Goal: Task Accomplishment & Management: Manage account settings

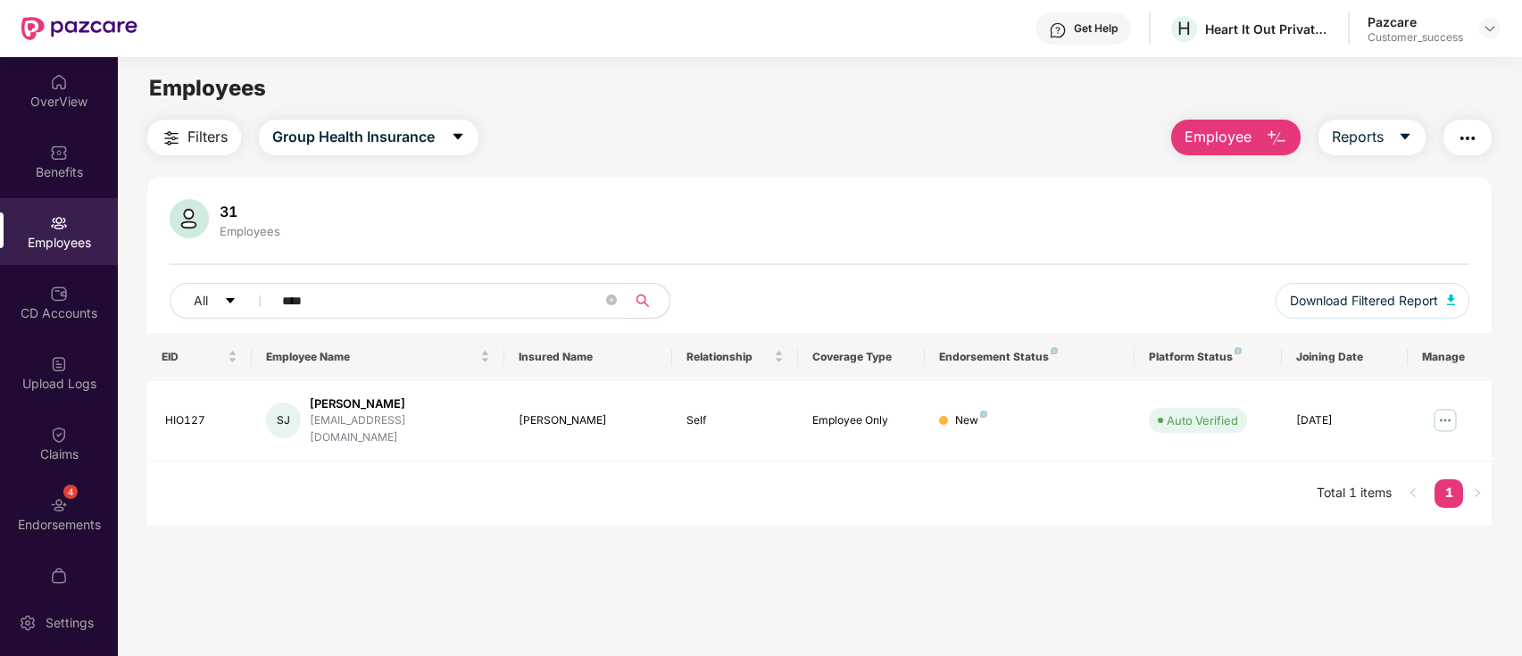
click at [1485, 29] on img at bounding box center [1490, 28] width 14 height 14
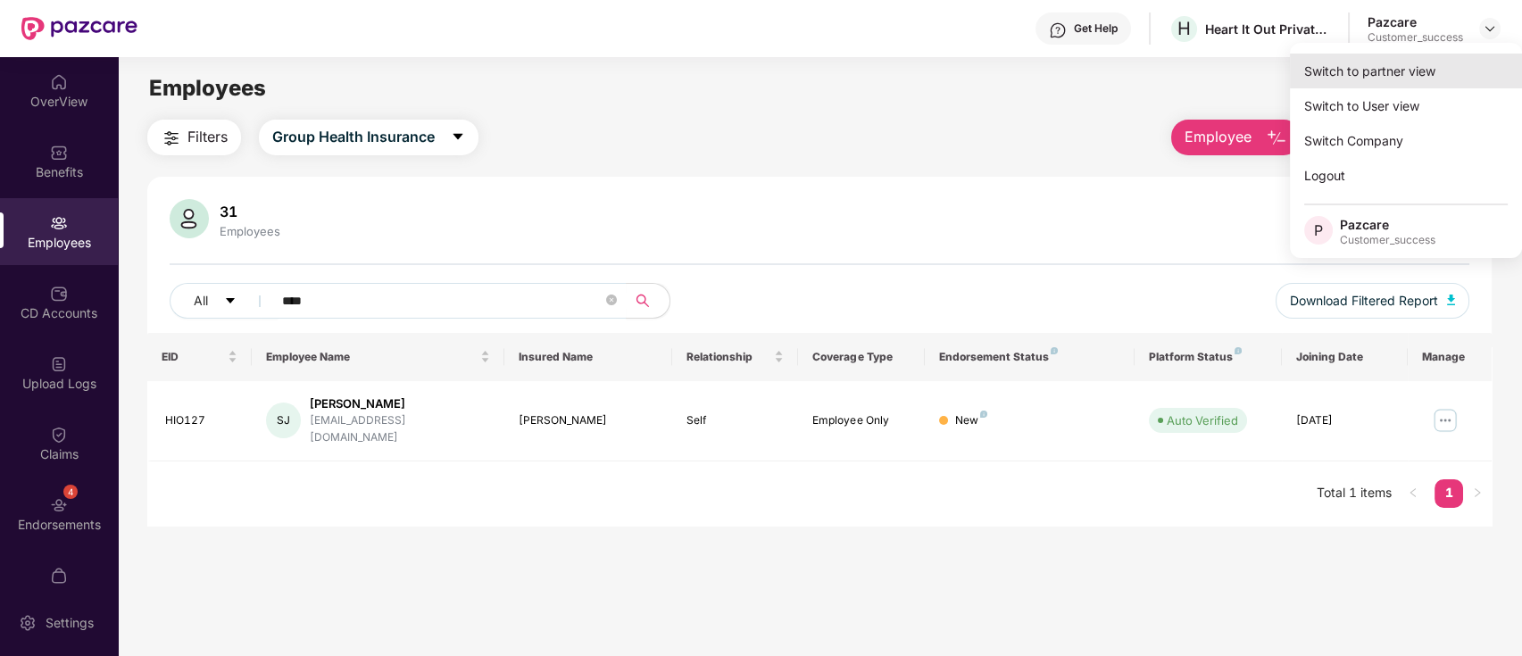
click at [1445, 79] on div "Switch to partner view" at bounding box center [1406, 71] width 232 height 35
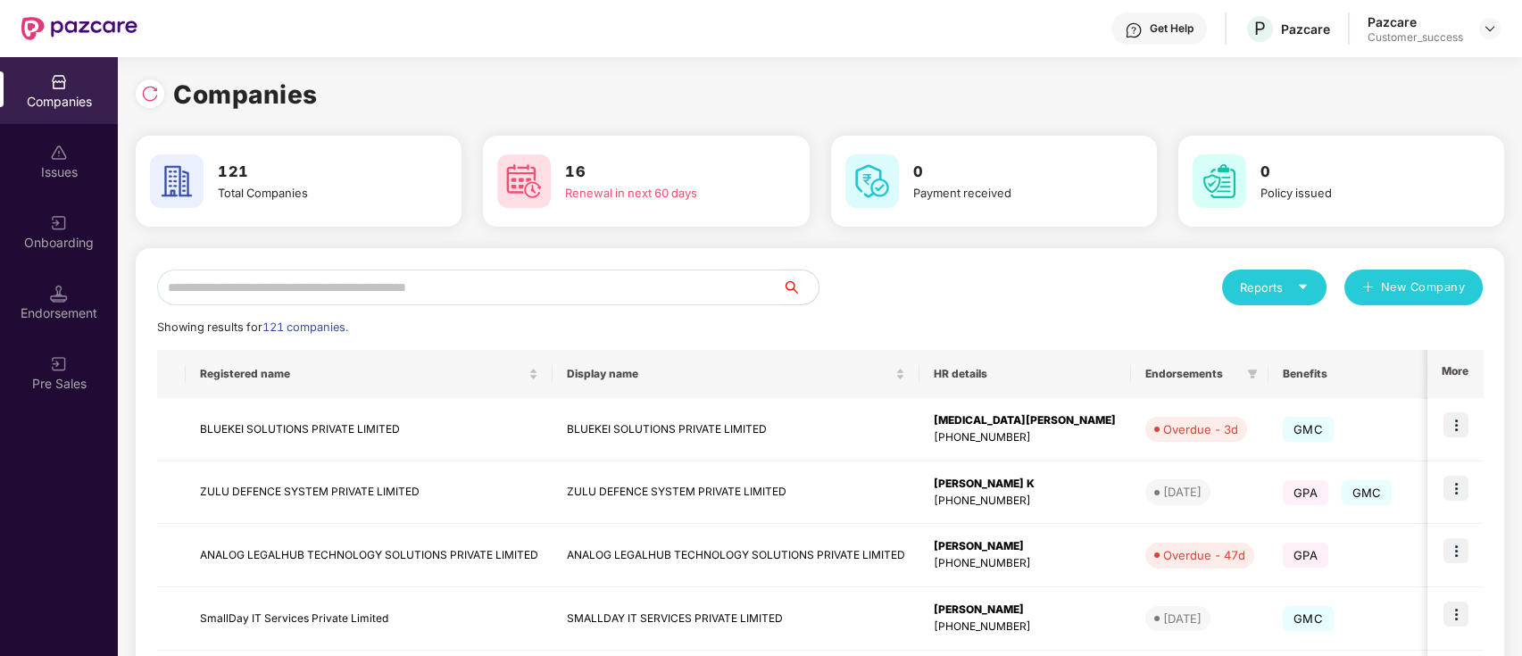
click at [420, 296] on input "text" at bounding box center [470, 288] width 626 height 36
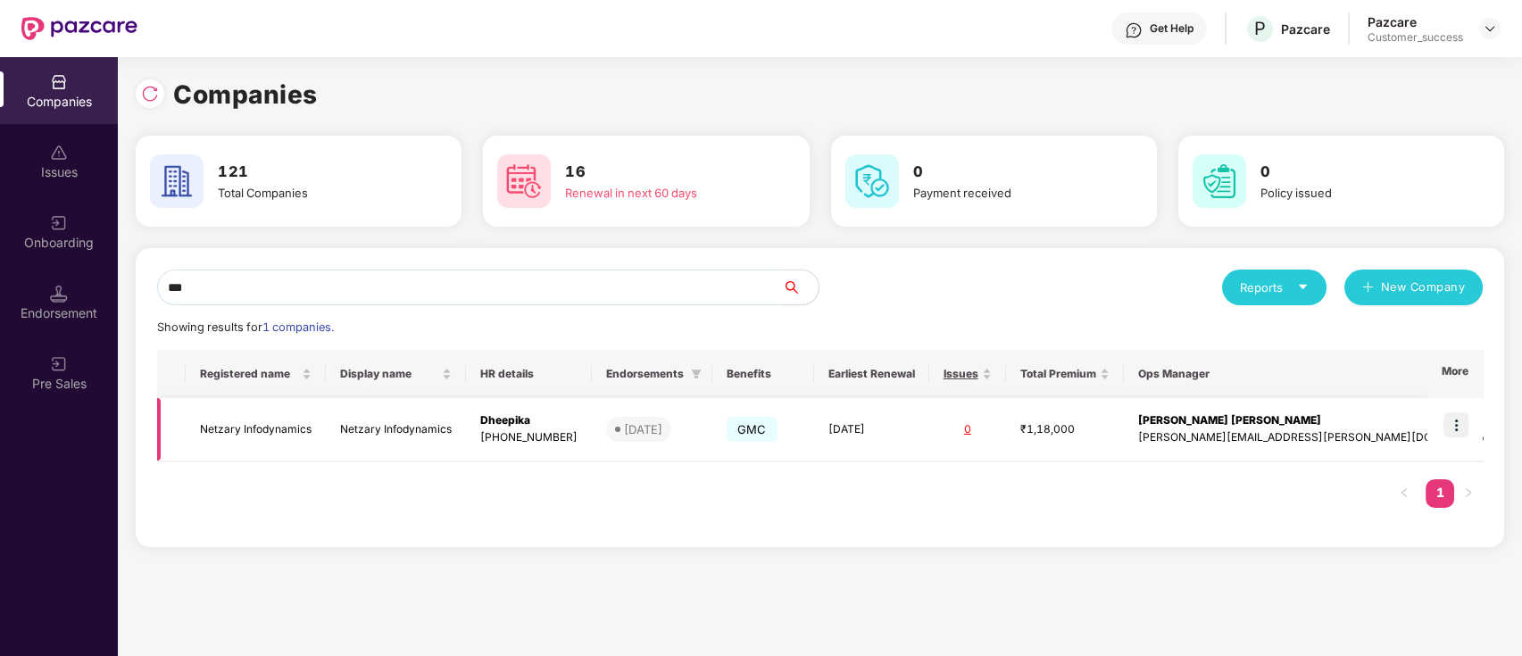
type input "***"
drag, startPoint x: 1451, startPoint y: 426, endPoint x: 1438, endPoint y: 433, distance: 15.2
click at [1451, 426] on img at bounding box center [1455, 424] width 25 height 25
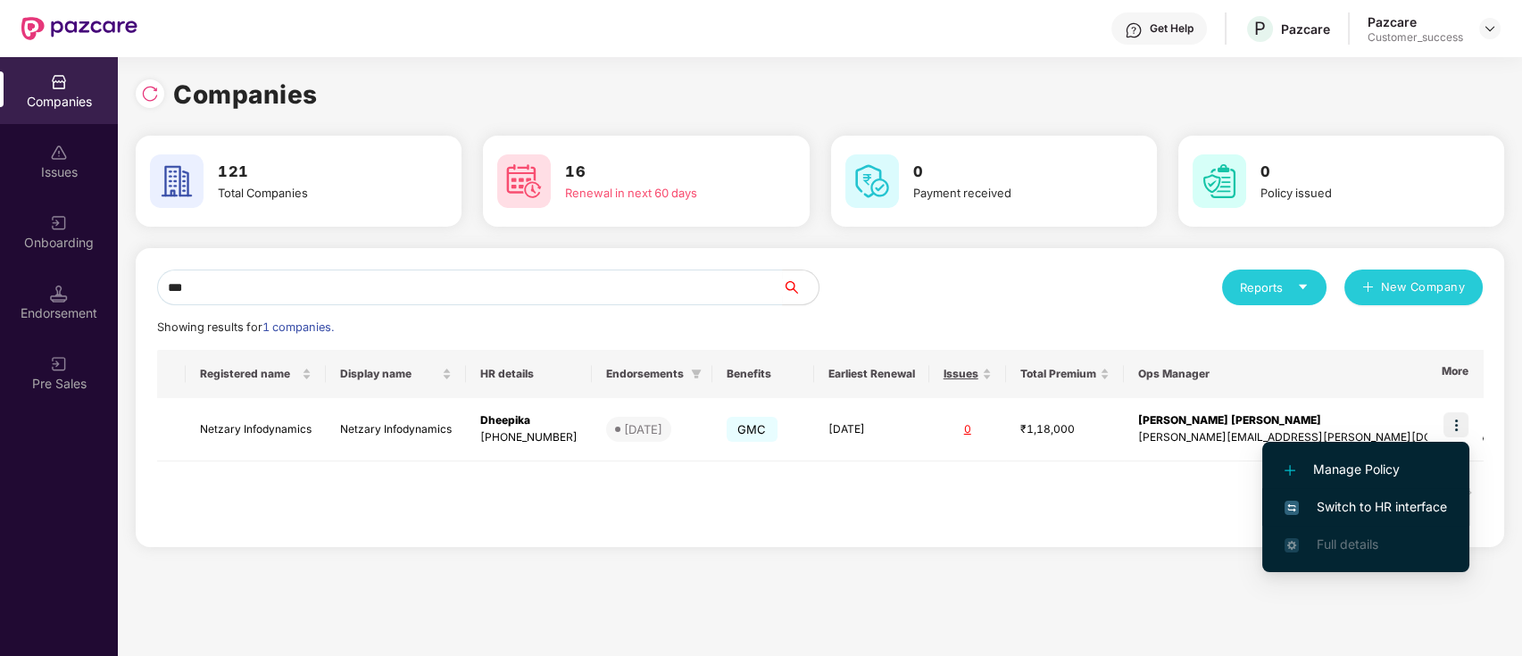
click at [1342, 506] on span "Switch to HR interface" at bounding box center [1366, 507] width 162 height 20
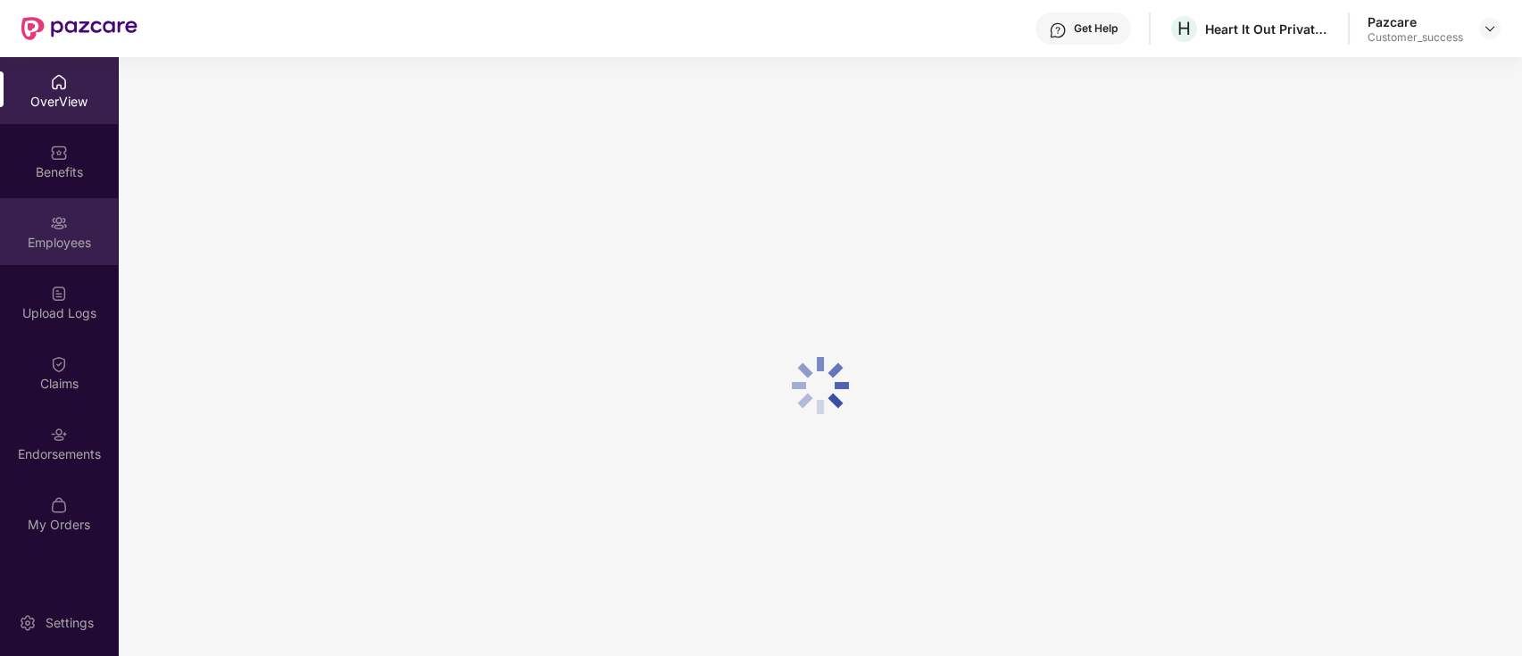
click at [57, 244] on div "Employees" at bounding box center [59, 243] width 118 height 18
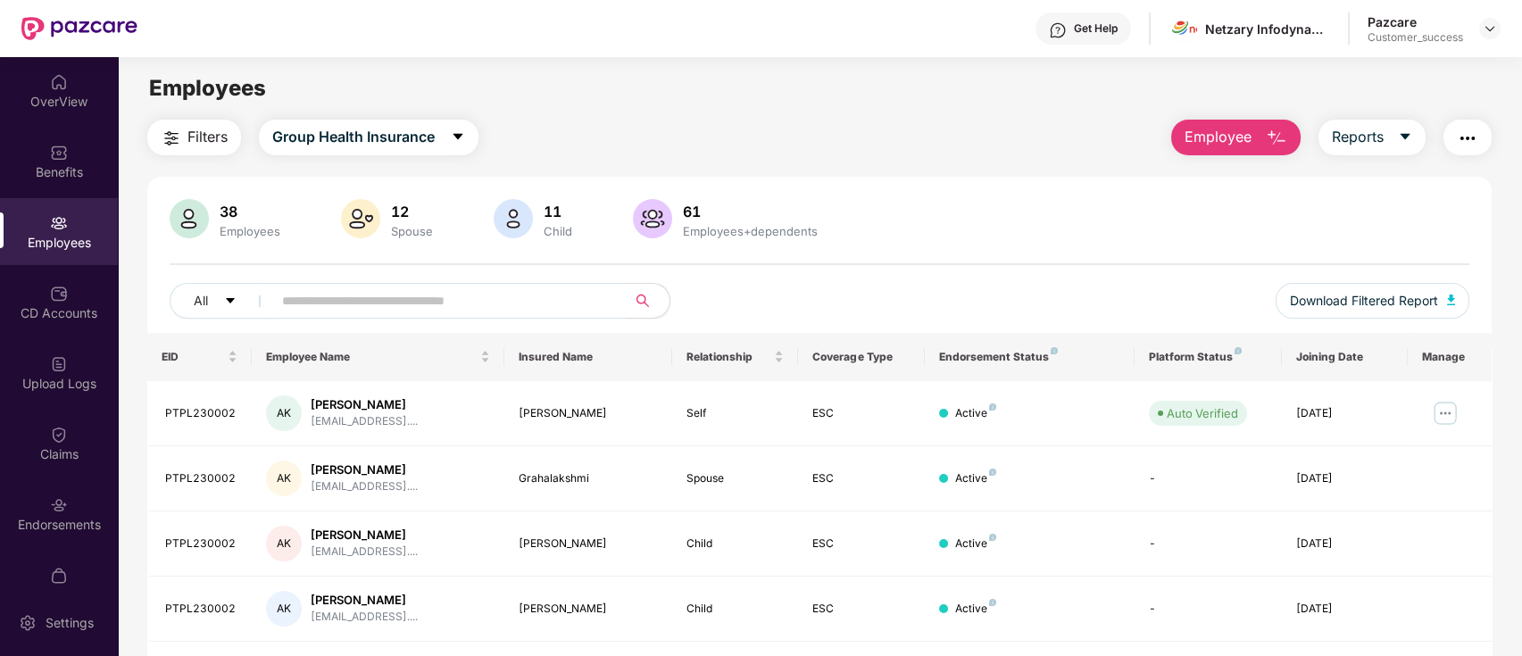
click at [1202, 133] on span "Employee" at bounding box center [1218, 137] width 67 height 22
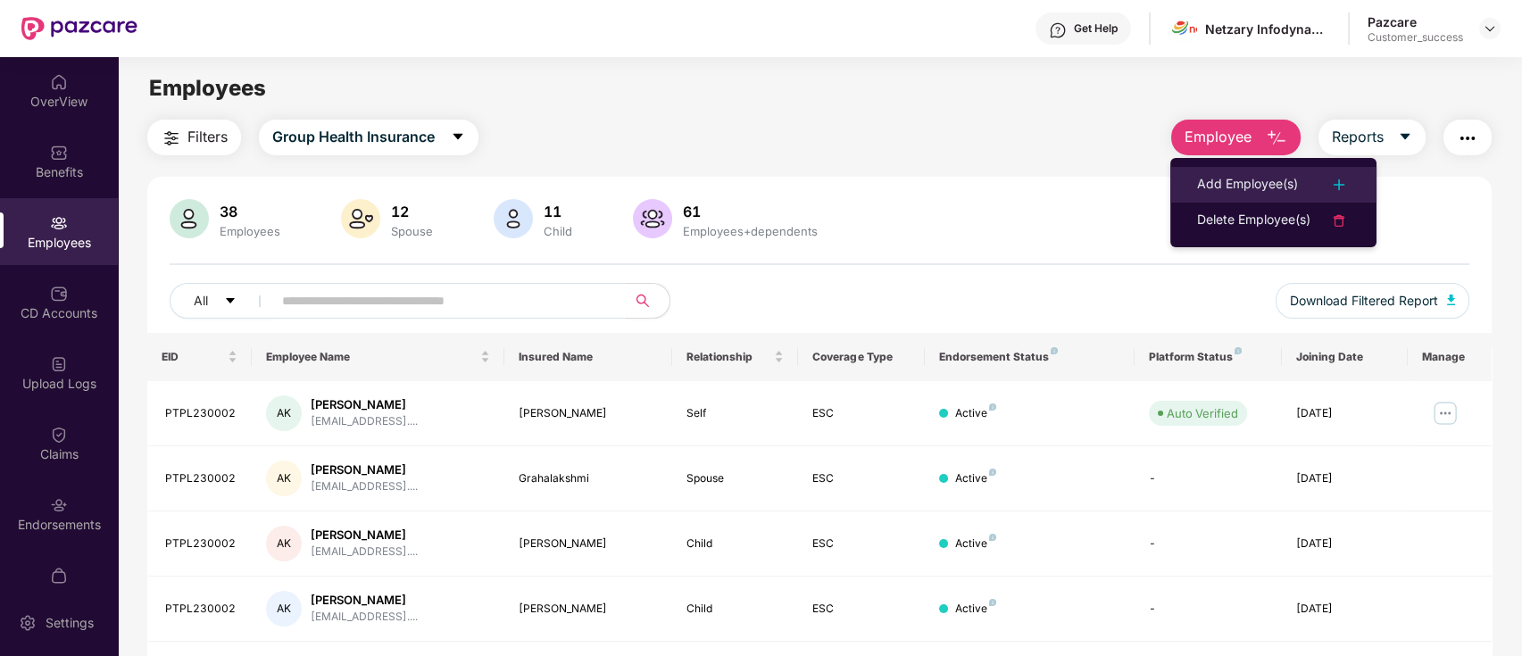
click at [1250, 175] on div "Add Employee(s)" at bounding box center [1247, 184] width 101 height 21
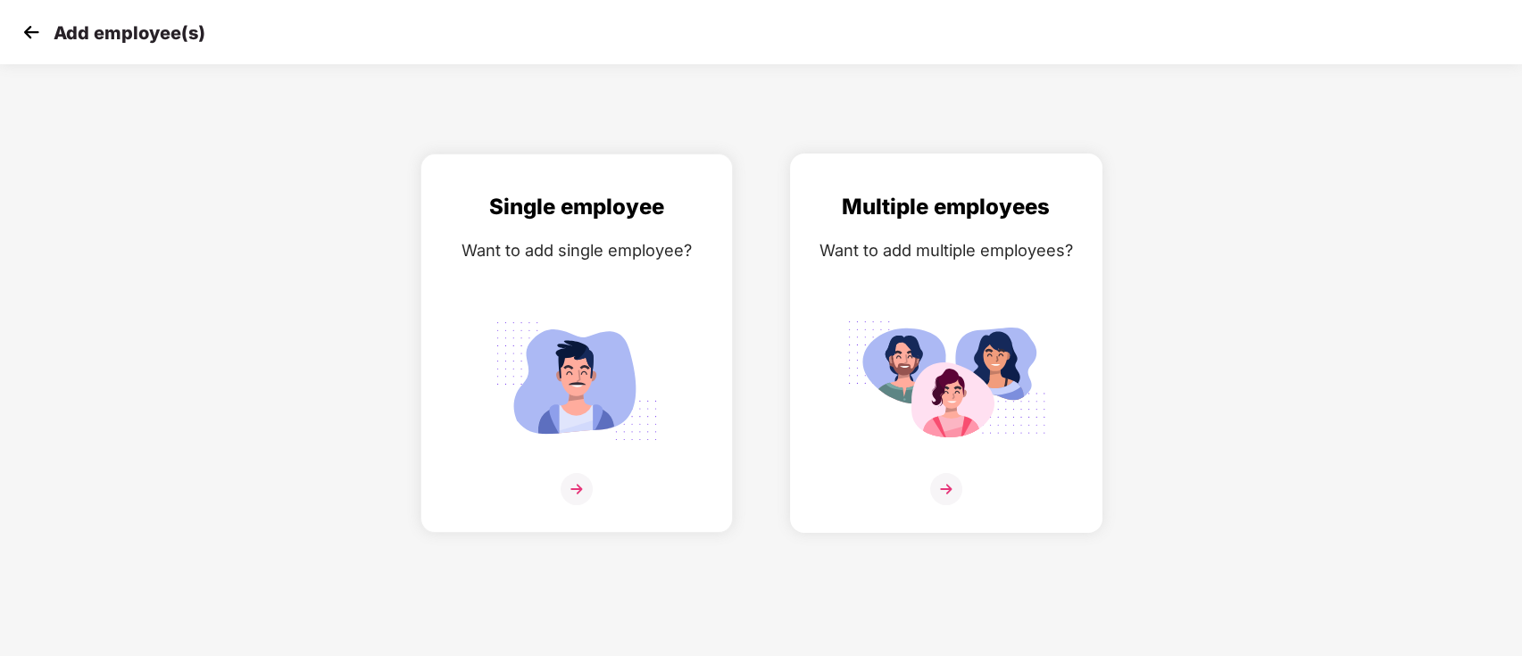
click at [1007, 346] on img at bounding box center [946, 381] width 200 height 139
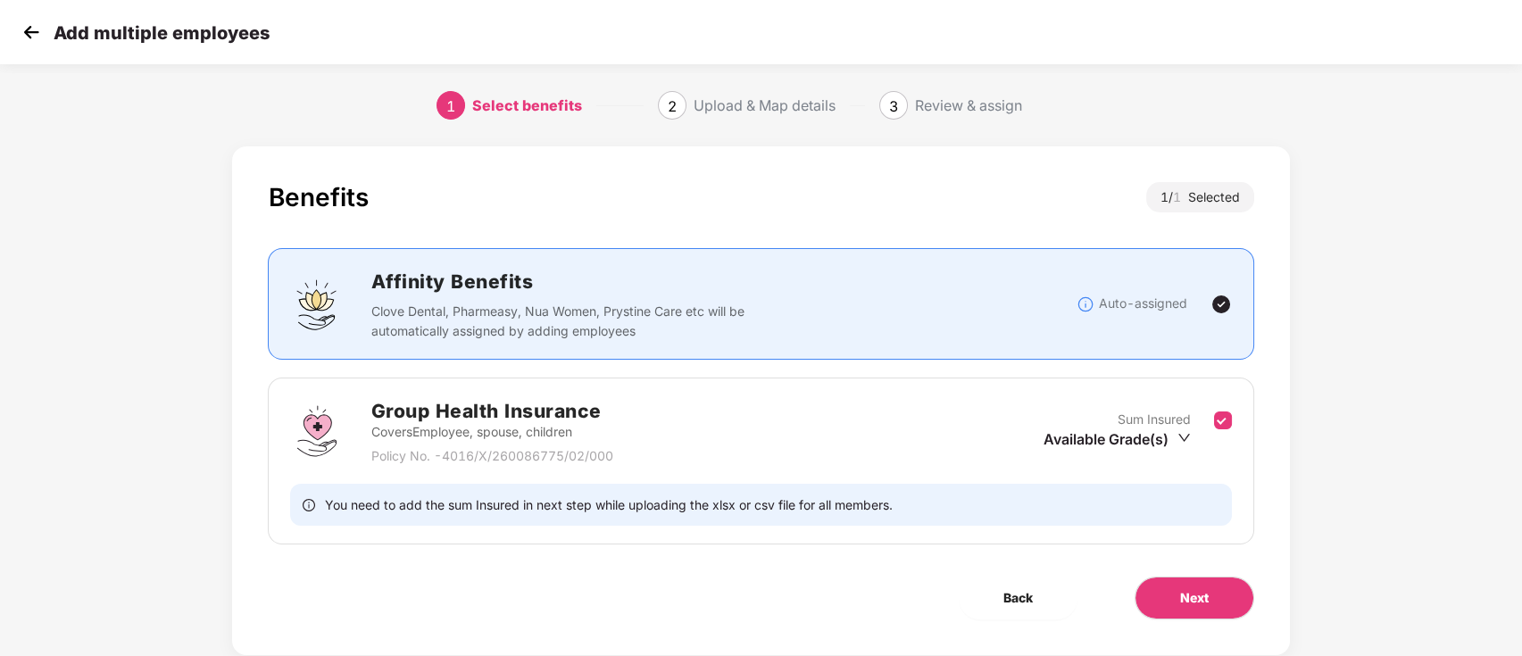
click at [1194, 624] on div "Benefits 1 / 1 Selected Affinity Benefits Clove Dental, Pharmeasy, Nua Women, P…" at bounding box center [760, 400] width 1057 height 509
click at [1193, 613] on button "Next" at bounding box center [1195, 598] width 120 height 43
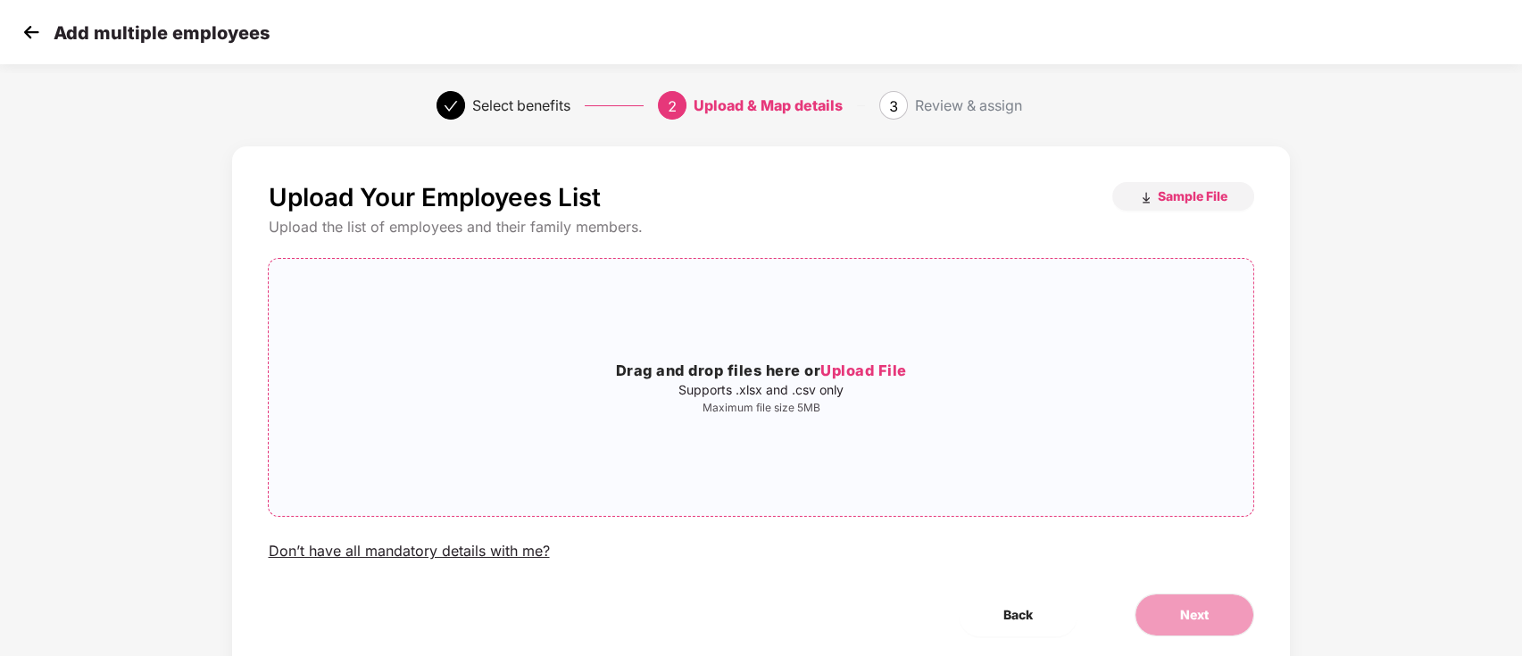
click at [844, 368] on span "Upload File" at bounding box center [863, 371] width 87 height 18
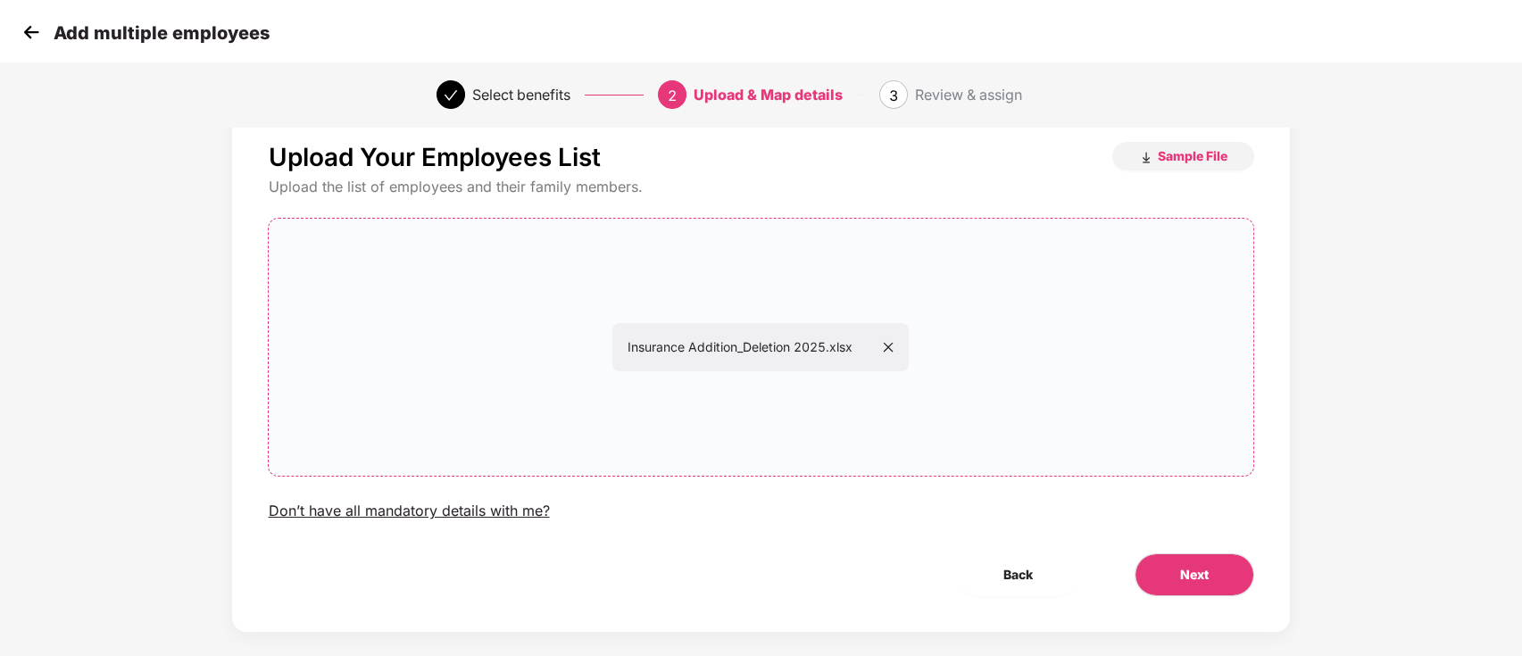
scroll to position [61, 0]
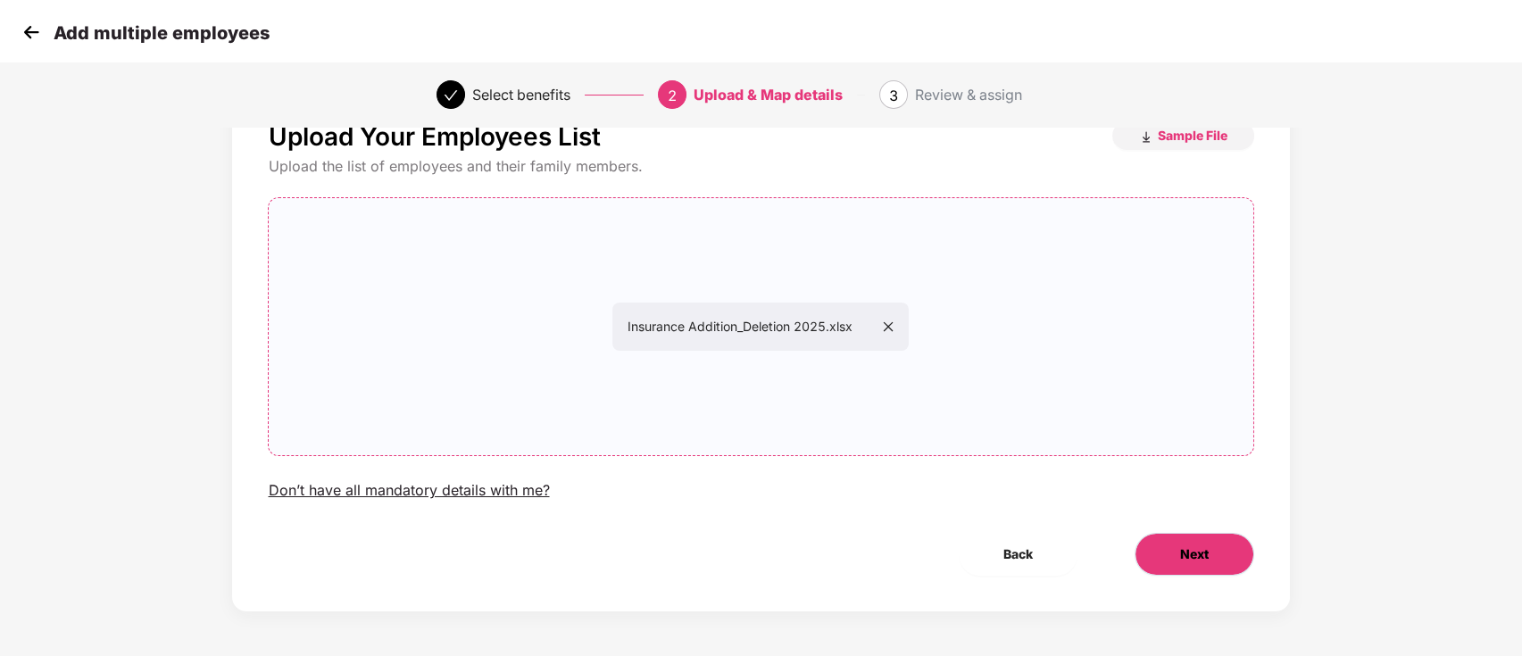
click at [1235, 553] on button "Next" at bounding box center [1195, 554] width 120 height 43
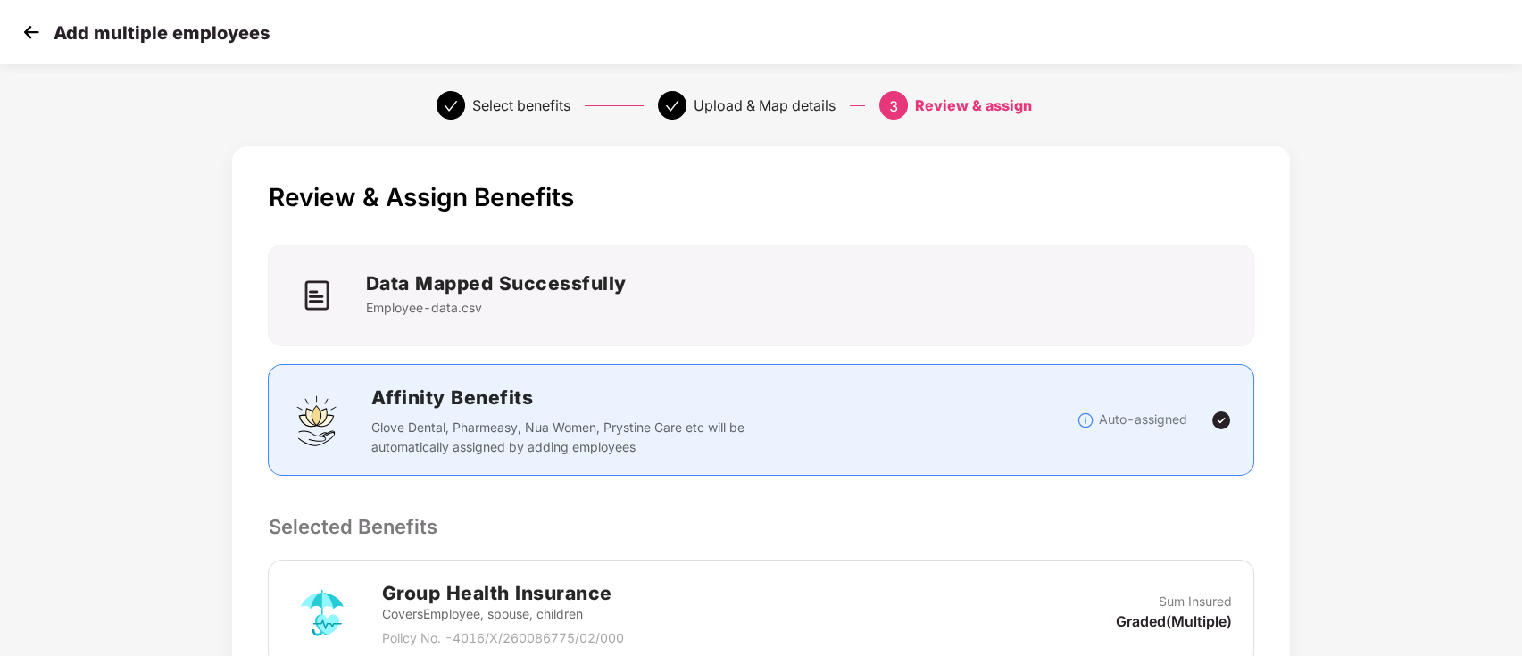
scroll to position [337, 0]
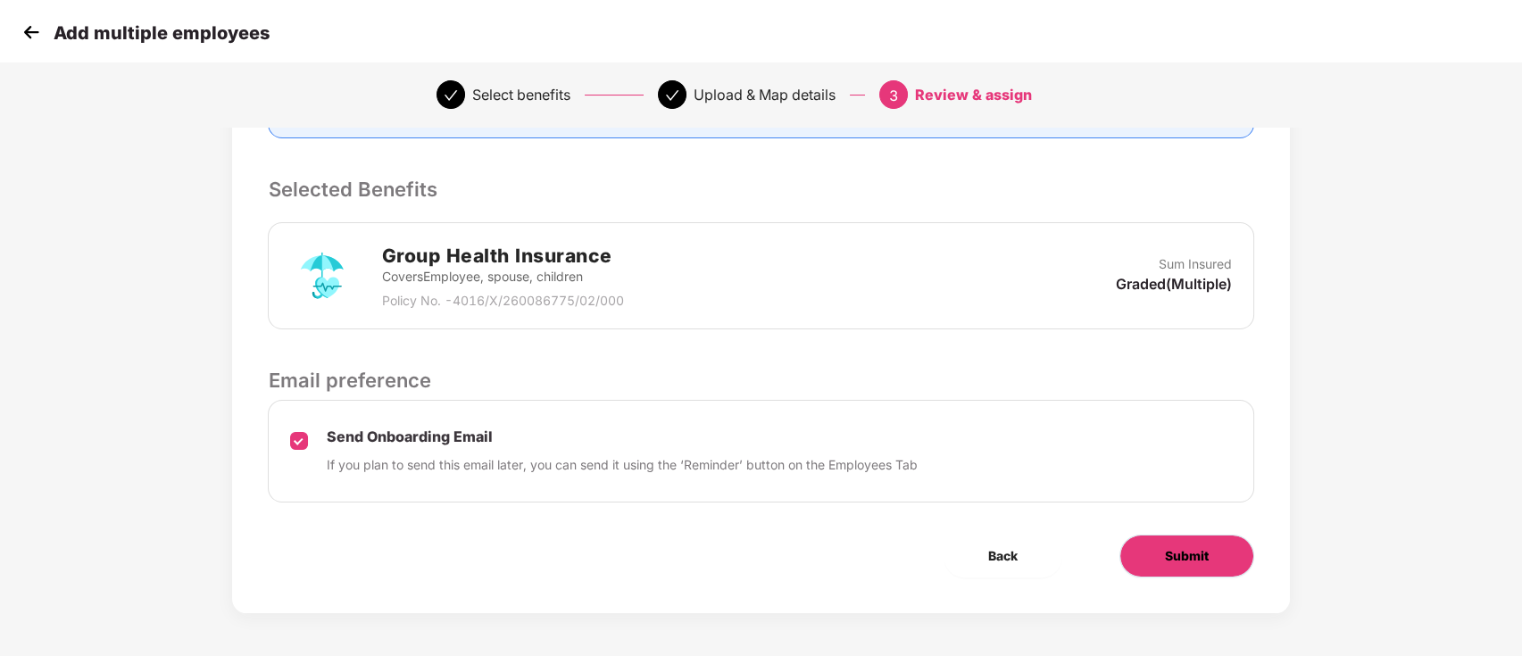
click at [1240, 544] on button "Submit" at bounding box center [1186, 556] width 135 height 43
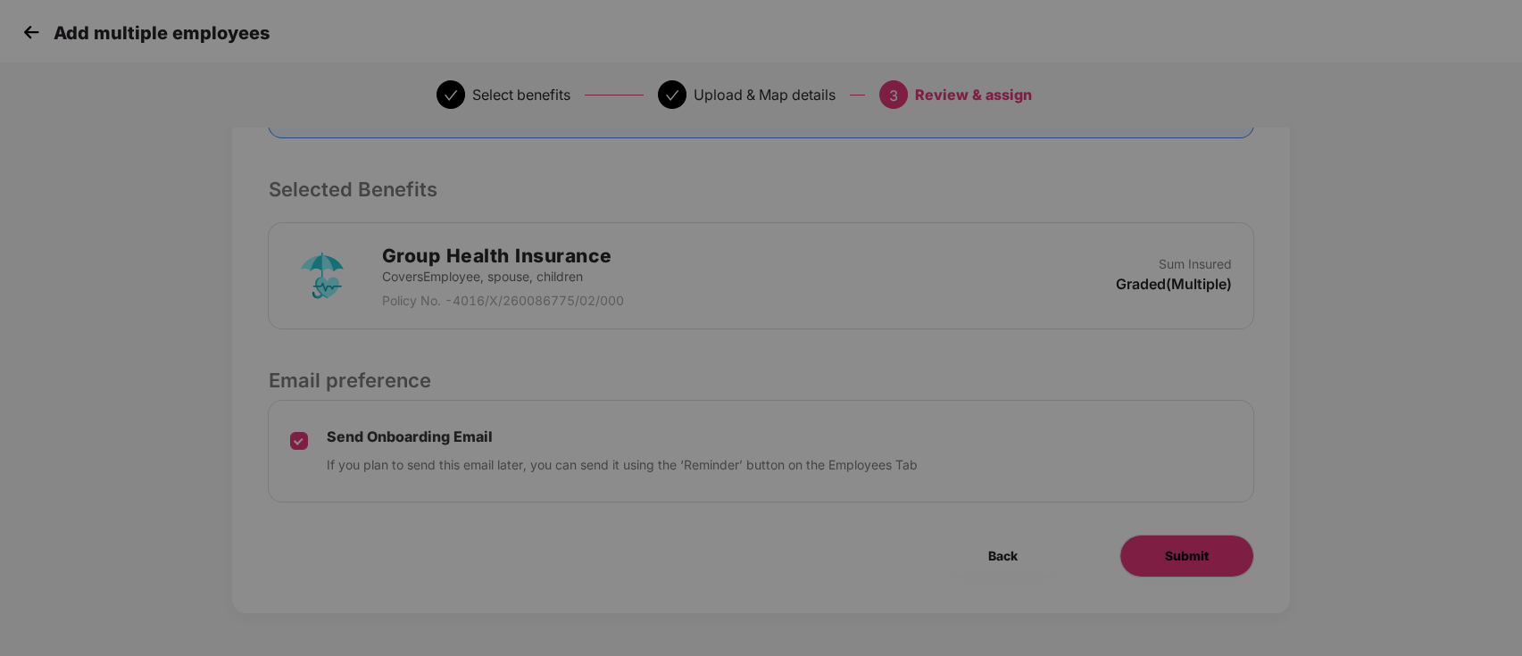
scroll to position [0, 0]
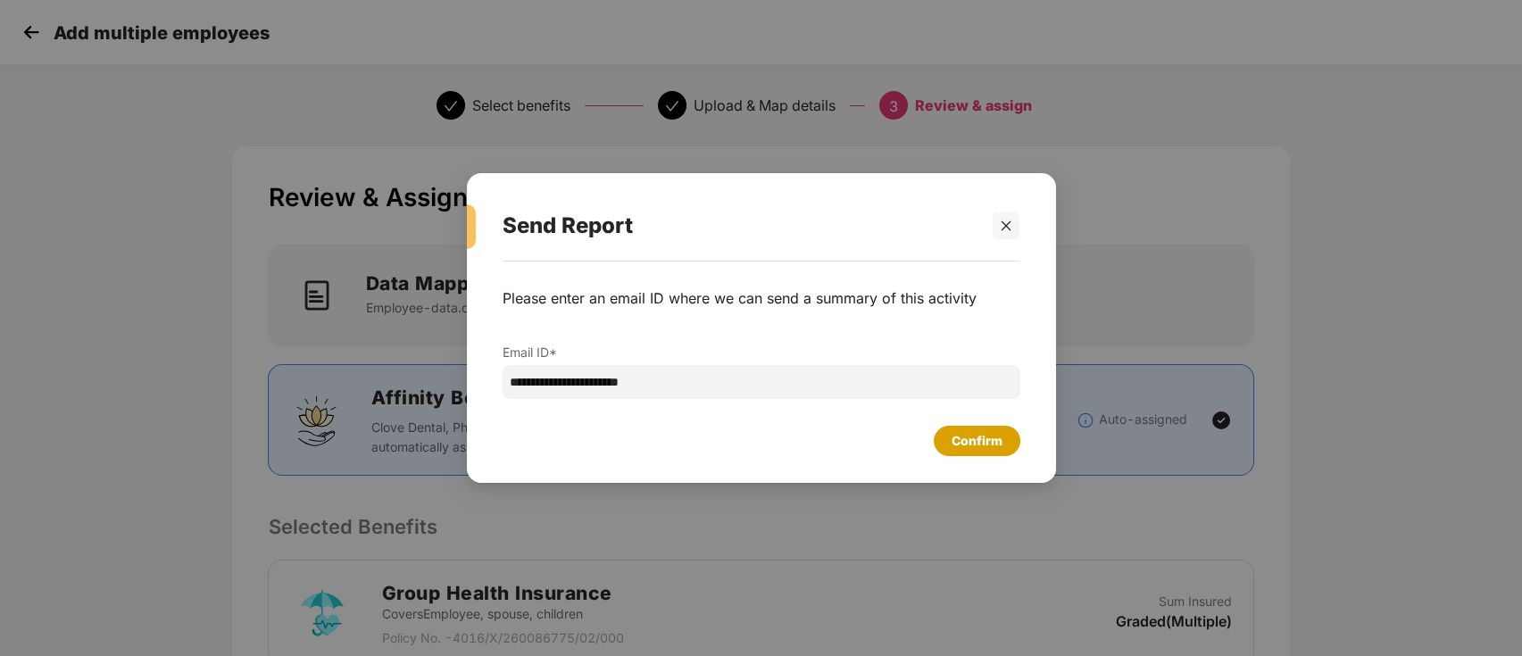
click at [965, 437] on div "Confirm" at bounding box center [977, 441] width 51 height 20
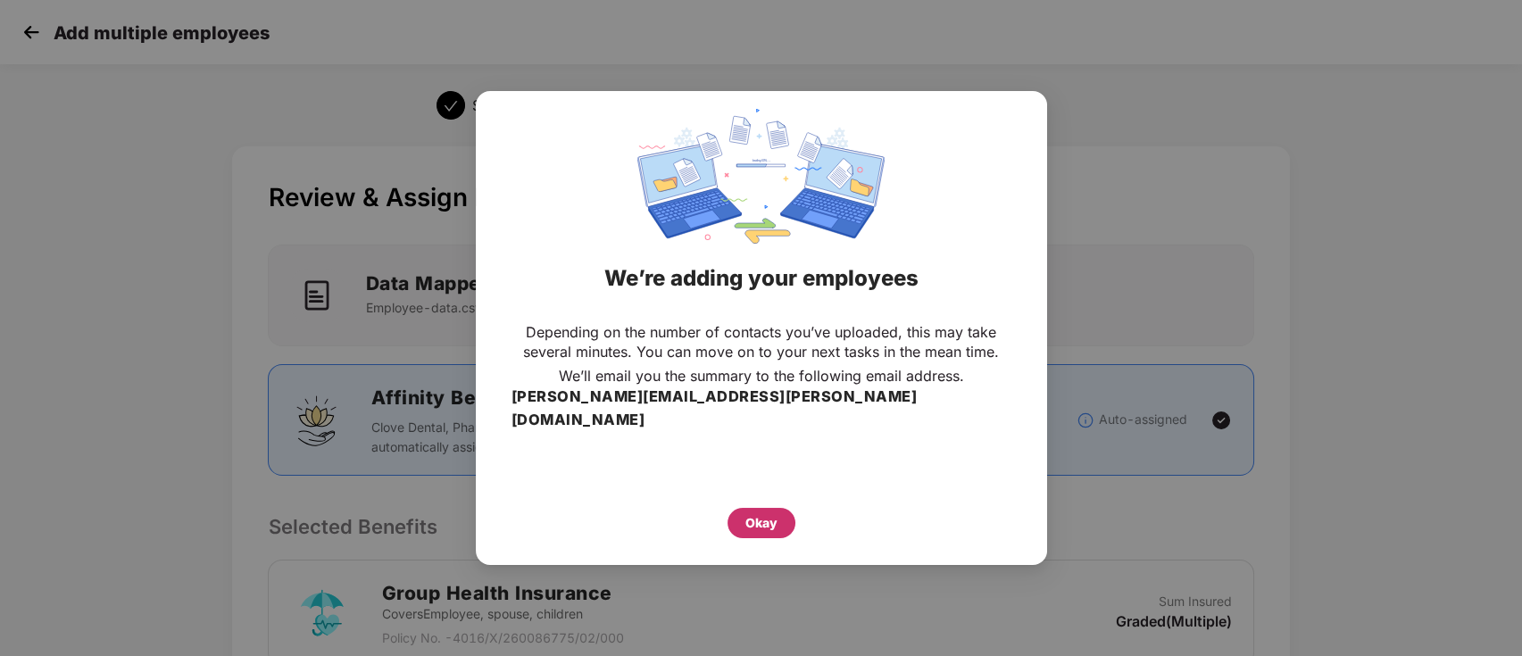
click at [771, 513] on div "Okay" at bounding box center [761, 523] width 32 height 20
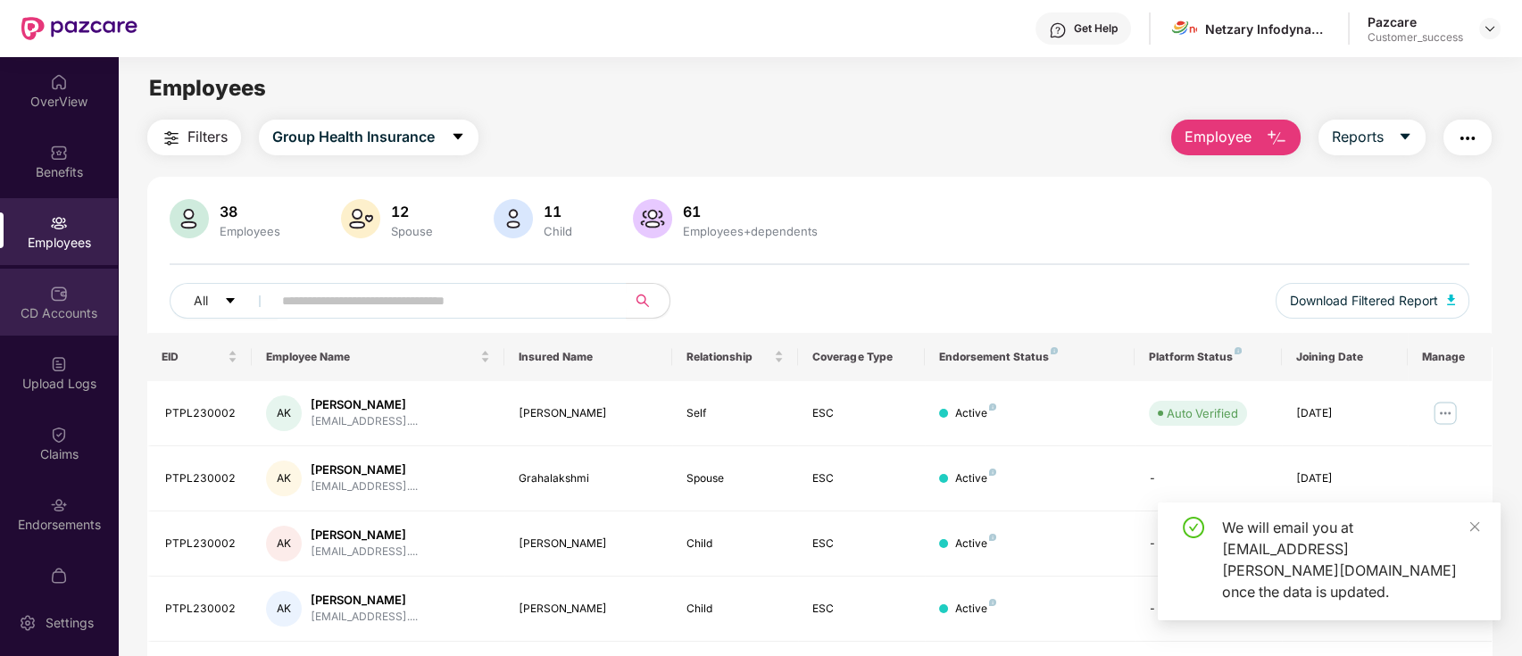
click at [54, 311] on div "CD Accounts" at bounding box center [59, 313] width 118 height 18
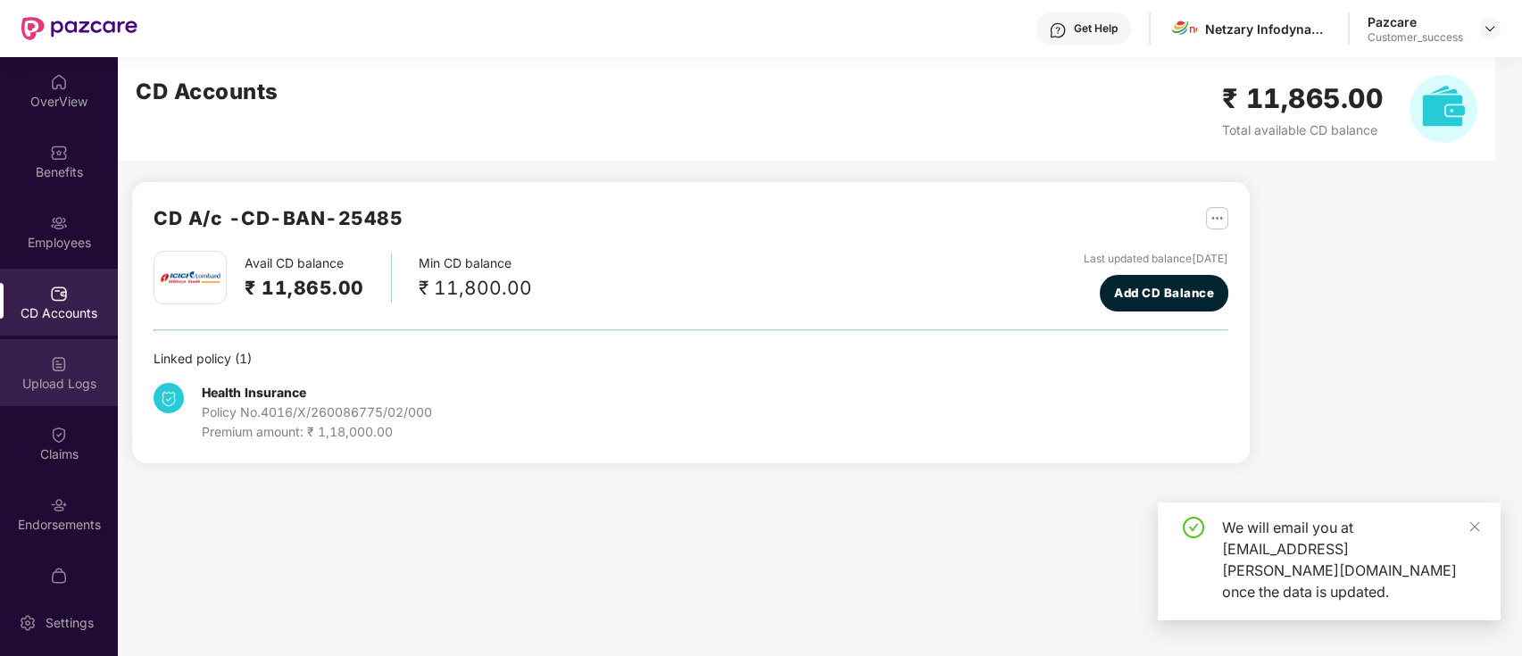
click at [78, 361] on div "Upload Logs" at bounding box center [59, 372] width 118 height 67
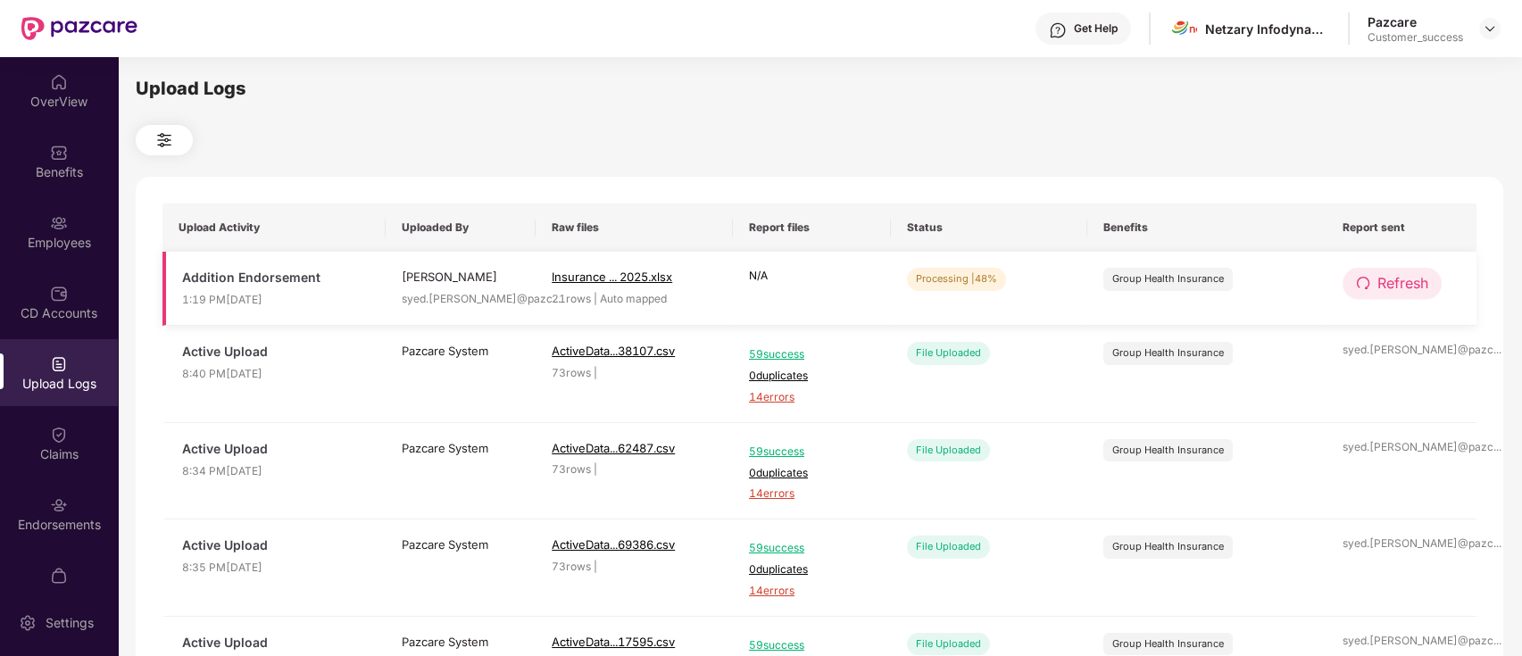
click at [1396, 270] on button "Refresh" at bounding box center [1392, 283] width 99 height 31
click at [1393, 277] on span "Refresh" at bounding box center [1402, 283] width 51 height 22
click at [1393, 279] on span "Refresh" at bounding box center [1403, 283] width 51 height 22
click at [1393, 279] on span "Refresh" at bounding box center [1402, 283] width 51 height 22
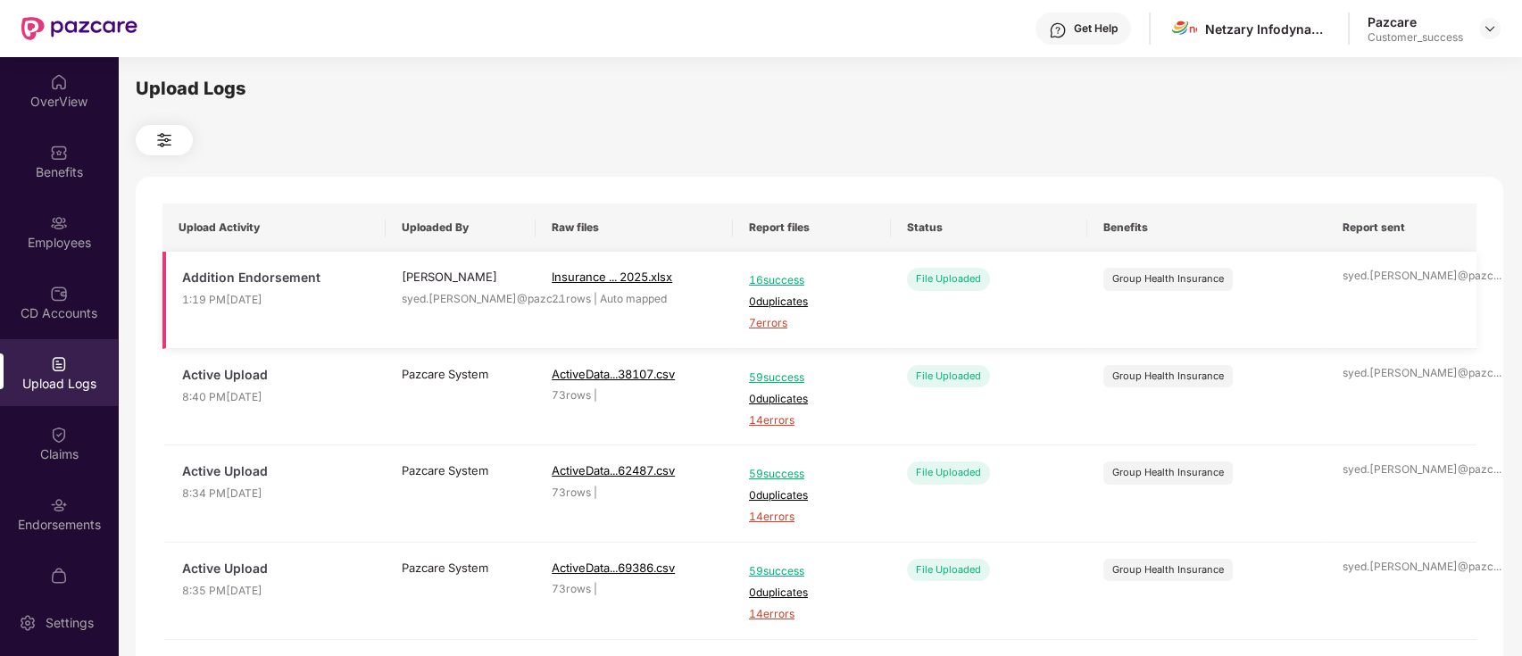
click at [762, 324] on span "7 errors" at bounding box center [812, 323] width 126 height 17
click at [7, 204] on div "Employees" at bounding box center [59, 231] width 118 height 67
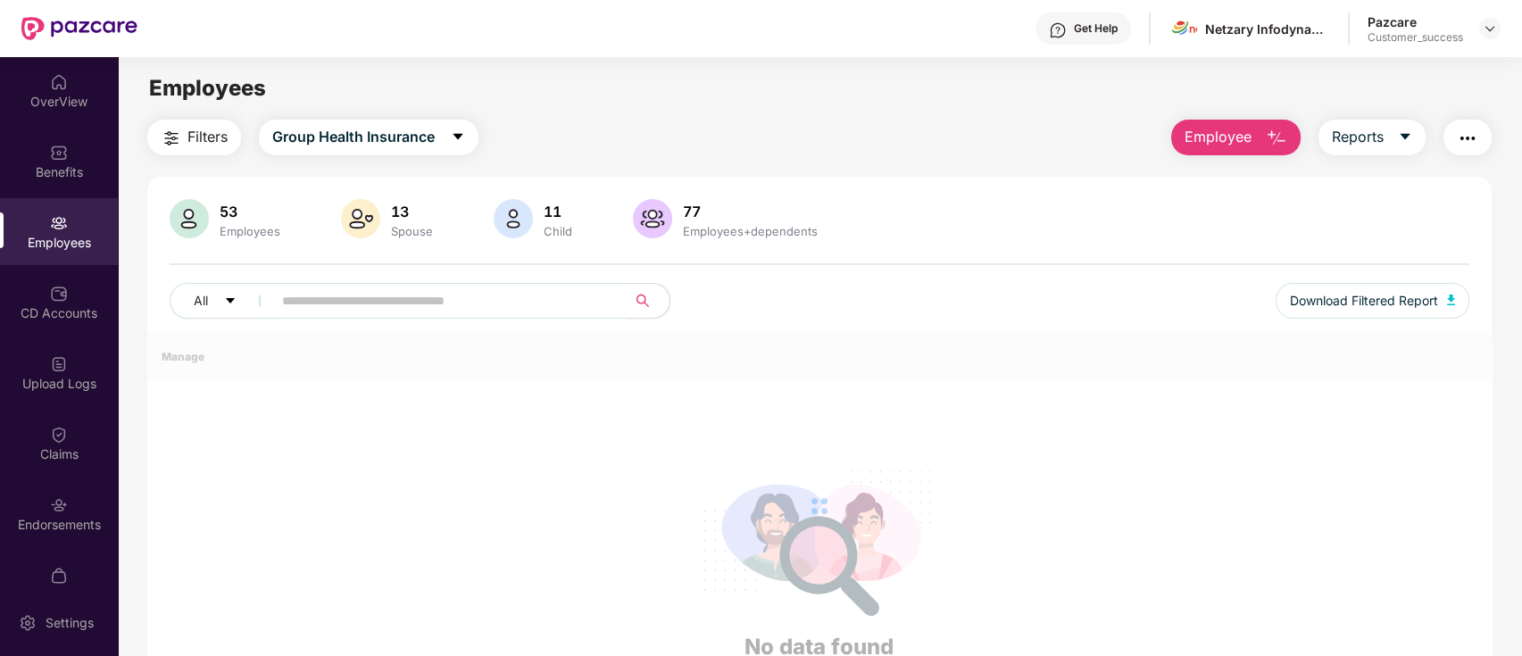
click at [413, 307] on input "text" at bounding box center [442, 300] width 320 height 27
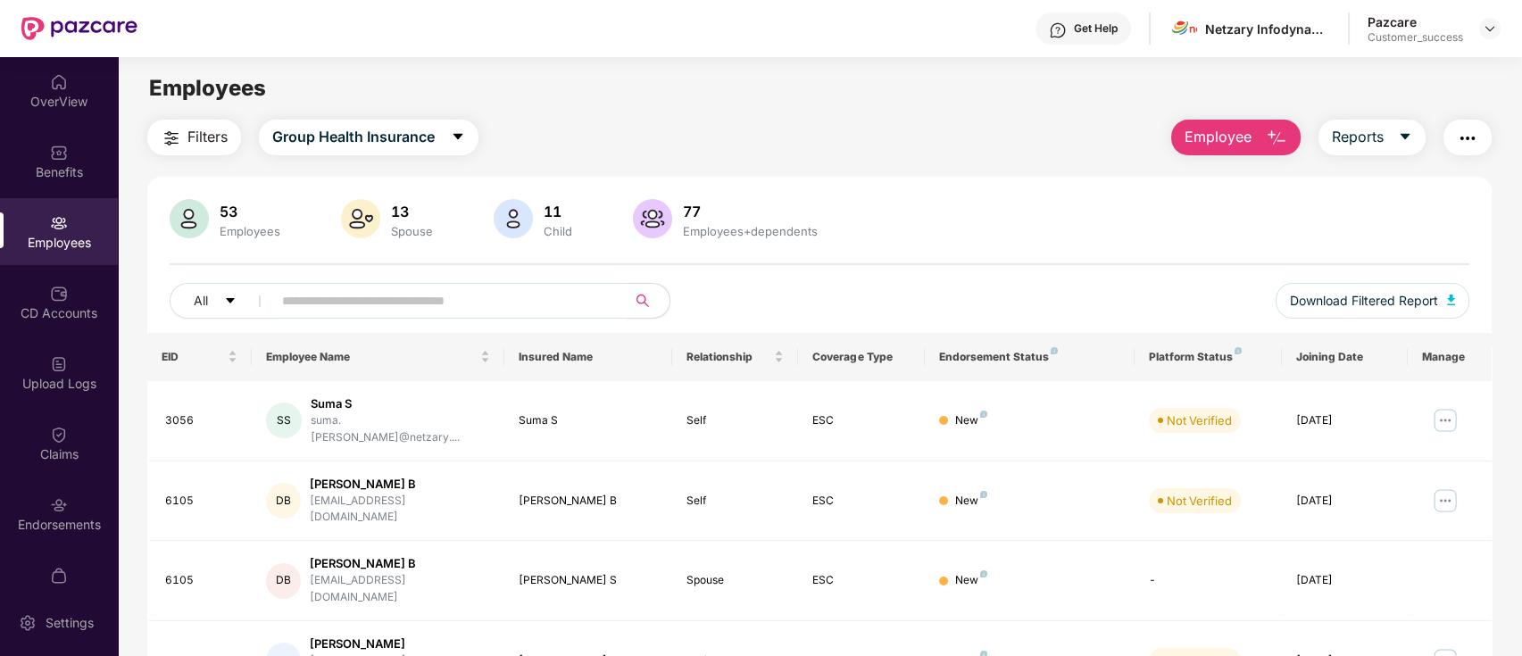
paste input "****"
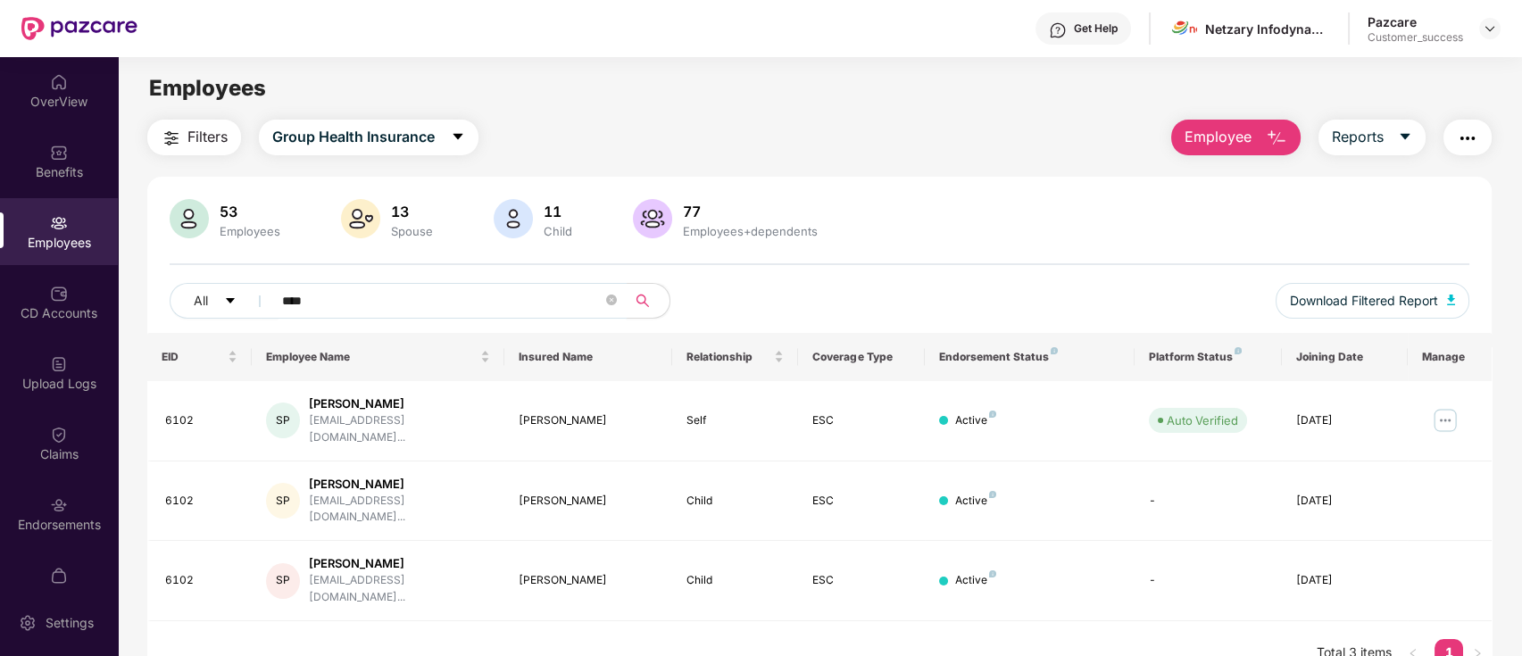
click at [458, 303] on input "****" at bounding box center [442, 300] width 320 height 27
click at [459, 303] on input "****" at bounding box center [442, 300] width 320 height 27
paste input "text"
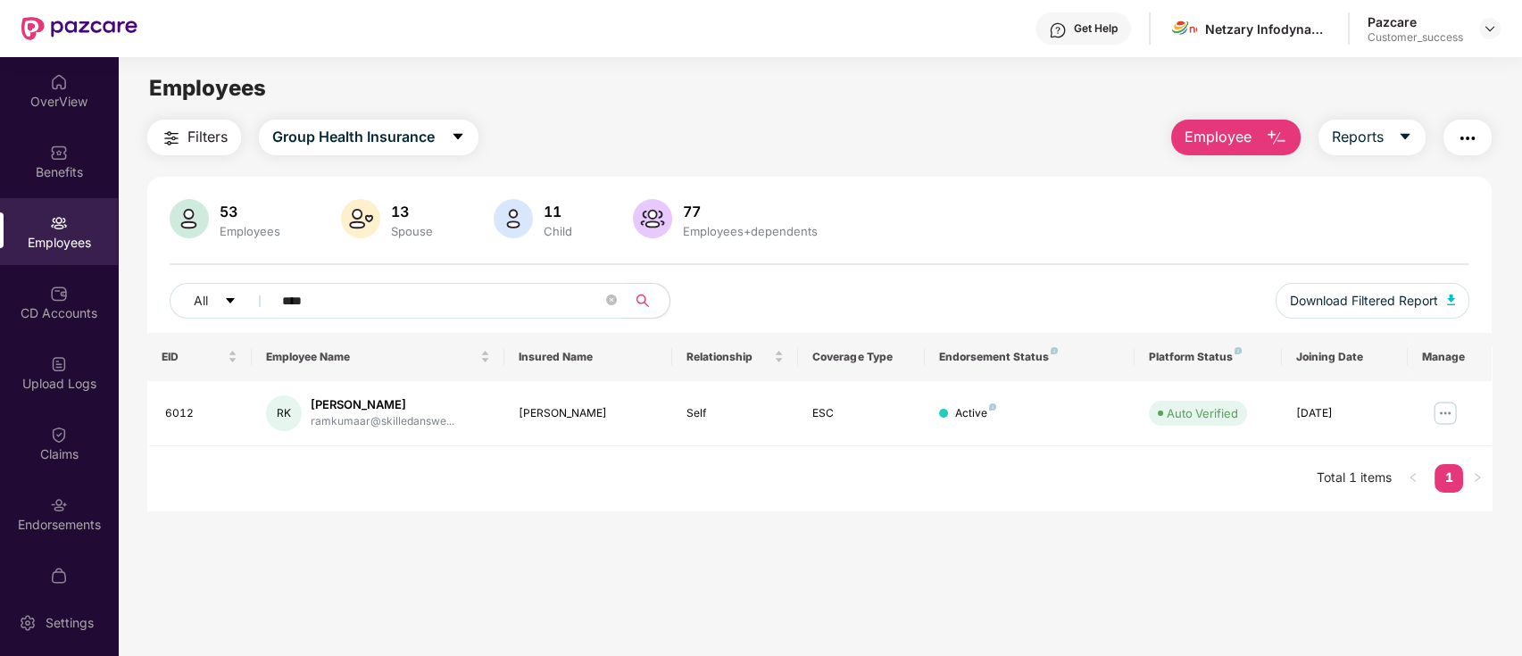
click at [393, 297] on input "****" at bounding box center [442, 300] width 320 height 27
paste input "text"
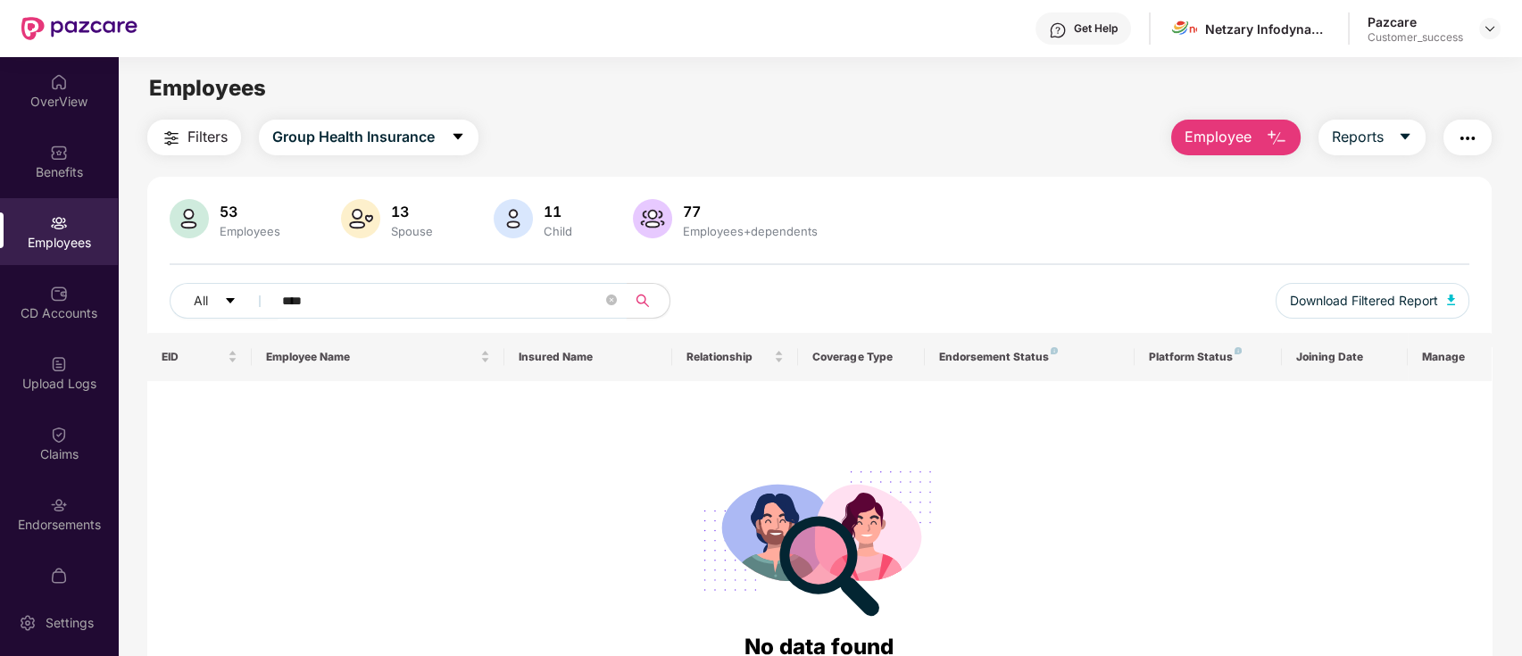
click at [354, 290] on input "****" at bounding box center [442, 300] width 320 height 27
paste input "text"
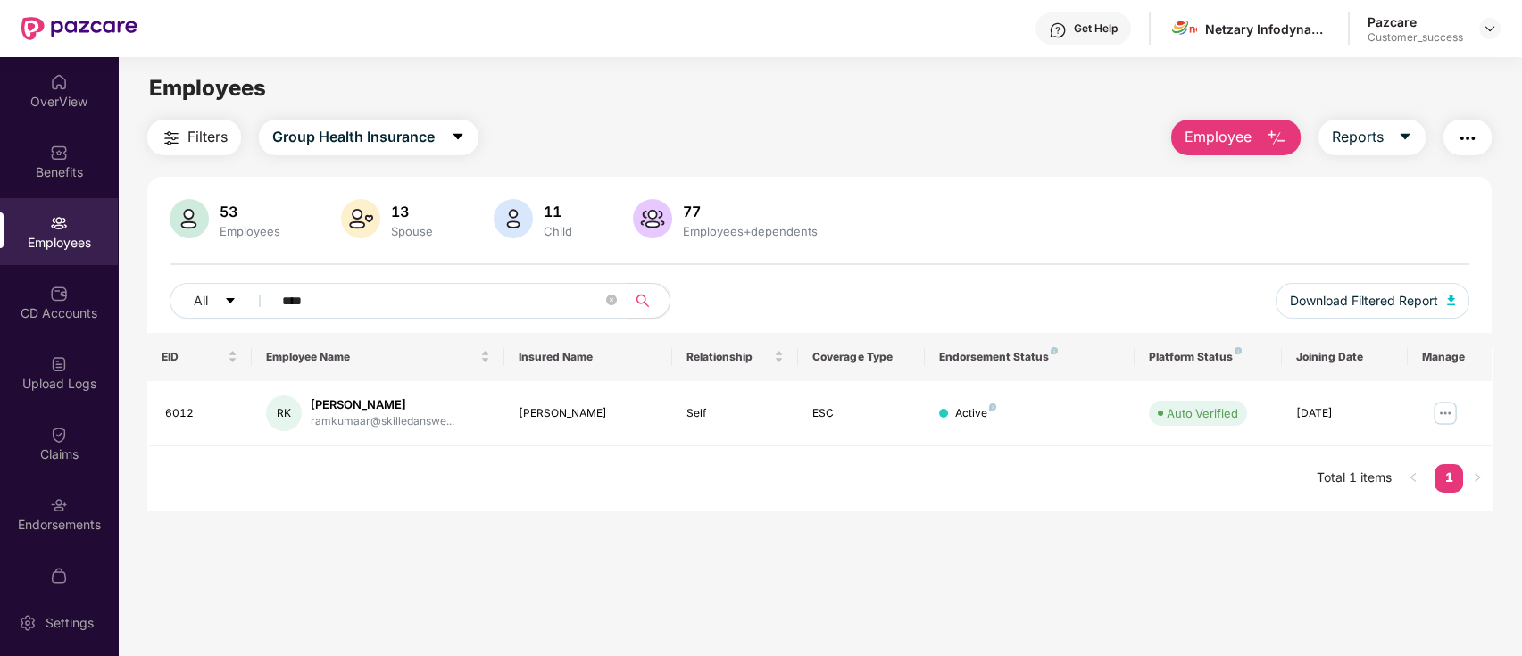
click at [450, 303] on input "****" at bounding box center [442, 300] width 320 height 27
paste input "text"
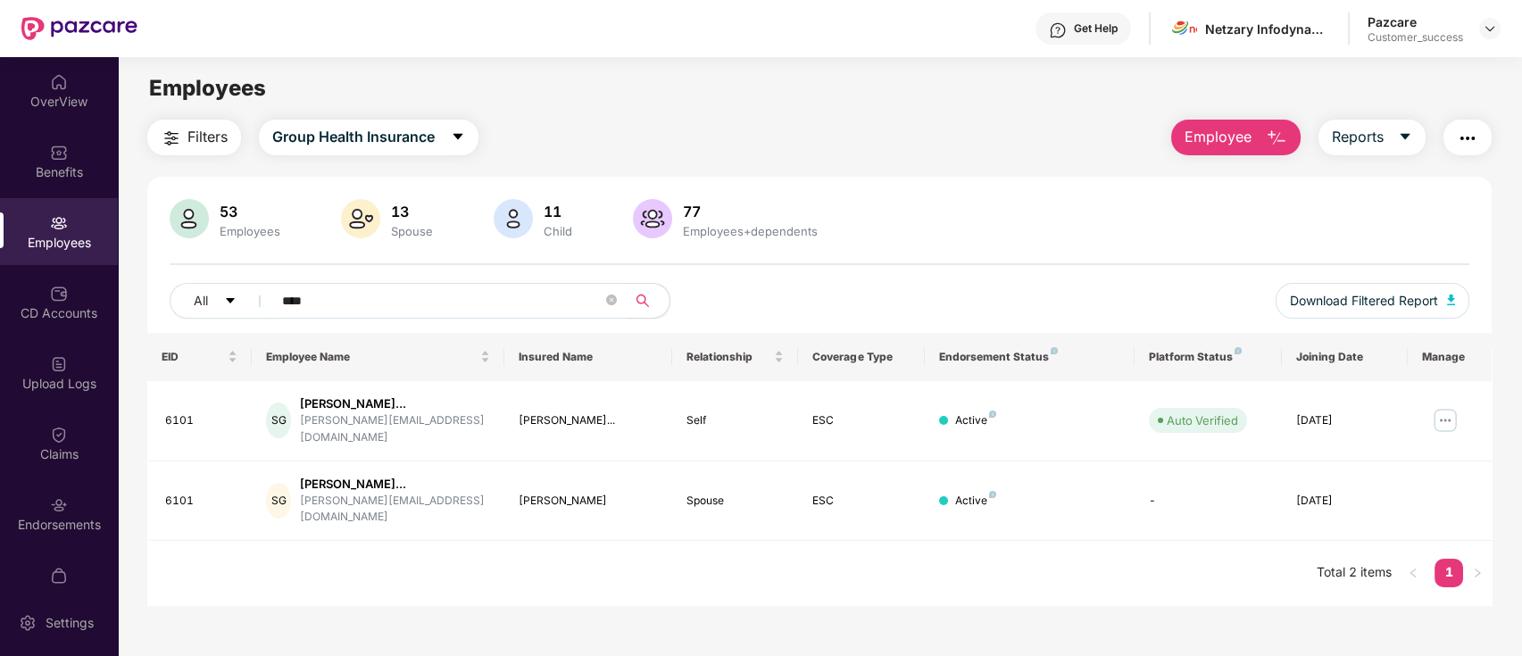
click at [421, 313] on input "****" at bounding box center [442, 300] width 320 height 27
click at [420, 304] on input "****" at bounding box center [442, 300] width 320 height 27
paste input "**********"
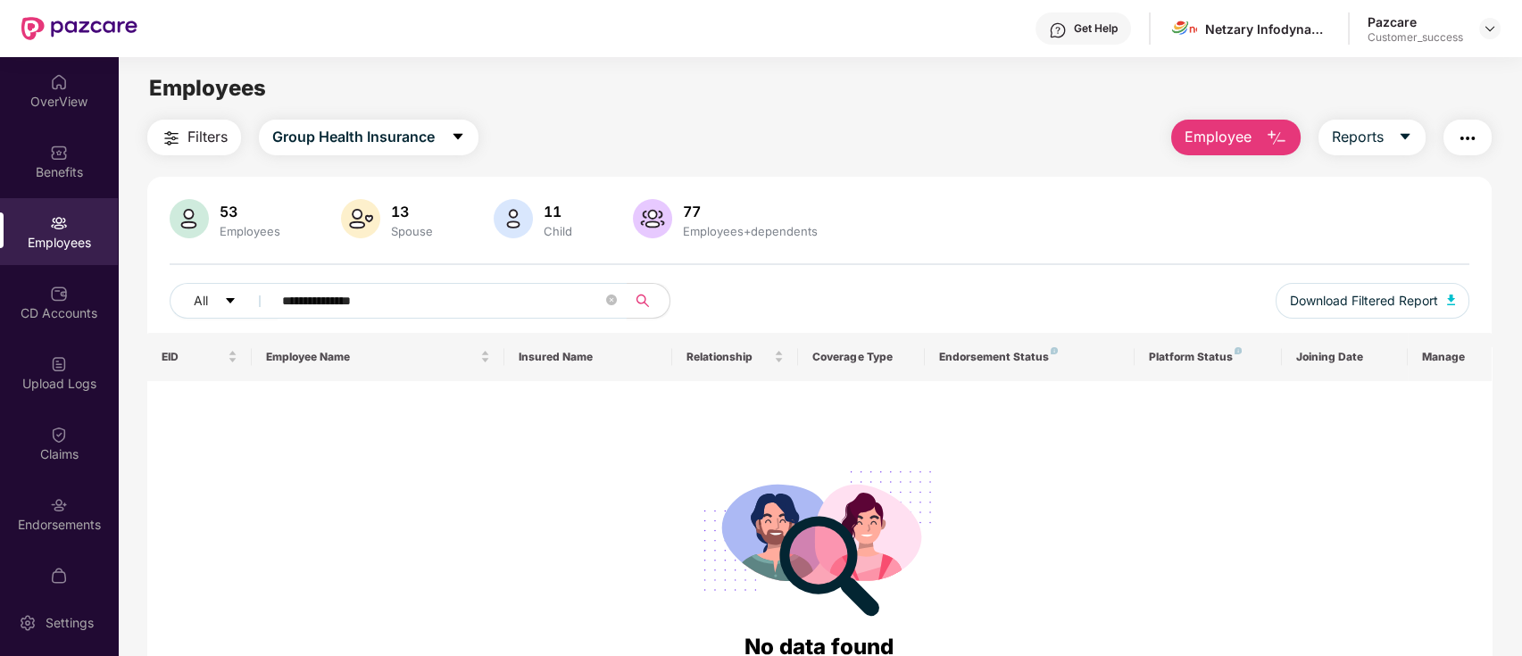
type input "**********"
click at [1293, 139] on button "Employee" at bounding box center [1235, 138] width 129 height 36
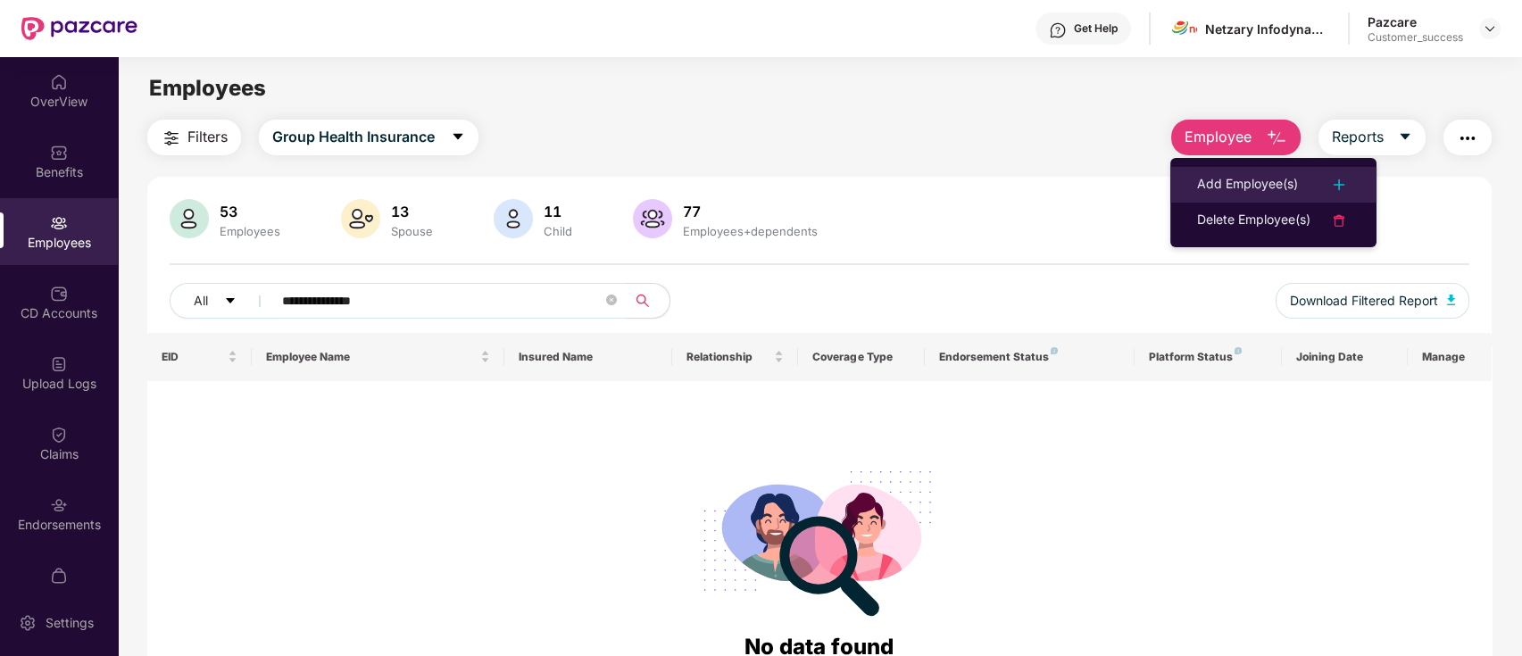
click at [1218, 174] on div "Add Employee(s)" at bounding box center [1247, 184] width 101 height 21
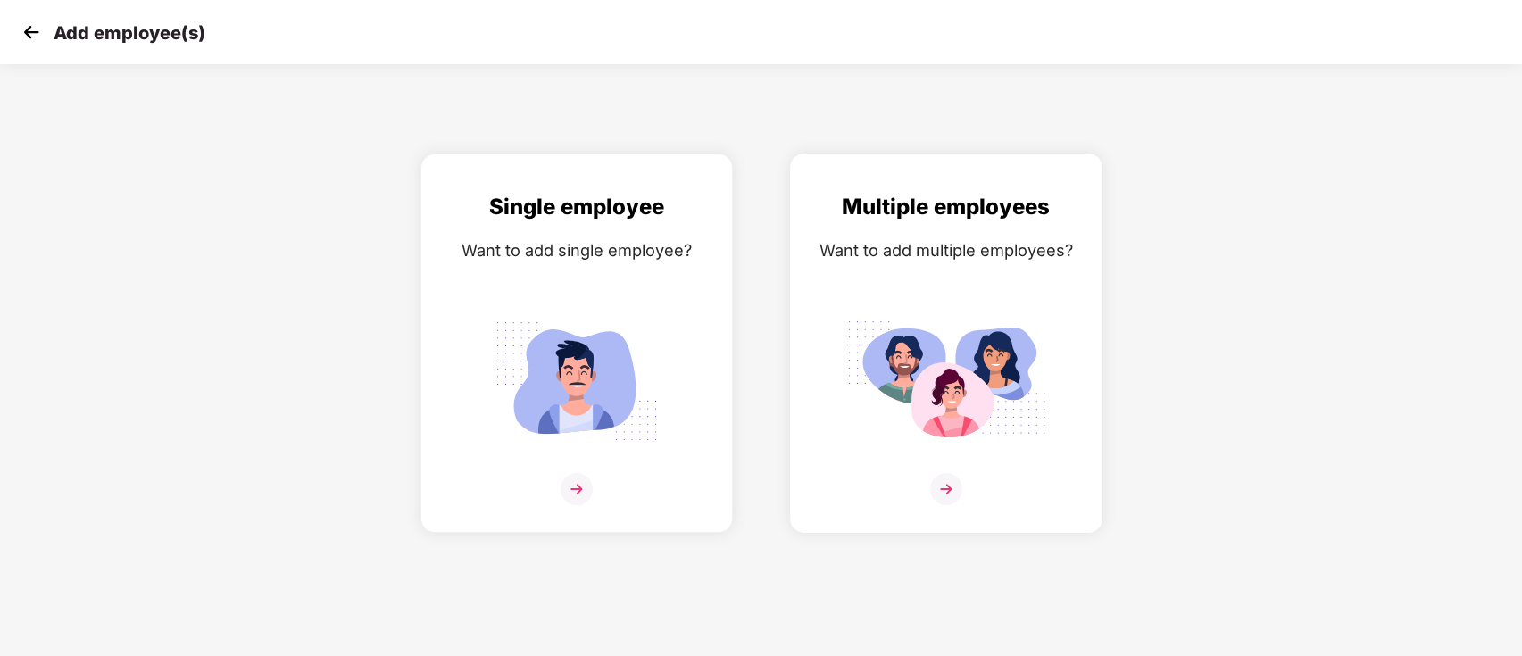
click at [906, 416] on img at bounding box center [946, 381] width 200 height 139
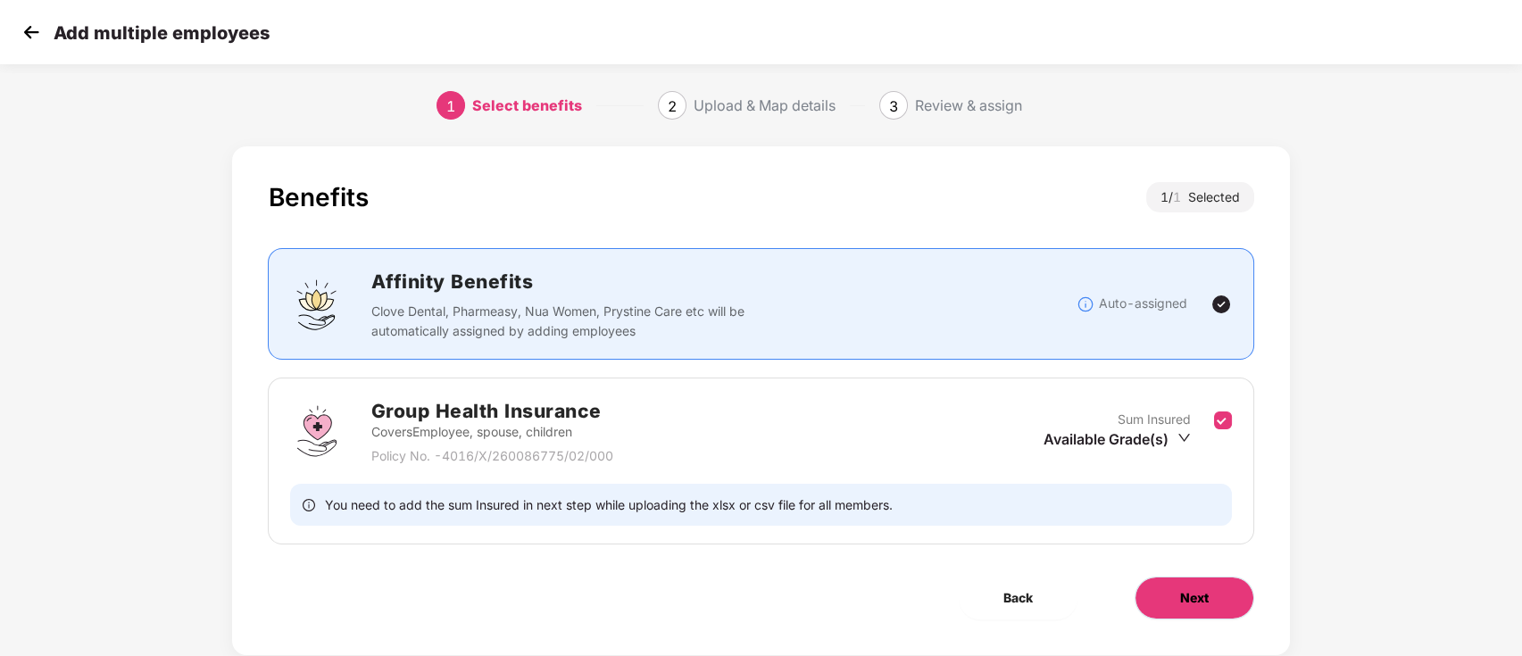
click at [1141, 597] on button "Next" at bounding box center [1195, 598] width 120 height 43
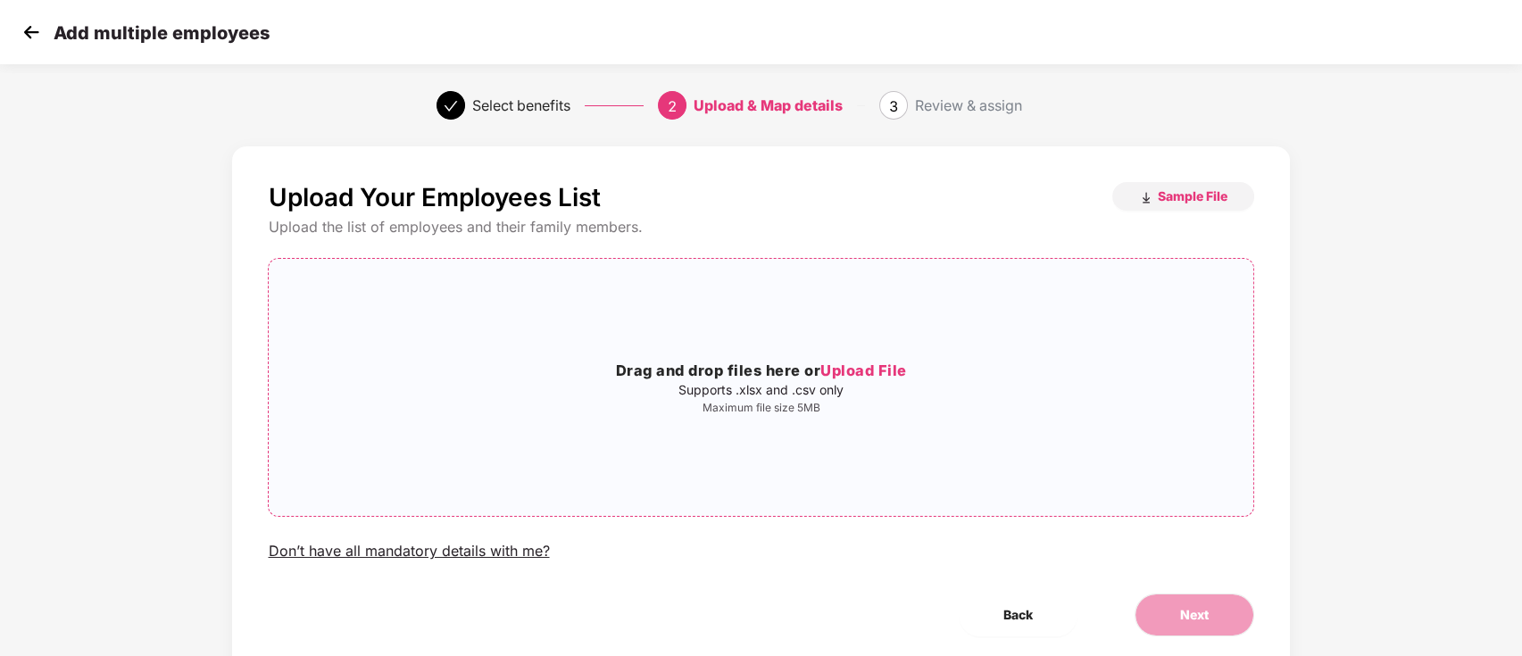
click at [886, 364] on span "Upload File" at bounding box center [863, 371] width 87 height 18
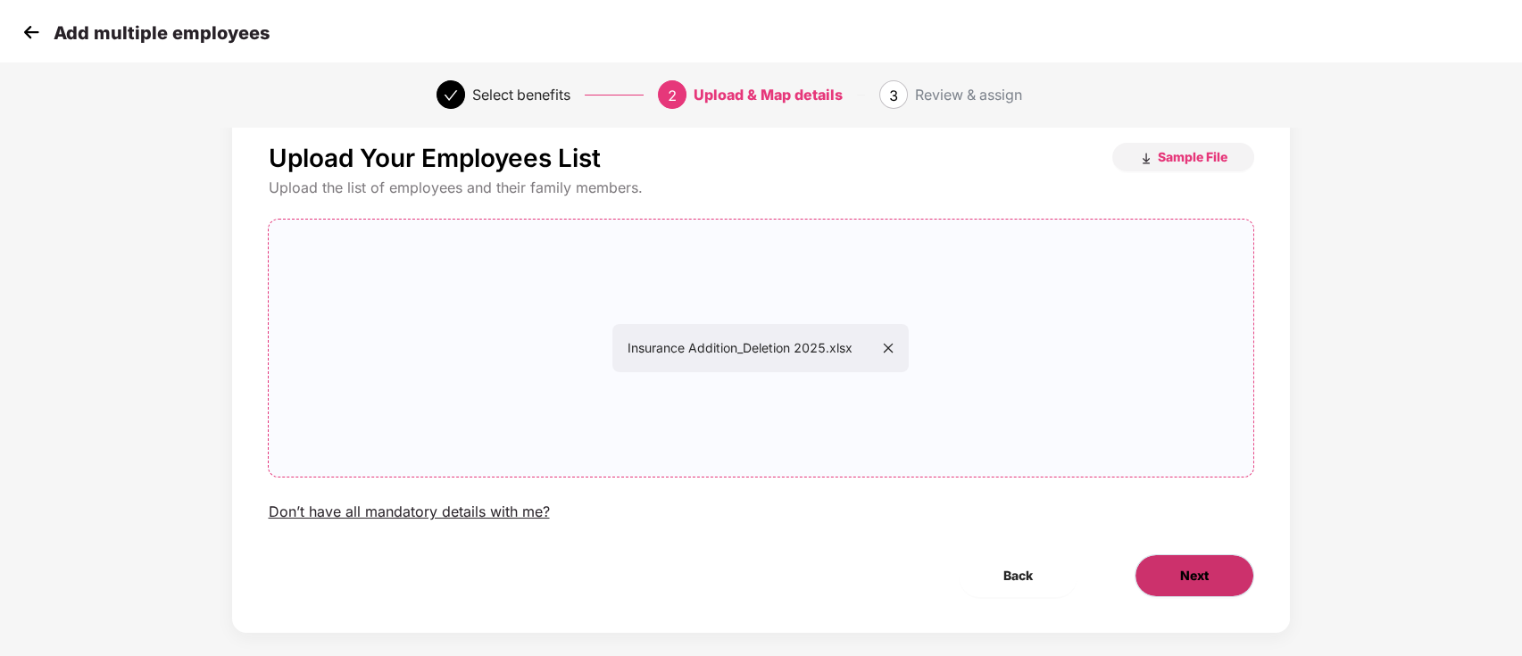
scroll to position [61, 0]
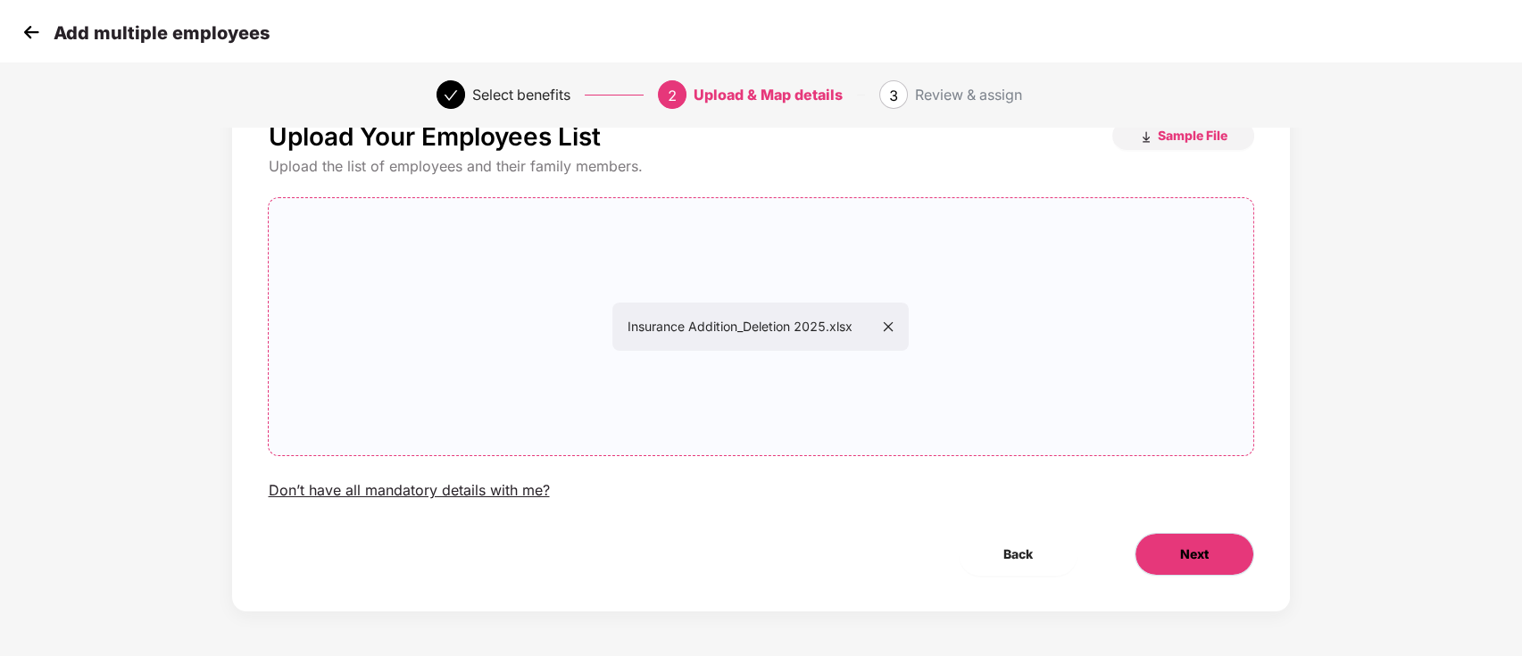
click at [1171, 565] on button "Next" at bounding box center [1195, 554] width 120 height 43
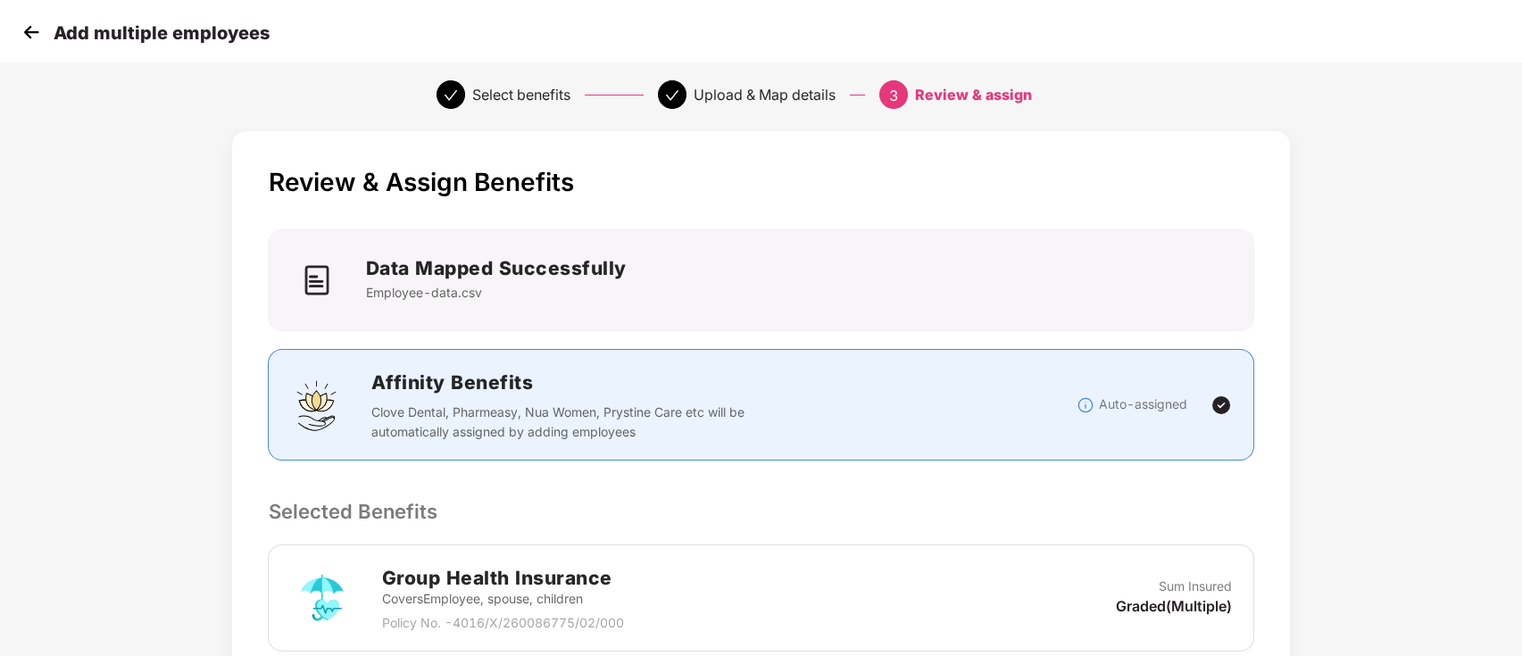
scroll to position [337, 0]
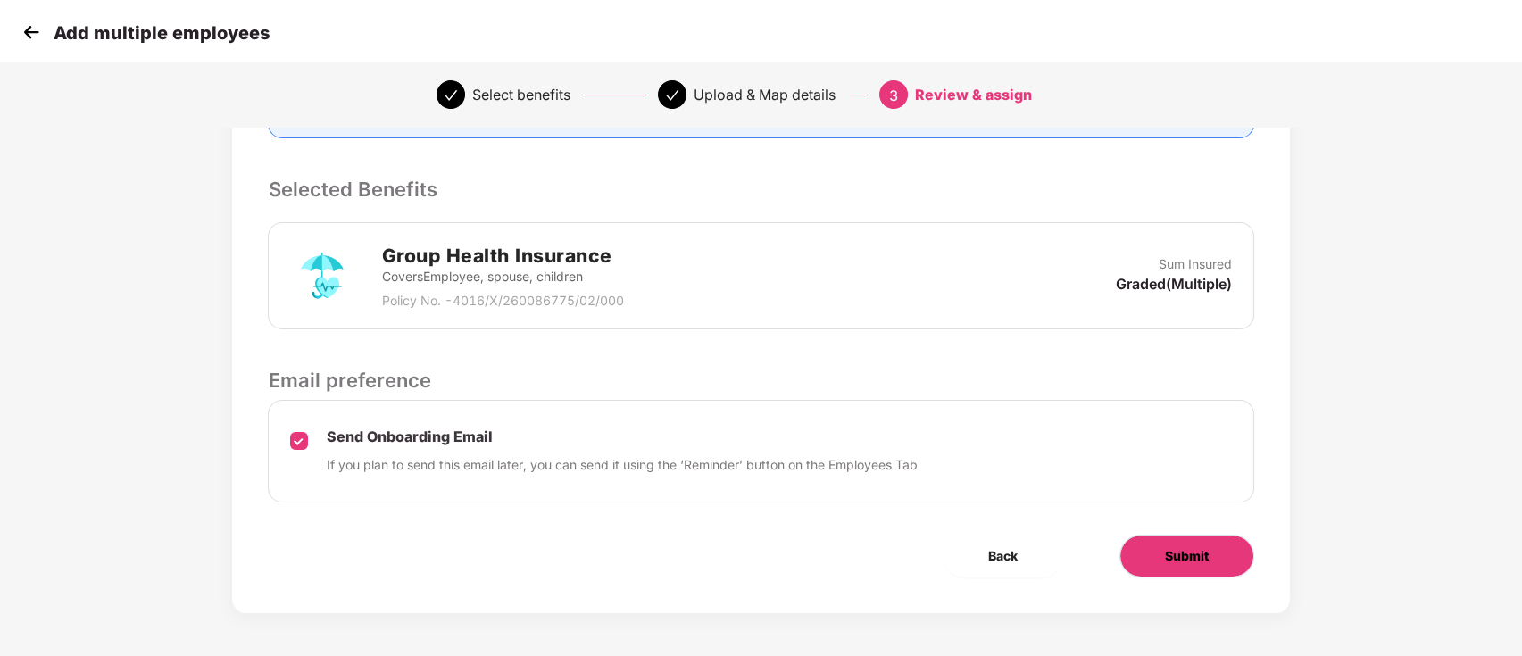
click at [1183, 546] on span "Submit" at bounding box center [1187, 556] width 44 height 20
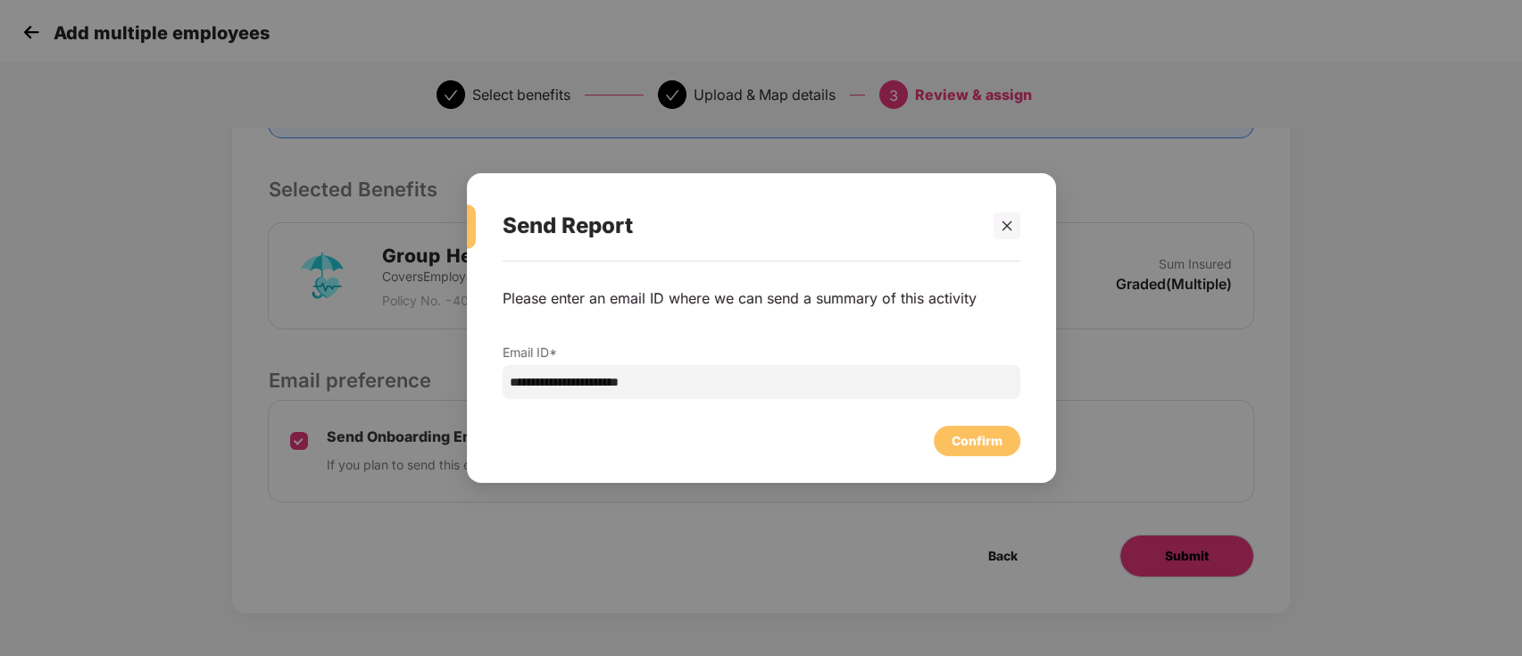
scroll to position [0, 0]
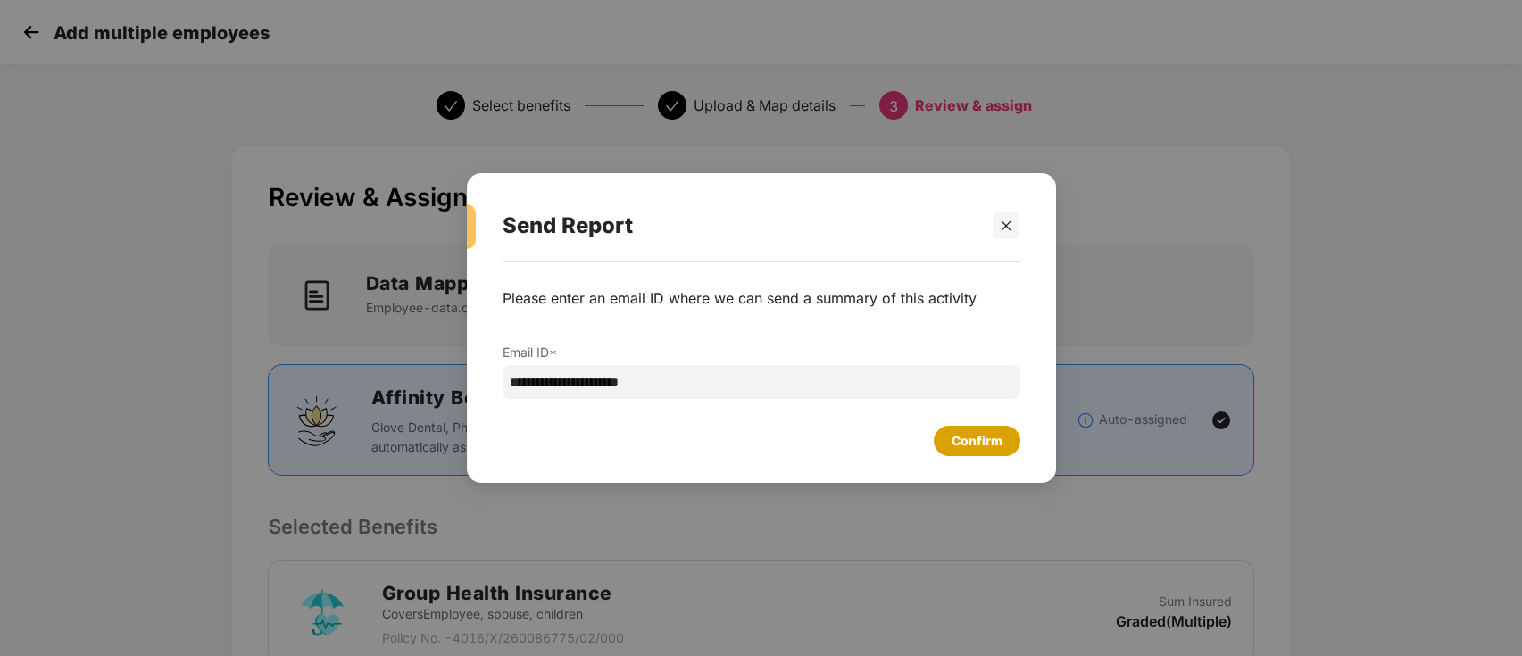
click at [985, 444] on div "Confirm" at bounding box center [977, 441] width 51 height 20
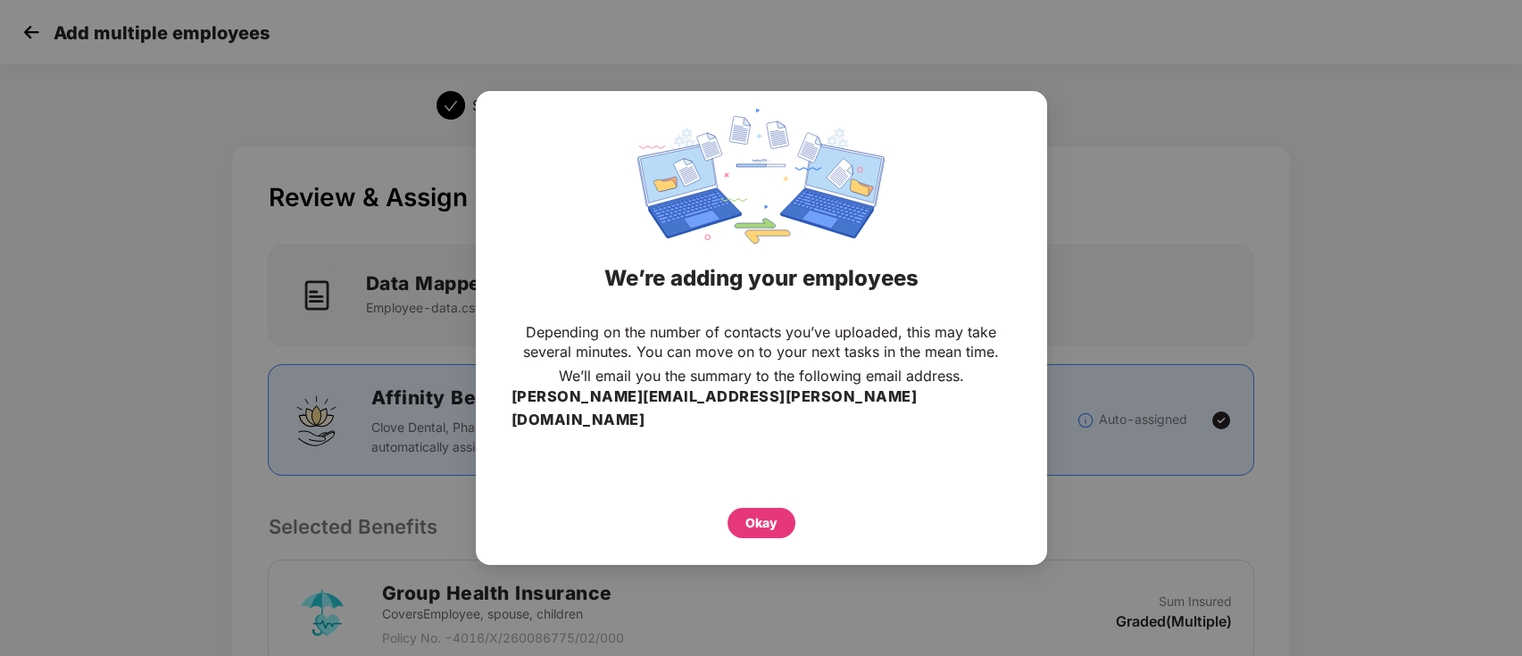
click at [785, 508] on div "Okay" at bounding box center [762, 523] width 68 height 30
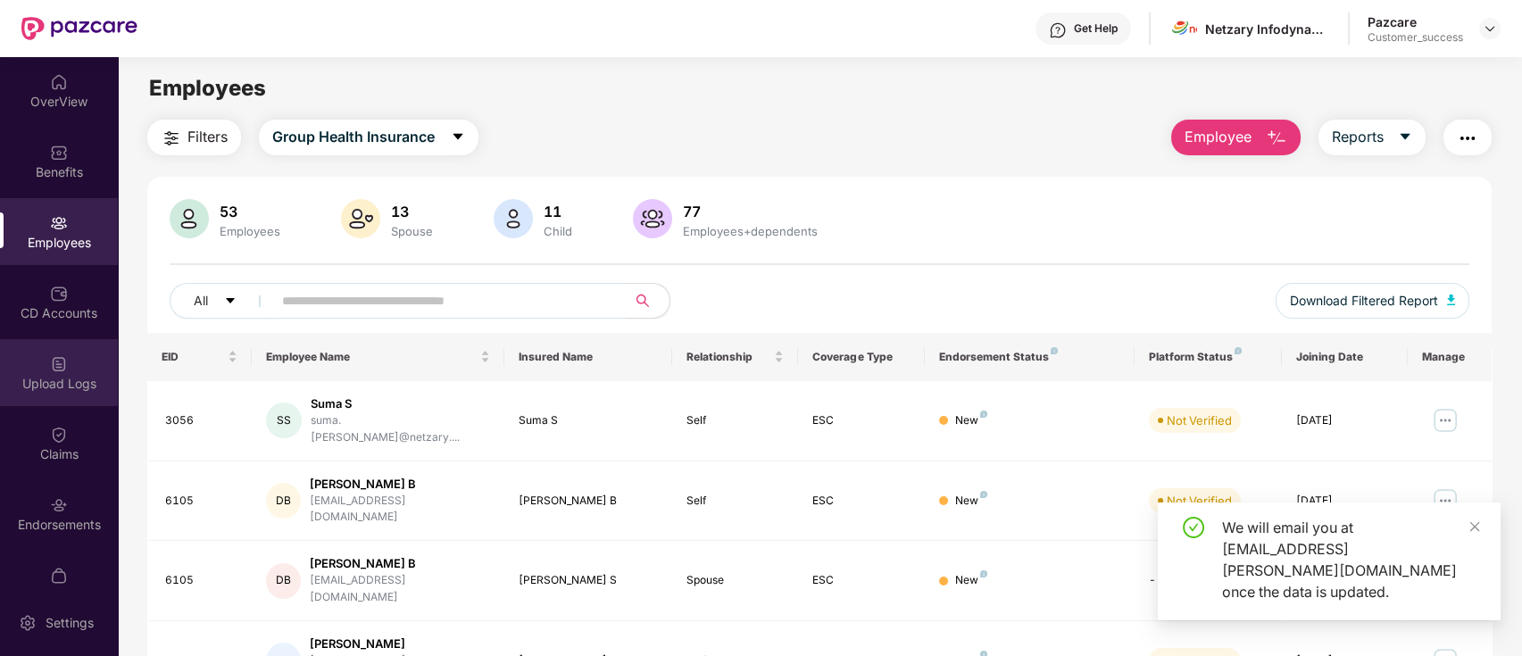
click at [50, 361] on img at bounding box center [59, 364] width 18 height 18
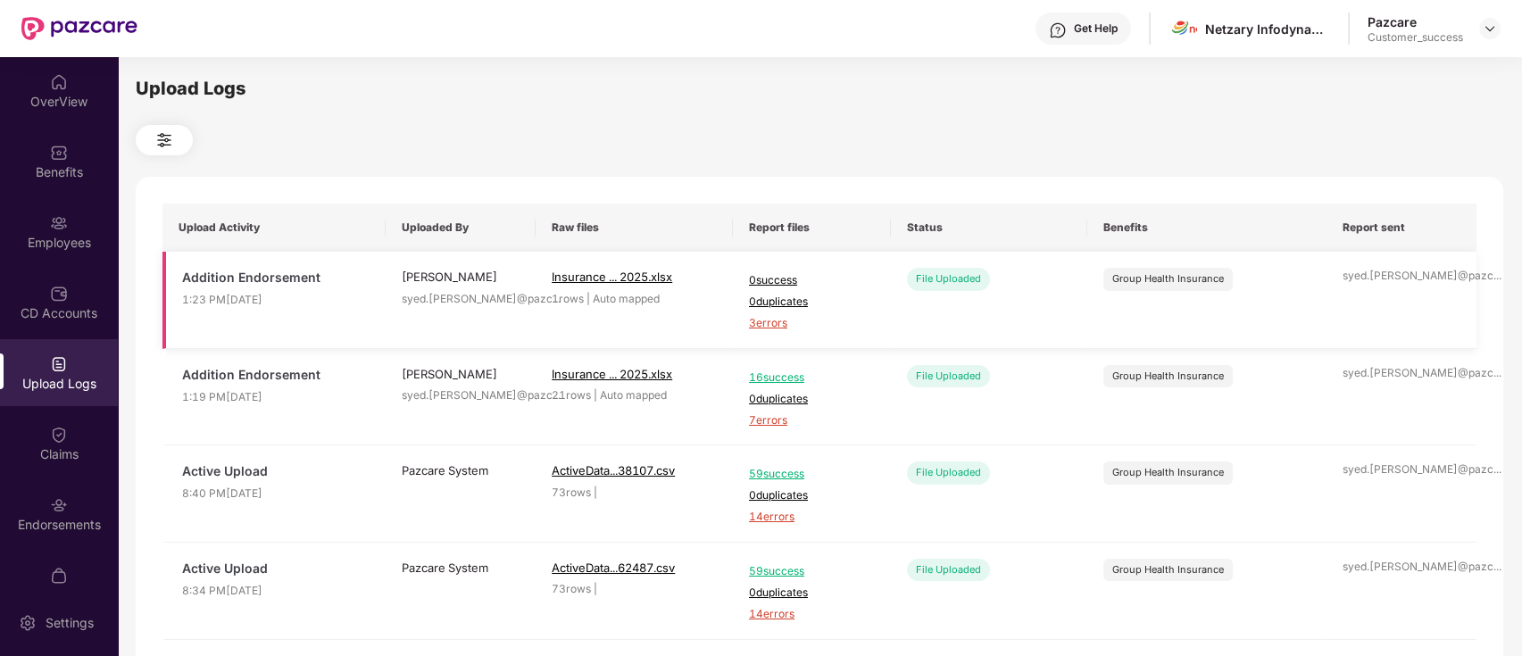
click at [762, 333] on td "0 success 0 duplicates 3 errors" at bounding box center [812, 300] width 158 height 97
click at [765, 321] on span "3 errors" at bounding box center [812, 323] width 126 height 17
click at [54, 232] on div "Employees" at bounding box center [59, 231] width 118 height 67
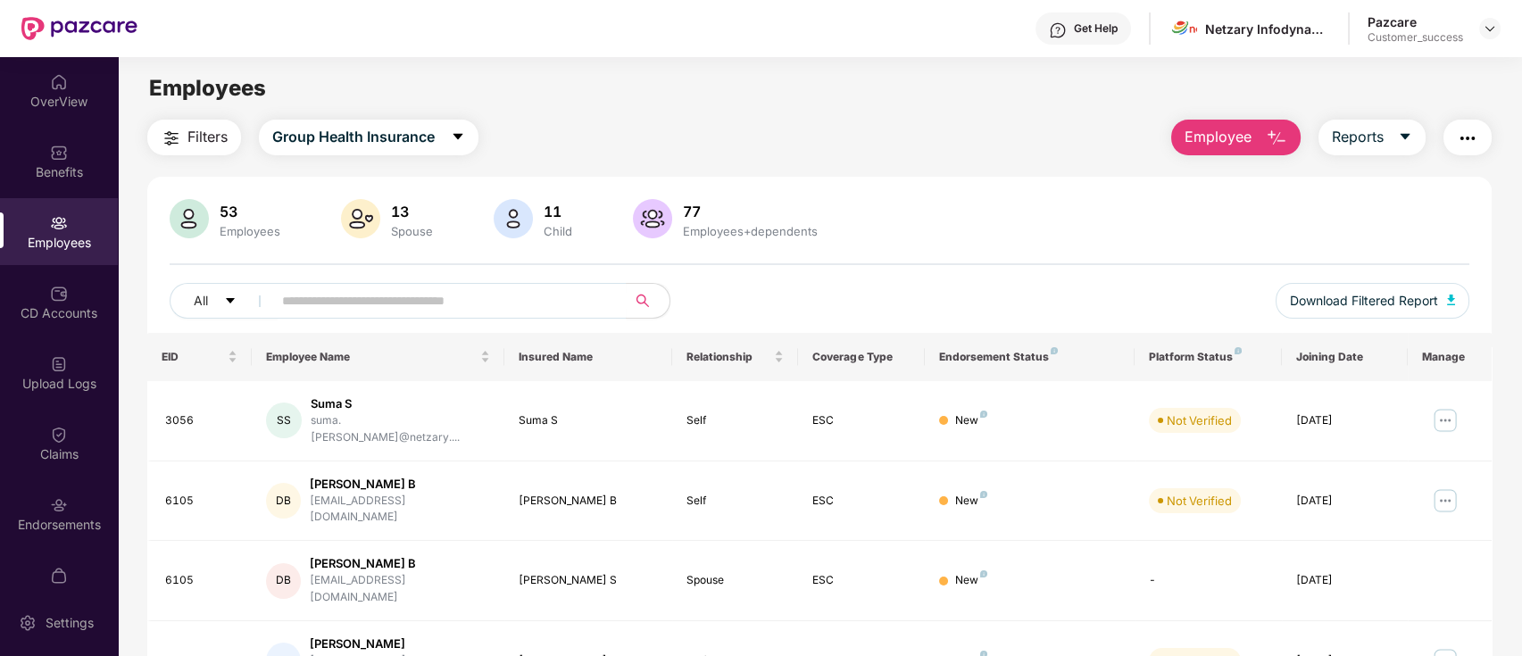
drag, startPoint x: 1262, startPoint y: 140, endPoint x: 1278, endPoint y: 165, distance: 29.7
click at [1264, 139] on button "Employee" at bounding box center [1235, 138] width 129 height 36
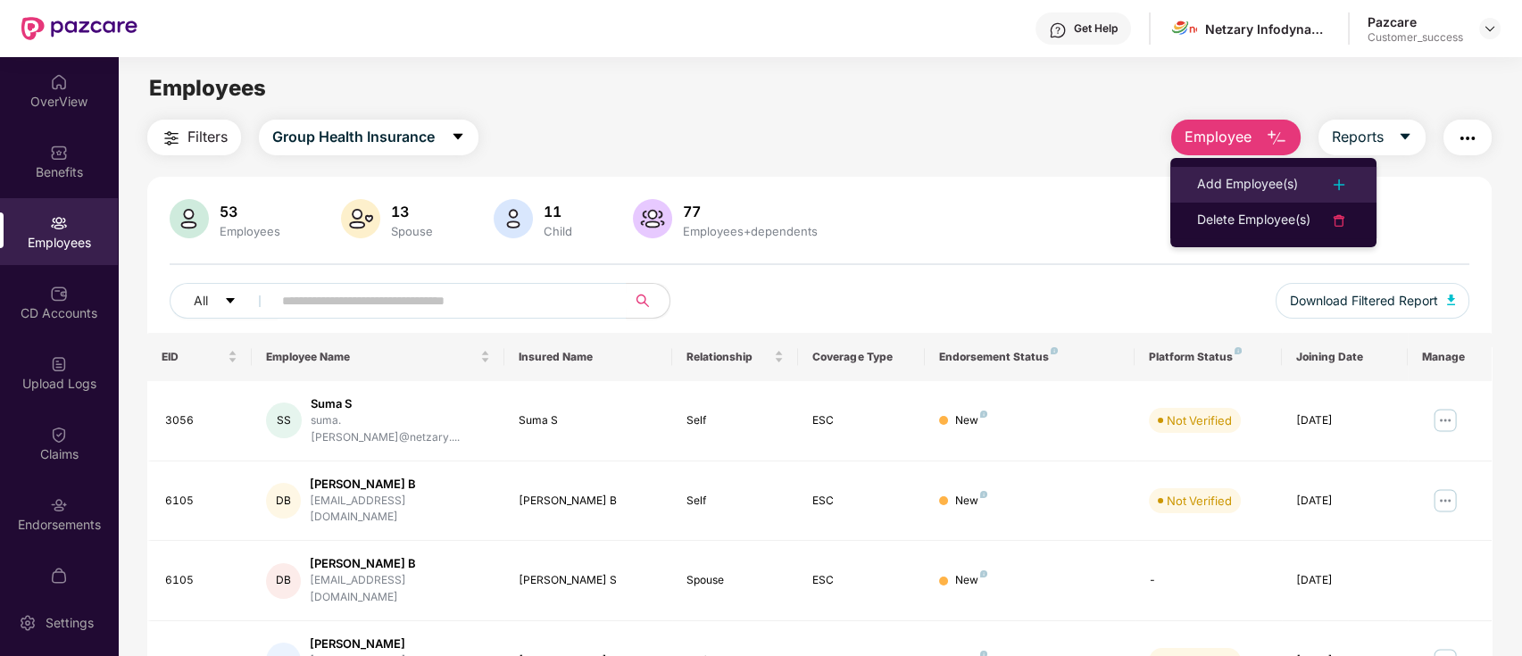
click at [1244, 187] on div "Add Employee(s)" at bounding box center [1247, 184] width 101 height 21
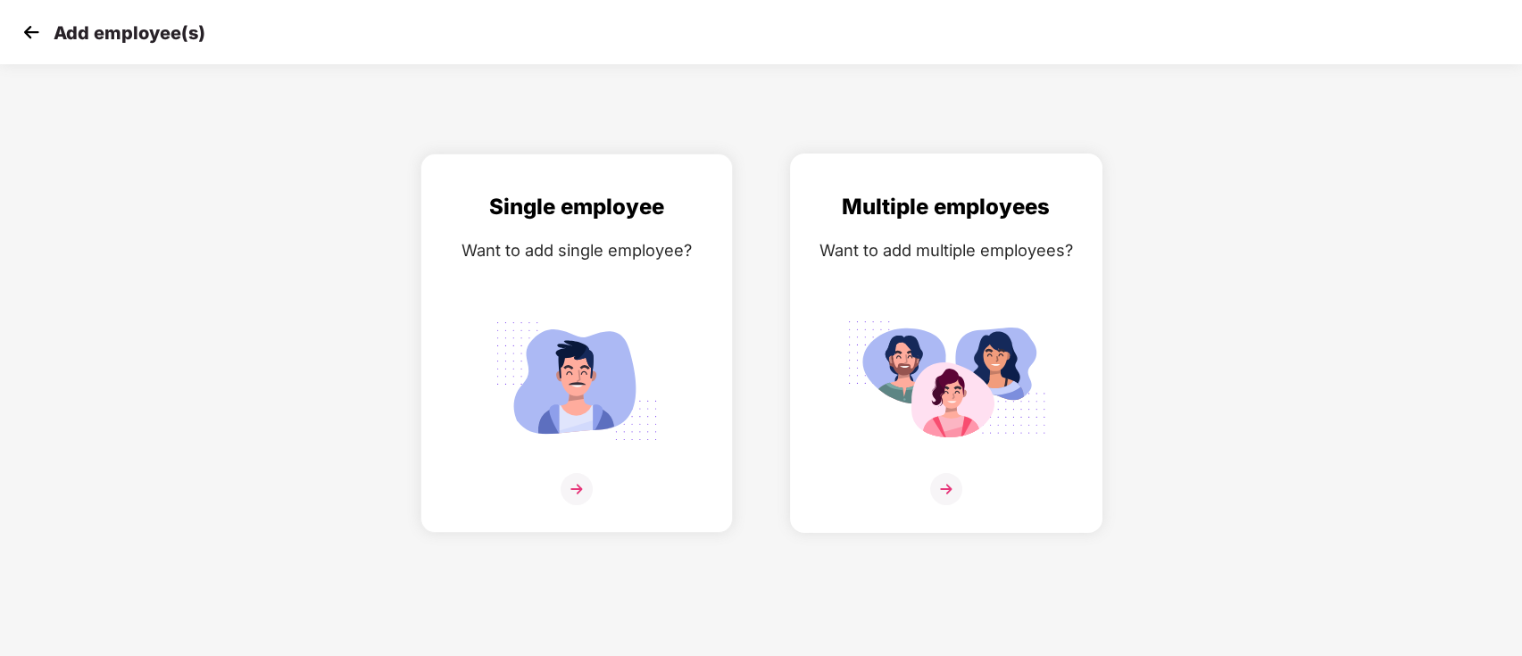
click at [1057, 370] on div "Multiple employees Want to add multiple employees?" at bounding box center [946, 358] width 275 height 337
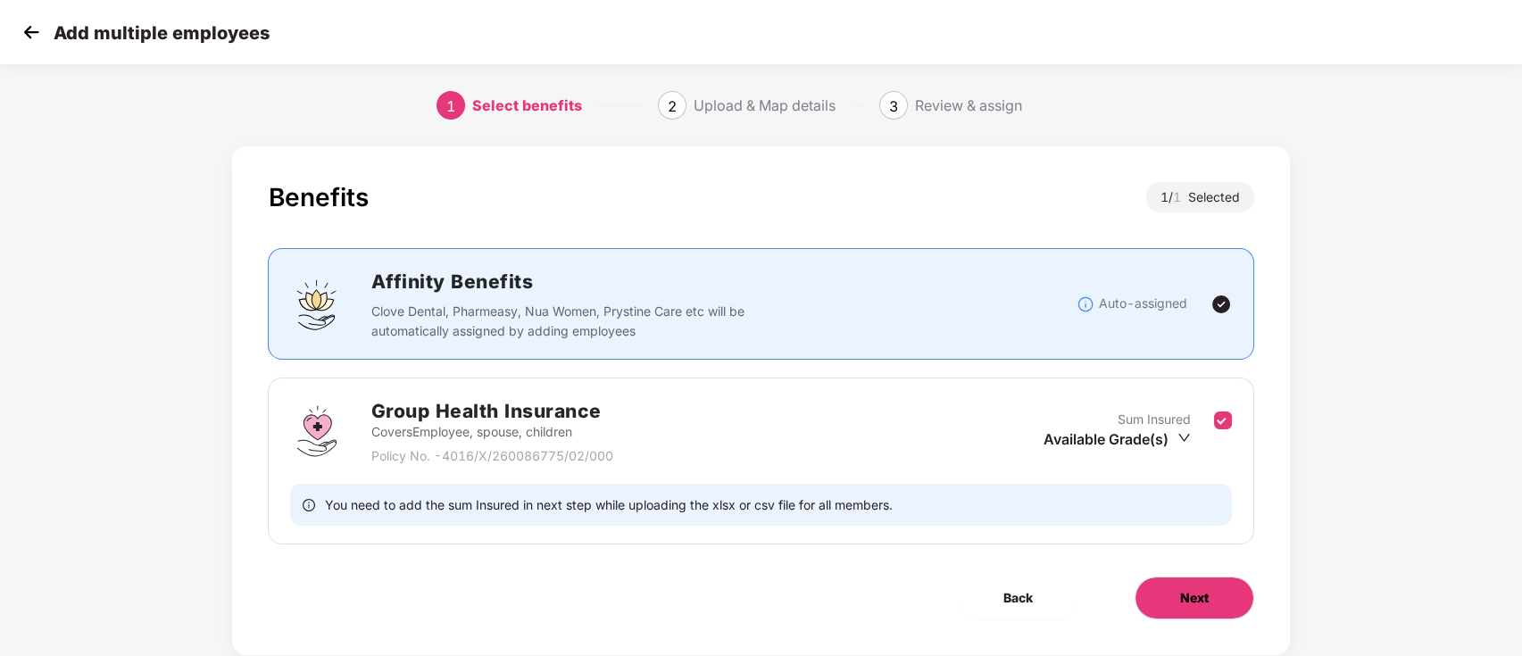
click at [1153, 596] on button "Next" at bounding box center [1195, 598] width 120 height 43
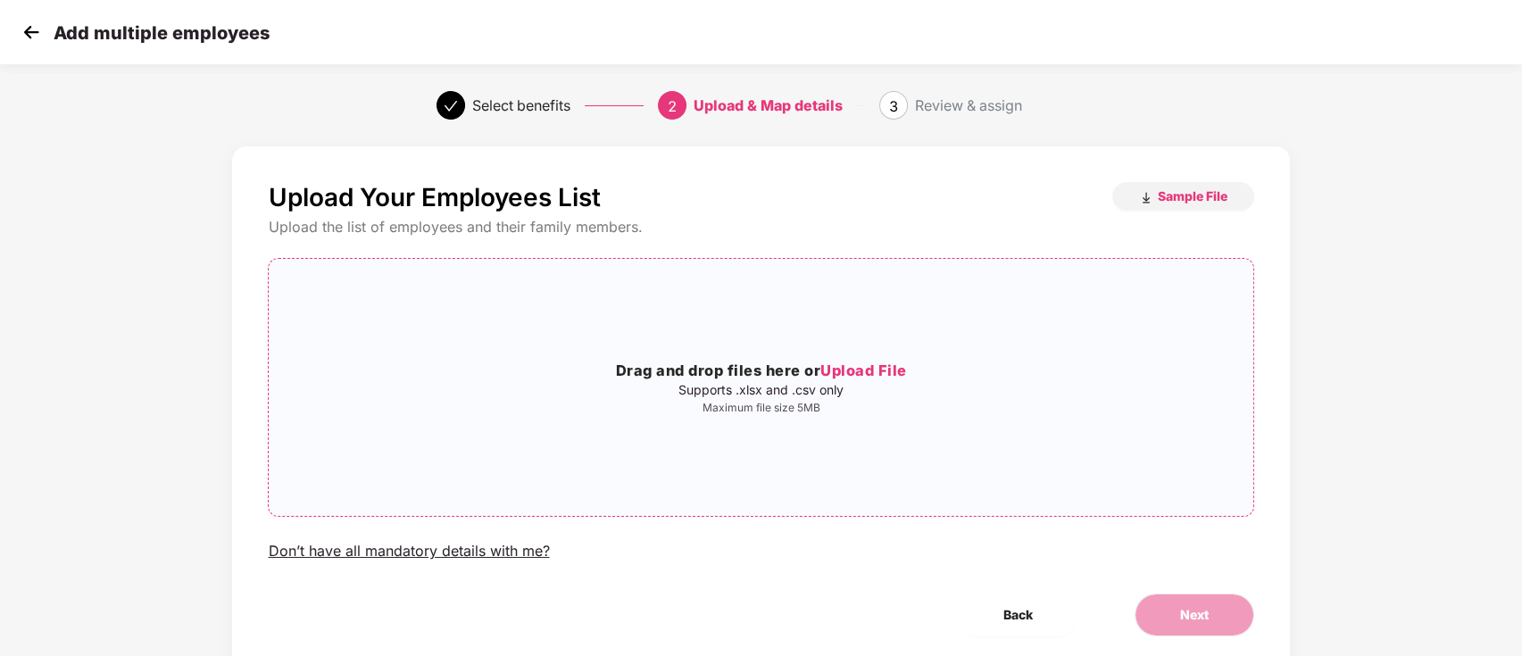
click at [871, 374] on span "Upload File" at bounding box center [863, 371] width 87 height 18
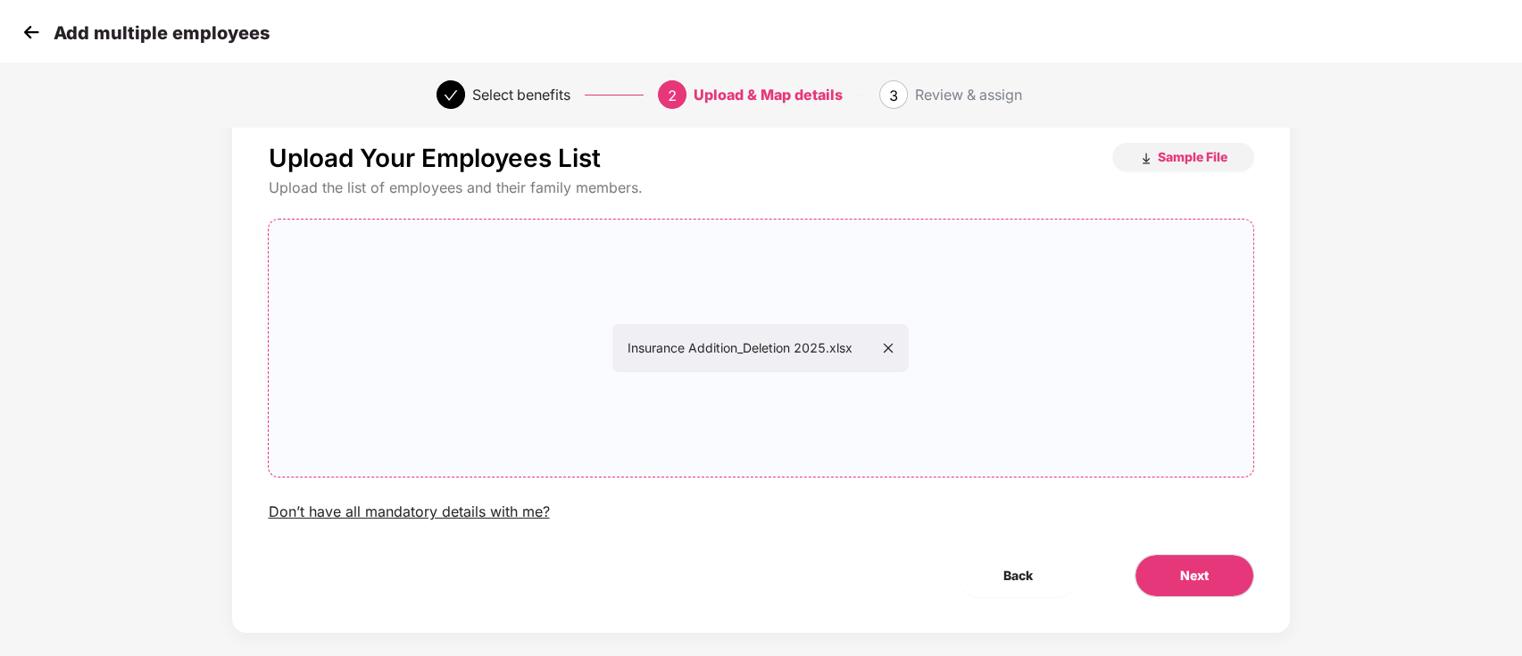
scroll to position [61, 0]
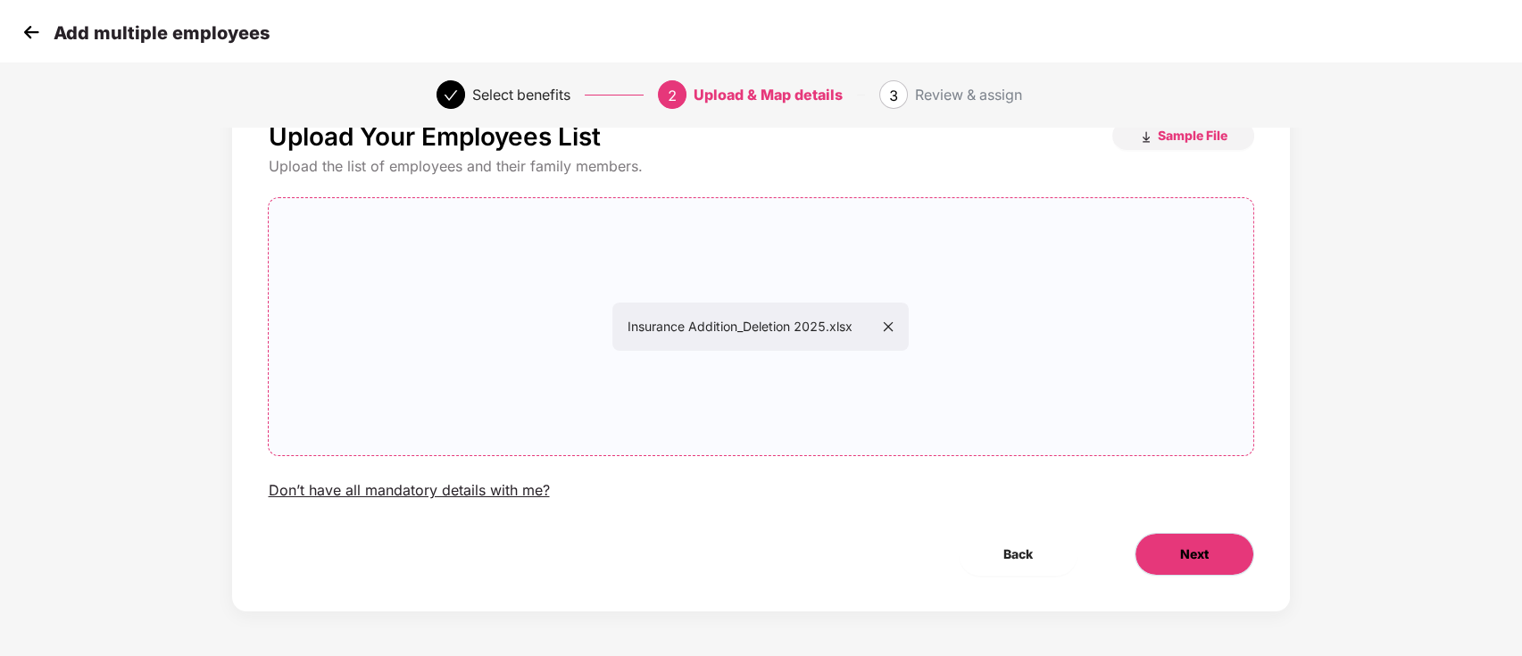
click at [1177, 553] on button "Next" at bounding box center [1195, 554] width 120 height 43
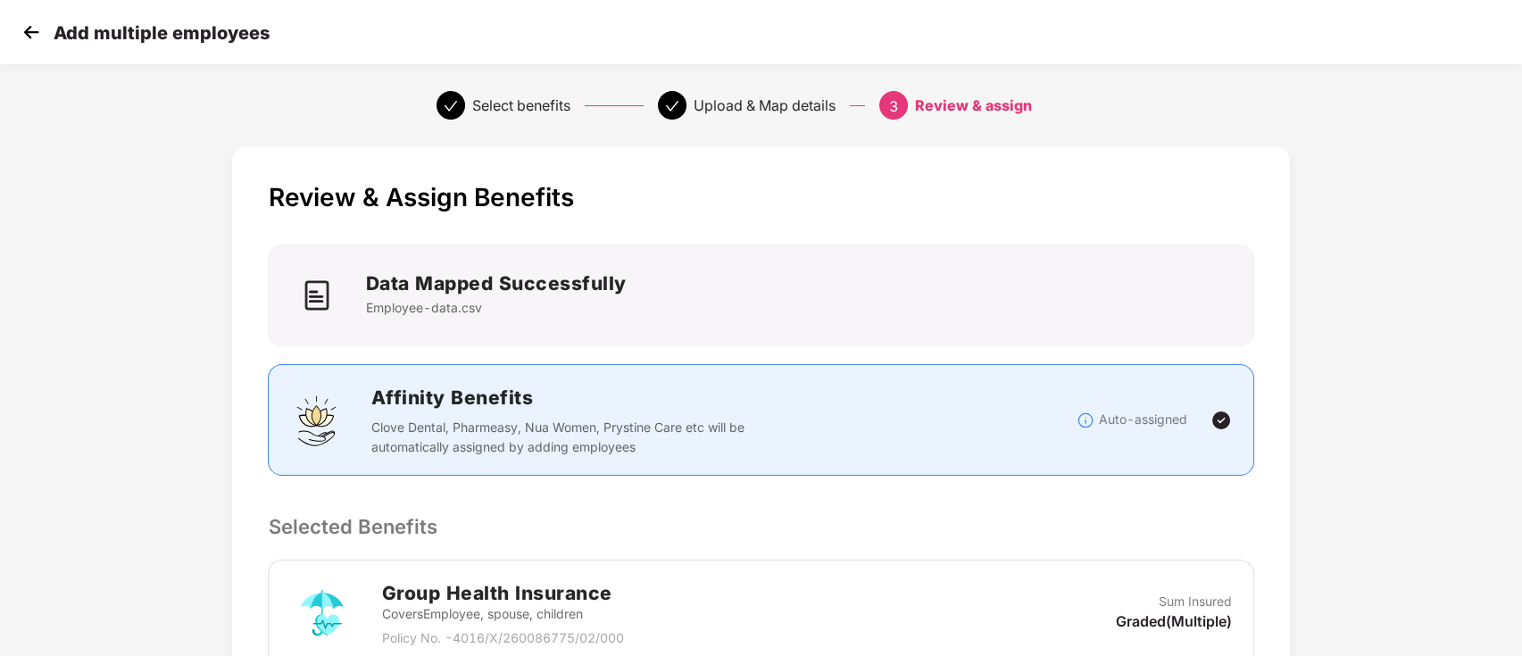
scroll to position [337, 0]
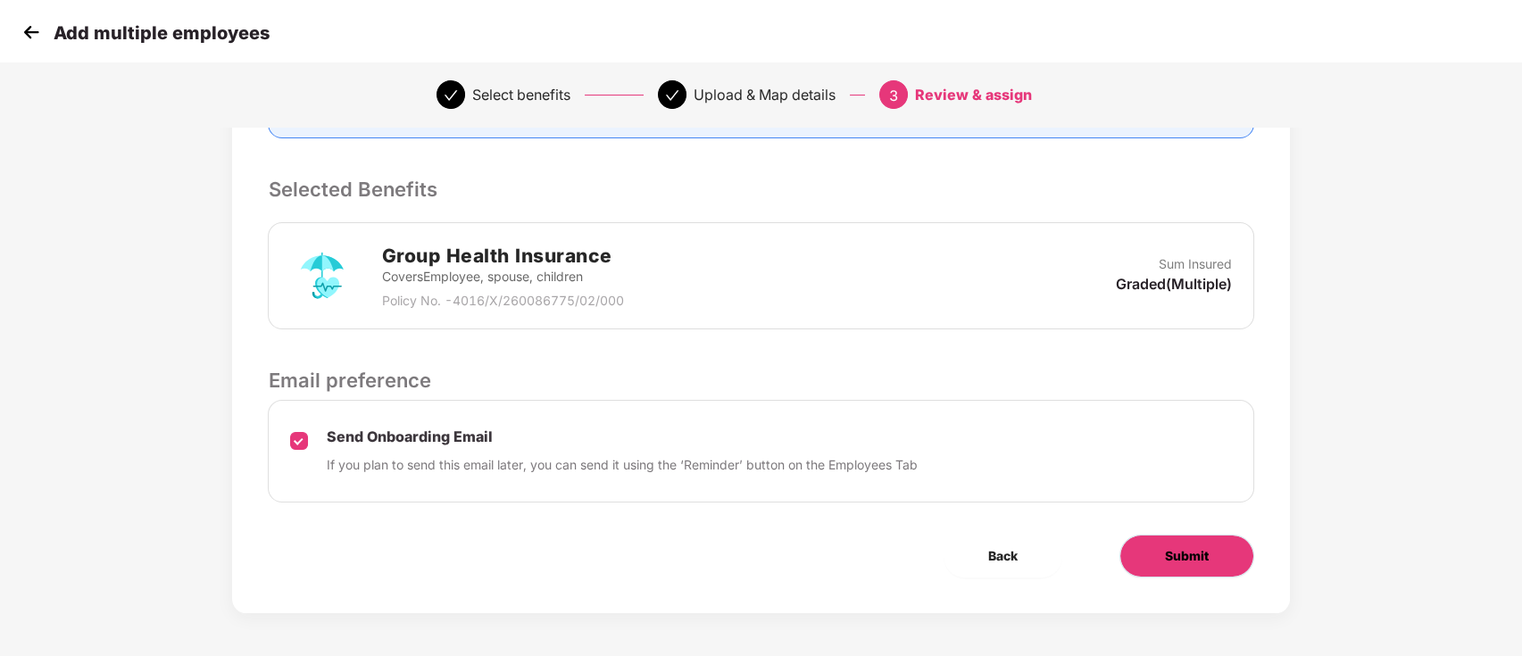
click at [1192, 552] on span "Submit" at bounding box center [1187, 556] width 44 height 20
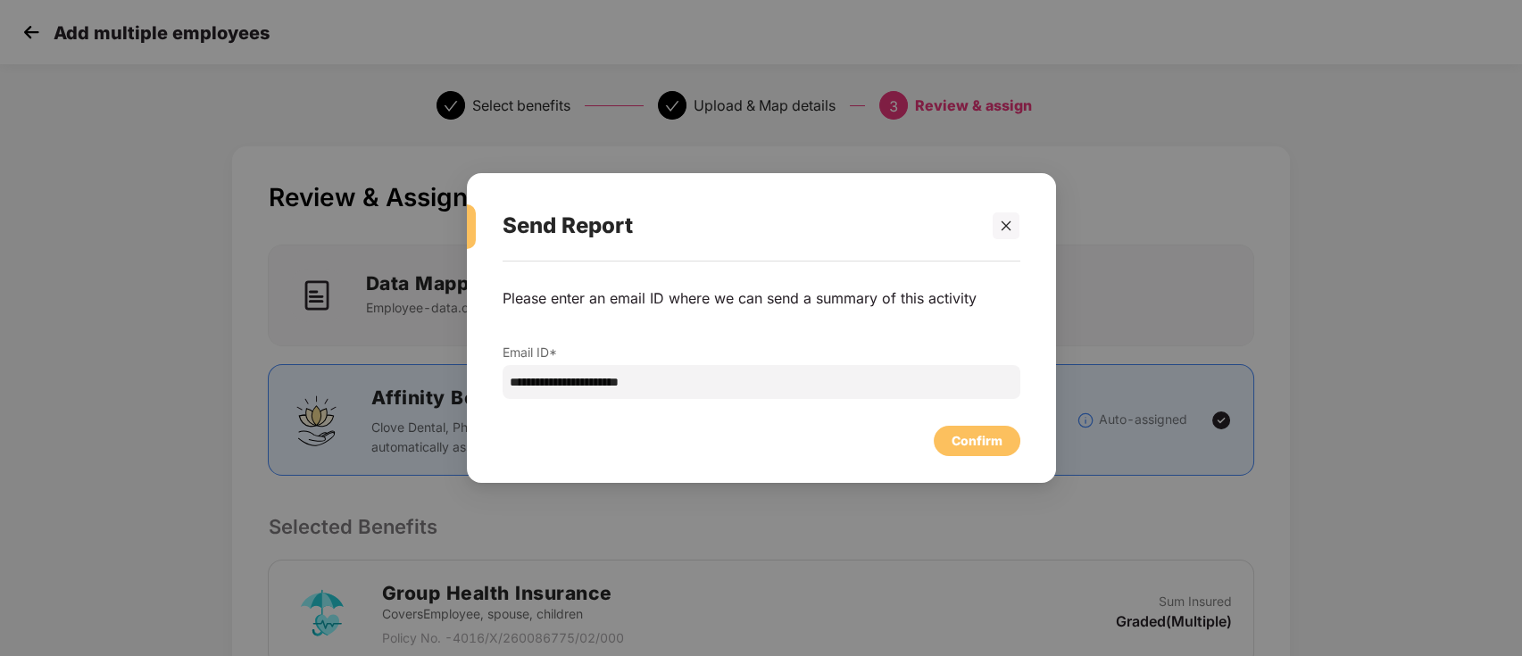
click at [960, 420] on div "Confirm" at bounding box center [762, 436] width 518 height 39
click at [975, 437] on div "Confirm" at bounding box center [977, 441] width 51 height 20
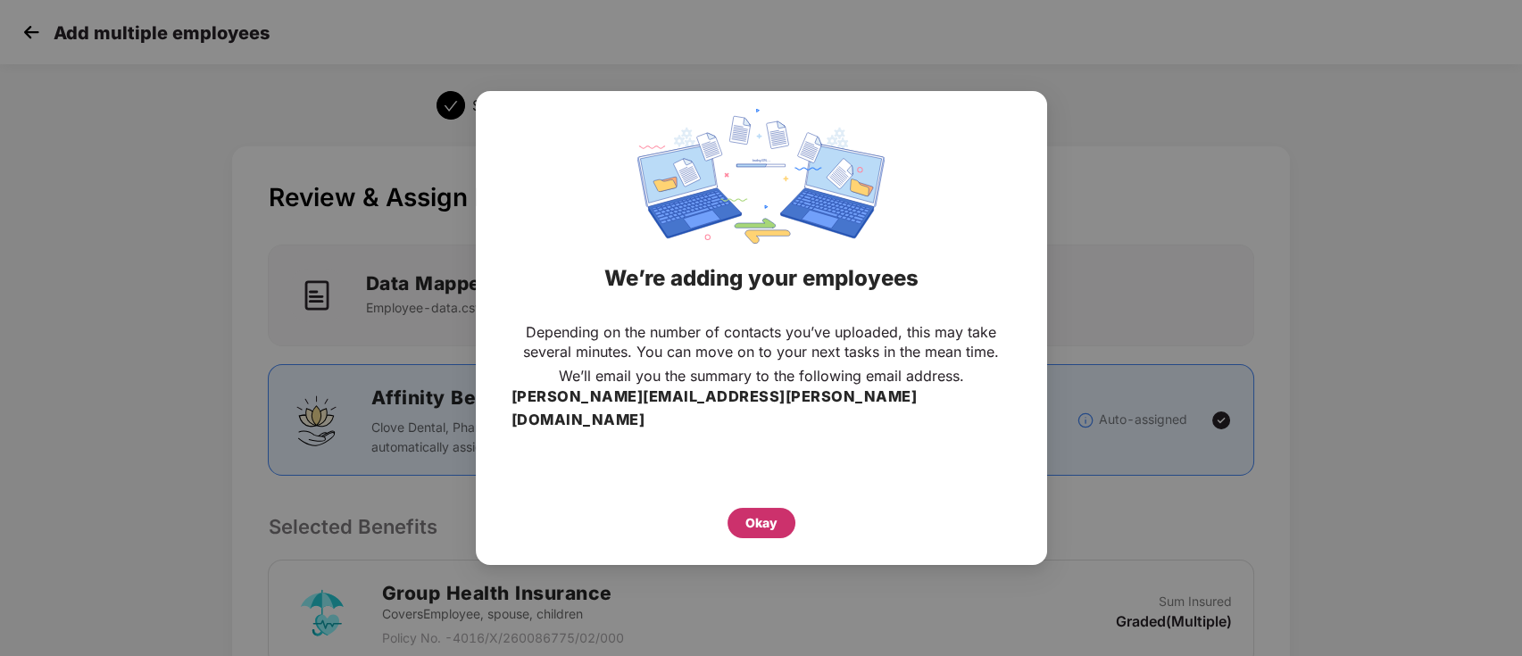
click at [778, 508] on div "Okay" at bounding box center [762, 523] width 68 height 30
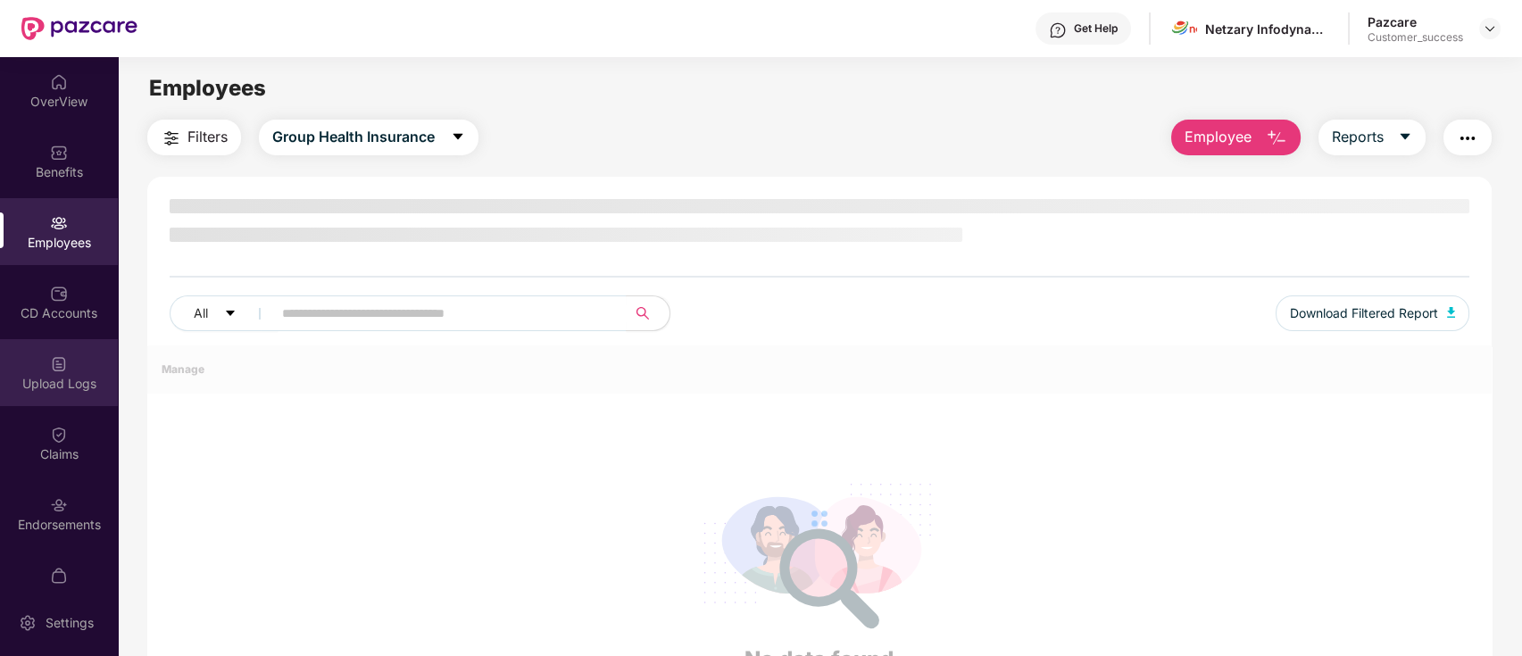
click at [29, 359] on div "Upload Logs" at bounding box center [59, 372] width 118 height 67
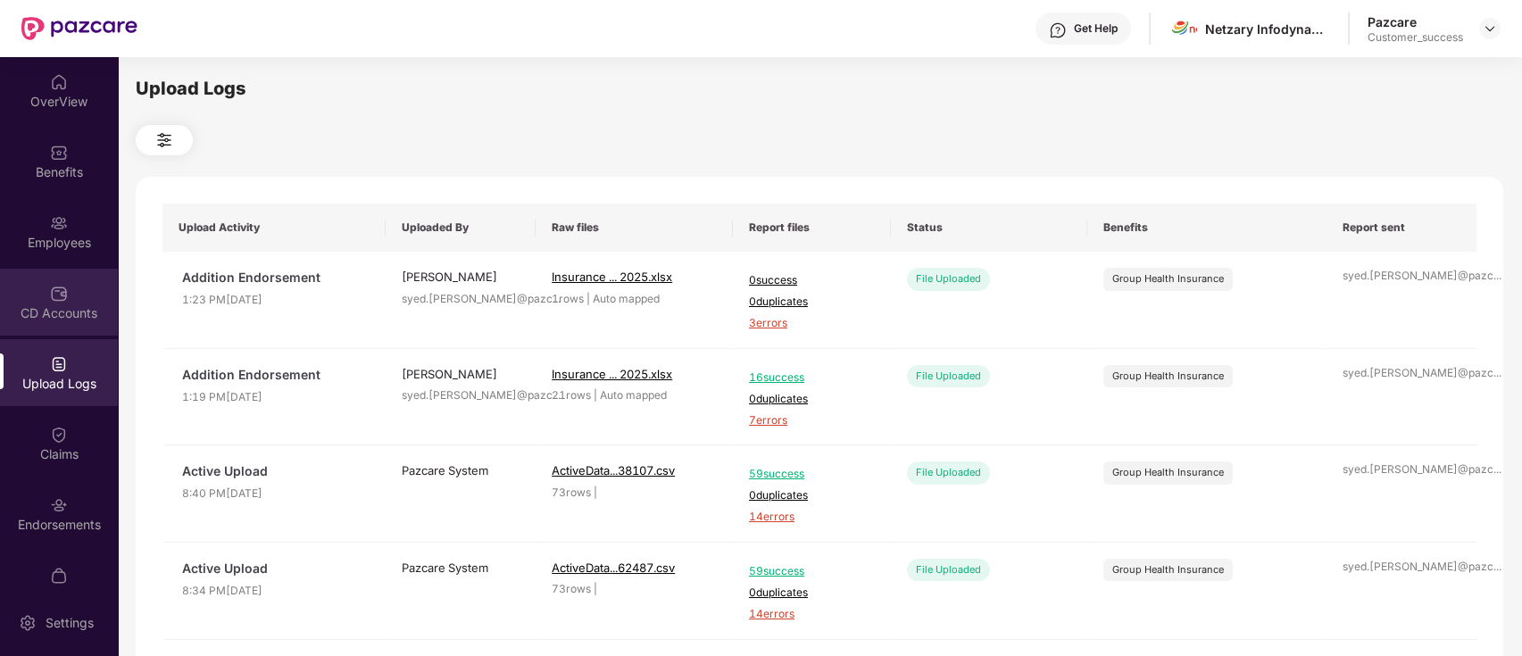
click at [85, 286] on div "CD Accounts" at bounding box center [59, 302] width 118 height 67
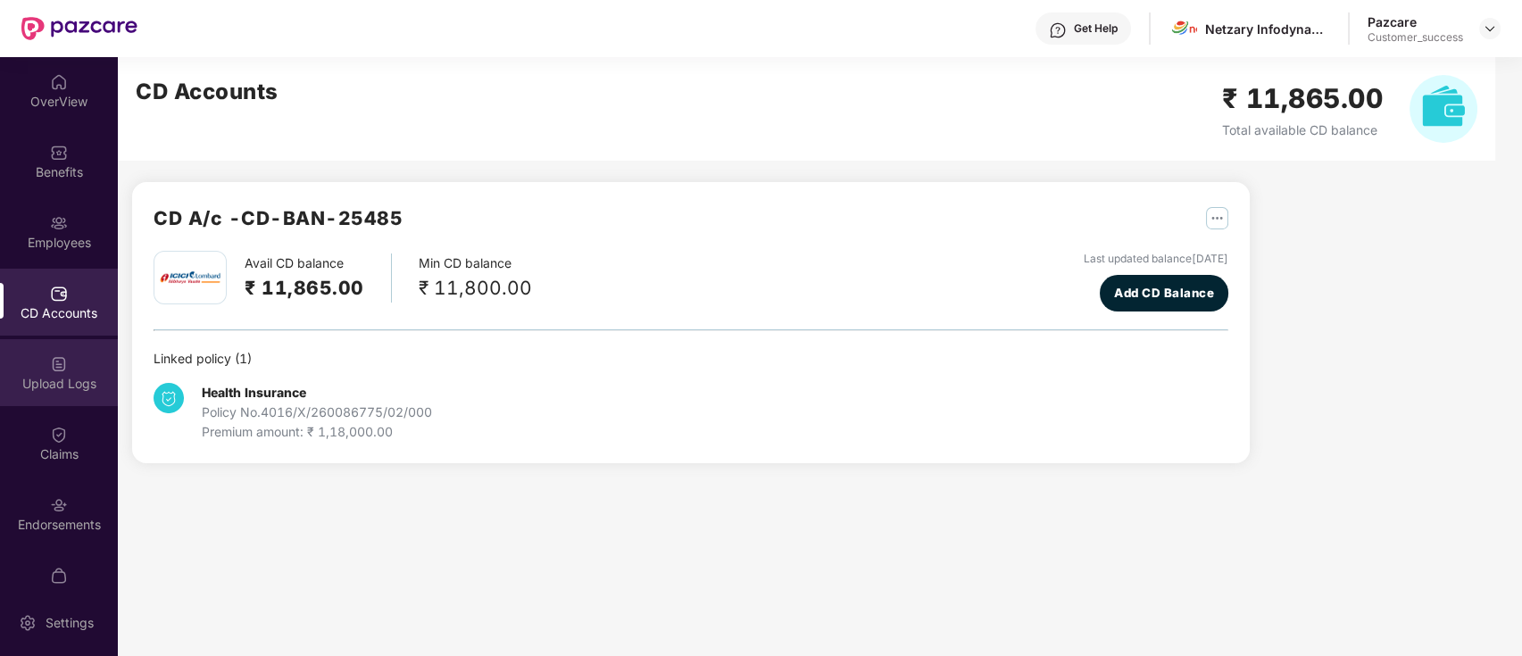
click at [67, 353] on div "Upload Logs" at bounding box center [59, 372] width 118 height 67
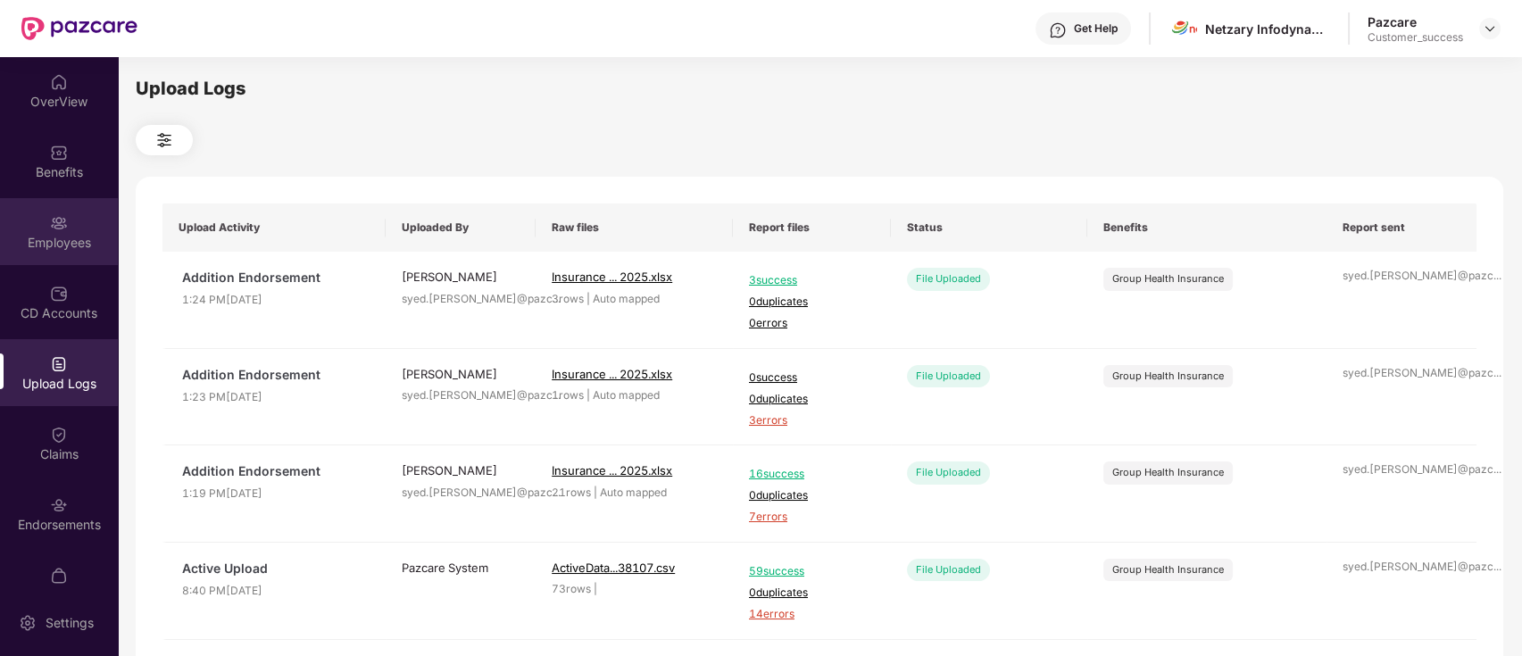
click at [50, 225] on img at bounding box center [59, 223] width 18 height 18
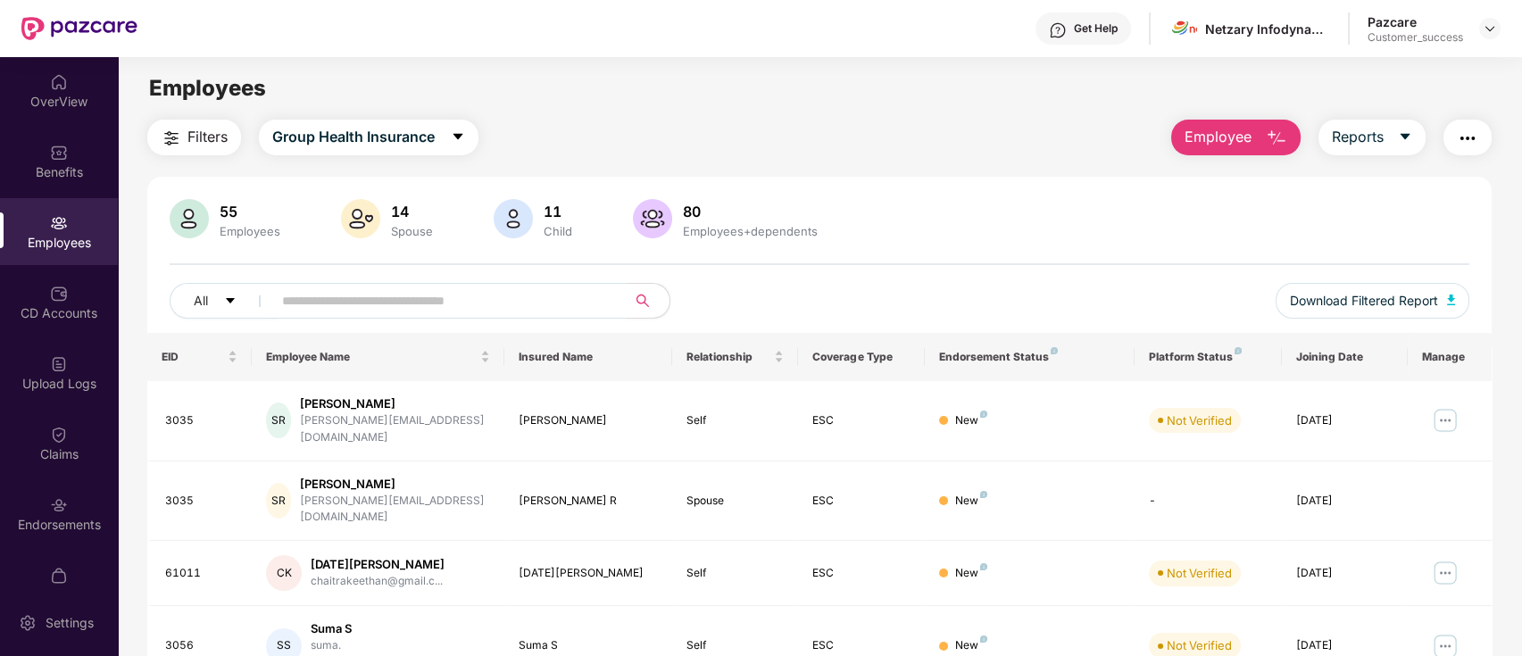
click at [409, 296] on input "text" at bounding box center [442, 300] width 320 height 27
paste input "**********"
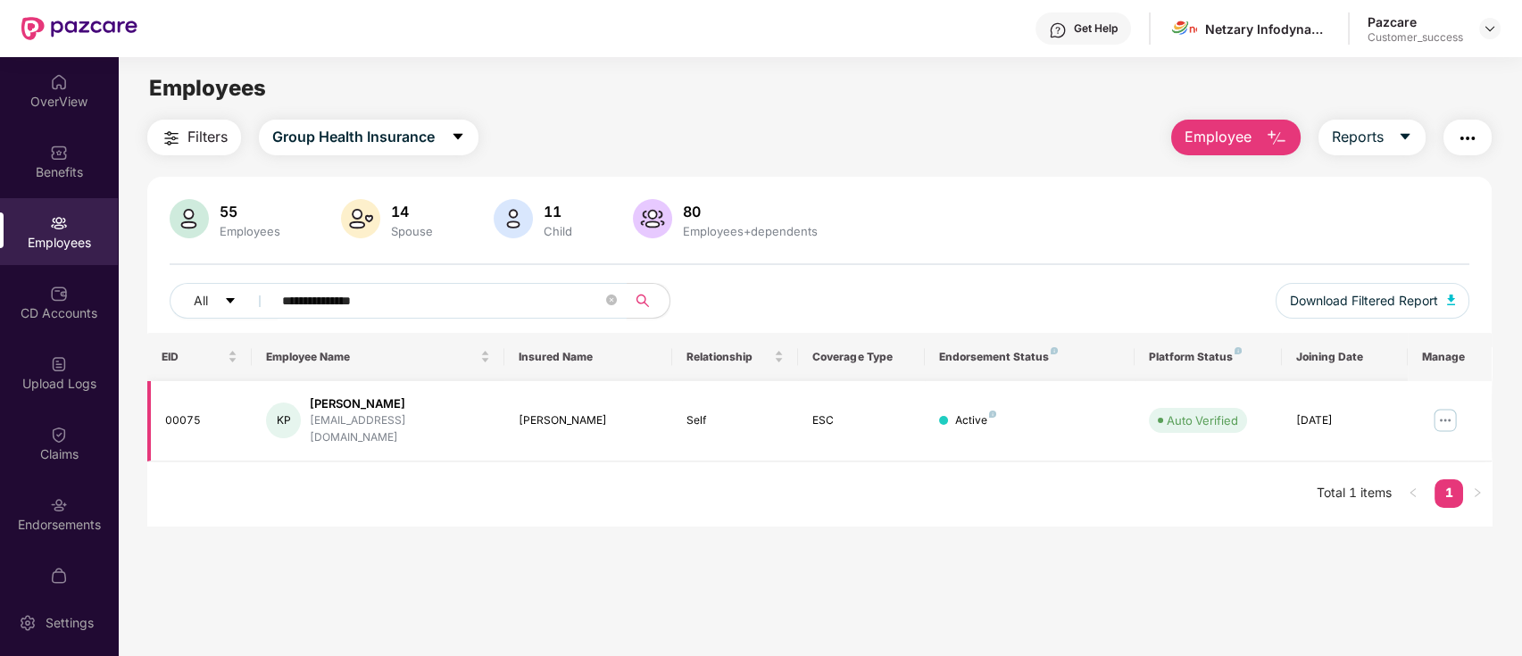
type input "**********"
click at [1443, 415] on img at bounding box center [1445, 420] width 29 height 29
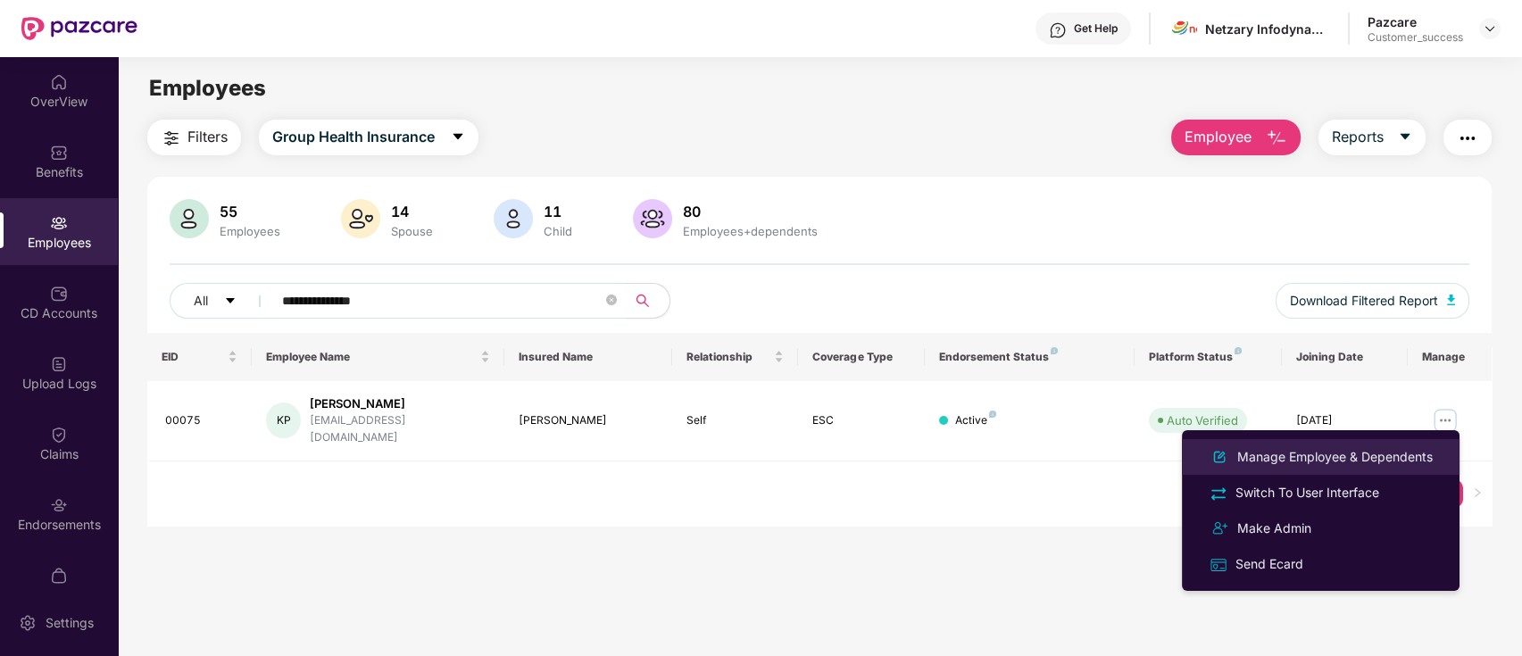
click at [1298, 460] on div "Manage Employee & Dependents" at bounding box center [1335, 457] width 203 height 20
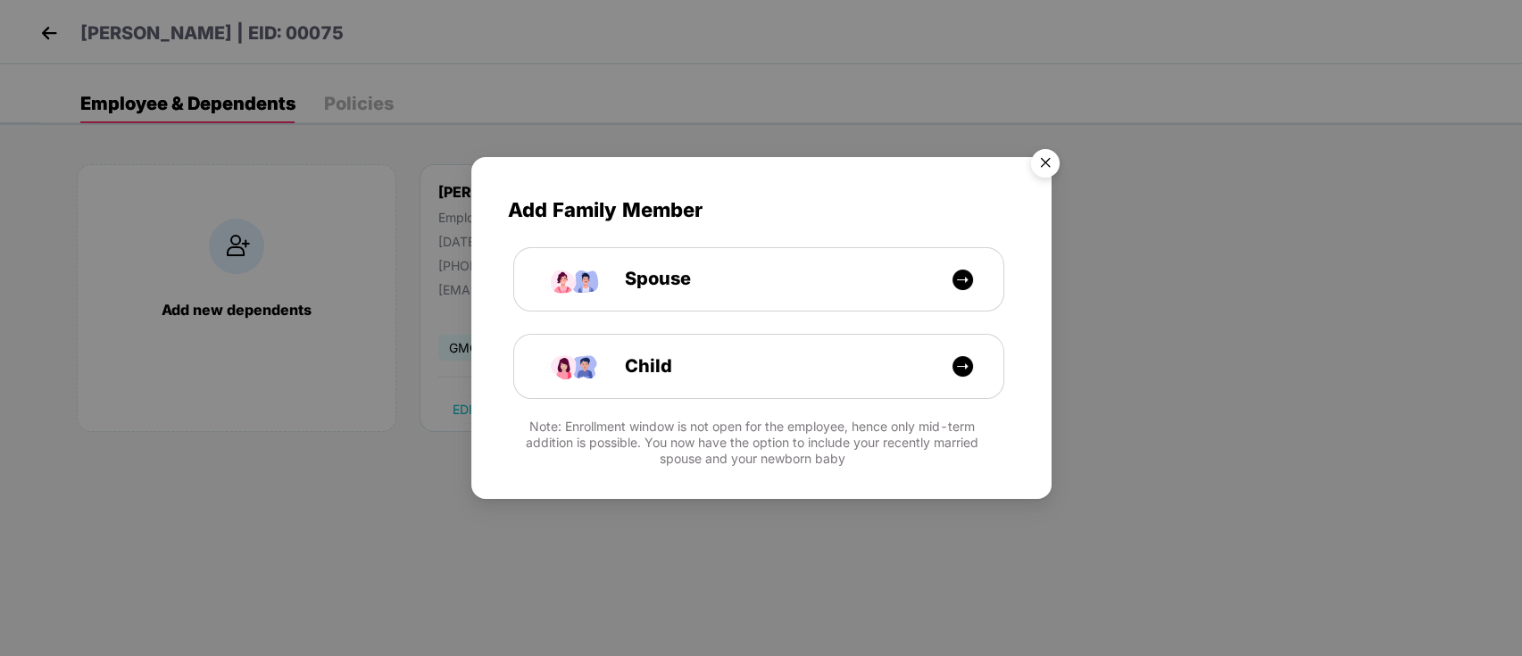
click at [1054, 154] on img "Close" at bounding box center [1045, 166] width 50 height 50
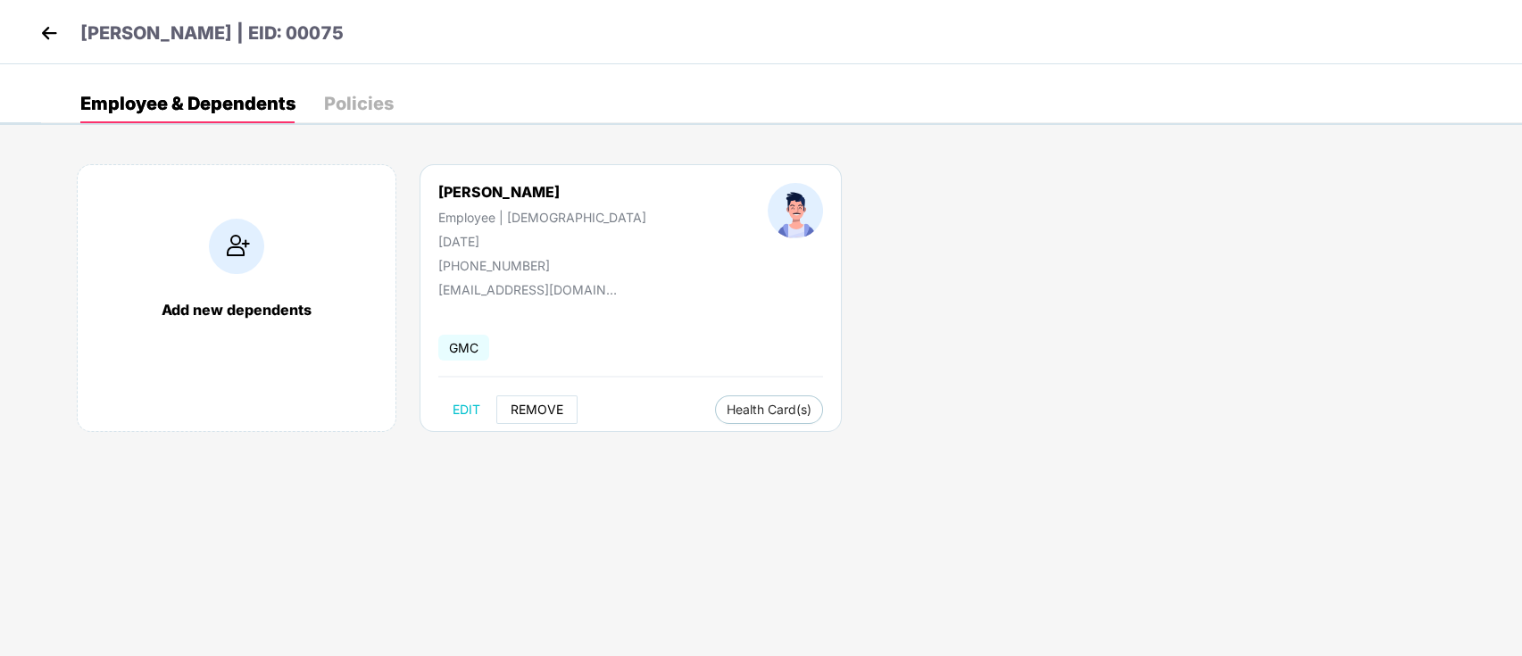
click at [528, 415] on span "REMOVE" at bounding box center [537, 410] width 53 height 14
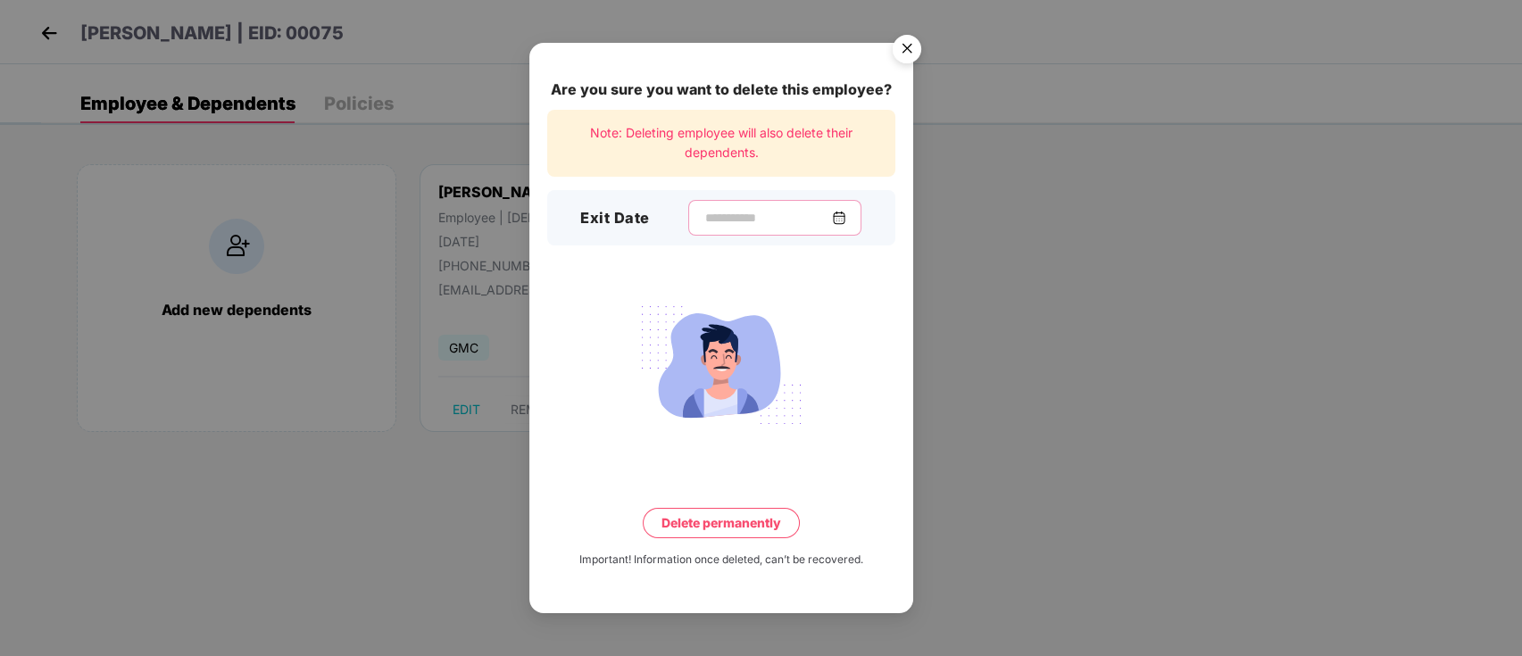
click at [754, 210] on input at bounding box center [767, 218] width 129 height 19
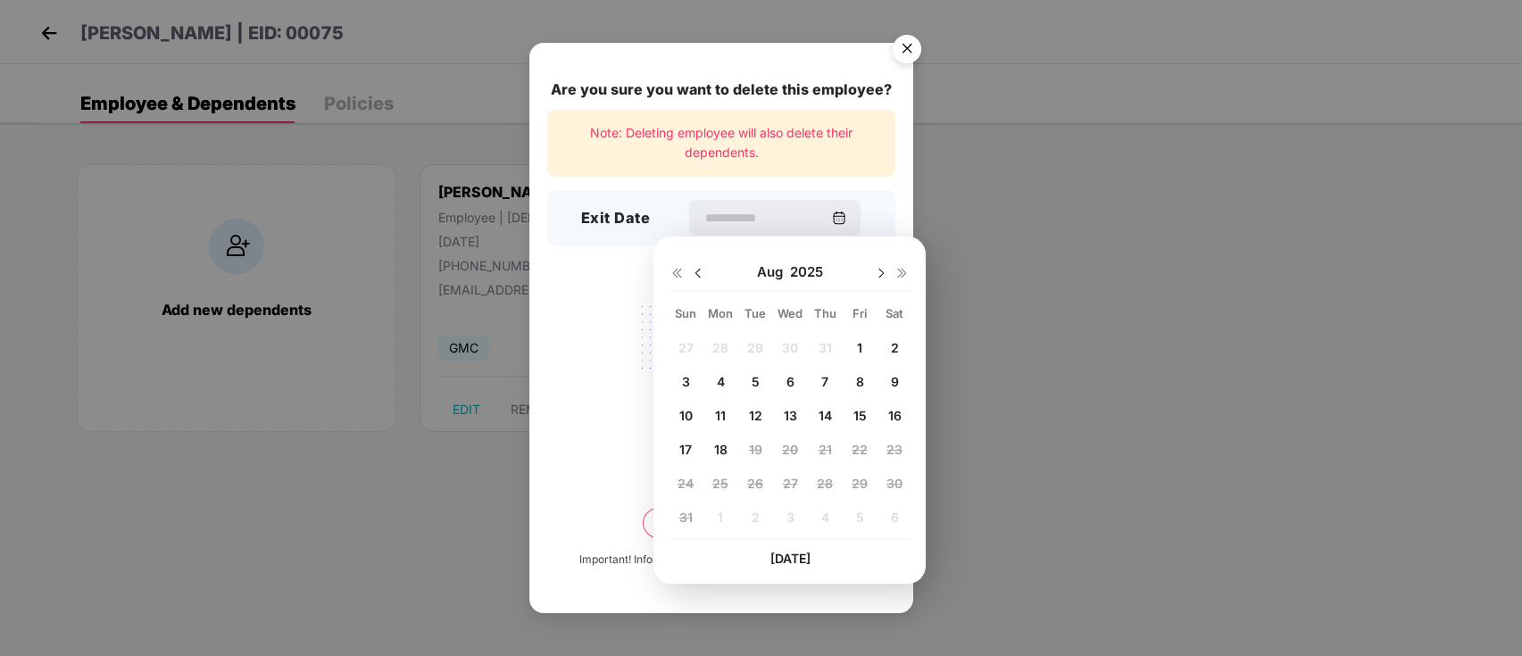
click at [721, 444] on span "18" at bounding box center [719, 449] width 13 height 15
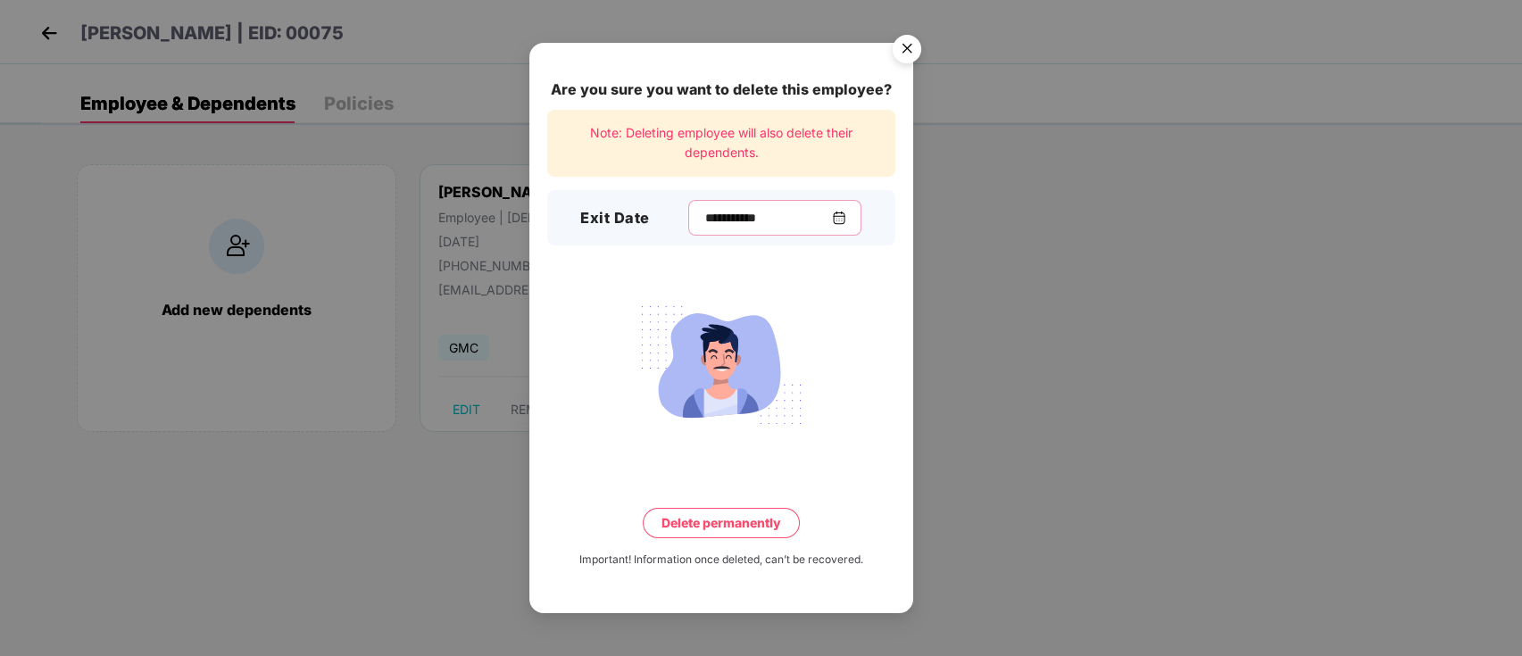
click at [765, 217] on input "**********" at bounding box center [767, 218] width 129 height 19
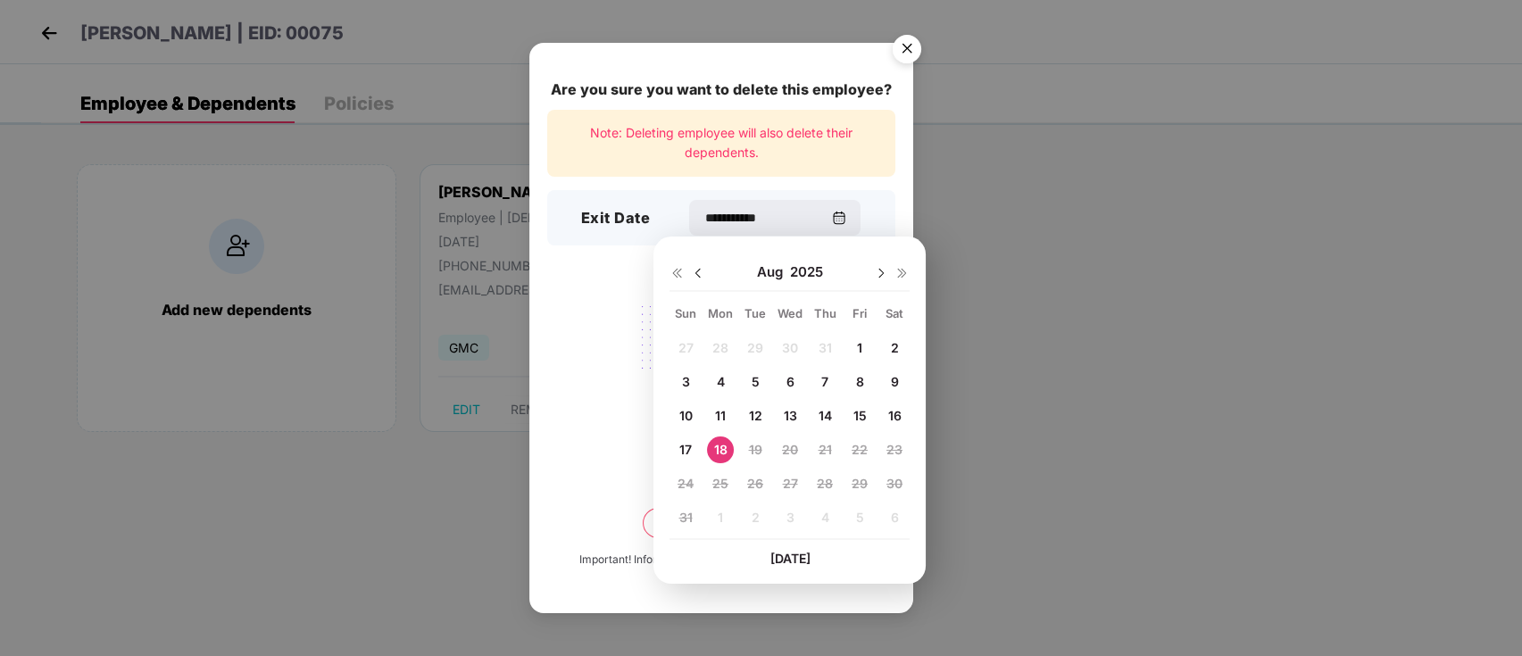
click at [707, 270] on div "[DATE]" at bounding box center [789, 272] width 240 height 36
click at [695, 266] on img at bounding box center [698, 273] width 14 height 14
click at [680, 452] on span "20" at bounding box center [686, 449] width 16 height 15
type input "**********"
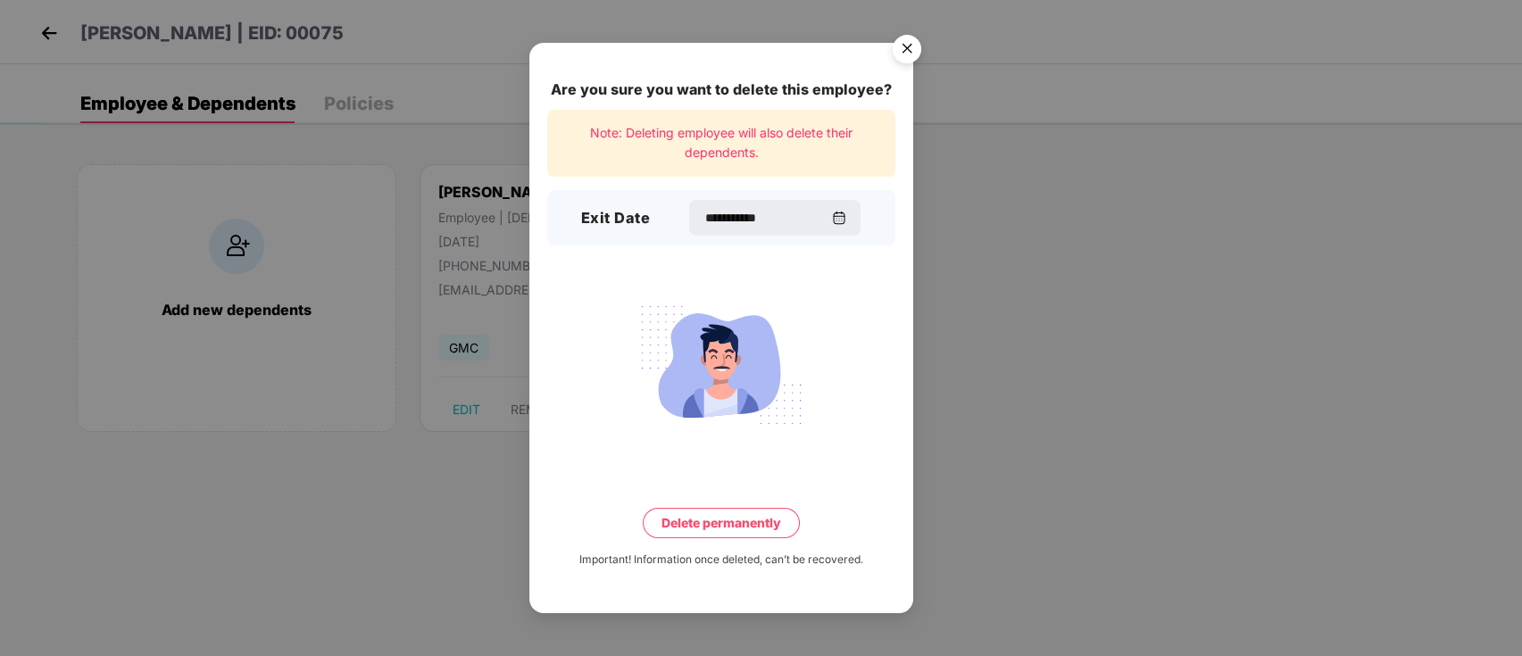
click at [725, 526] on button "Delete permanently" at bounding box center [721, 523] width 157 height 30
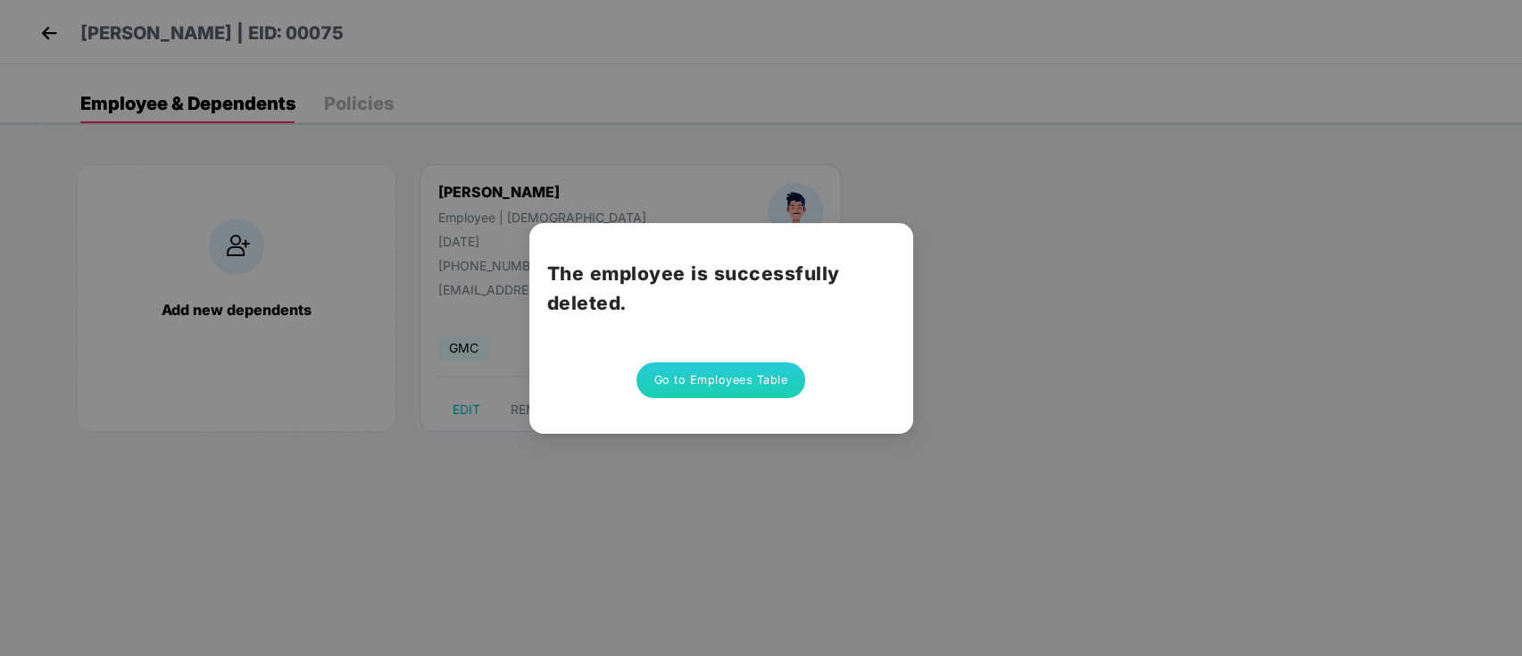
click at [686, 373] on button "Go to Employees Table" at bounding box center [721, 380] width 170 height 36
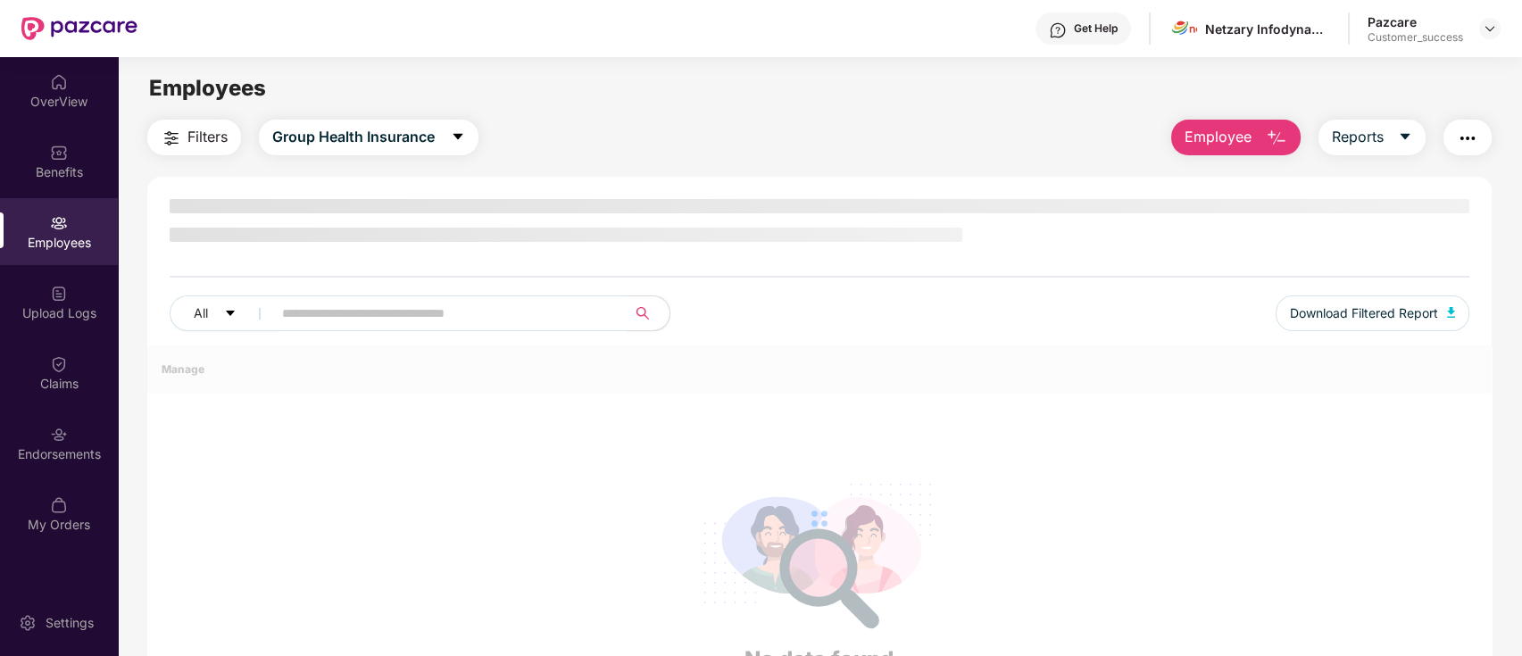
click at [299, 299] on div "All Download Filtered Report" at bounding box center [819, 272] width 1345 height 146
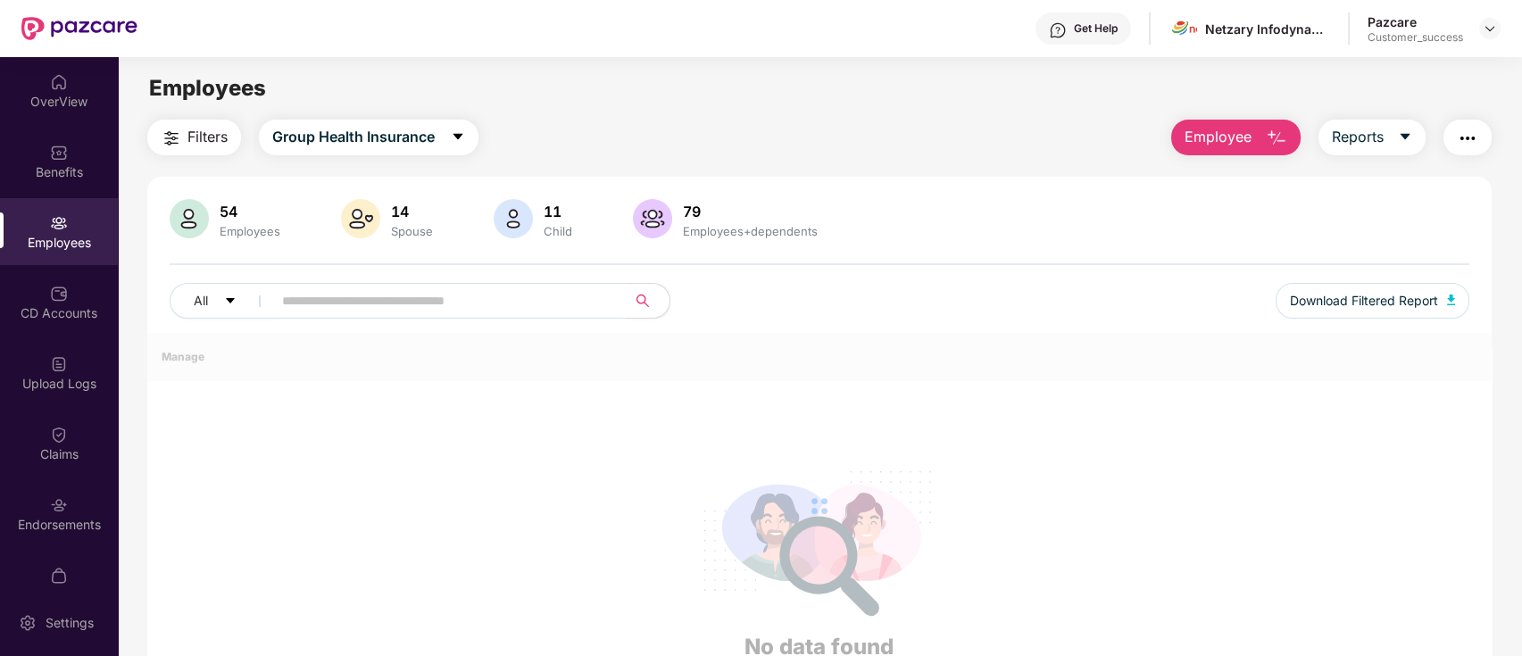
paste input "**********"
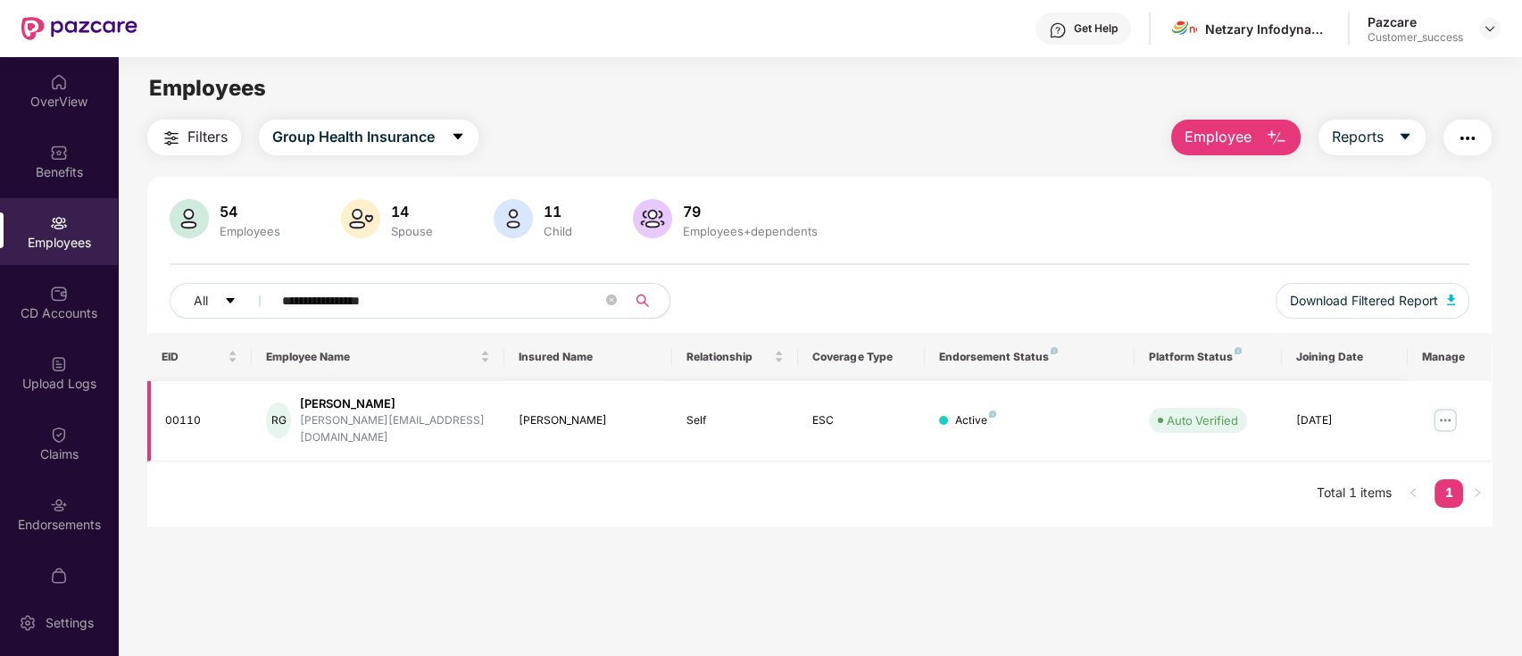
type input "**********"
click at [1432, 411] on img at bounding box center [1445, 420] width 29 height 29
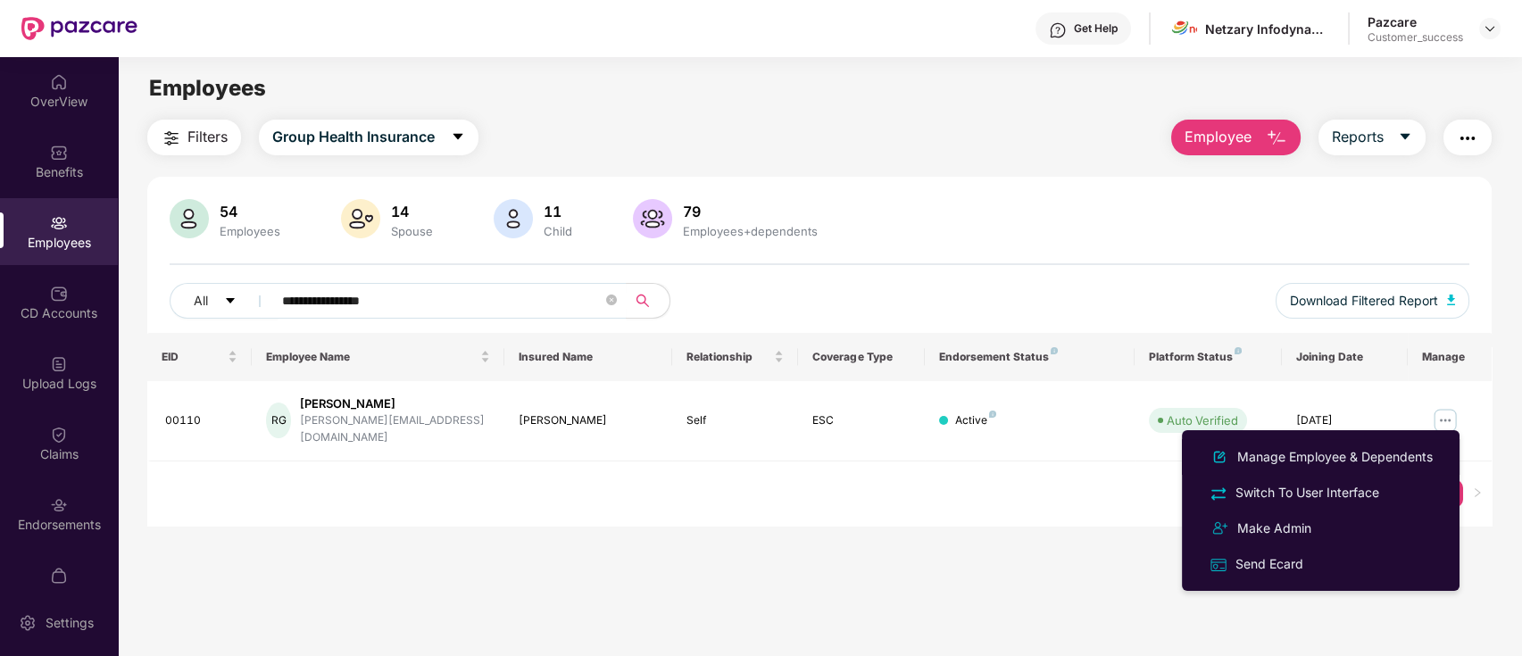
drag, startPoint x: 1336, startPoint y: 449, endPoint x: 1124, endPoint y: 432, distance: 213.1
click at [1335, 449] on div "Manage Employee & Dependents" at bounding box center [1335, 457] width 203 height 20
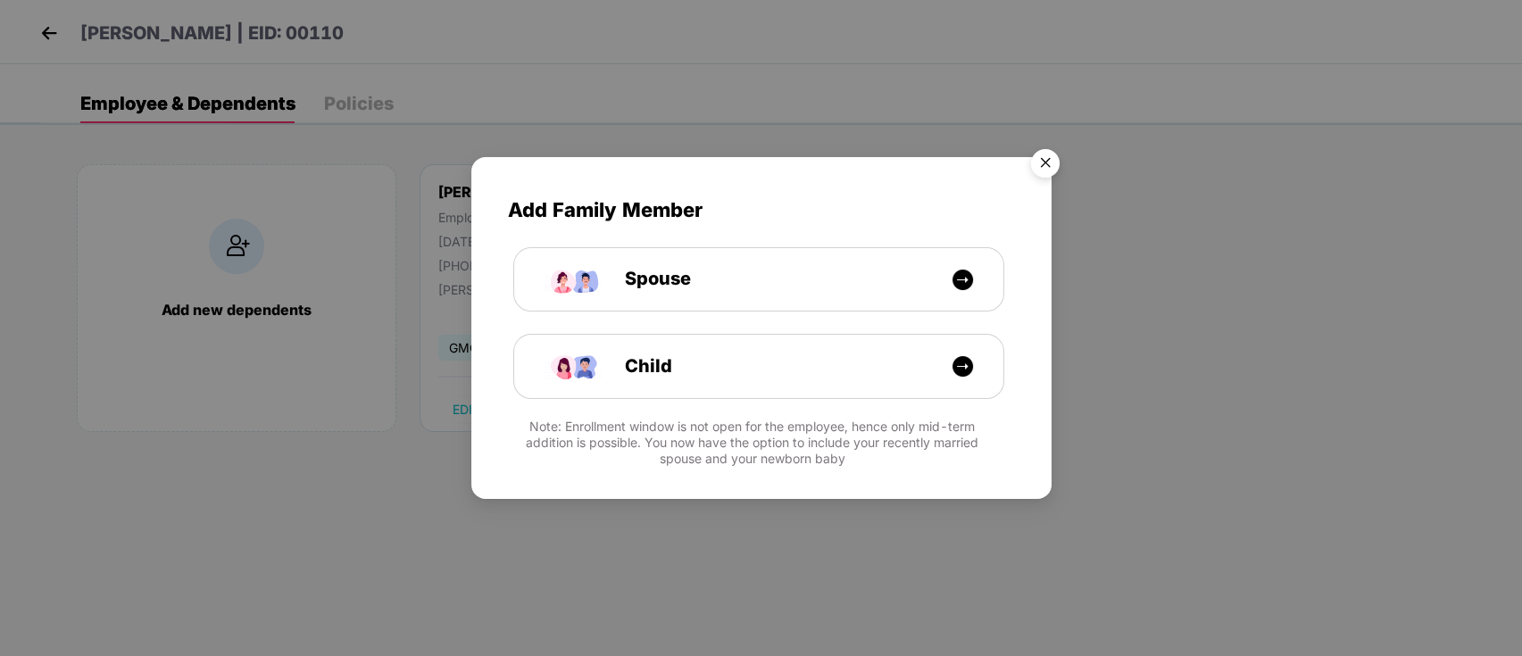
click at [1039, 153] on img "Close" at bounding box center [1045, 166] width 50 height 50
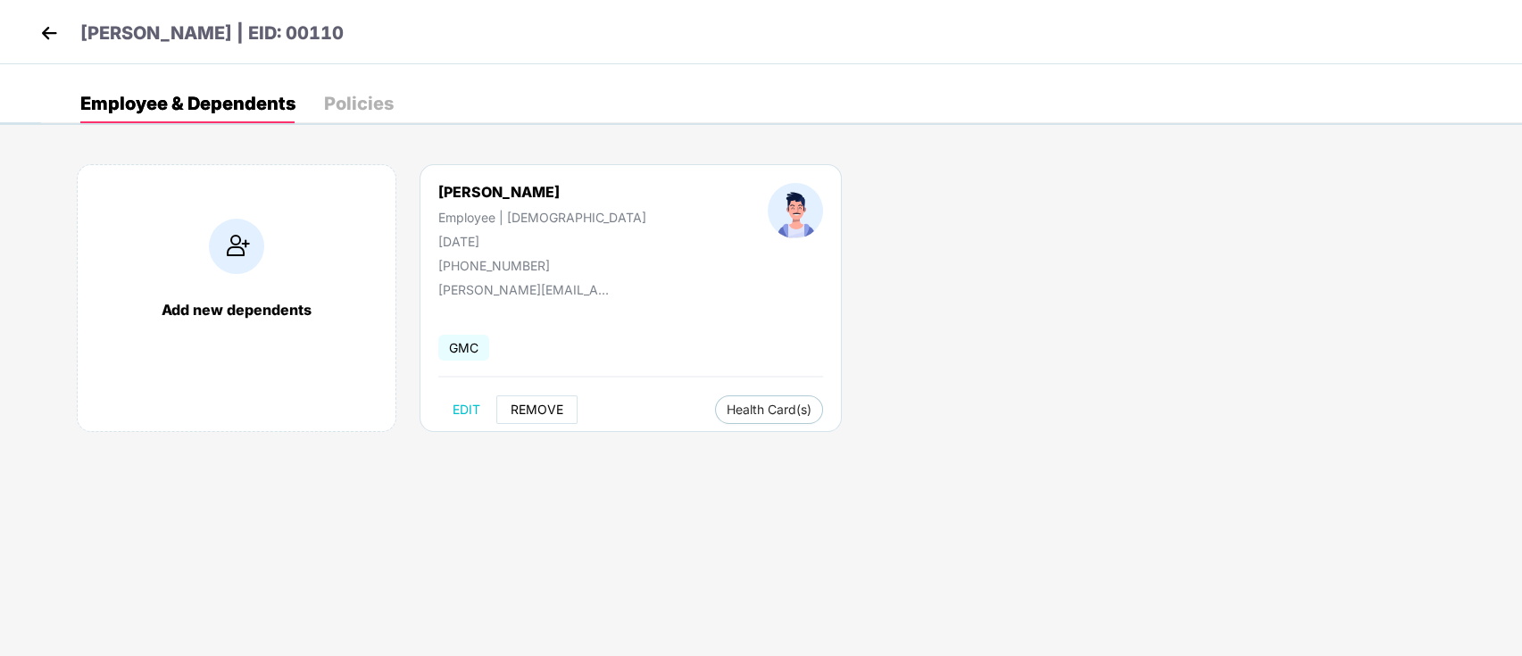
click at [536, 406] on span "REMOVE" at bounding box center [537, 410] width 53 height 14
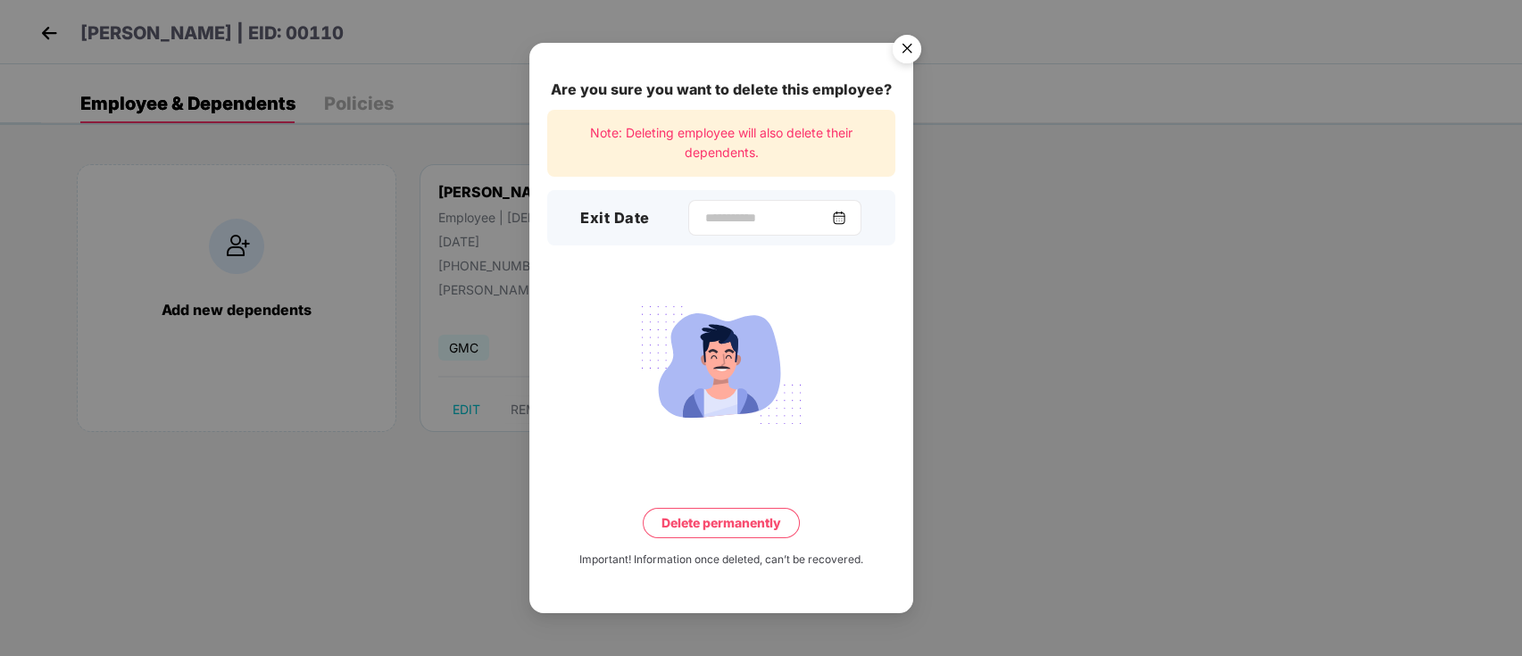
click at [721, 231] on div at bounding box center [774, 218] width 173 height 36
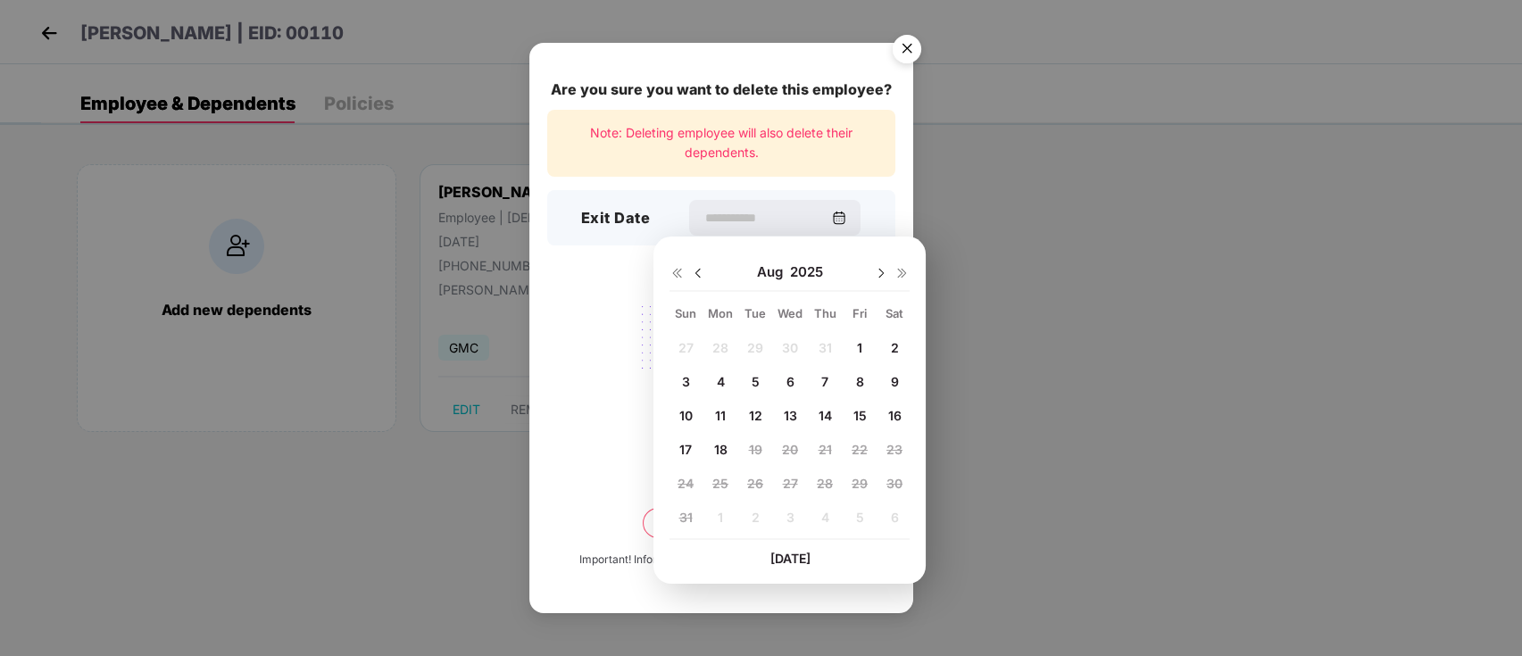
drag, startPoint x: 689, startPoint y: 269, endPoint x: 725, endPoint y: 305, distance: 51.1
click at [689, 270] on div at bounding box center [687, 271] width 36 height 16
click at [697, 266] on img at bounding box center [698, 273] width 14 height 14
click at [679, 453] on span "20" at bounding box center [686, 449] width 16 height 15
type input "**********"
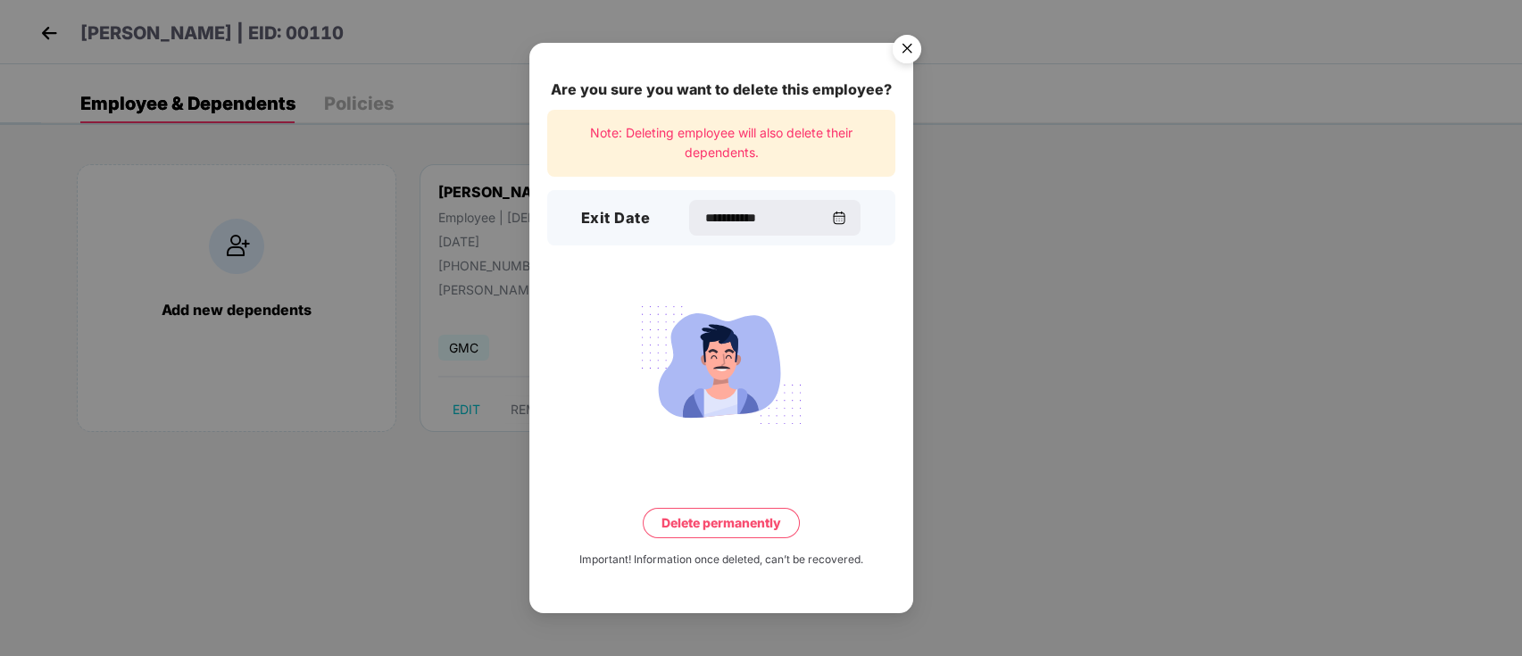
click at [696, 538] on div "**********" at bounding box center [721, 328] width 384 height 570
click at [736, 516] on button "Delete permanently" at bounding box center [721, 523] width 157 height 30
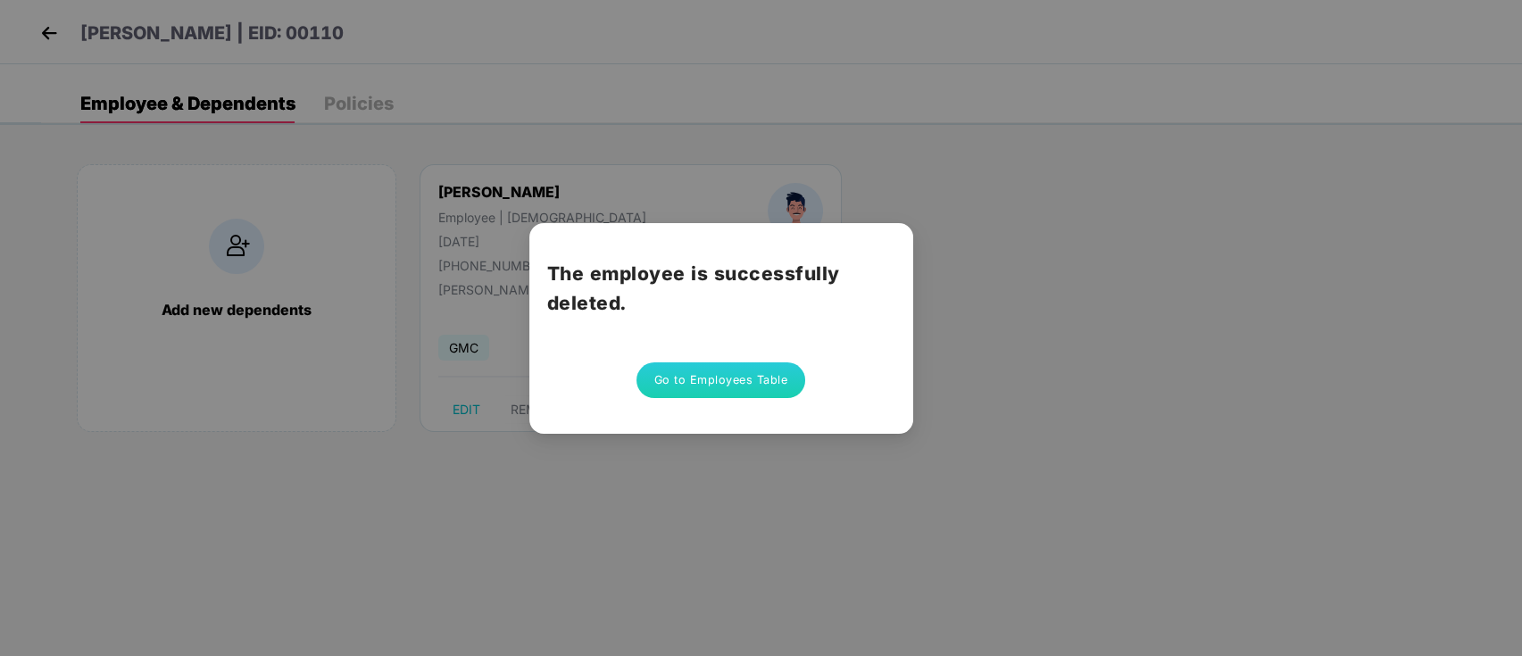
click at [694, 358] on div "The employee is successfully deleted. Go to Employees Table" at bounding box center [721, 328] width 384 height 211
click at [714, 396] on button "Go to Employees Table" at bounding box center [721, 380] width 170 height 36
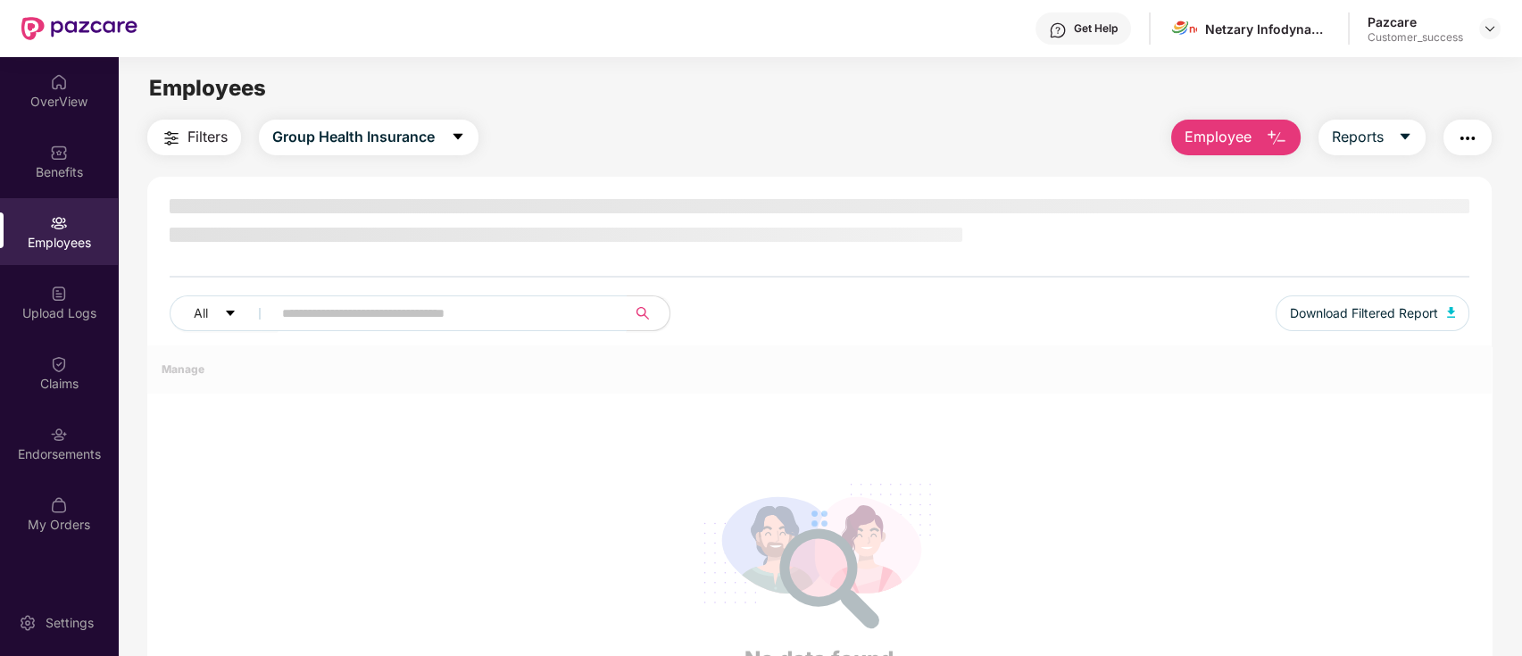
click at [393, 304] on input "text" at bounding box center [442, 313] width 320 height 27
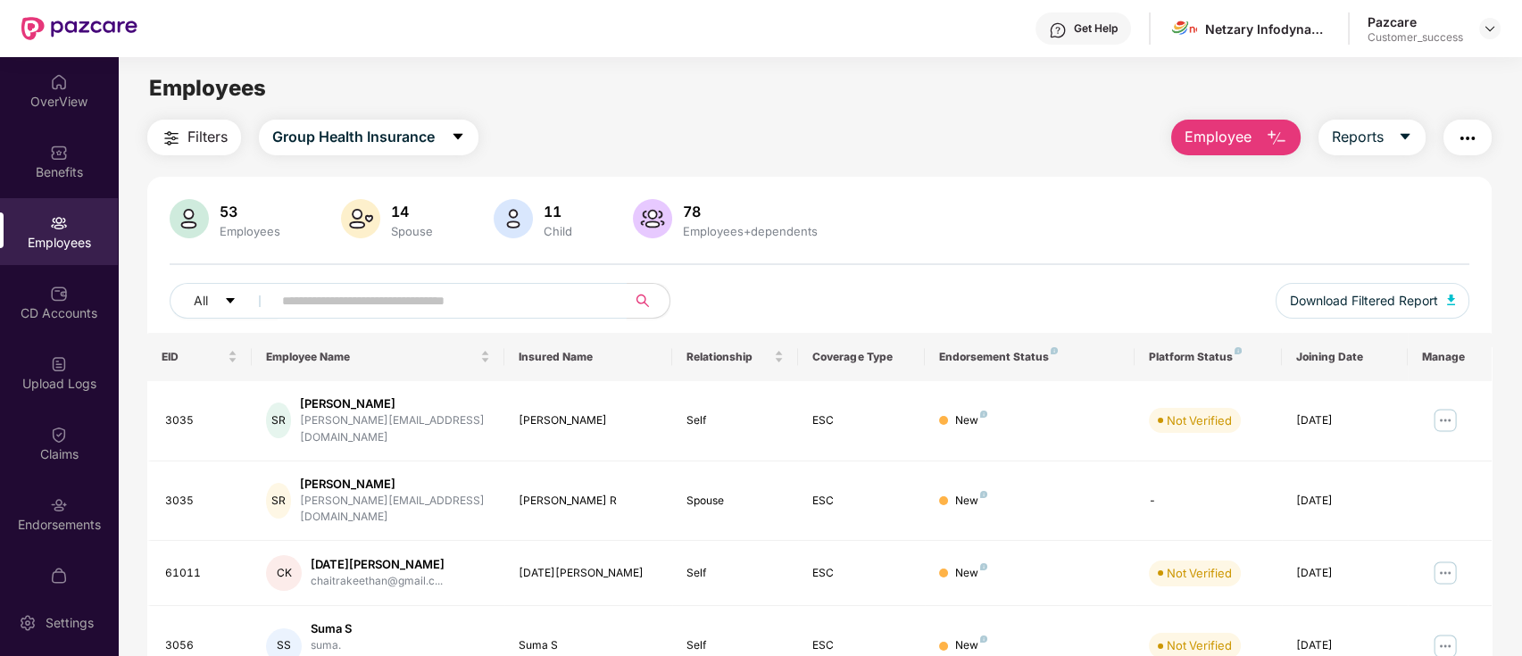
paste input "********"
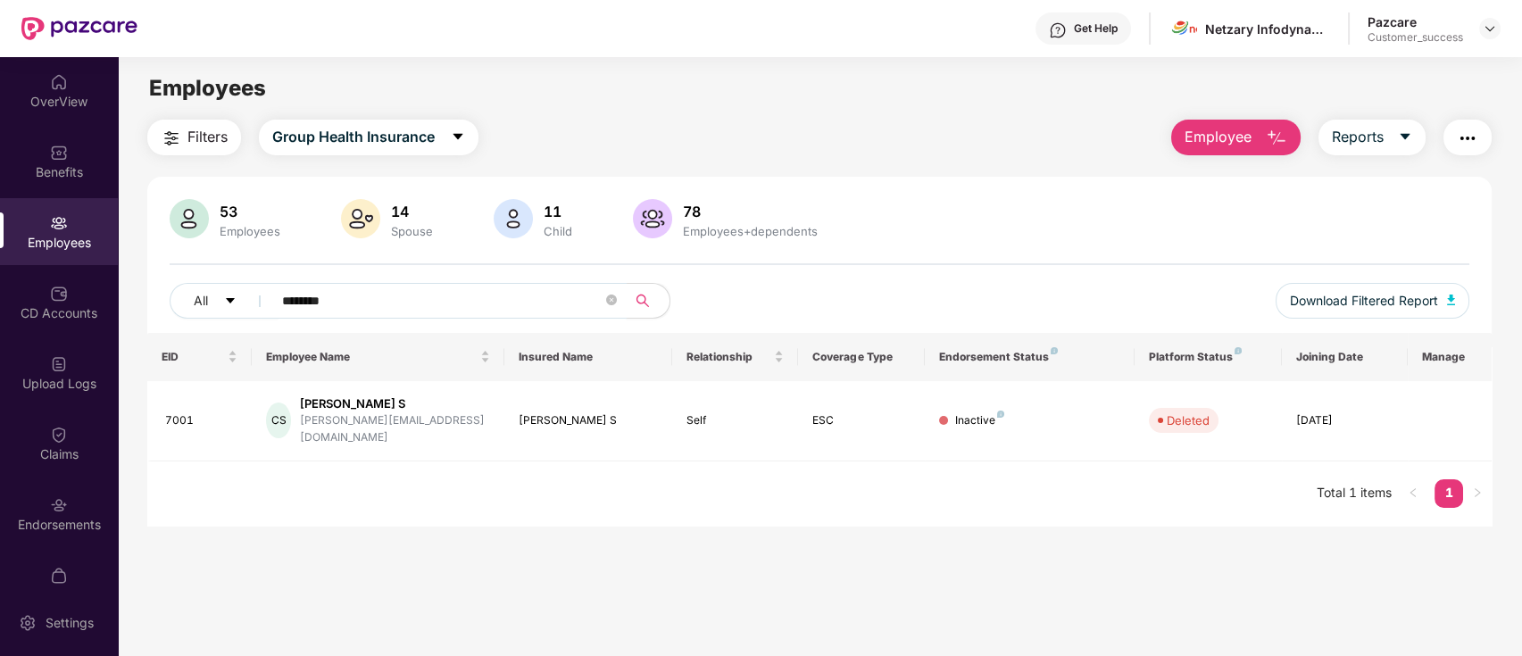
click at [450, 299] on input "********" at bounding box center [442, 300] width 320 height 27
paste input "*****"
type input "**********"
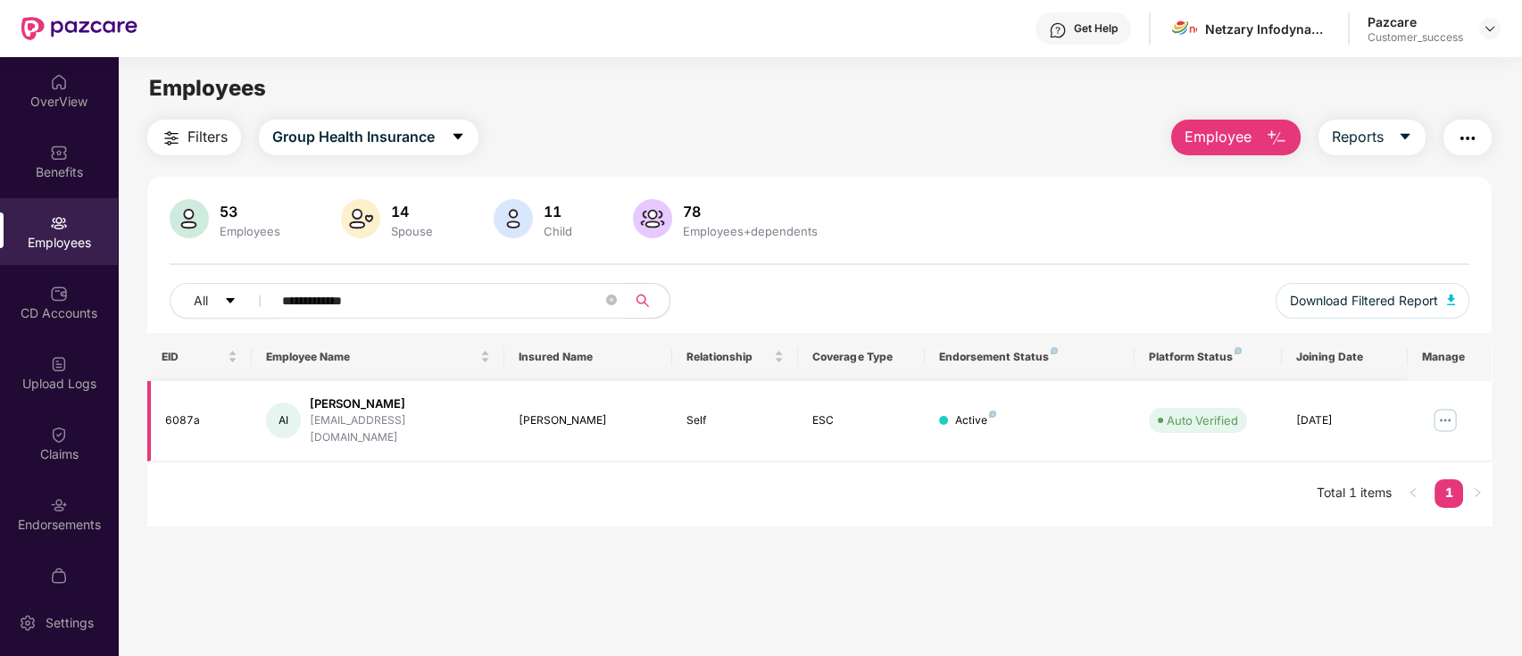
click at [1443, 407] on img at bounding box center [1445, 420] width 29 height 29
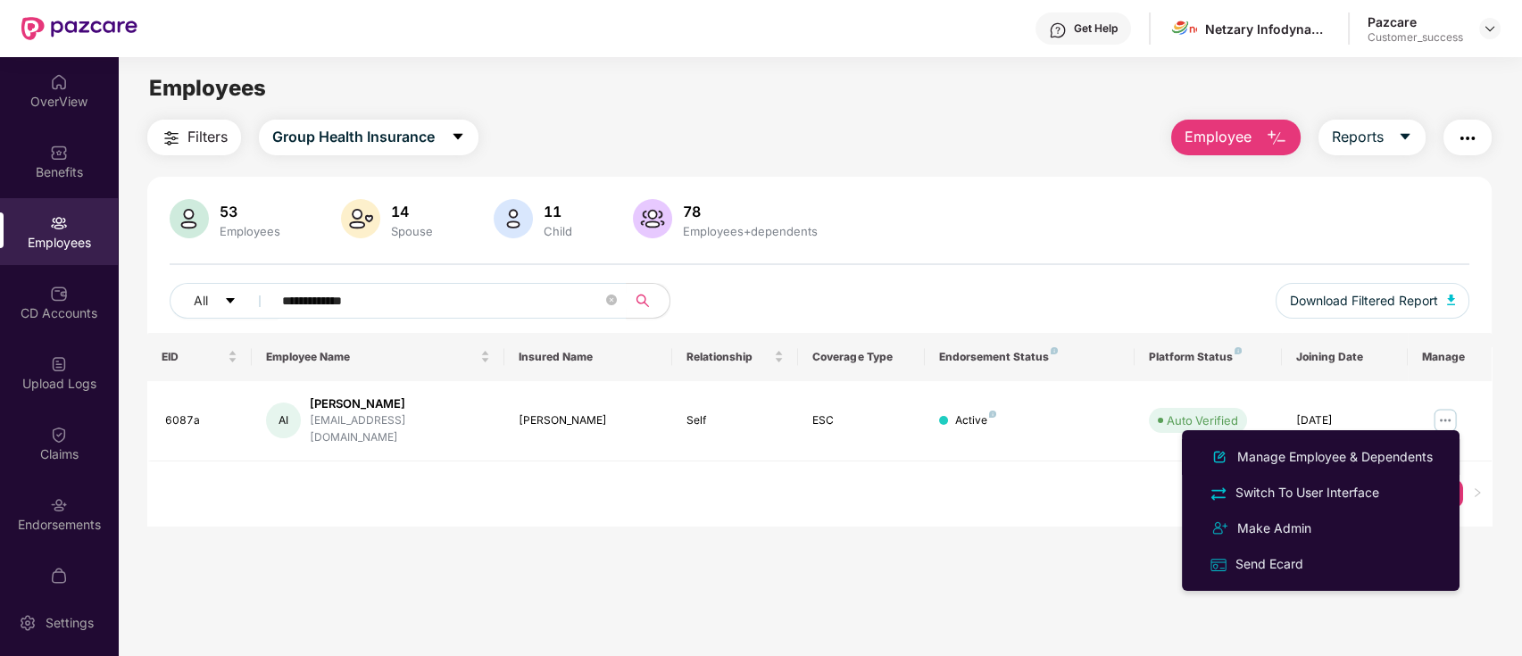
drag, startPoint x: 1277, startPoint y: 457, endPoint x: 1146, endPoint y: 411, distance: 139.2
click at [1276, 456] on div "Manage Employee & Dependents" at bounding box center [1335, 457] width 203 height 20
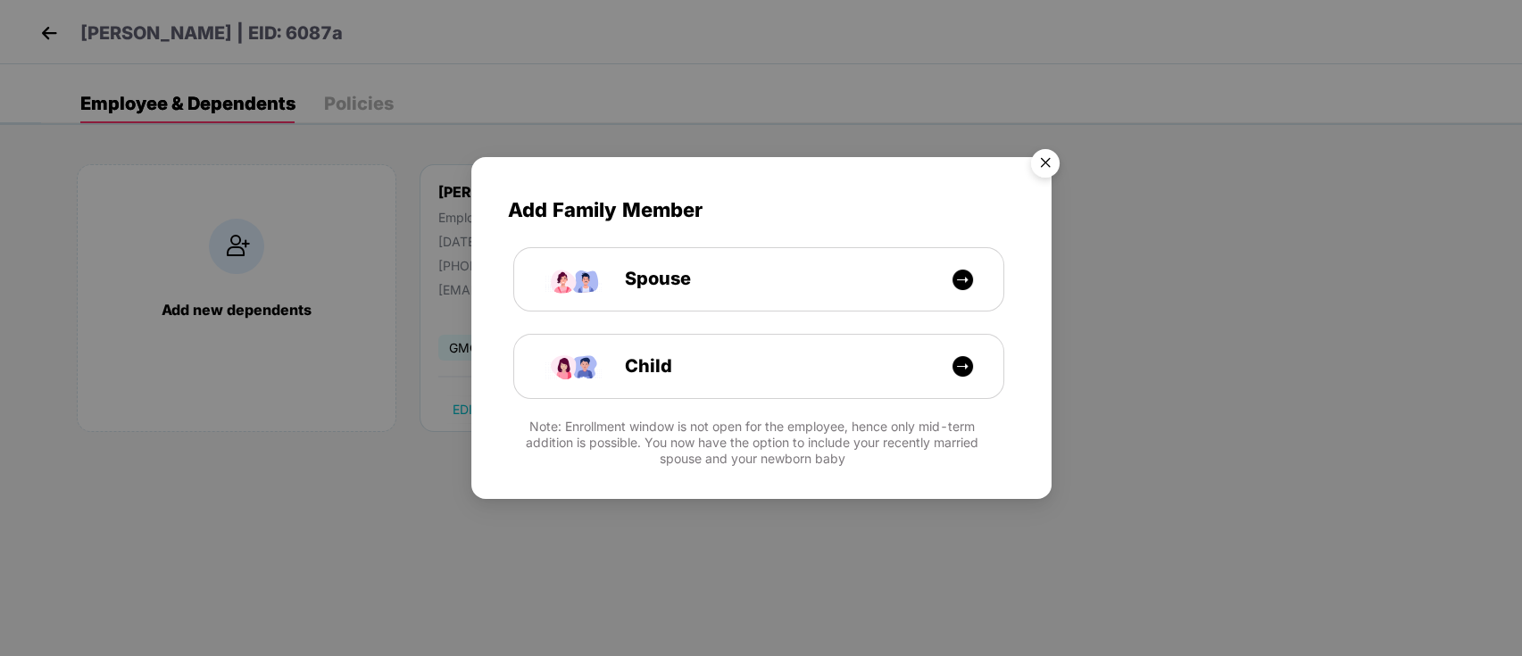
click at [1054, 148] on img "Close" at bounding box center [1045, 166] width 50 height 50
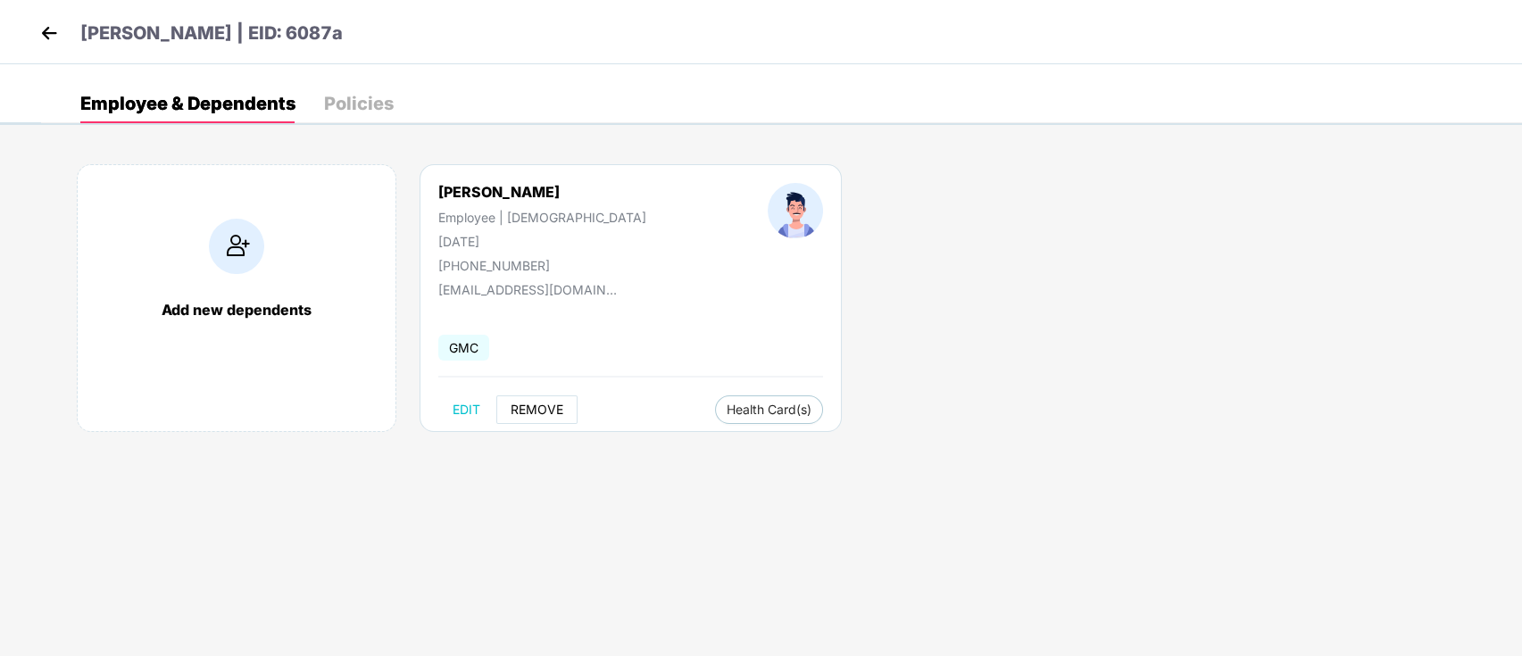
click at [536, 403] on span "REMOVE" at bounding box center [537, 410] width 53 height 14
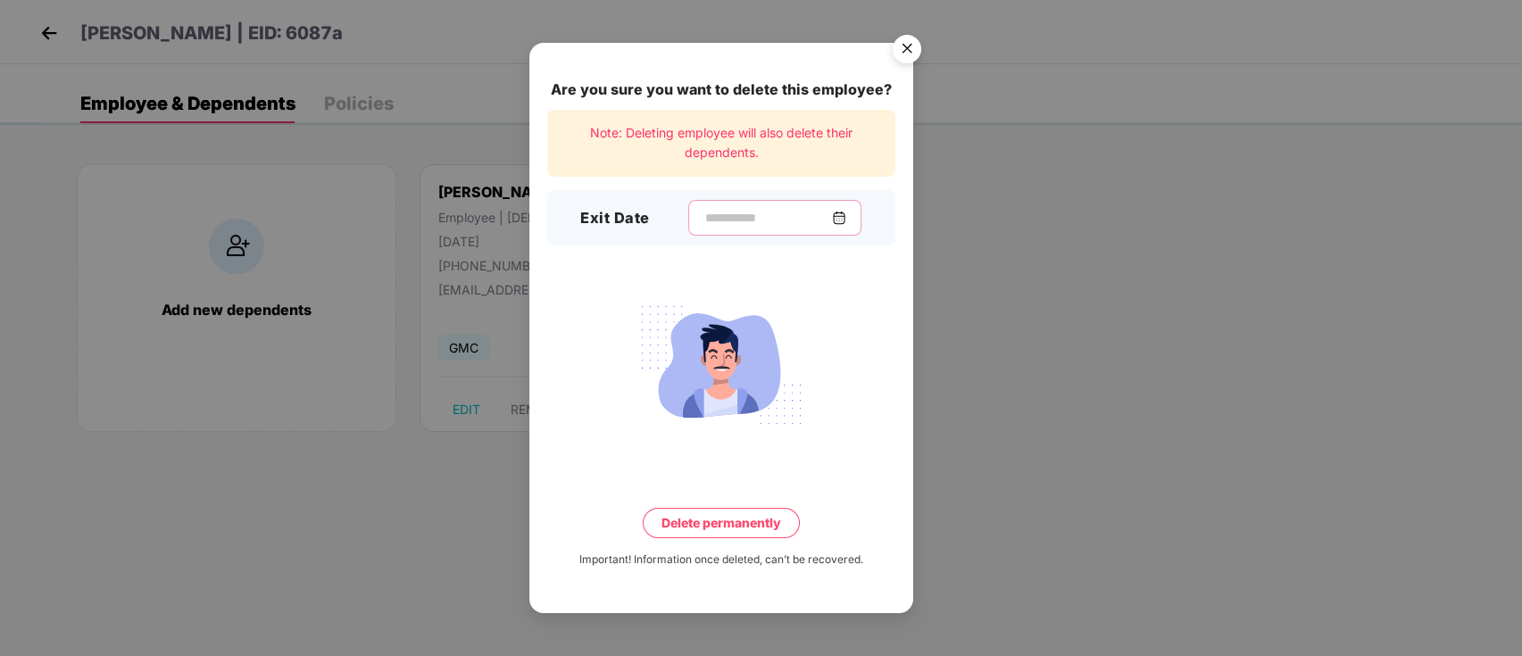
click at [703, 211] on input at bounding box center [767, 218] width 129 height 19
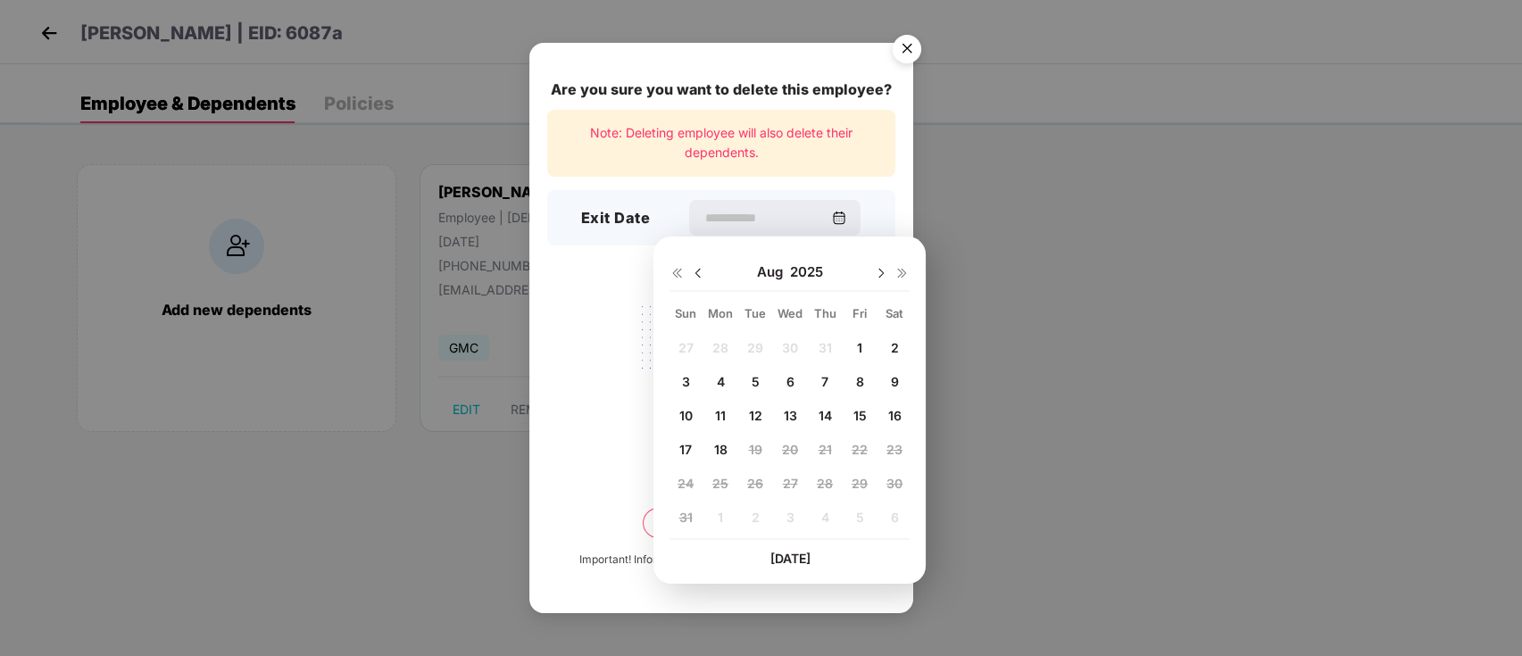
click at [694, 261] on div "[DATE]" at bounding box center [789, 272] width 240 height 36
click at [703, 268] on img at bounding box center [698, 273] width 14 height 14
click at [678, 453] on span "20" at bounding box center [686, 449] width 16 height 15
type input "**********"
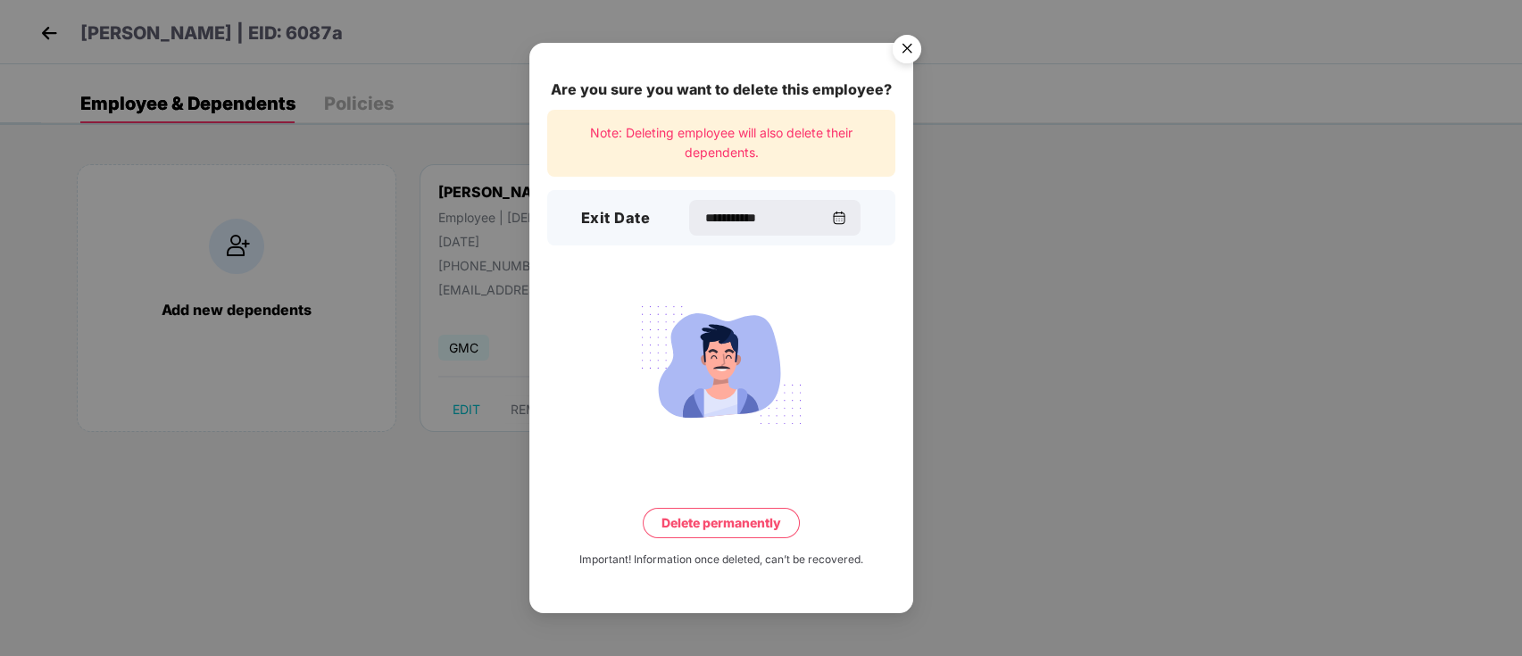
drag, startPoint x: 748, startPoint y: 528, endPoint x: 744, endPoint y: 503, distance: 25.4
click at [748, 525] on button "Delete permanently" at bounding box center [721, 523] width 157 height 30
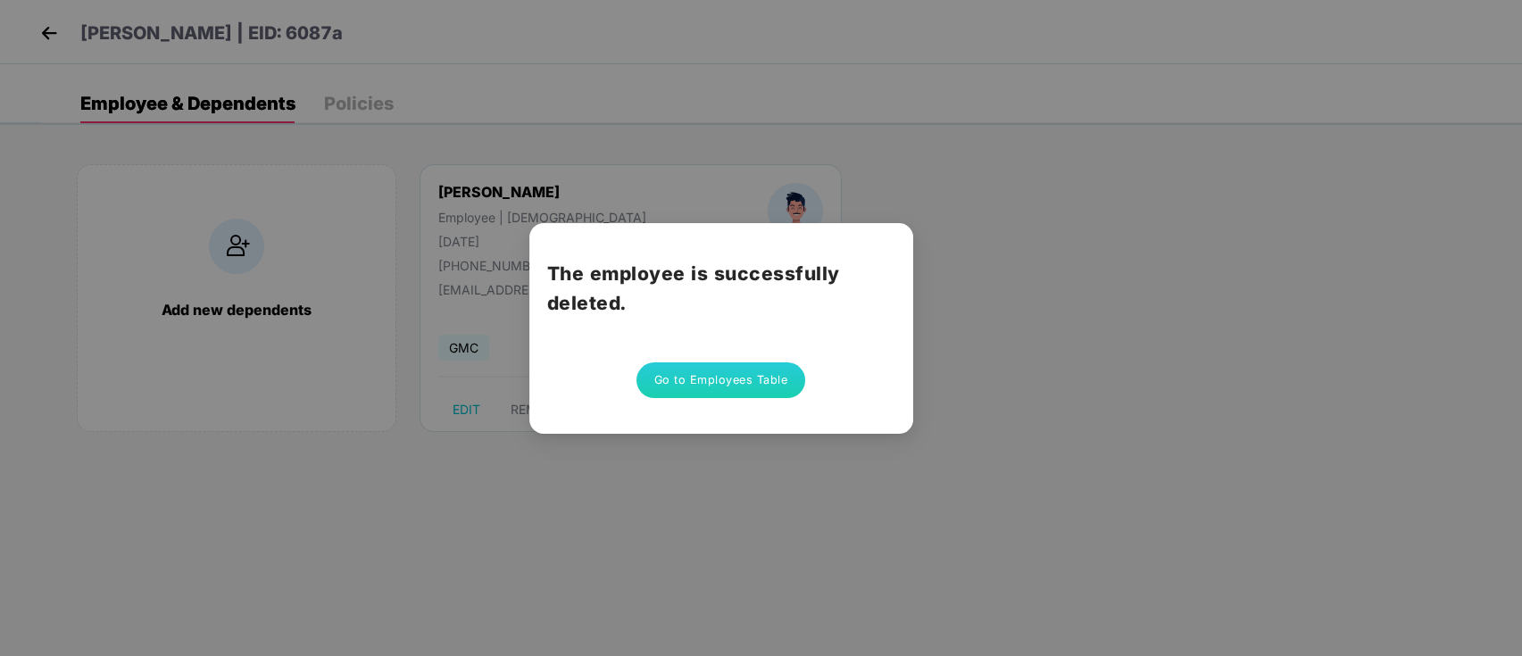
click at [740, 386] on button "Go to Employees Table" at bounding box center [721, 380] width 170 height 36
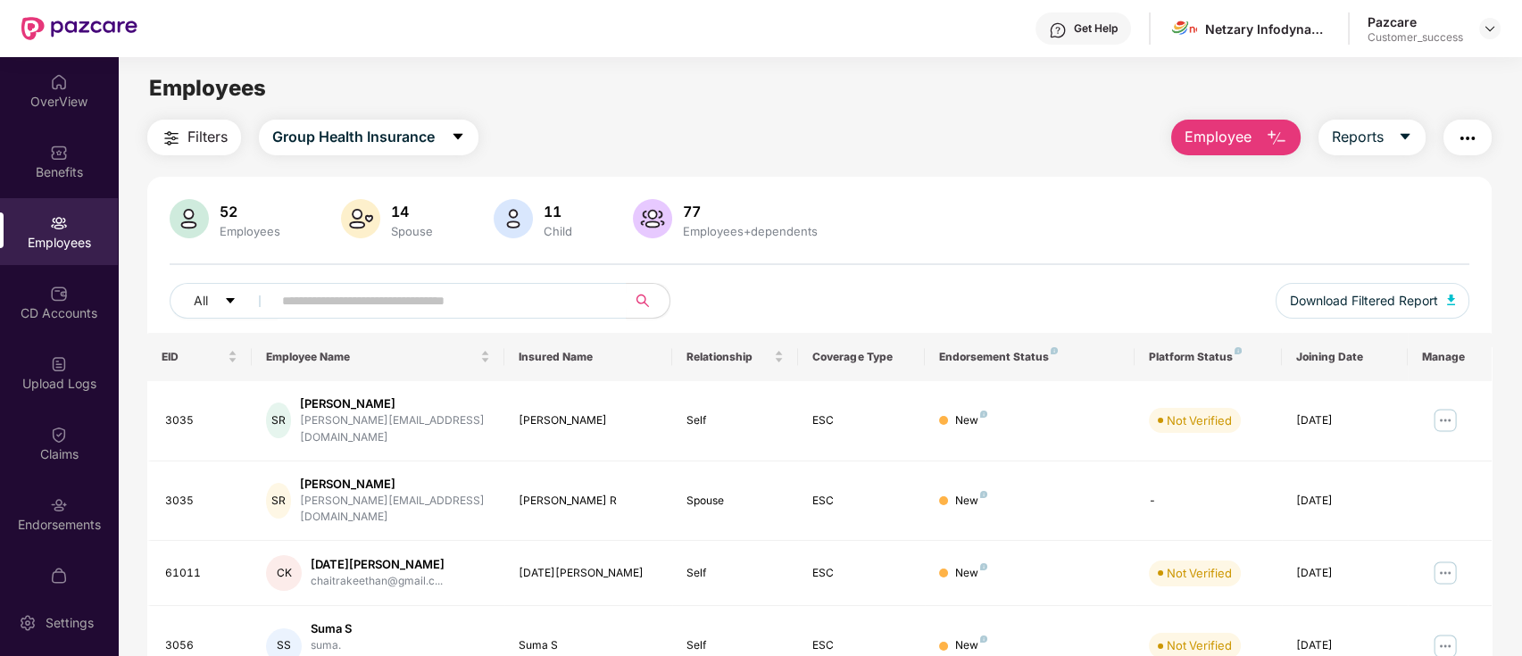
click at [1252, 146] on button "Employee" at bounding box center [1235, 138] width 129 height 36
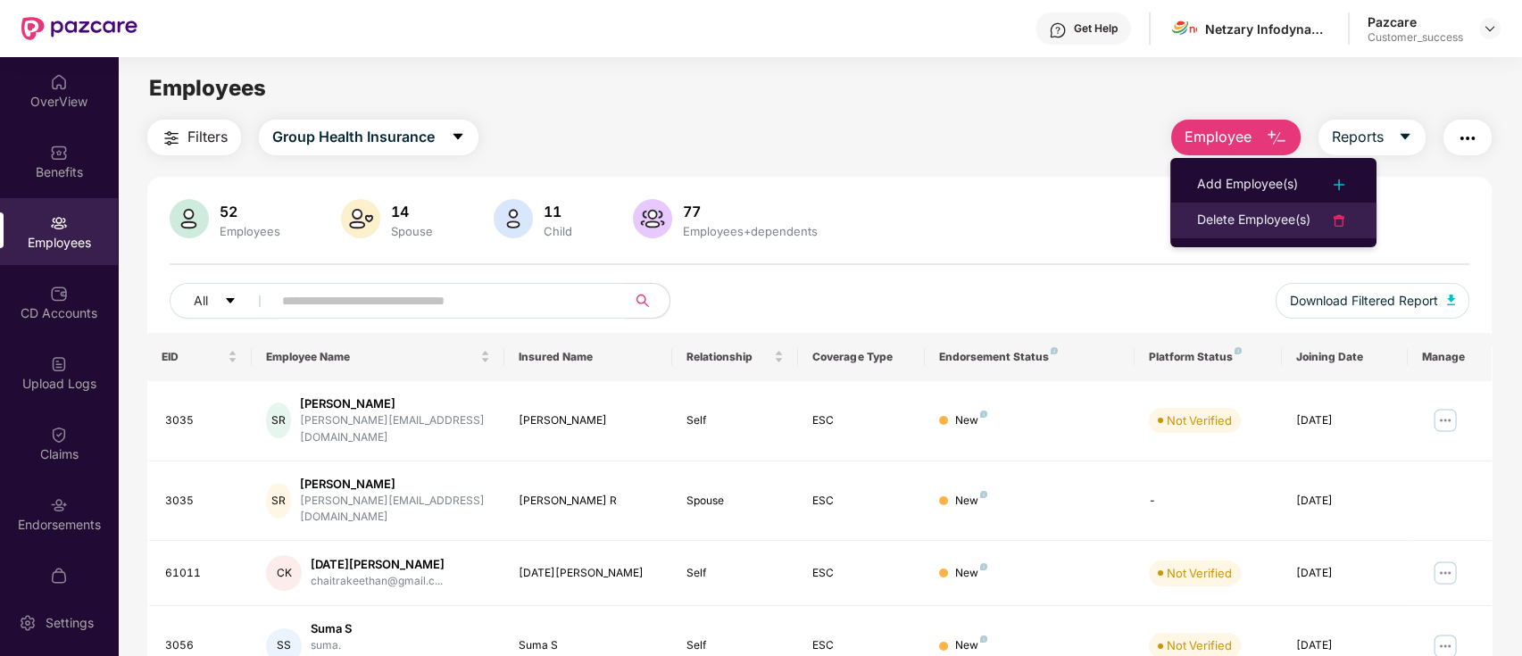
click at [1247, 221] on div "Delete Employee(s)" at bounding box center [1253, 220] width 113 height 21
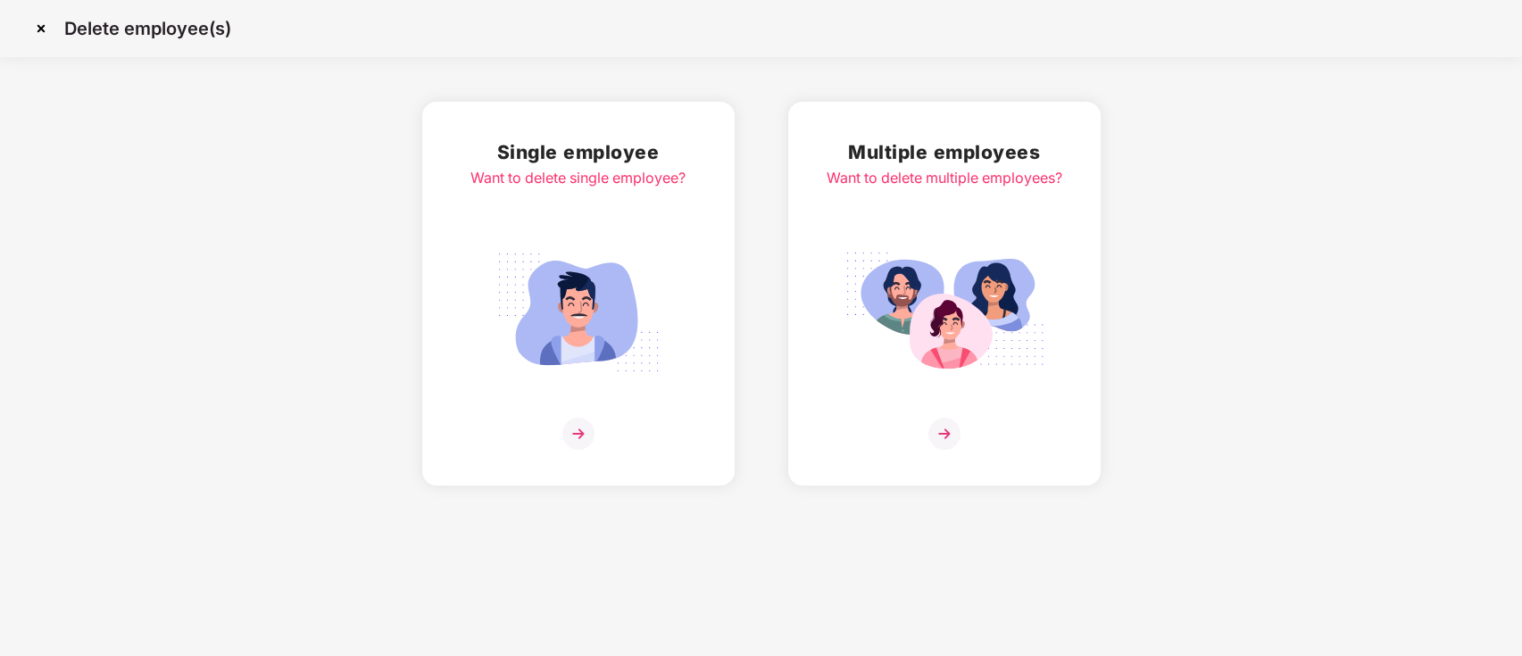
click at [45, 27] on img at bounding box center [41, 28] width 29 height 29
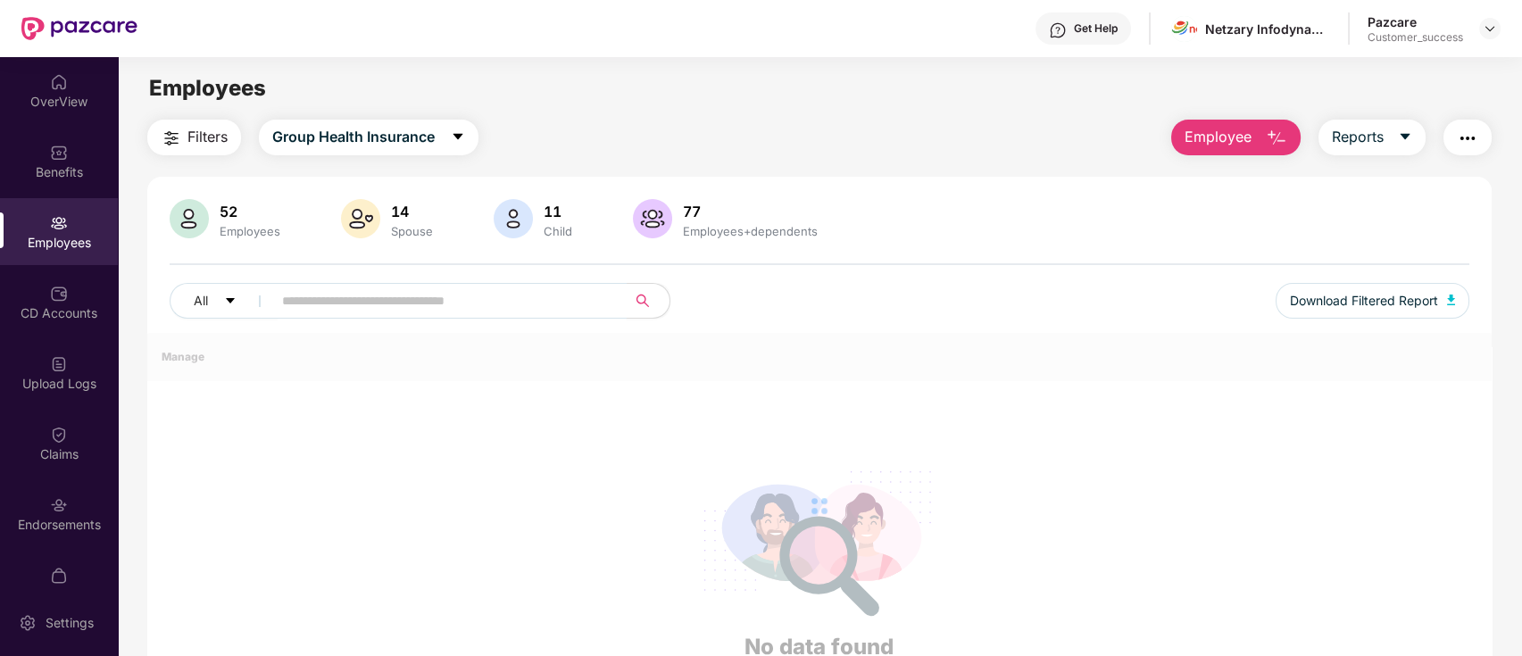
click at [490, 318] on div "All Download Filtered Report" at bounding box center [820, 308] width 1301 height 50
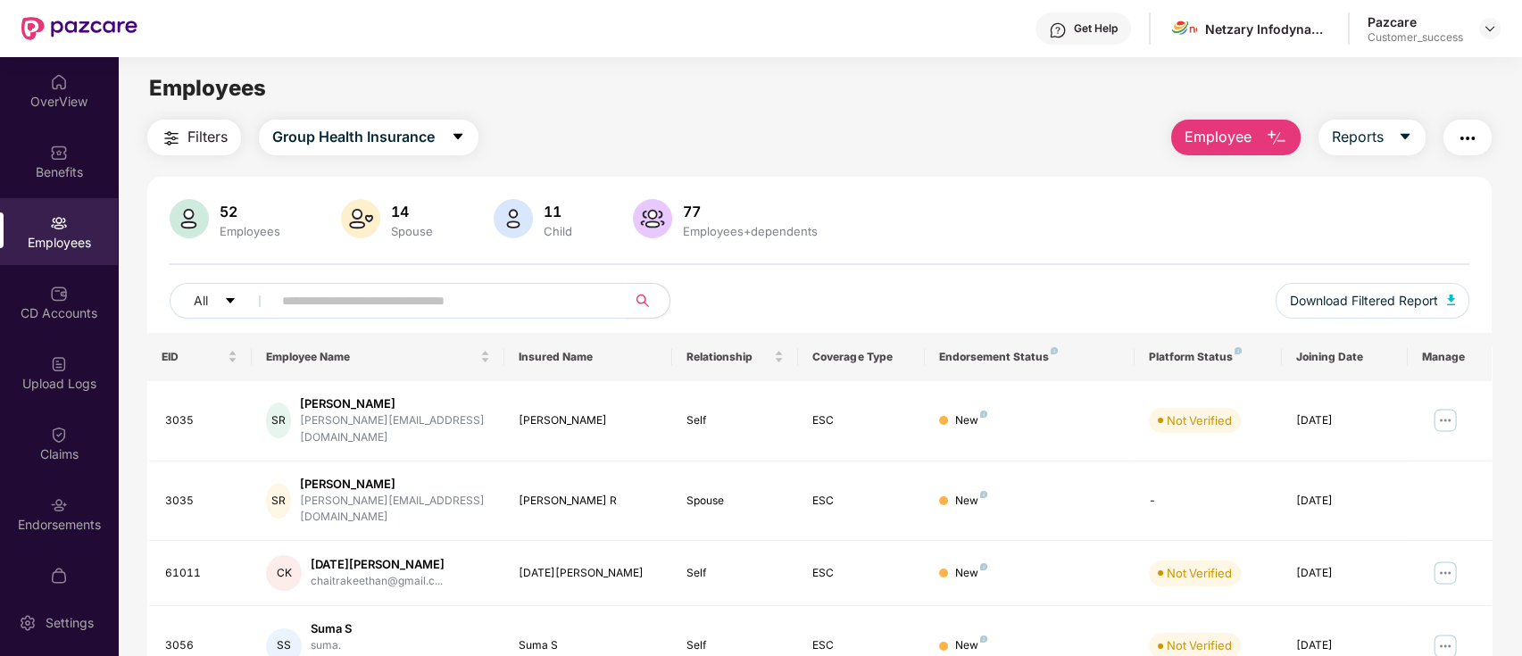
click at [475, 304] on input "text" at bounding box center [442, 300] width 320 height 27
paste input "**********"
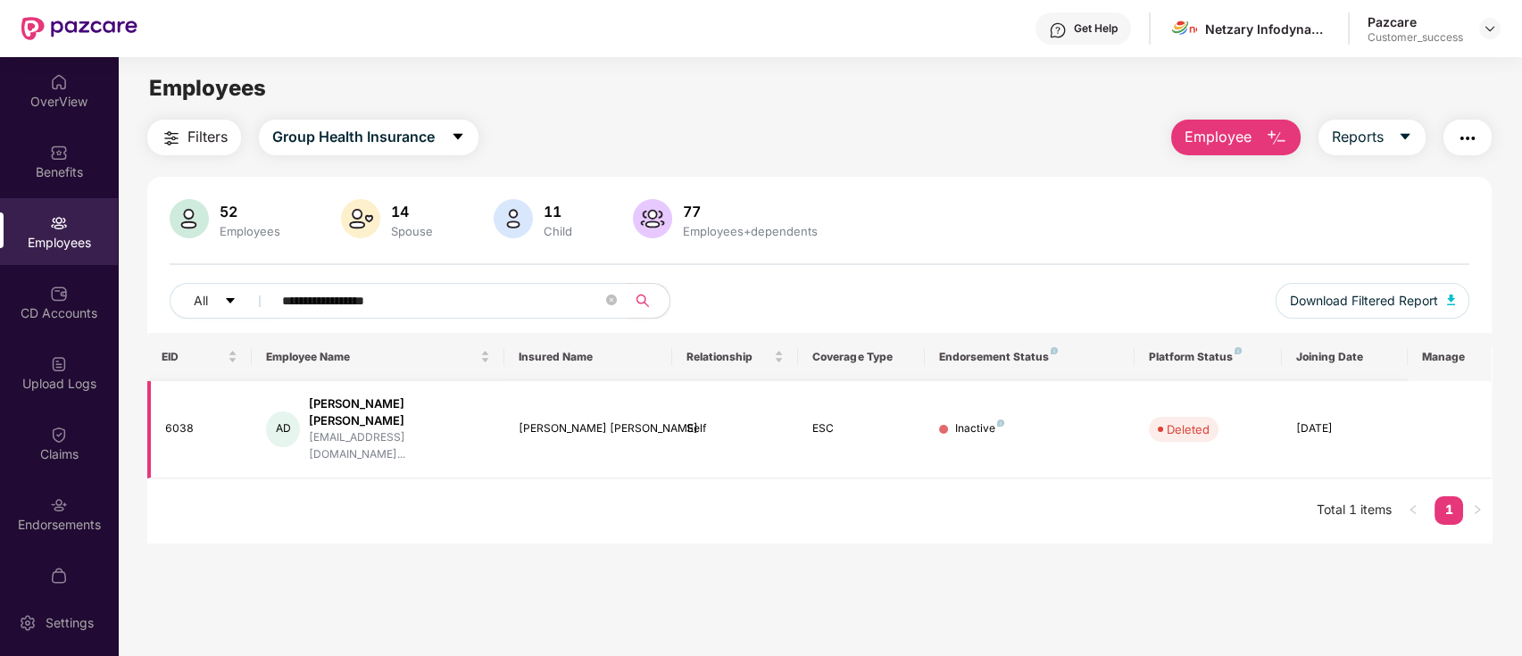
click at [1443, 415] on td at bounding box center [1450, 429] width 84 height 97
click at [441, 304] on input "**********" at bounding box center [442, 300] width 320 height 27
paste input "text"
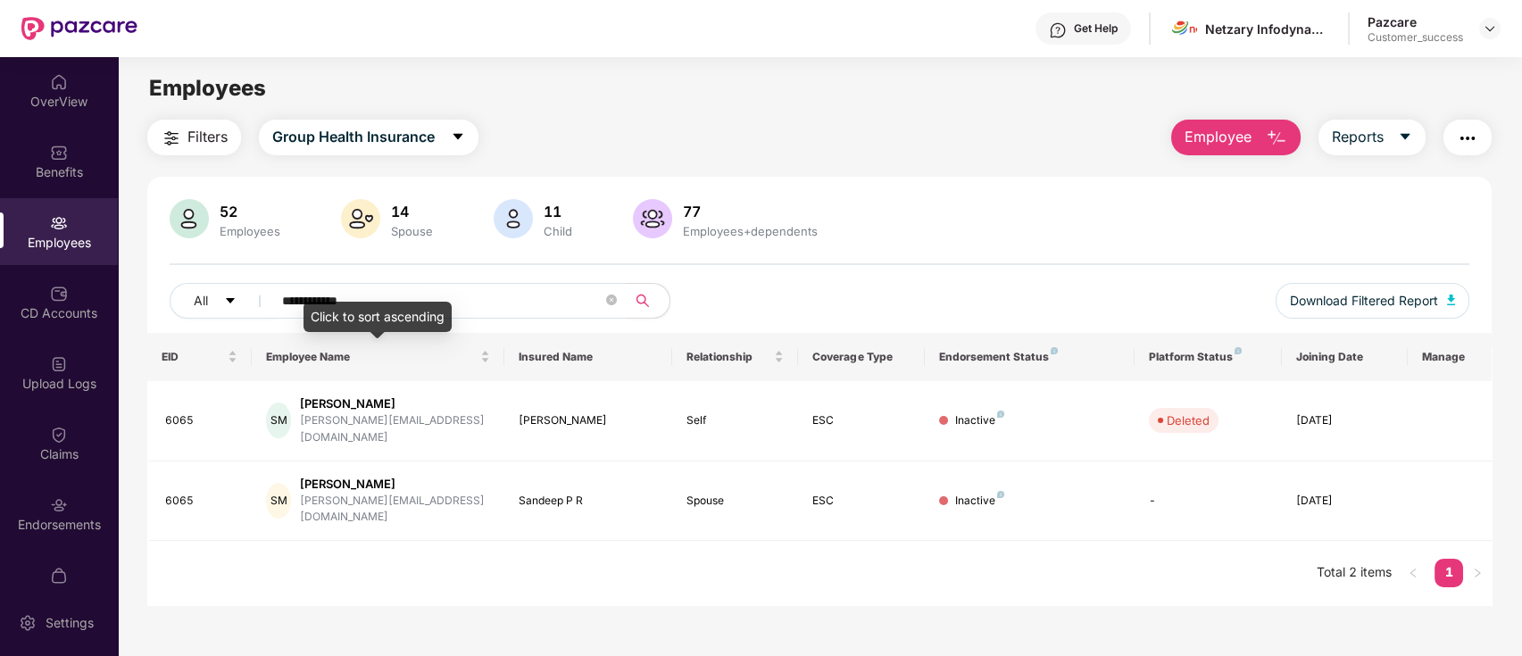
click at [437, 310] on div "Click to sort ascending" at bounding box center [378, 317] width 148 height 30
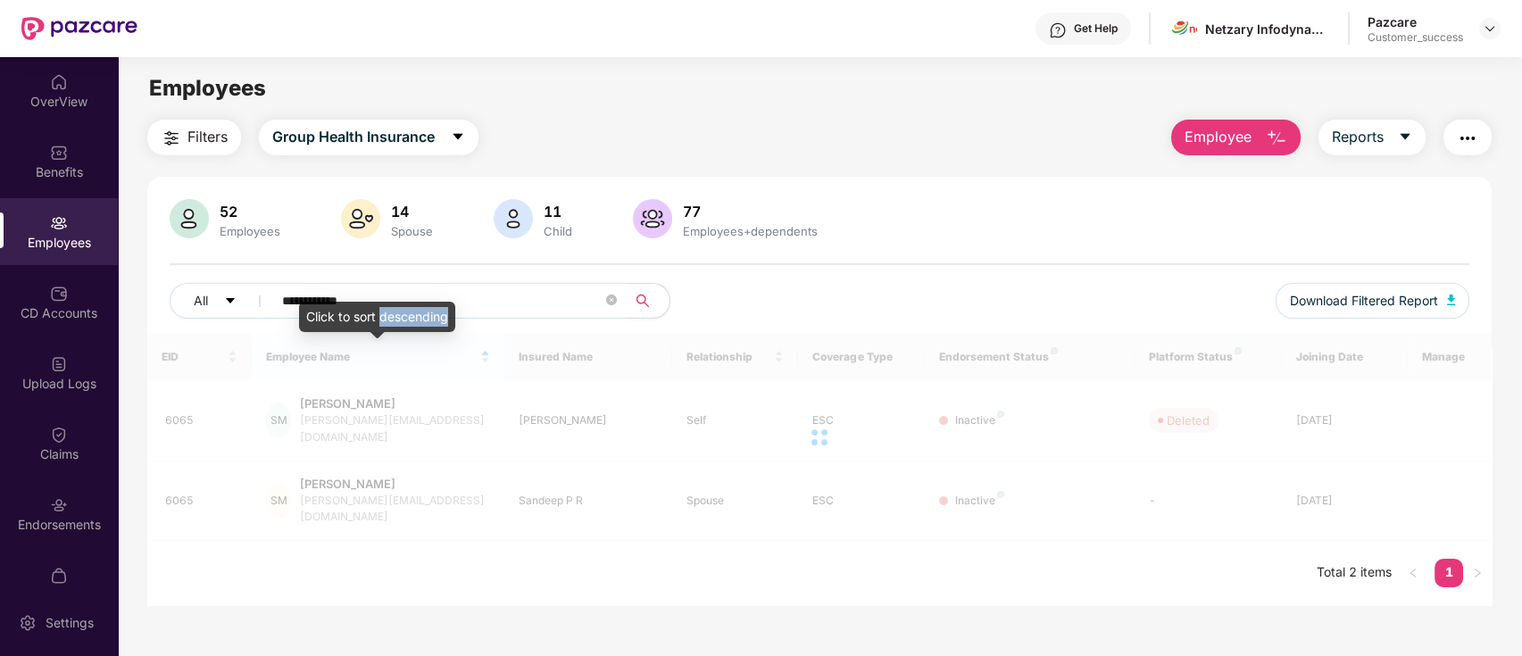
click at [437, 310] on div "Click to sort descending" at bounding box center [377, 317] width 156 height 30
click at [482, 302] on input "**********" at bounding box center [442, 300] width 320 height 27
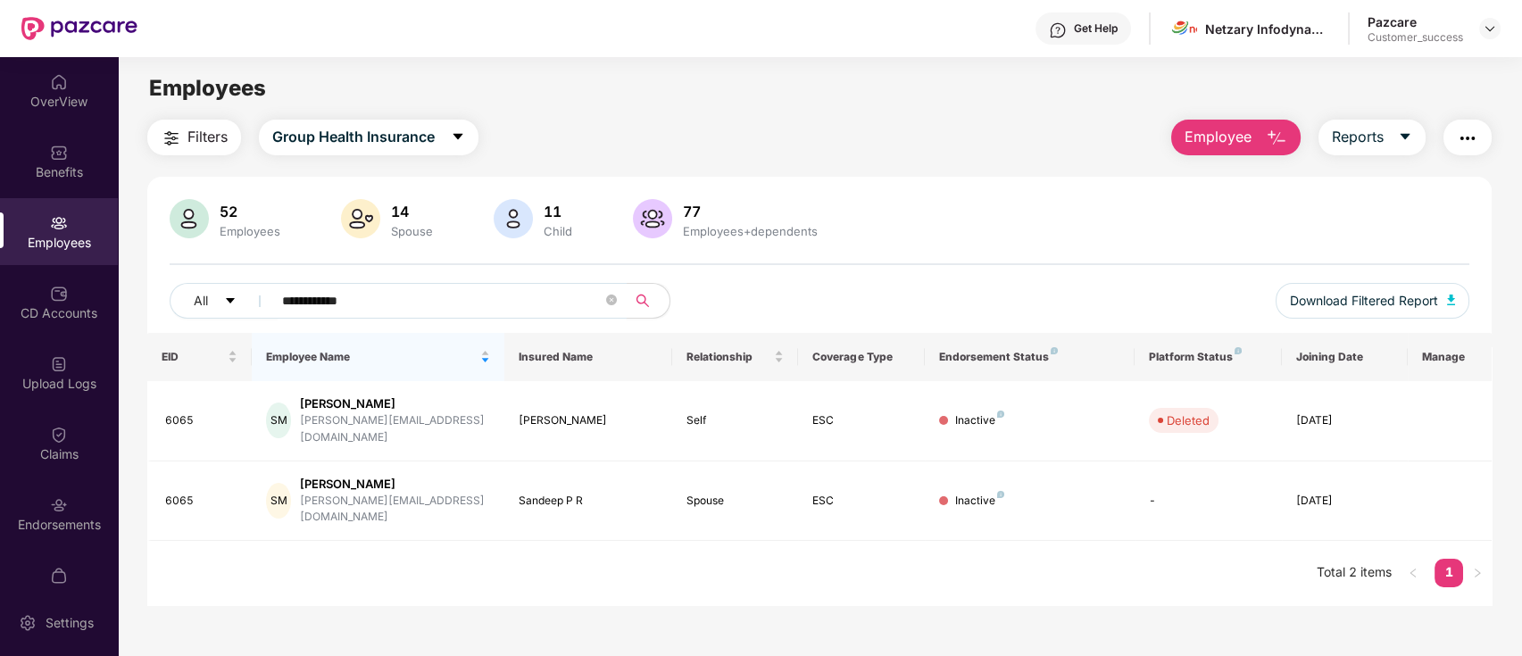
click at [482, 302] on input "**********" at bounding box center [442, 300] width 320 height 27
paste input "text"
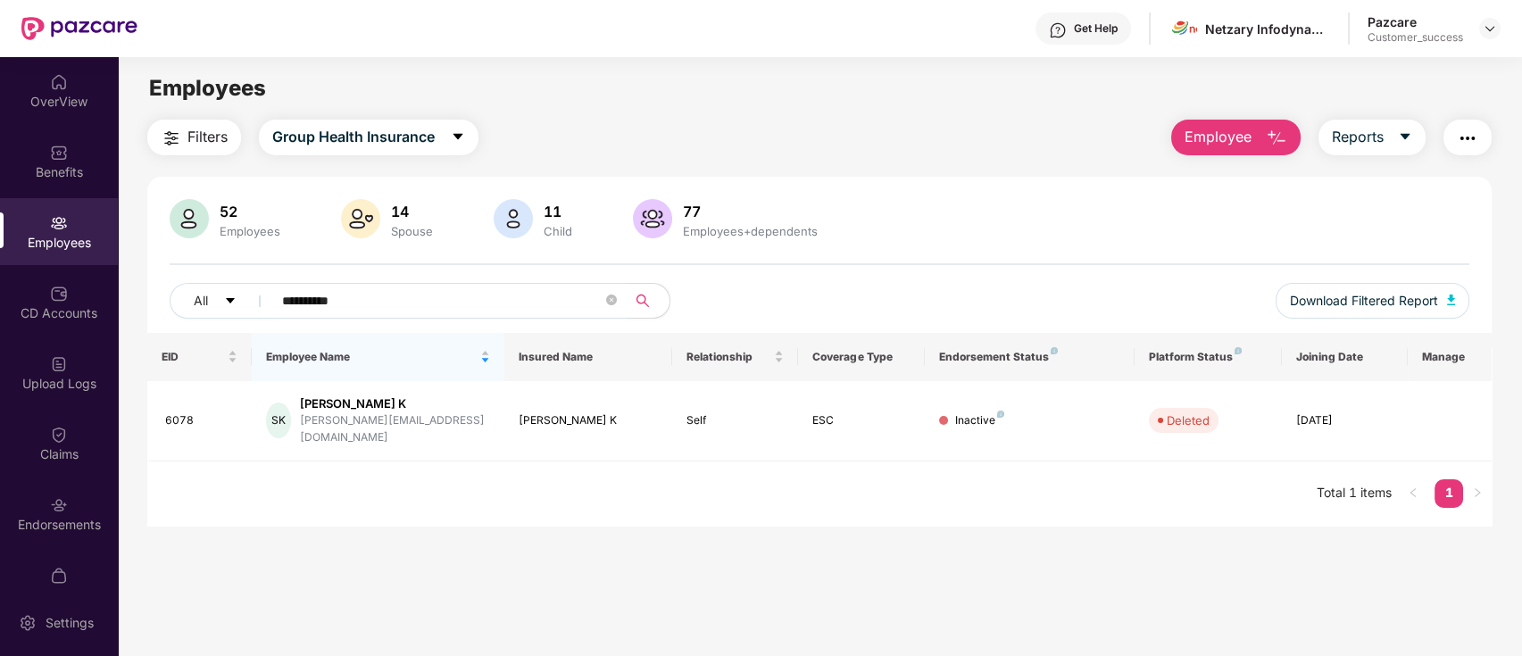
click at [384, 306] on input "**********" at bounding box center [442, 300] width 320 height 27
paste input "****"
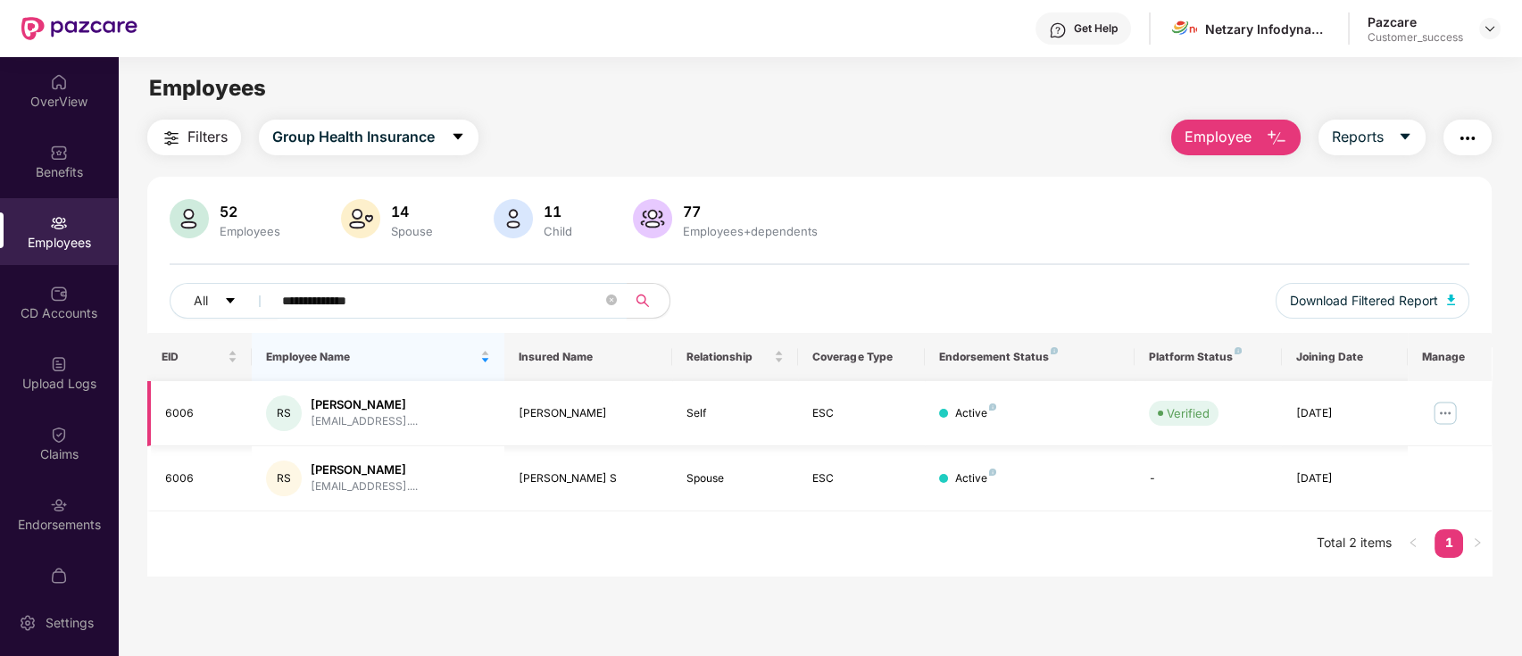
type input "**********"
click at [1453, 411] on img at bounding box center [1445, 413] width 29 height 29
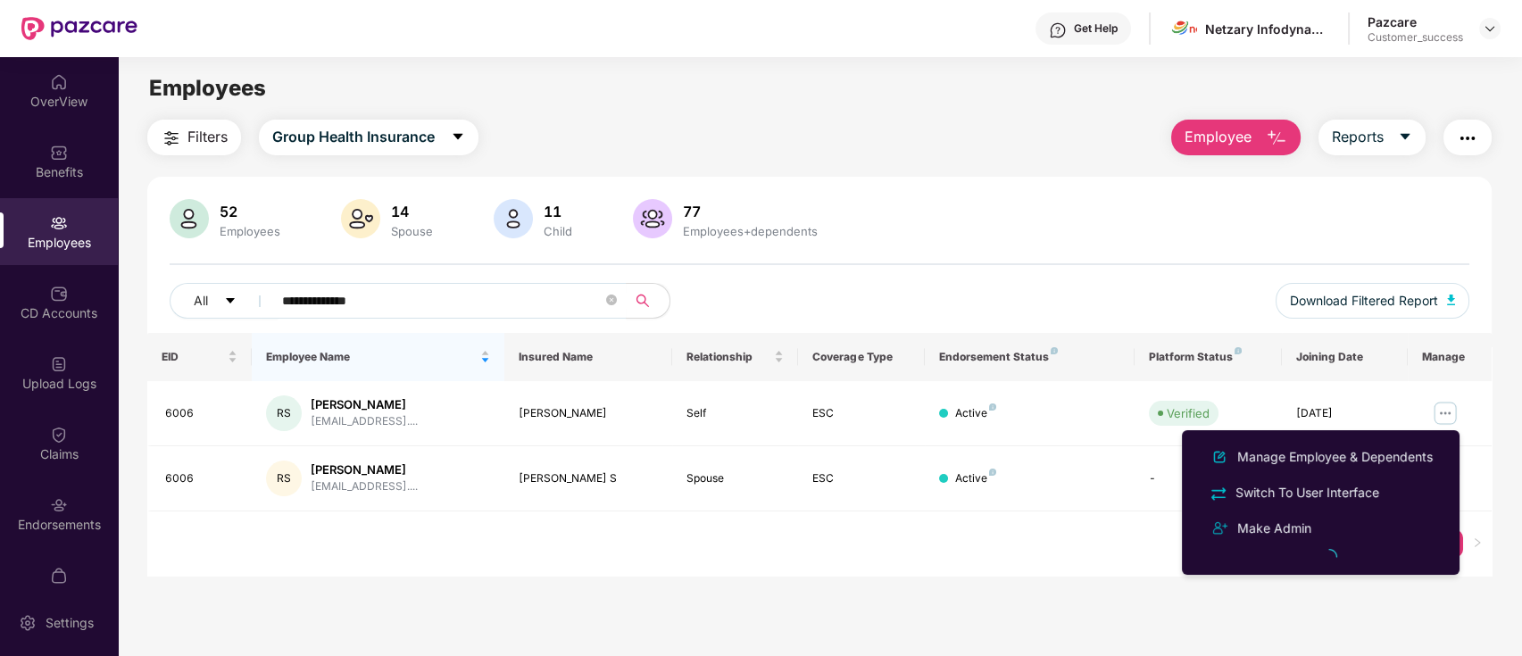
drag, startPoint x: 1352, startPoint y: 450, endPoint x: 1343, endPoint y: 445, distance: 11.2
click at [1351, 450] on div "Manage Employee & Dependents" at bounding box center [1335, 457] width 203 height 20
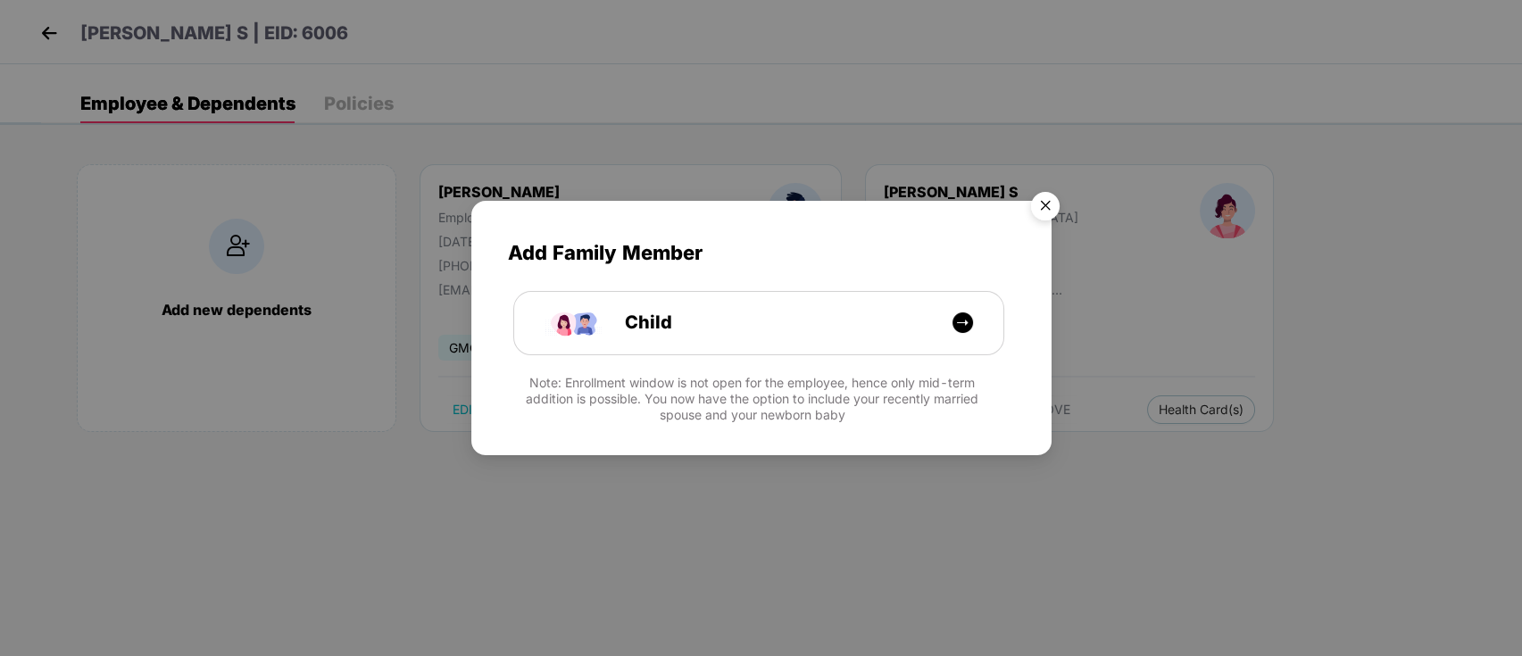
drag, startPoint x: 1017, startPoint y: 186, endPoint x: 1043, endPoint y: 203, distance: 30.9
click at [1027, 191] on div "Add Family Member Child Note: Enrollment window is not open for the employee, h…" at bounding box center [761, 328] width 1522 height 656
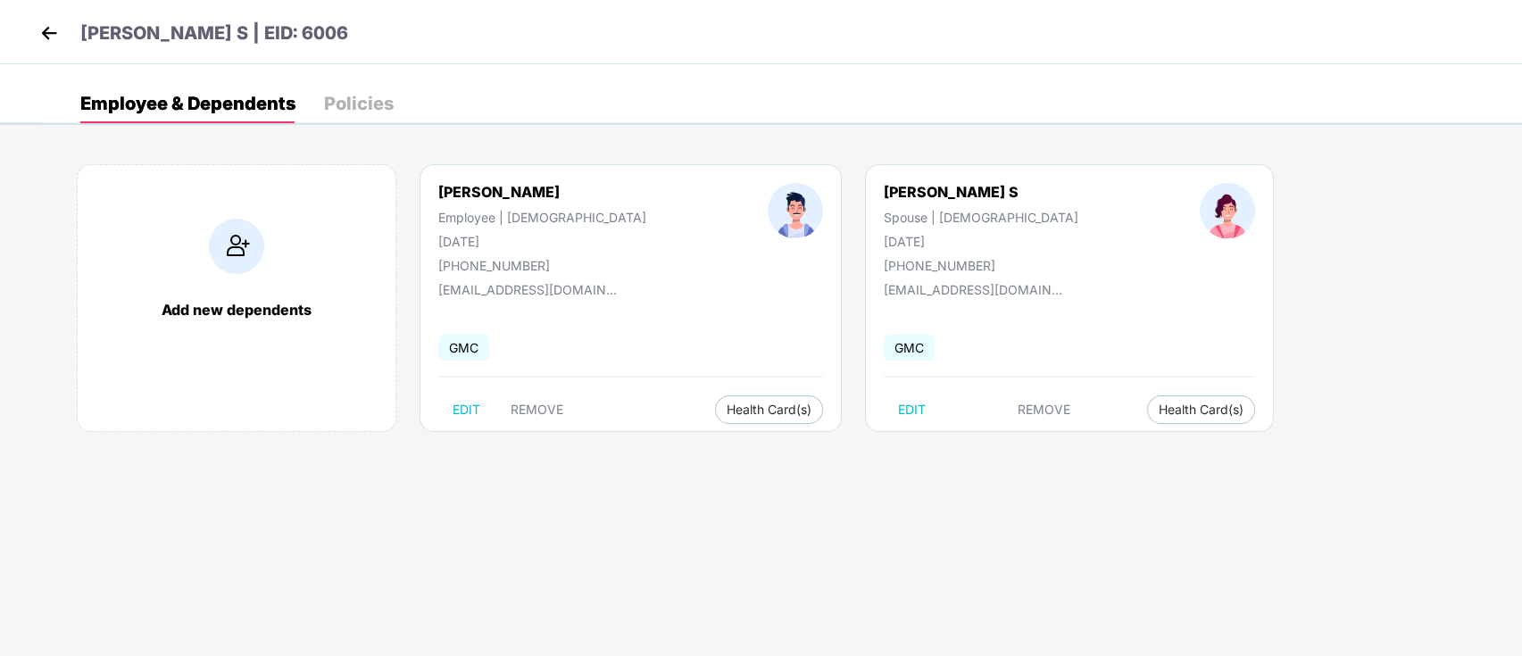
drag, startPoint x: 1049, startPoint y: 207, endPoint x: 964, endPoint y: 229, distance: 87.7
click at [1049, 209] on body "Rajesh Kumar S | EID: 6006 Employee & Dependents Policies Add new dependents Ra…" at bounding box center [761, 328] width 1522 height 656
click at [542, 410] on span "REMOVE" at bounding box center [537, 410] width 53 height 14
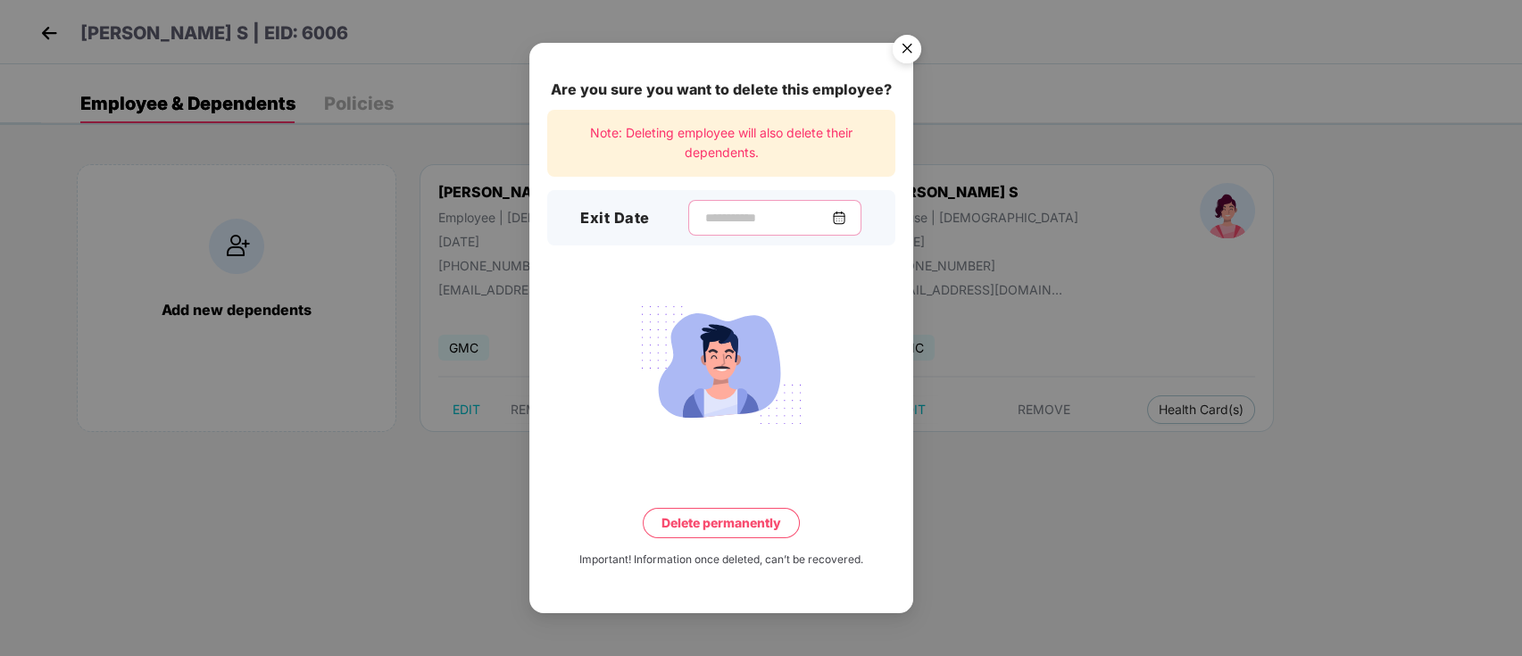
click at [736, 222] on input at bounding box center [767, 218] width 129 height 19
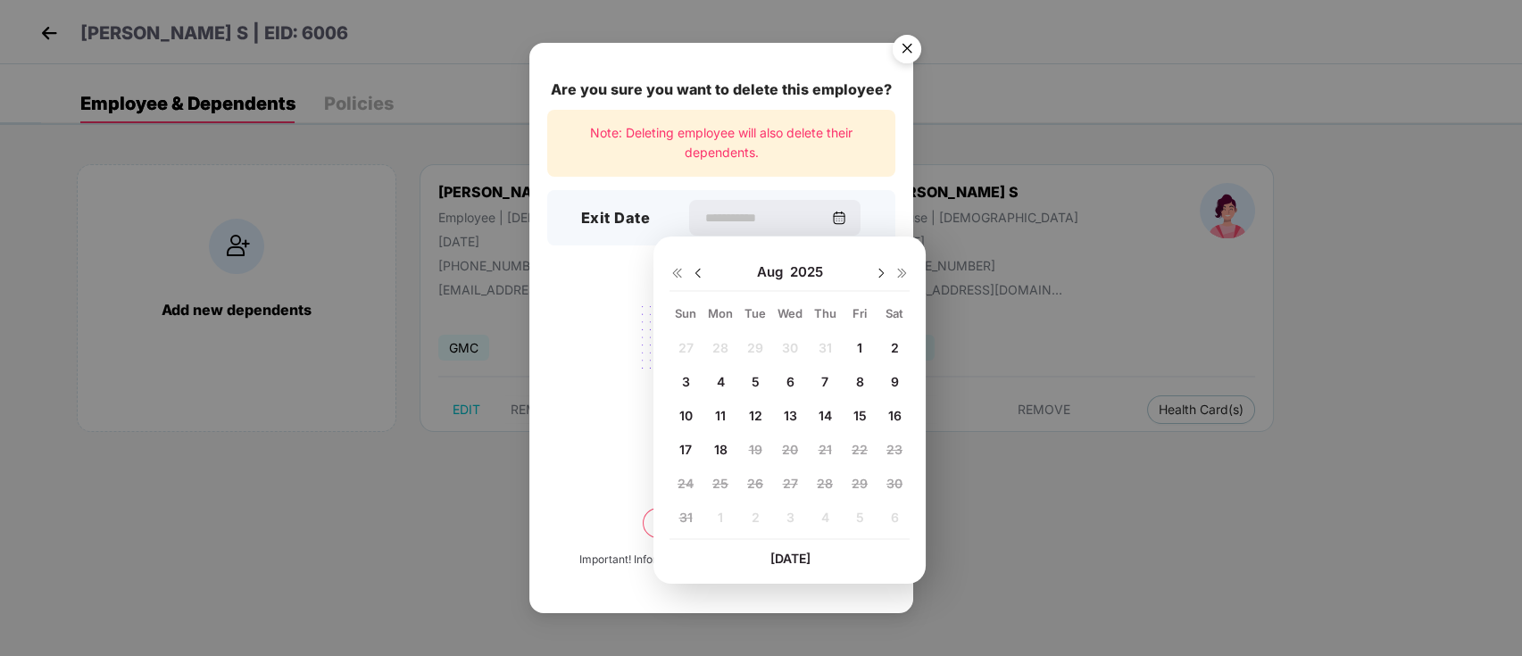
click at [696, 273] on img at bounding box center [698, 273] width 14 height 14
drag, startPoint x: 692, startPoint y: 452, endPoint x: 721, endPoint y: 465, distance: 32.4
click at [692, 451] on span "20" at bounding box center [686, 449] width 16 height 15
type input "**********"
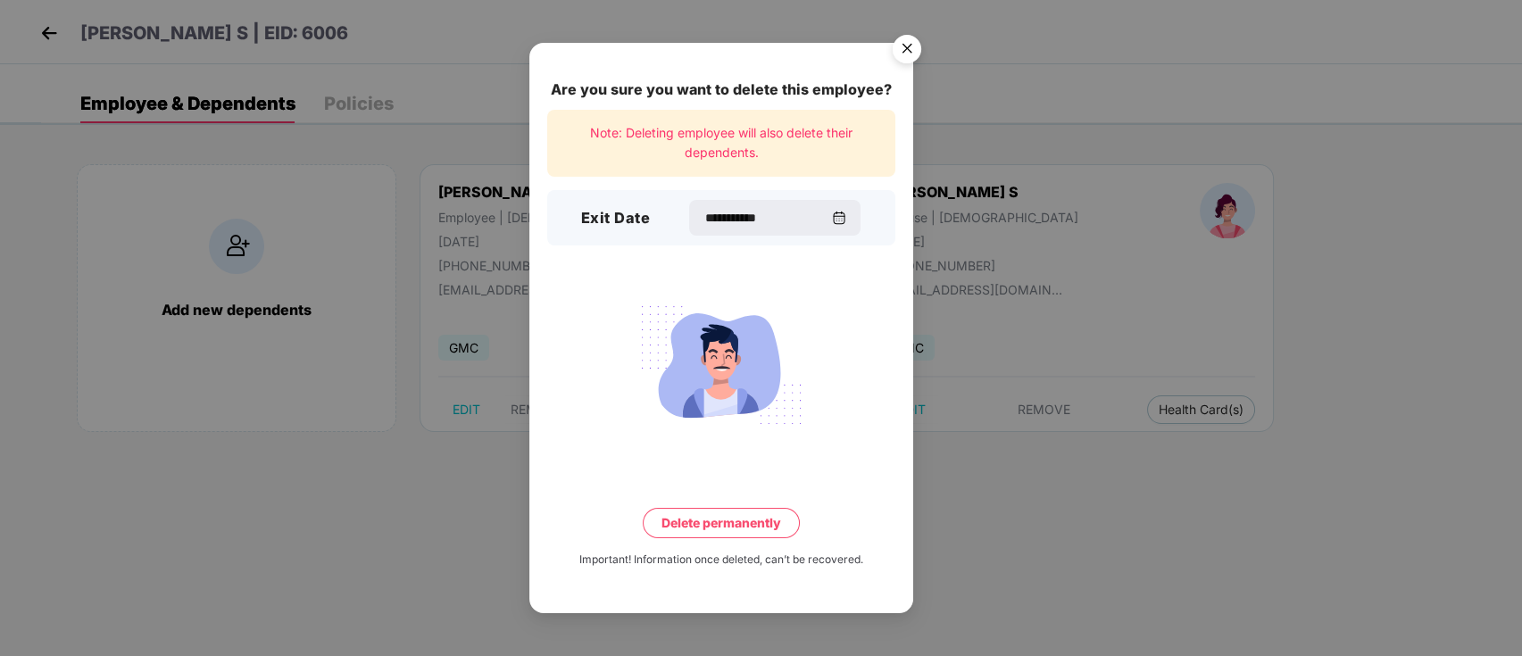
click at [726, 526] on button "Delete permanently" at bounding box center [721, 523] width 157 height 30
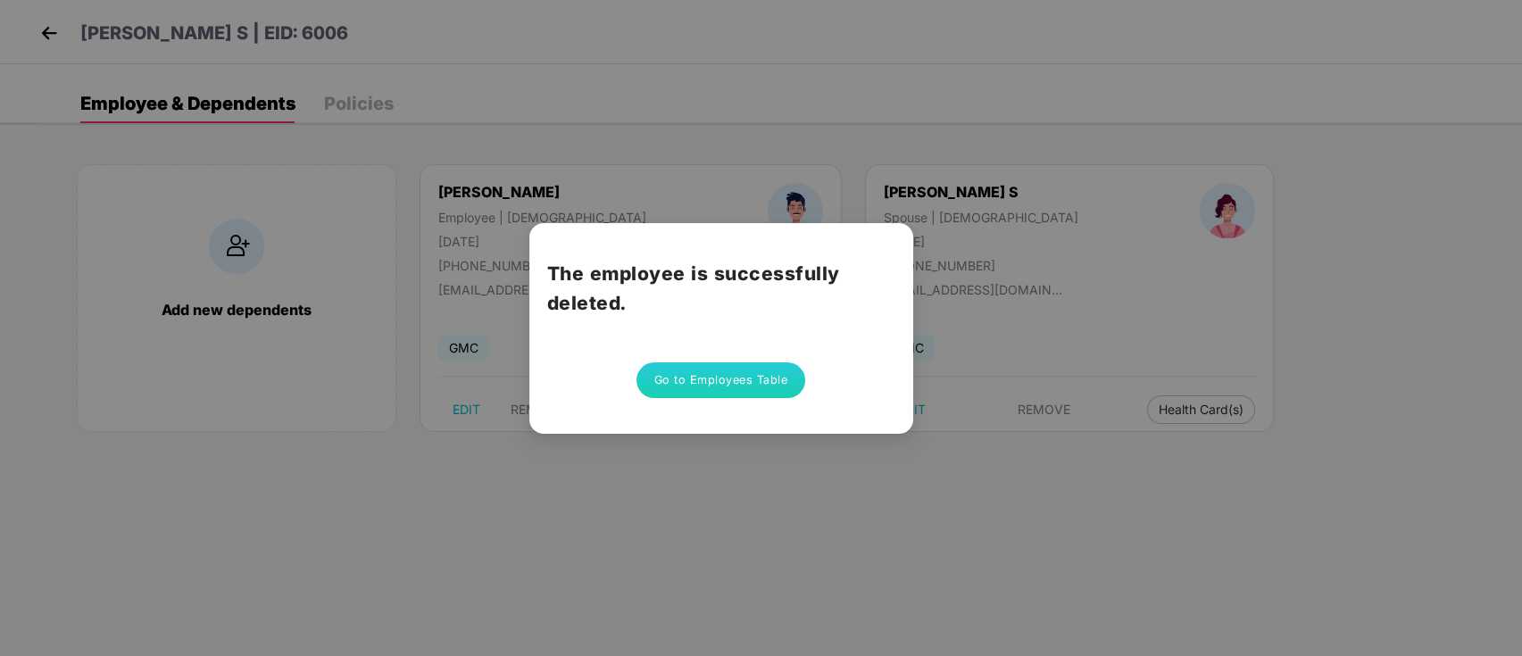
click at [722, 403] on div "The employee is successfully deleted. Go to Employees Table" at bounding box center [721, 328] width 384 height 211
click at [727, 387] on button "Go to Employees Table" at bounding box center [721, 380] width 170 height 36
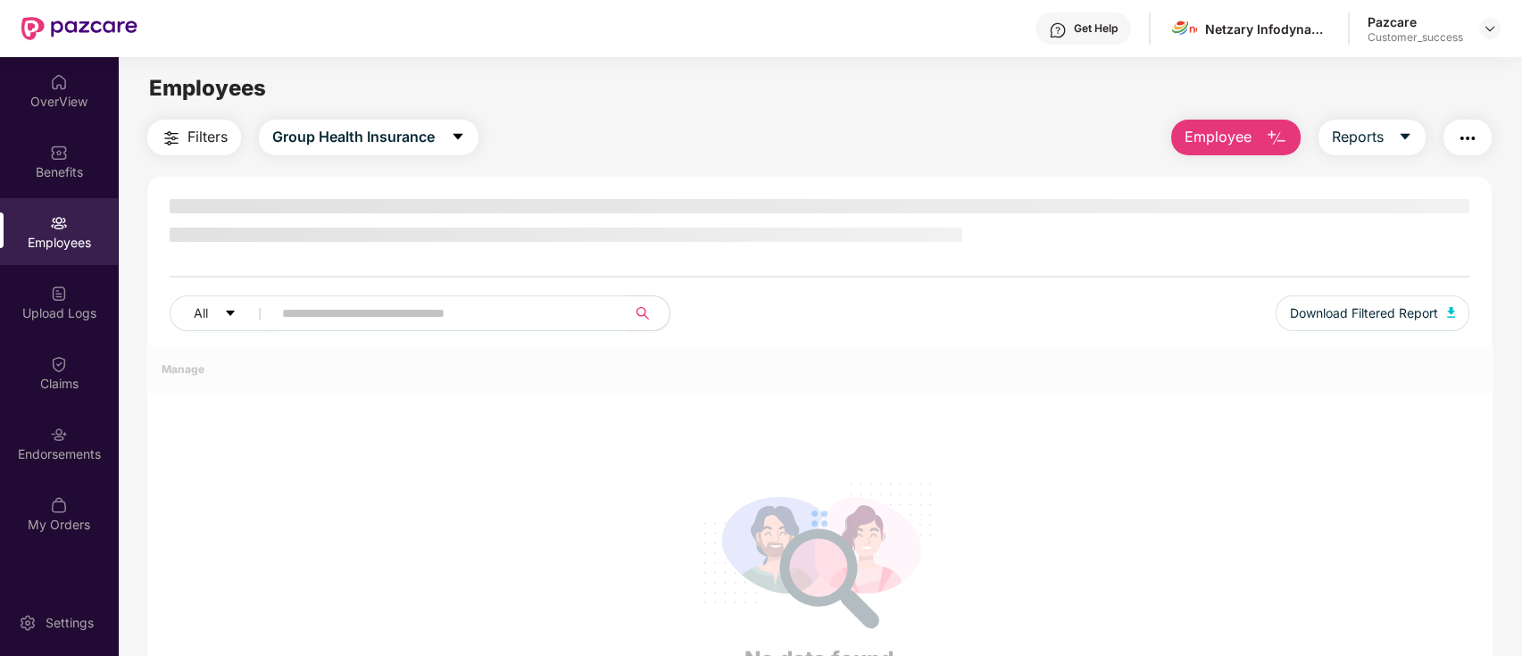
click at [356, 302] on div "All Download Filtered Report" at bounding box center [819, 272] width 1345 height 146
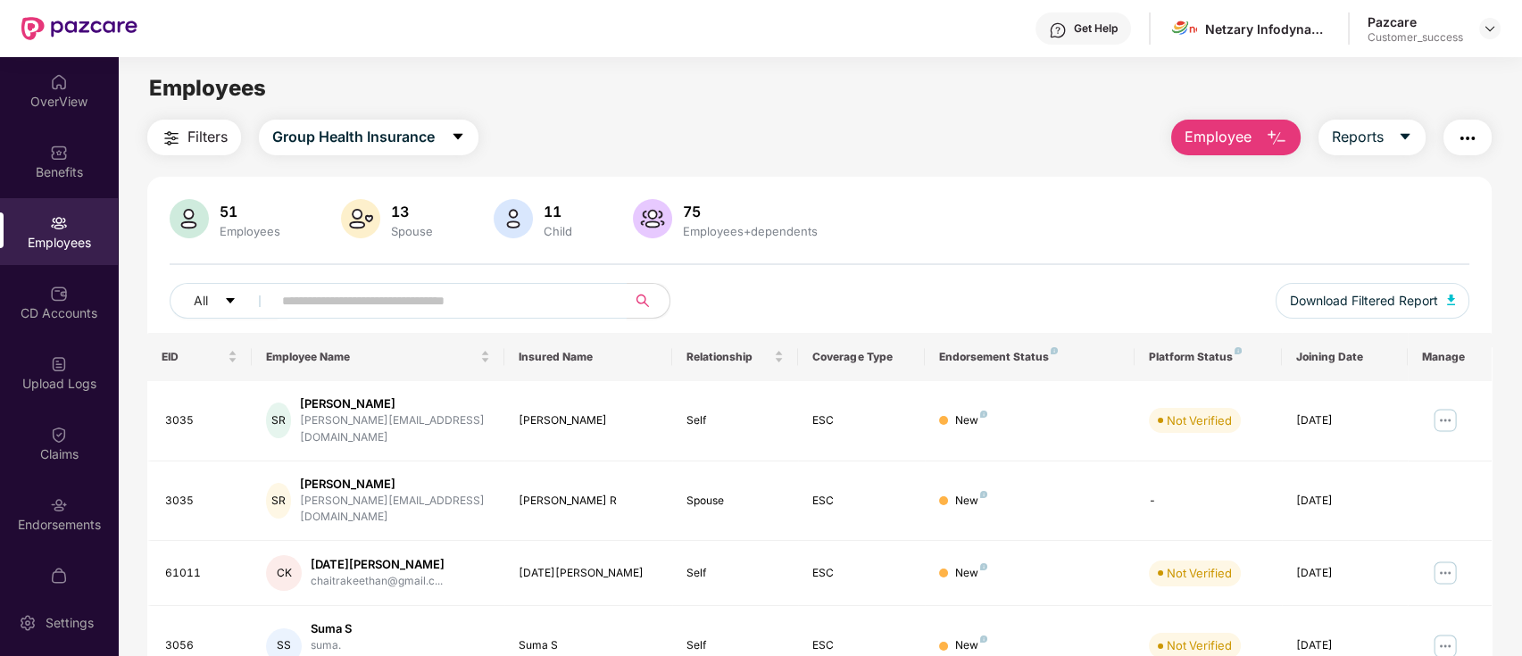
paste input "**********"
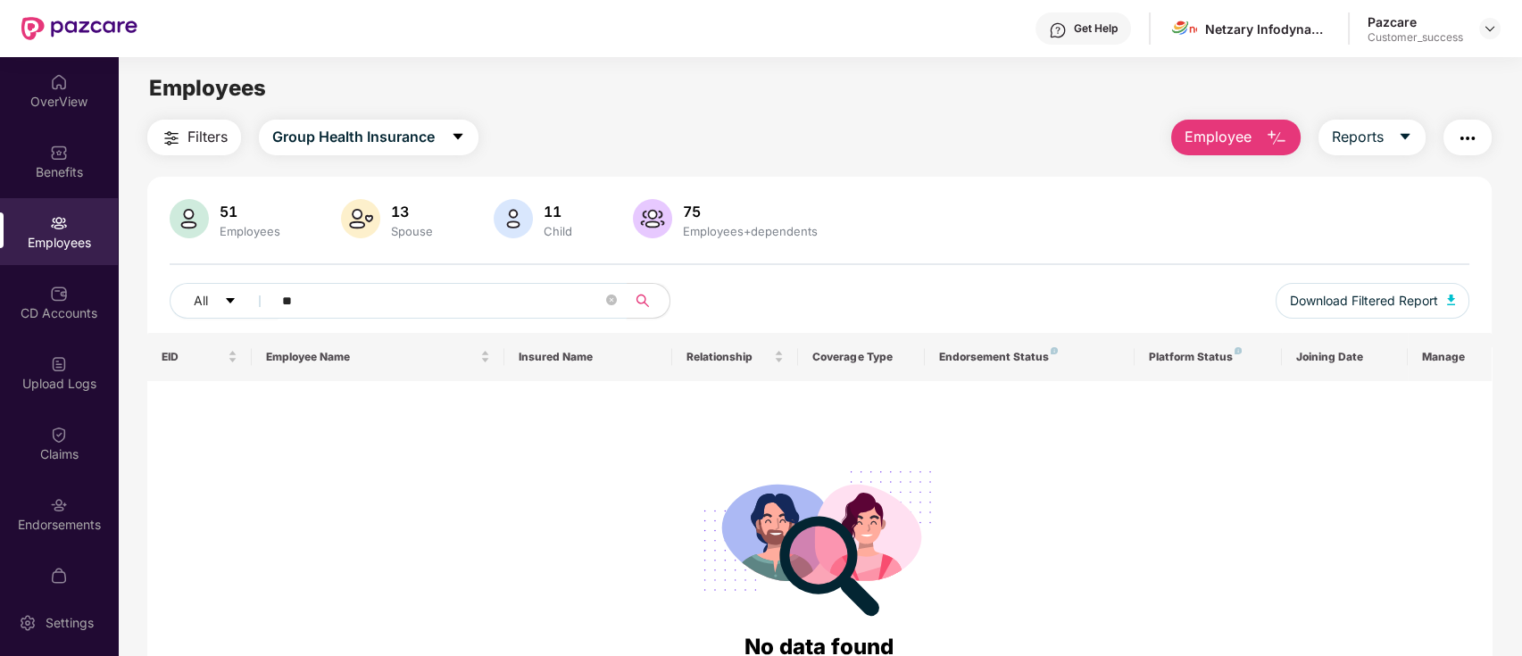
type input "*"
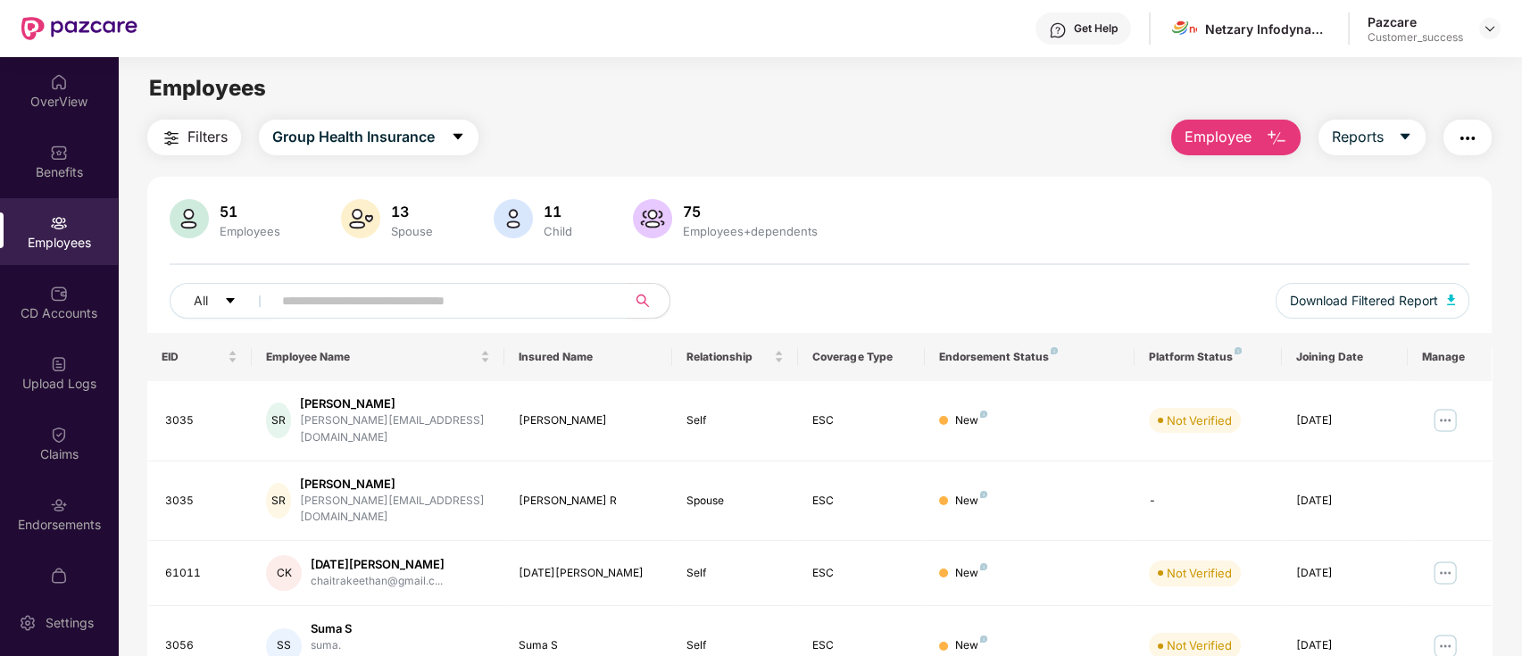
paste input "****"
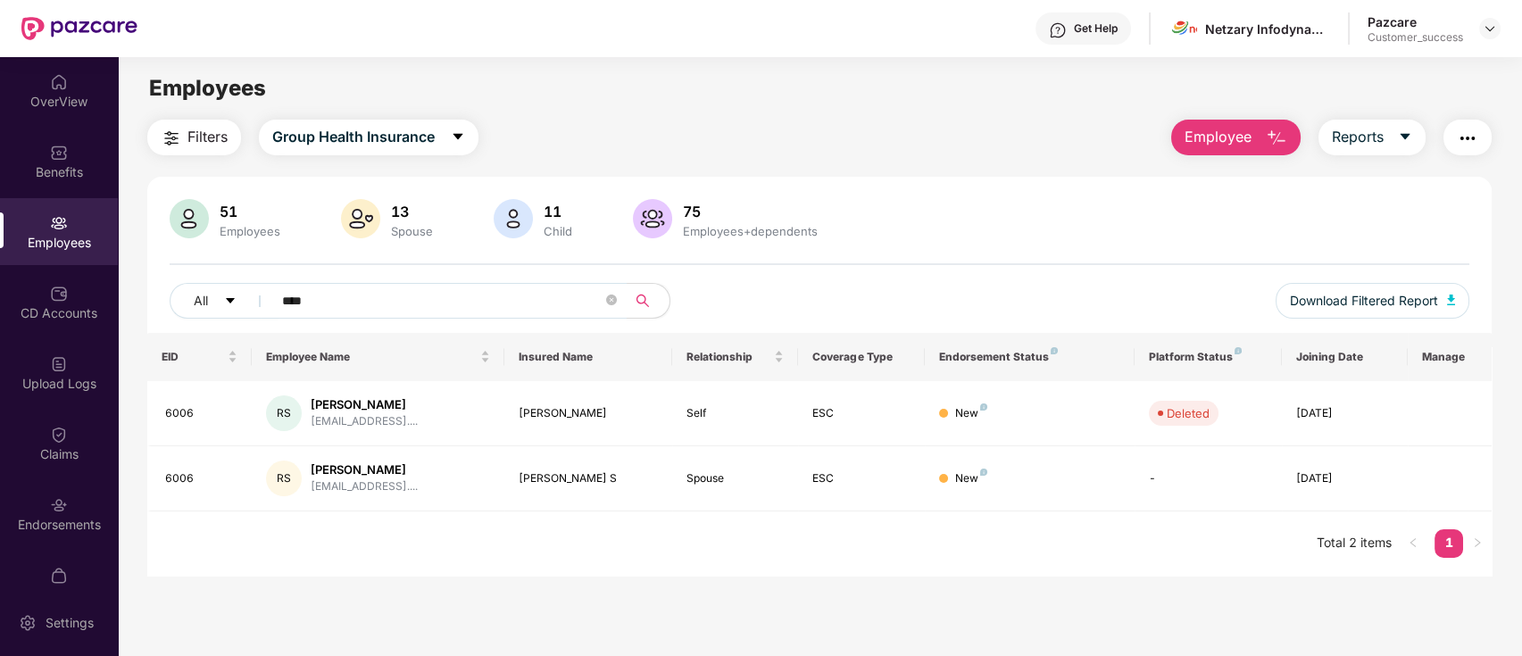
click at [438, 304] on input "****" at bounding box center [442, 300] width 320 height 27
paste input "**********"
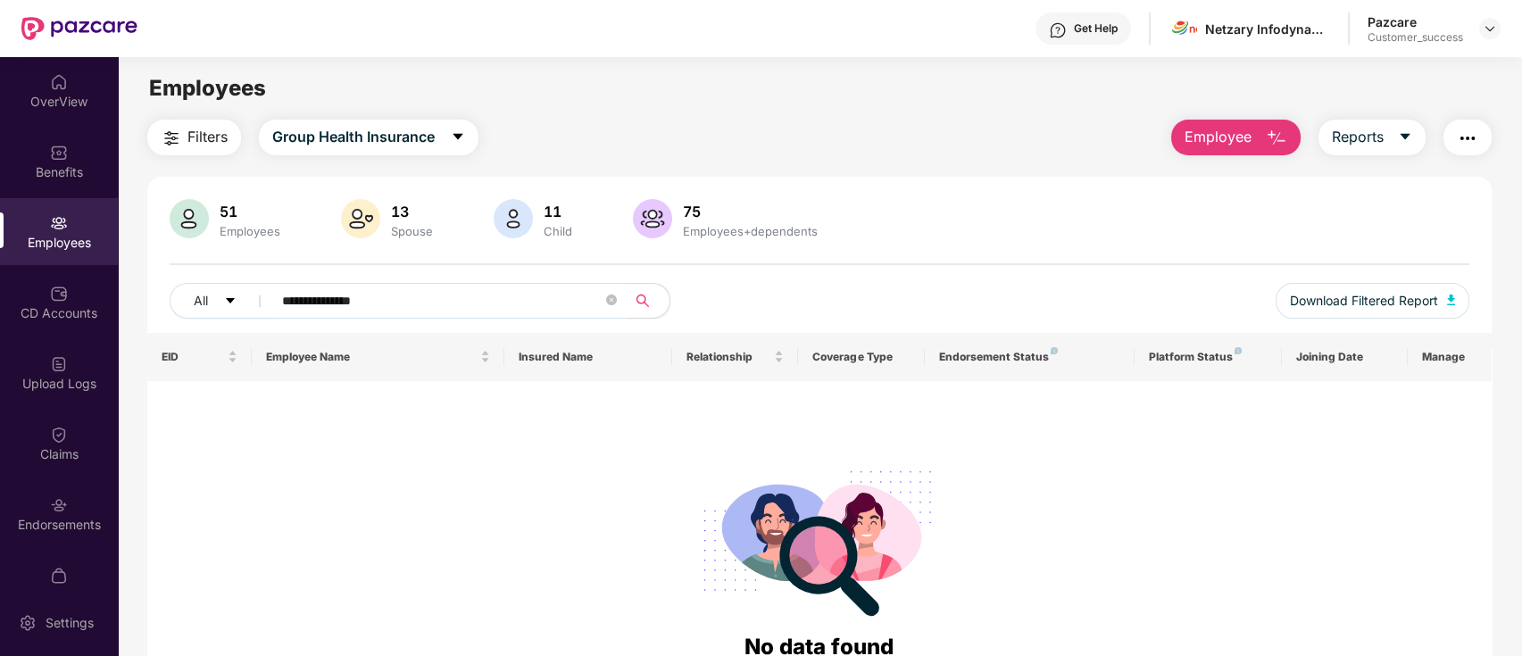
click at [385, 289] on input "**********" at bounding box center [442, 300] width 320 height 27
paste input "text"
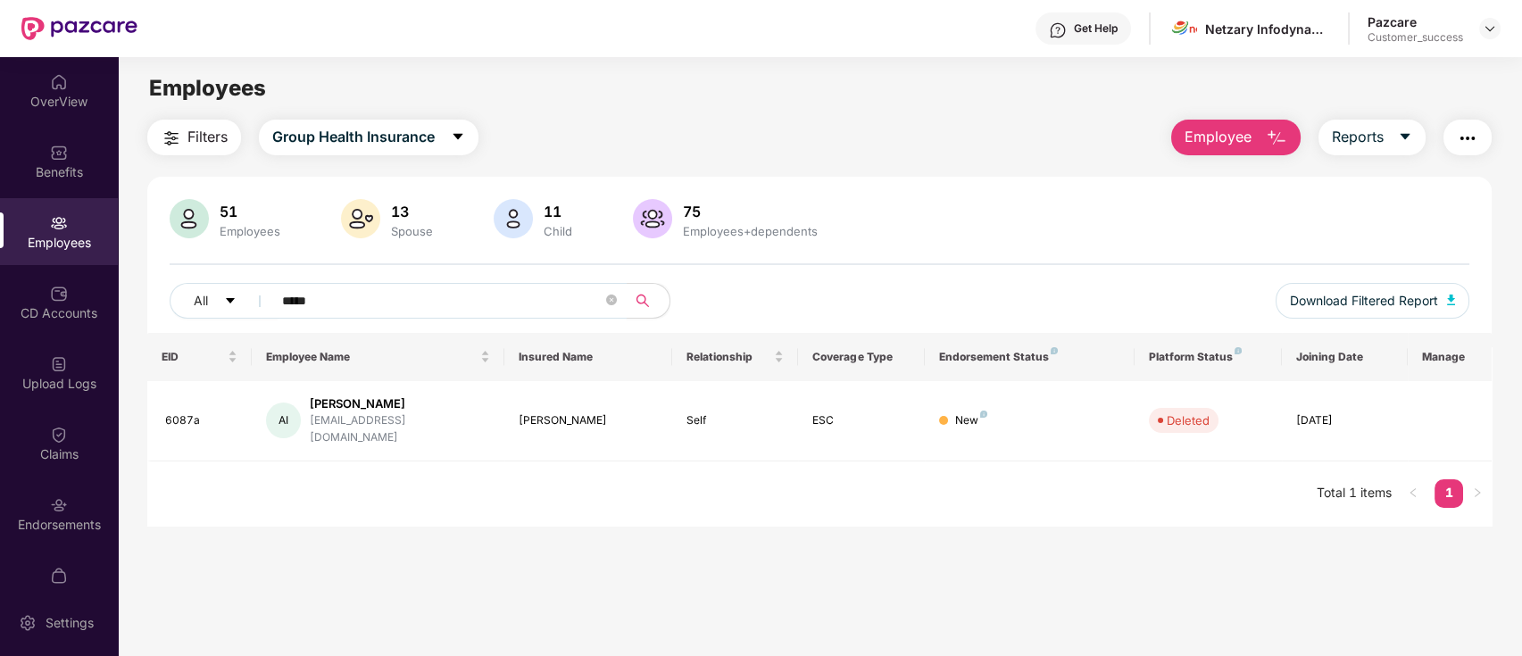
type input "*****"
click at [1479, 22] on div at bounding box center [1489, 28] width 21 height 21
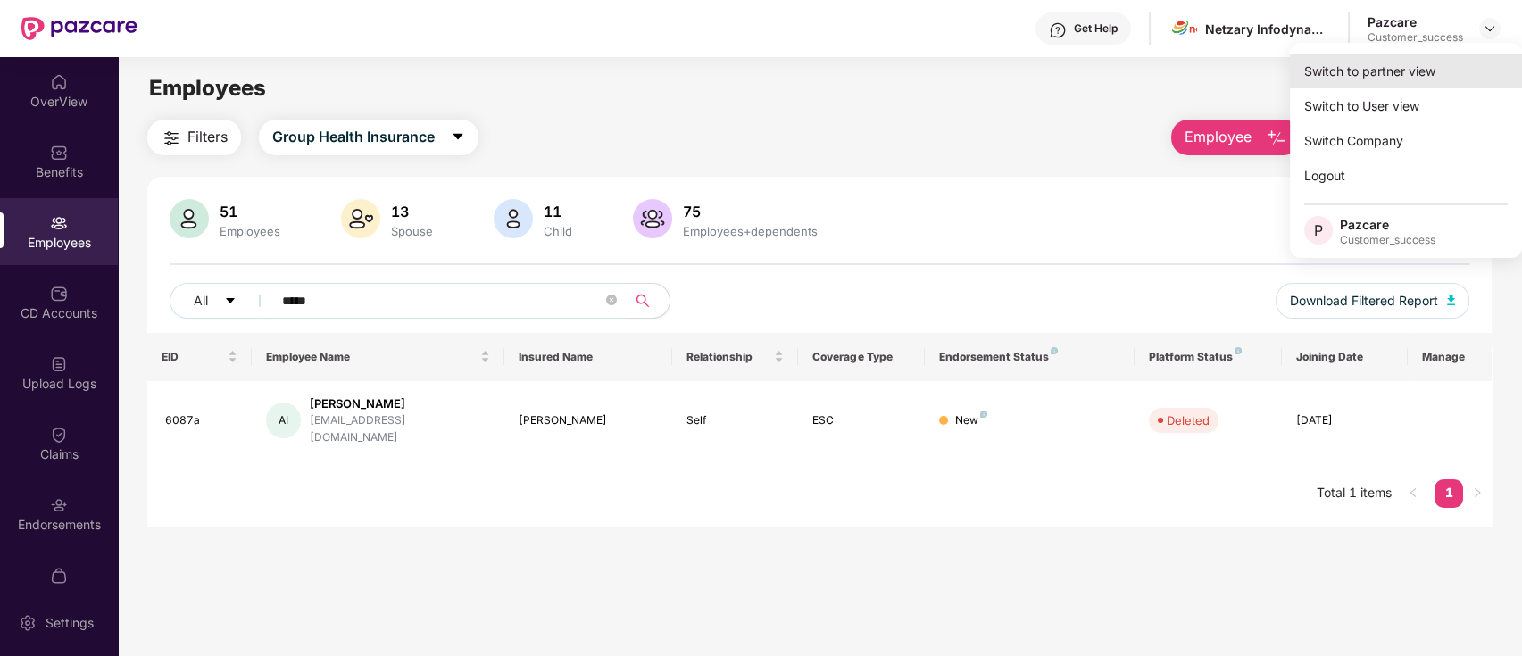
click at [1434, 64] on div "Switch to partner view" at bounding box center [1406, 71] width 232 height 35
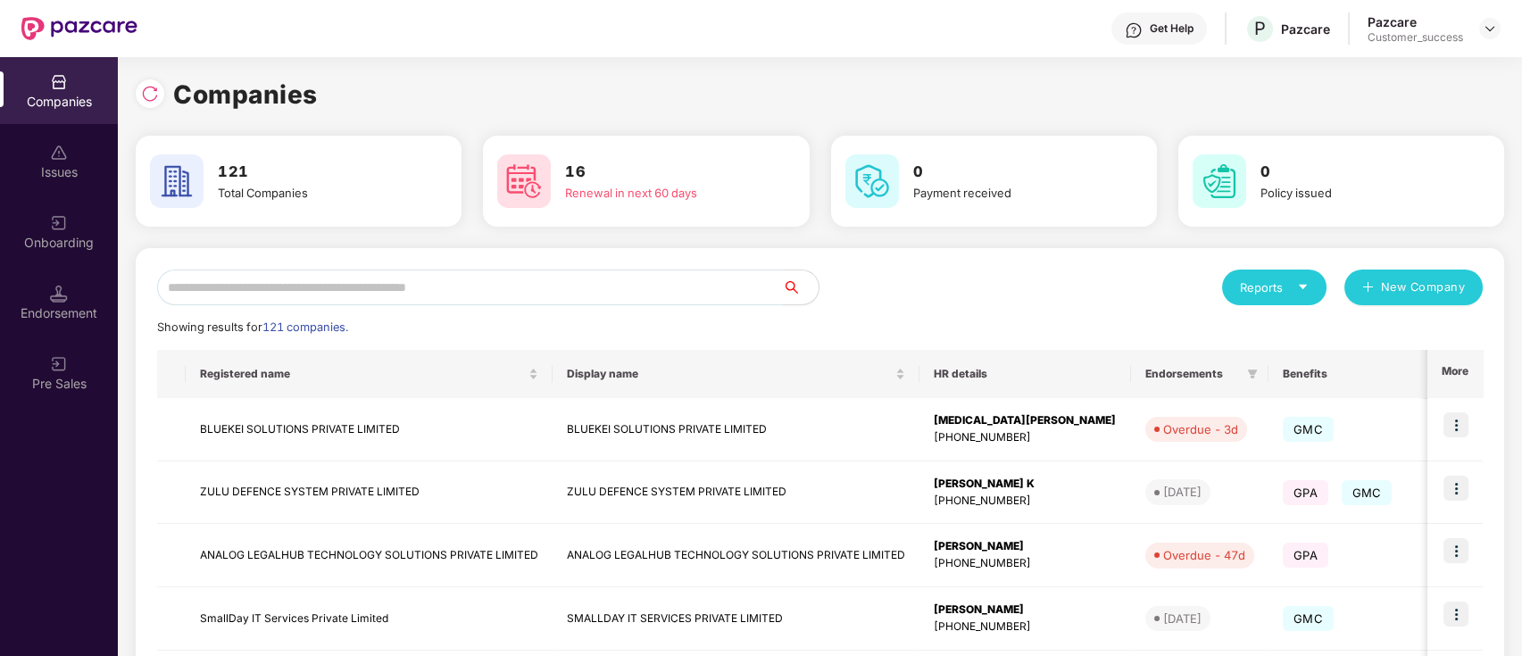
click at [542, 296] on input "text" at bounding box center [470, 288] width 626 height 36
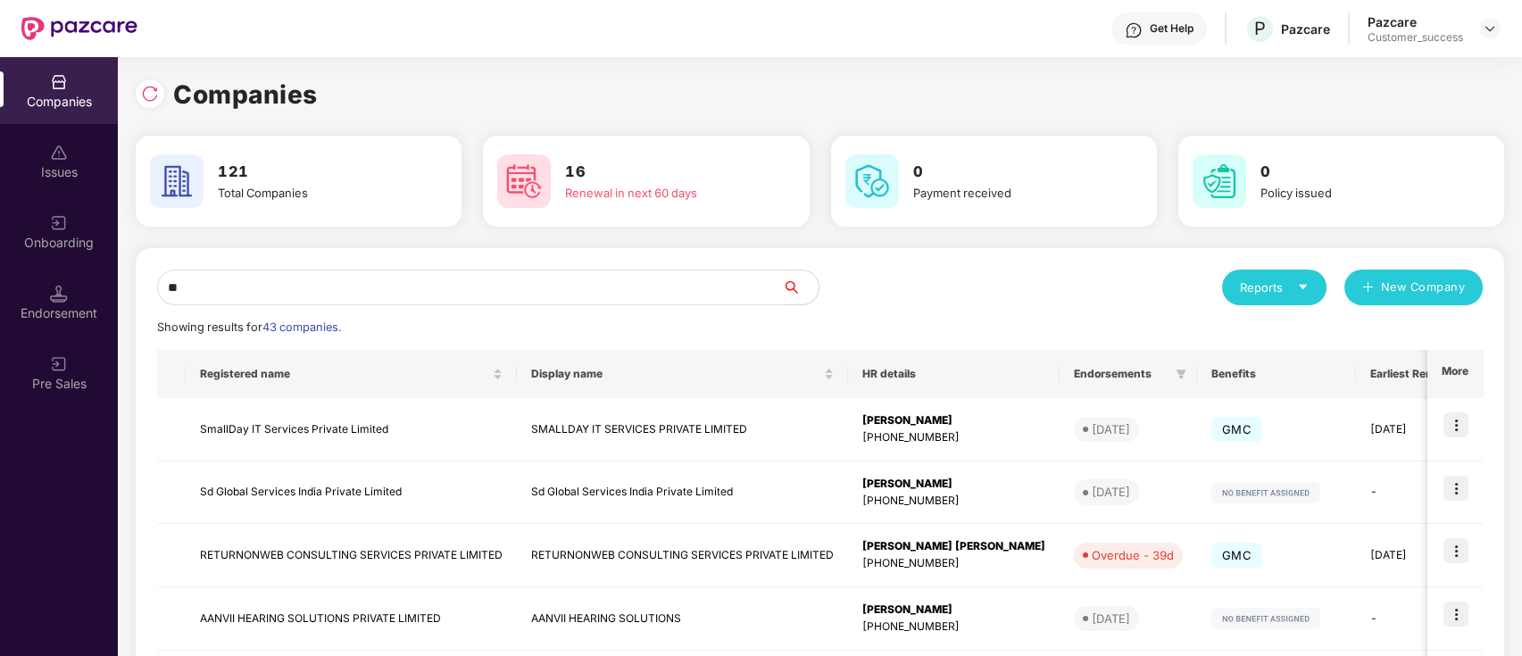
click at [429, 275] on input "**" at bounding box center [470, 288] width 626 height 36
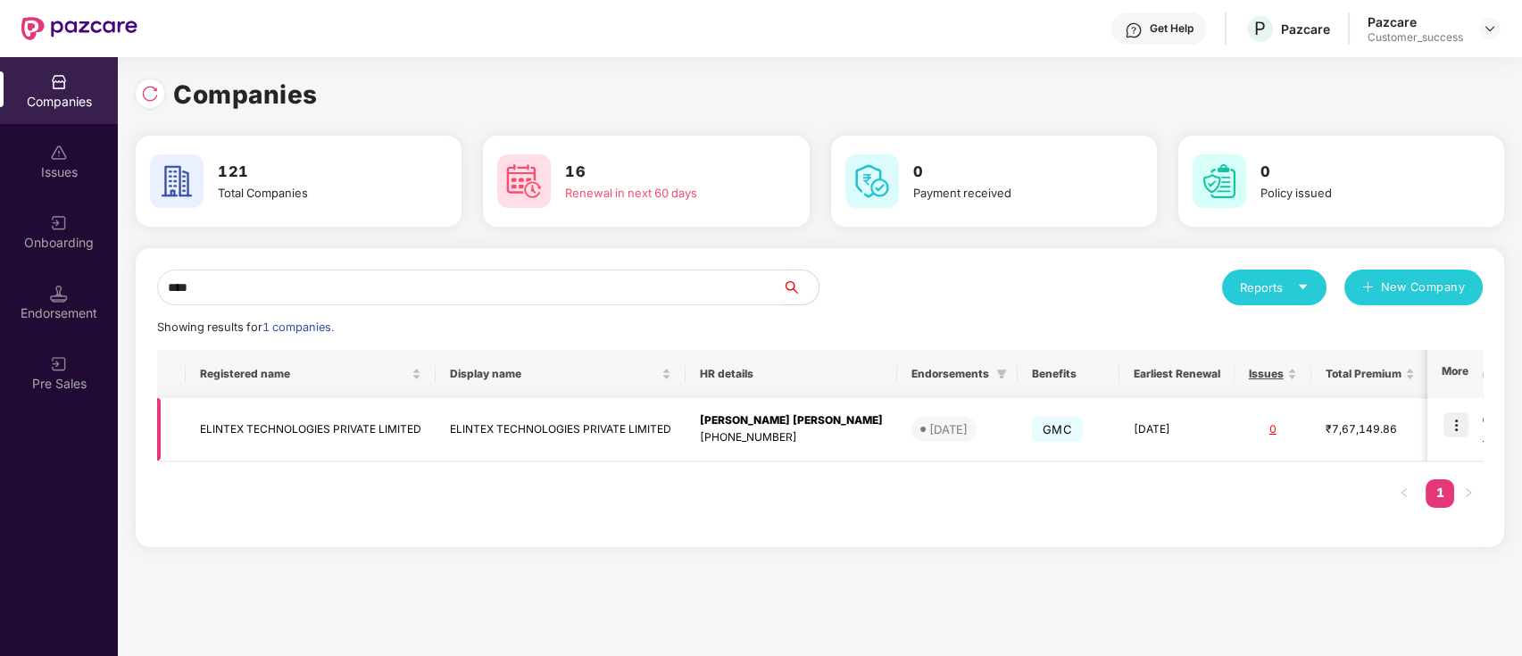
type input "****"
click at [1446, 431] on img at bounding box center [1455, 424] width 25 height 25
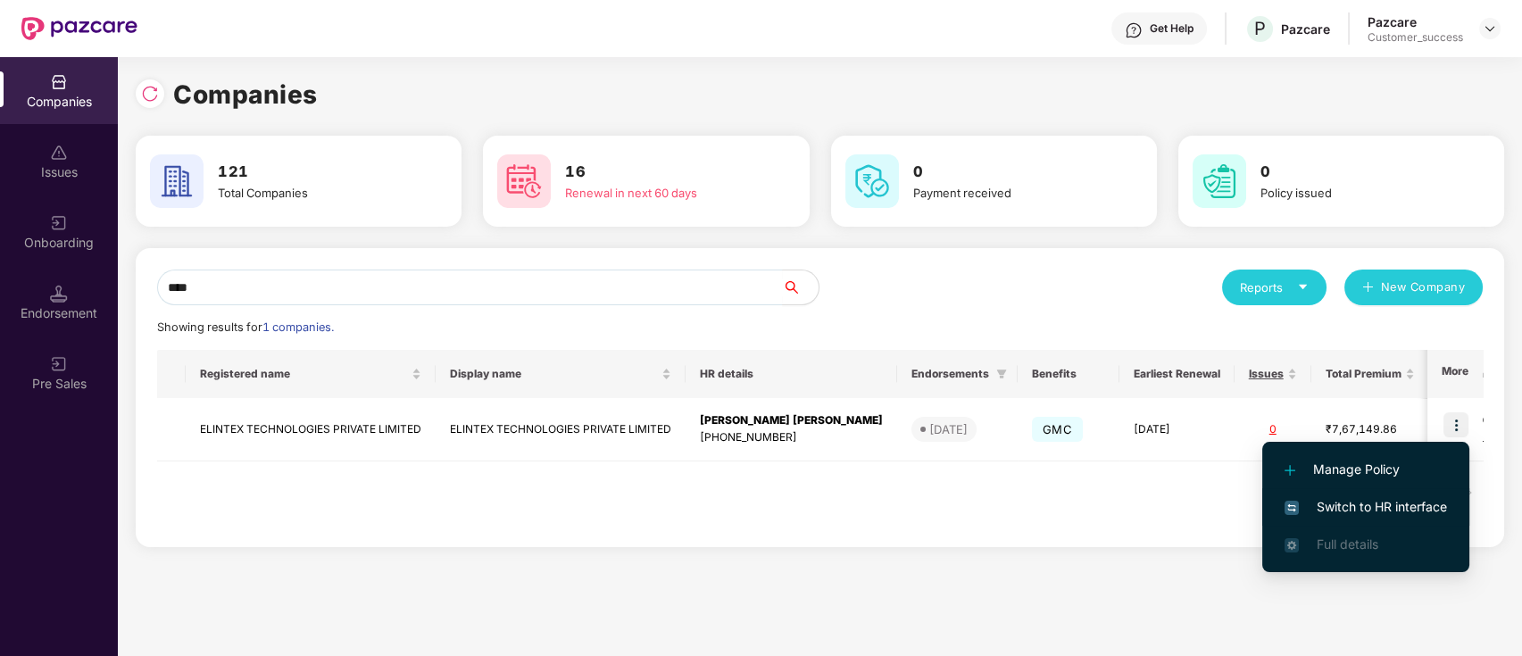
click at [1371, 497] on span "Switch to HR interface" at bounding box center [1366, 507] width 162 height 20
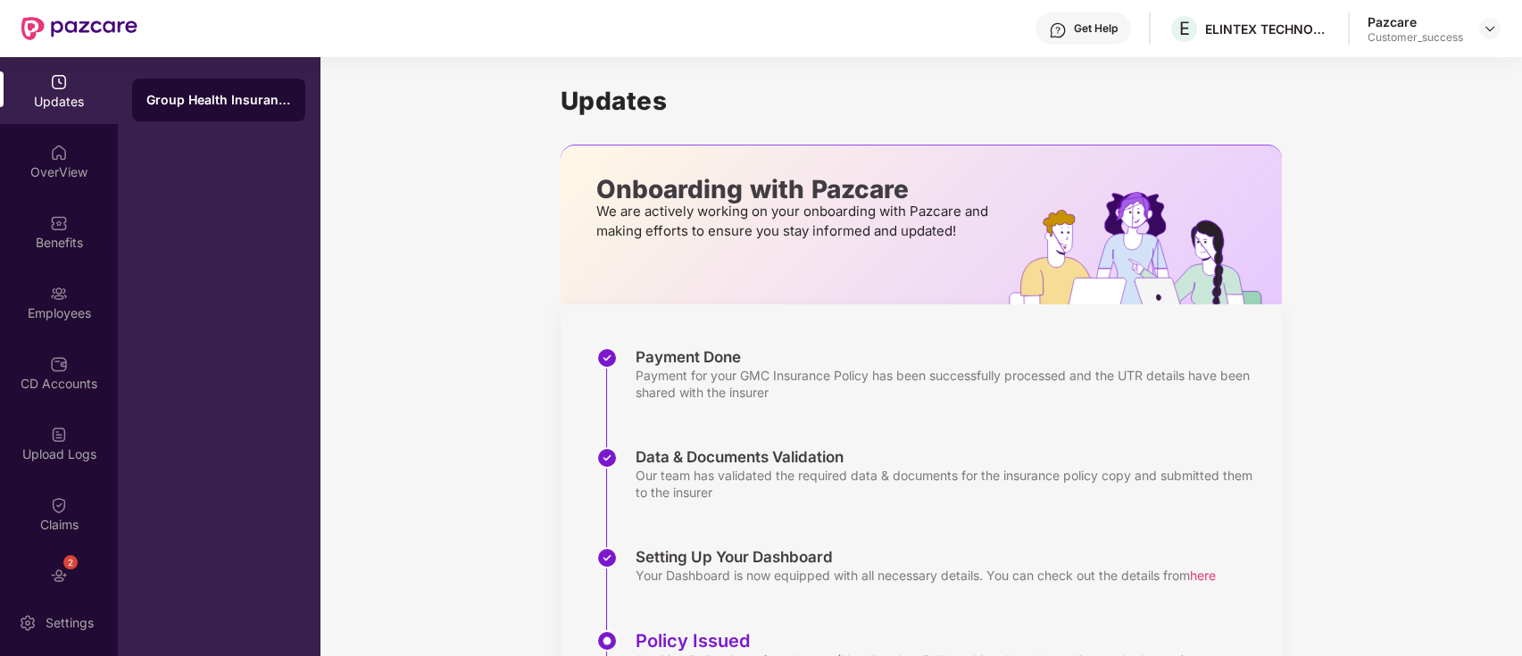
click at [11, 271] on div "Employees" at bounding box center [59, 302] width 118 height 67
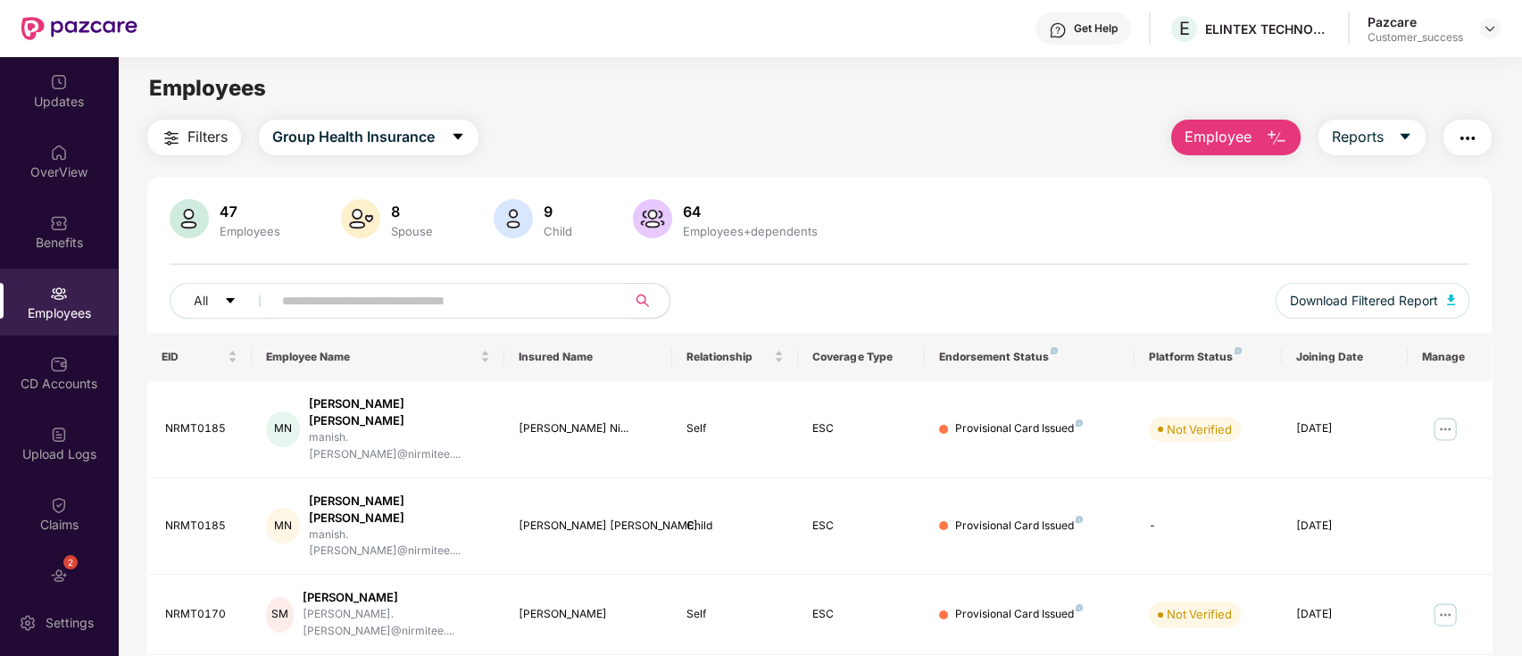
click at [1266, 131] on img "button" at bounding box center [1276, 138] width 21 height 21
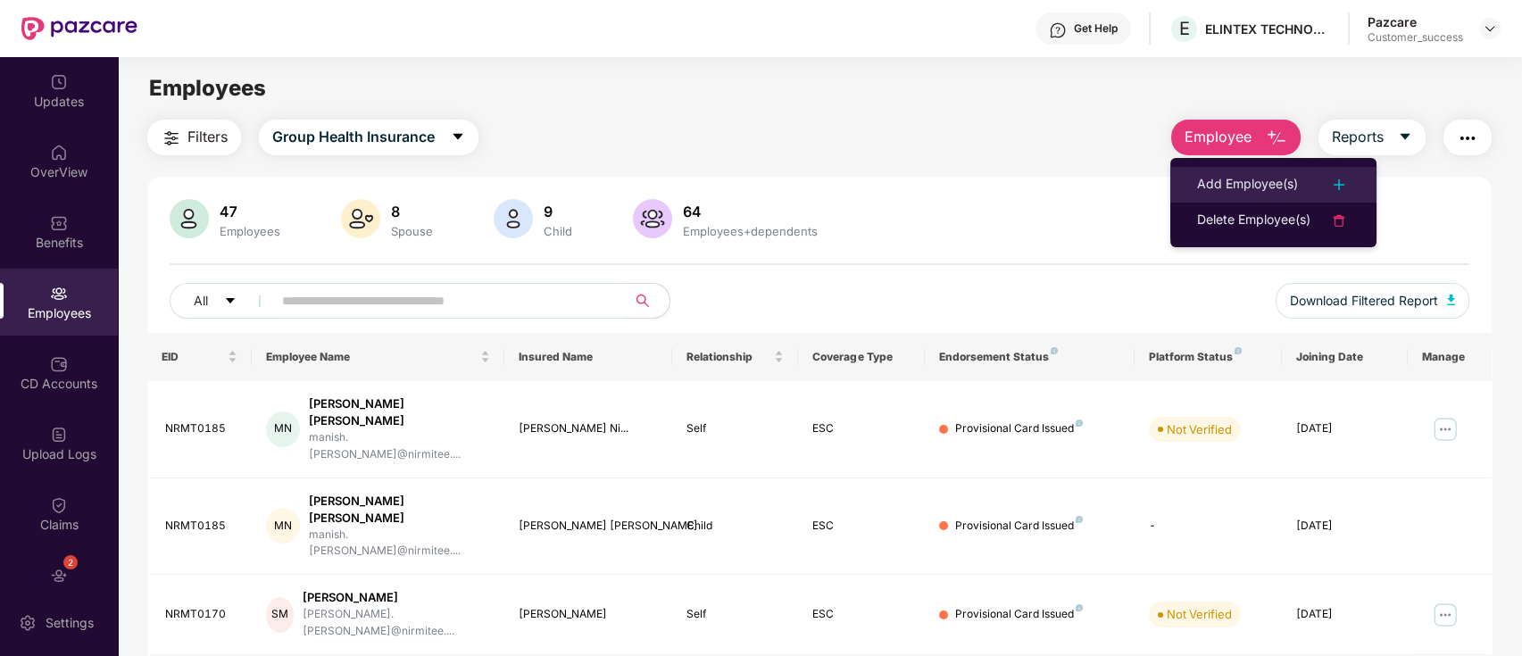
click at [1263, 189] on div "Add Employee(s)" at bounding box center [1247, 184] width 101 height 21
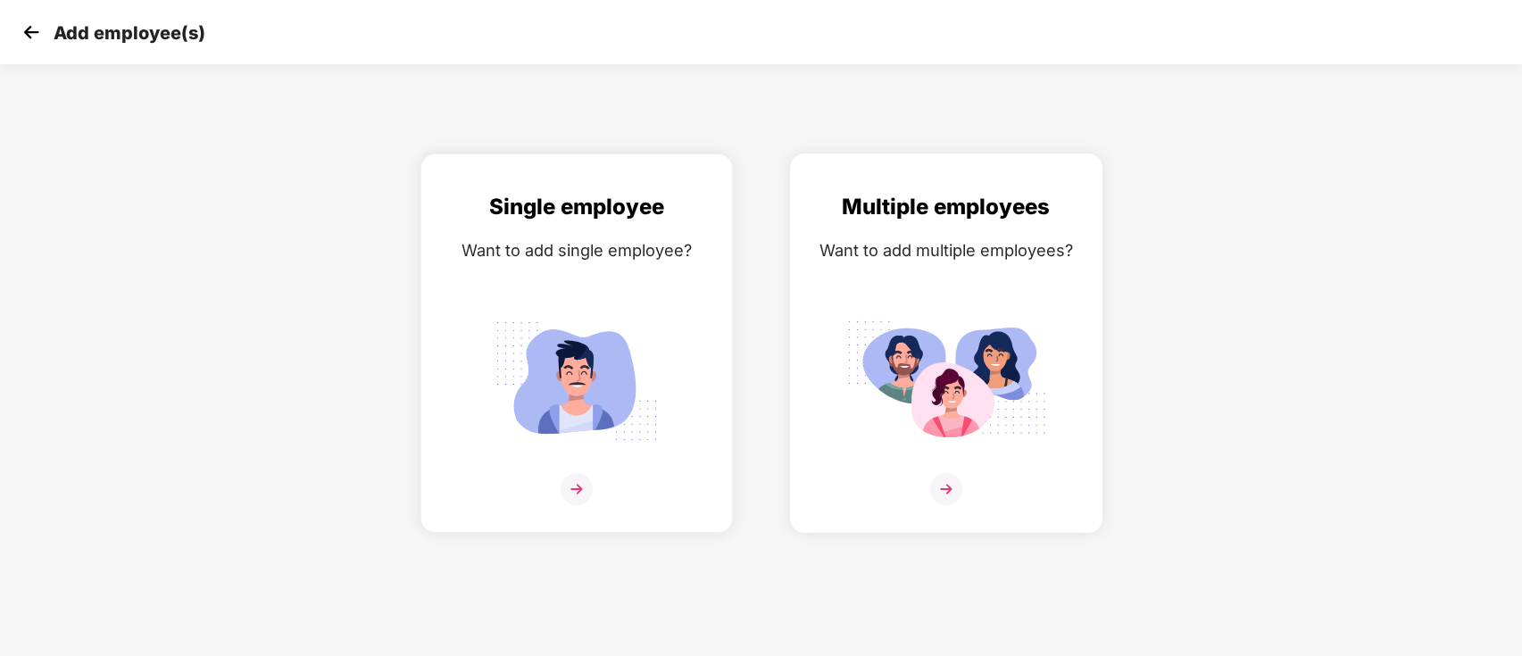
click at [957, 311] on div "Multiple employees Want to add multiple employees?" at bounding box center [946, 358] width 275 height 337
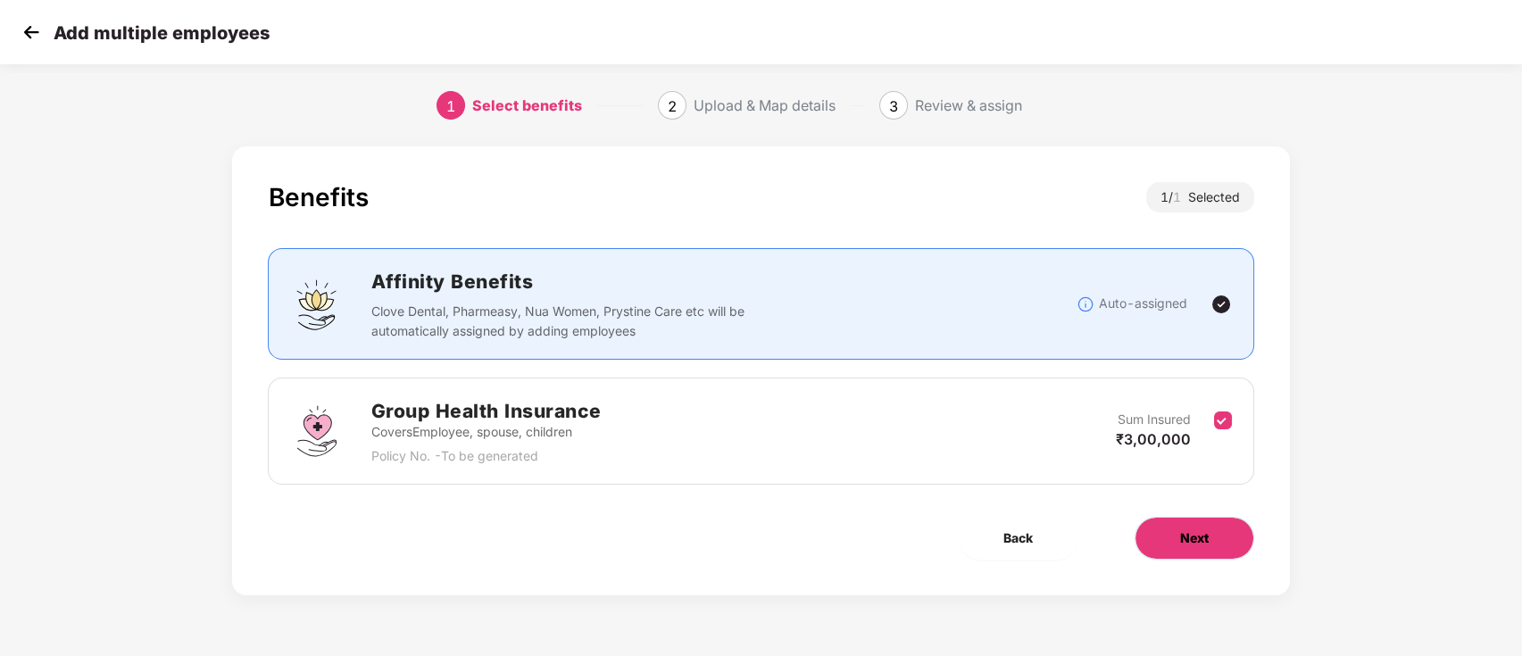
click at [1180, 544] on span "Next" at bounding box center [1194, 538] width 29 height 20
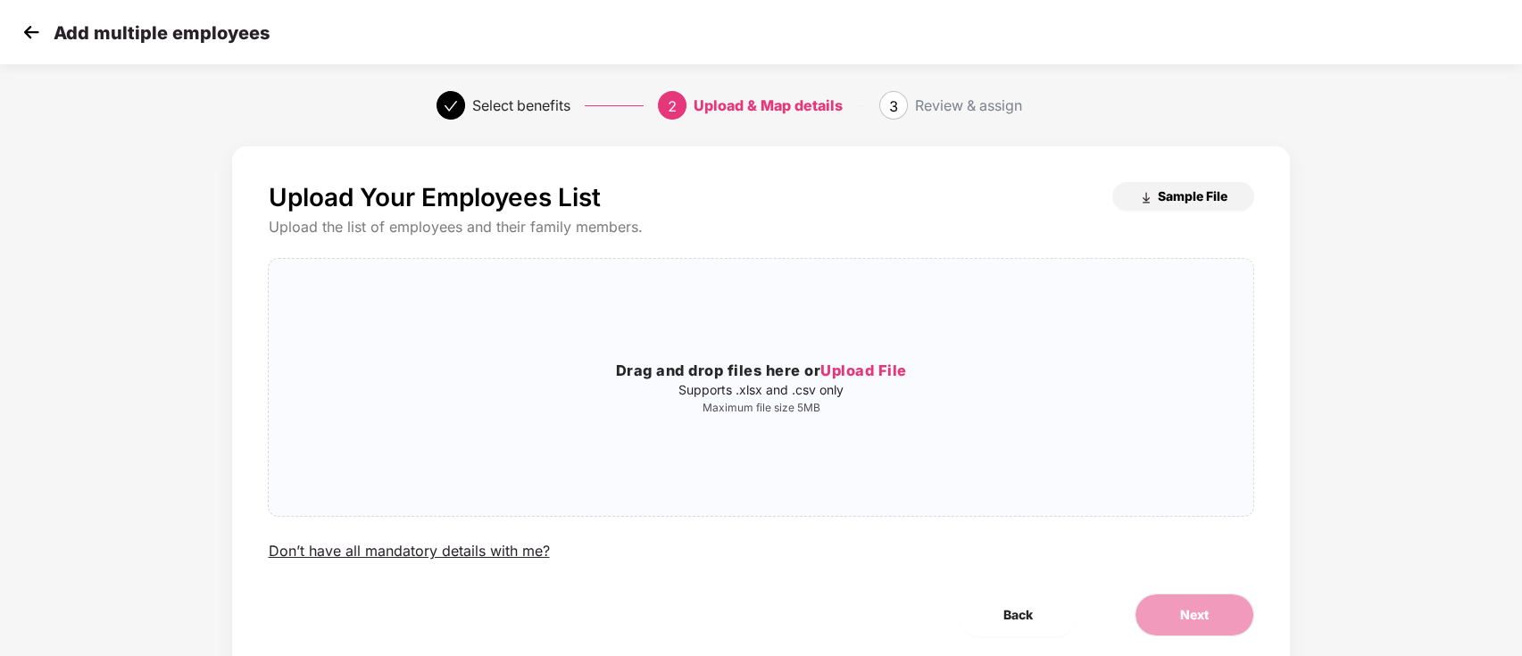
click at [1177, 187] on button "Sample File" at bounding box center [1183, 196] width 142 height 29
click at [18, 29] on img at bounding box center [31, 32] width 27 height 27
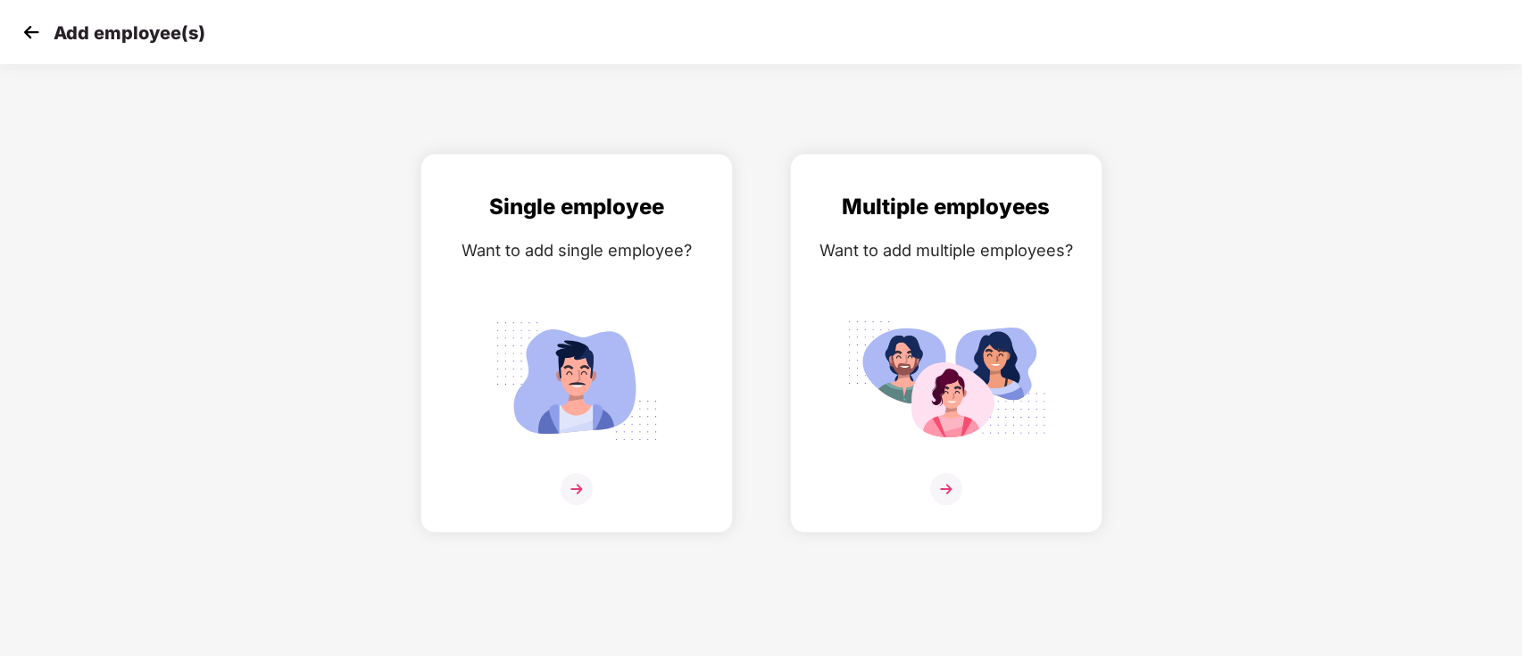
drag, startPoint x: 18, startPoint y: 11, endPoint x: 39, endPoint y: 44, distance: 39.4
click at [18, 14] on div "Add employee(s)" at bounding box center [761, 32] width 1522 height 64
click at [15, 15] on div "Add employee(s)" at bounding box center [761, 32] width 1522 height 64
click at [29, 36] on img at bounding box center [31, 32] width 27 height 27
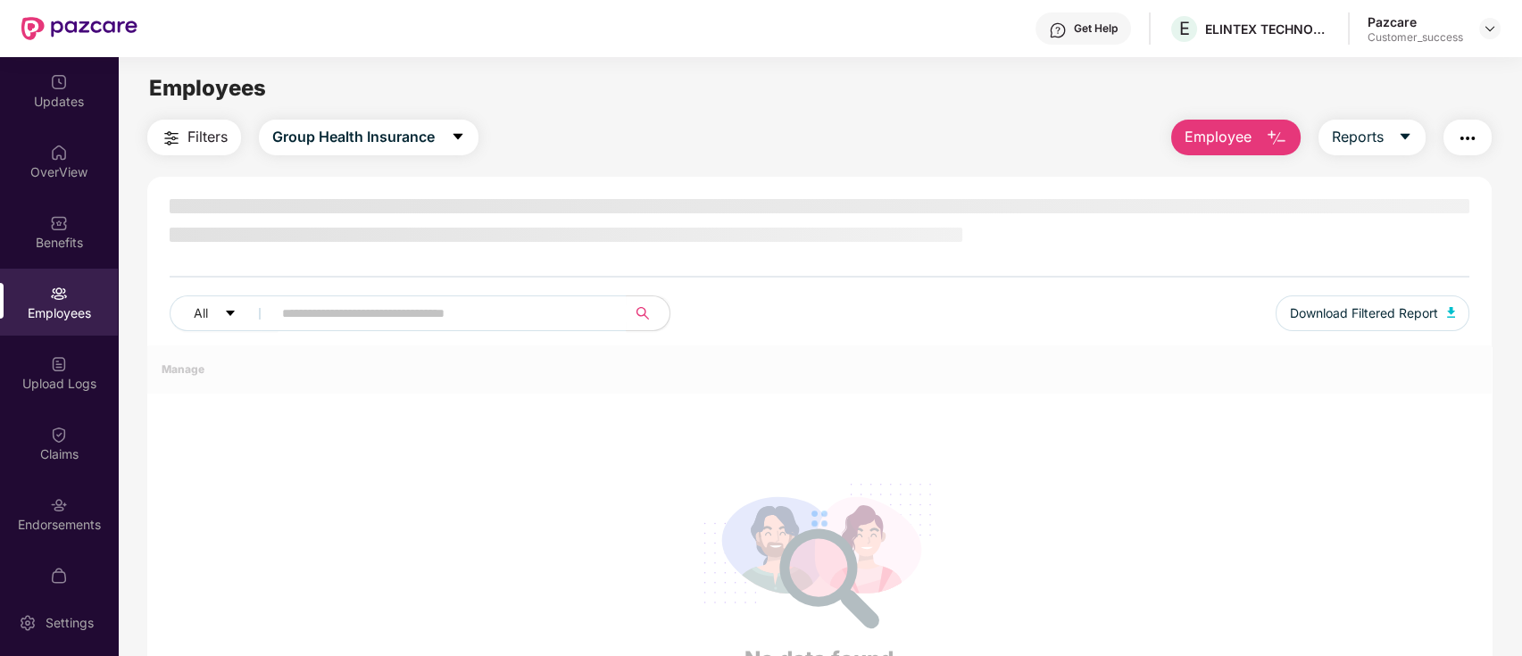
drag, startPoint x: 327, startPoint y: 369, endPoint x: 352, endPoint y: 332, distance: 44.3
click at [328, 369] on div at bounding box center [819, 518] width 1345 height 346
drag, startPoint x: 353, startPoint y: 331, endPoint x: 360, endPoint y: 318, distance: 14.8
click at [355, 328] on div "All Download Filtered Report" at bounding box center [820, 320] width 1301 height 50
click at [358, 292] on div "All Download Filtered Report" at bounding box center [819, 272] width 1345 height 146
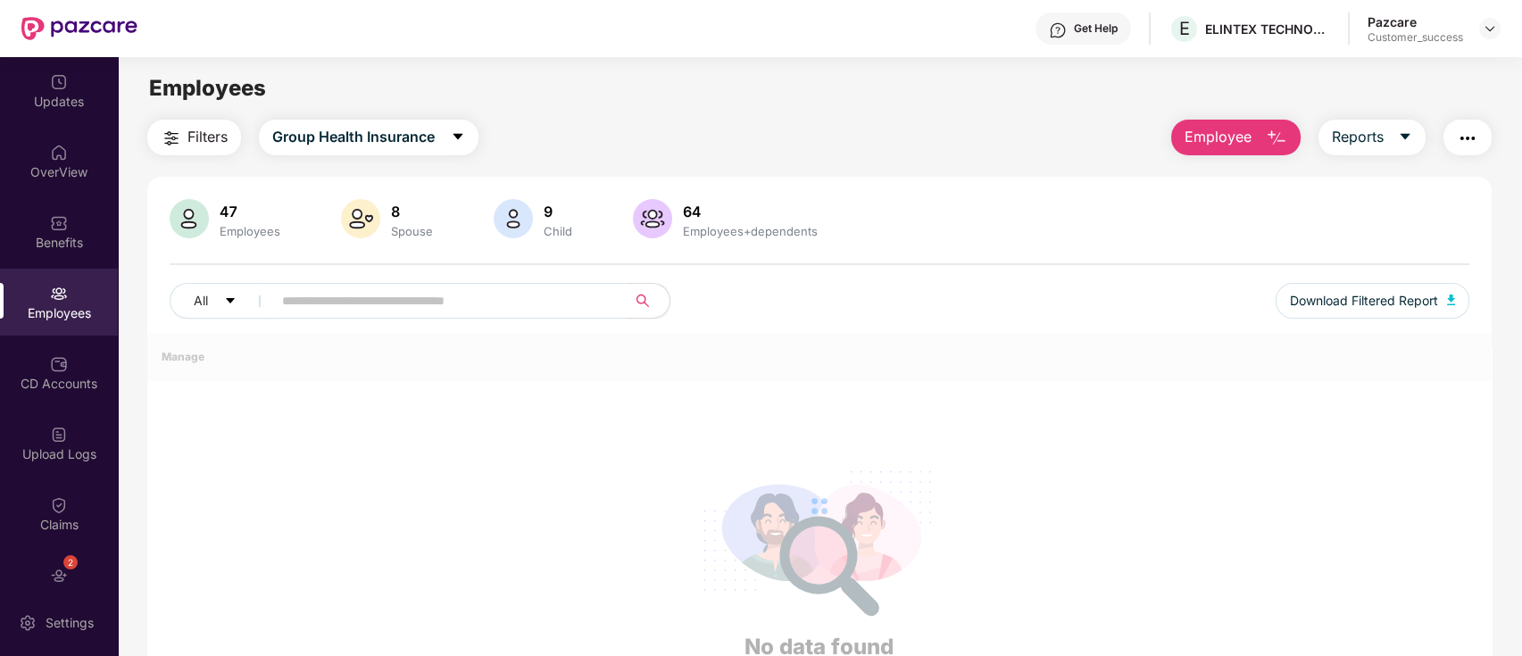
click at [352, 300] on input "text" at bounding box center [442, 300] width 320 height 27
paste input "********"
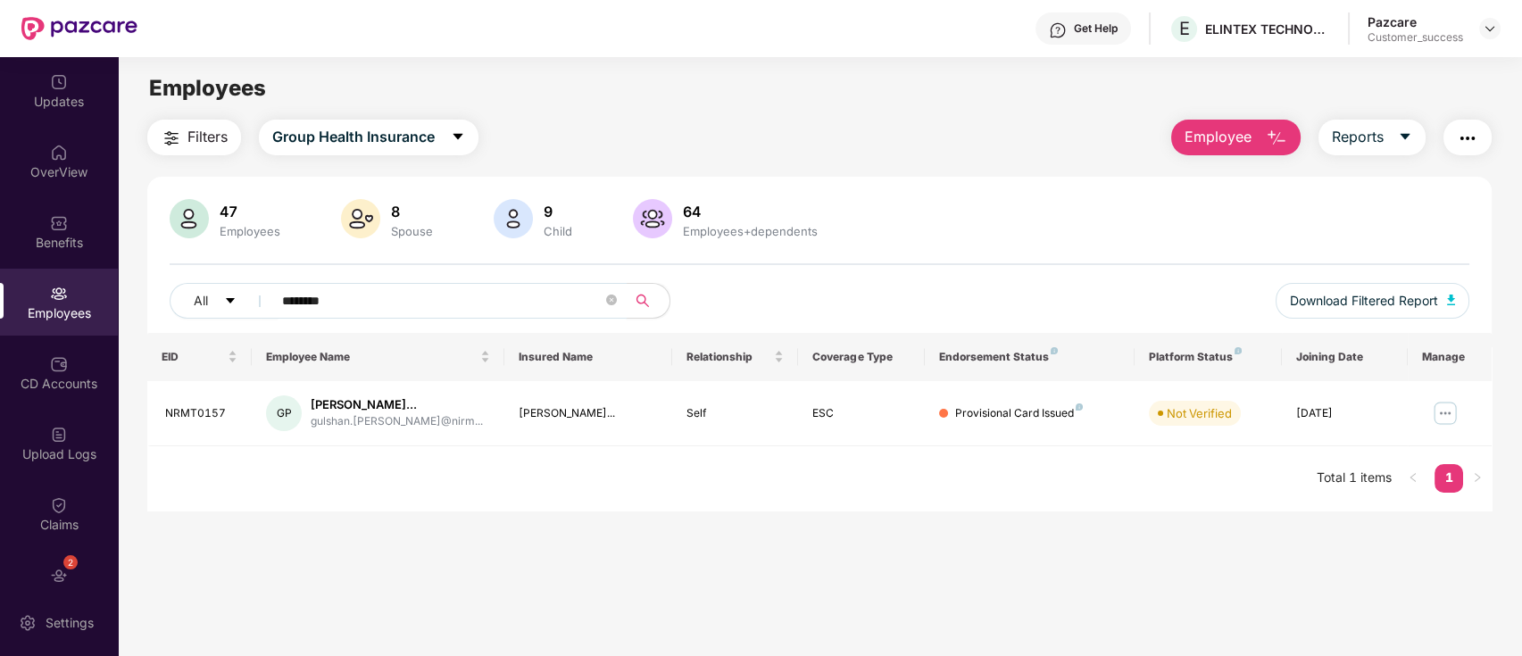
type input "********"
click at [954, 240] on div "47 Employees 8 Spouse 9 Child 64 Employees+dependents" at bounding box center [820, 220] width 1301 height 43
click at [937, 209] on div "47 Employees 8 Spouse 9 Child 64 Employees+dependents" at bounding box center [820, 220] width 1301 height 43
click at [24, 552] on div "2 Endorsements" at bounding box center [59, 584] width 118 height 67
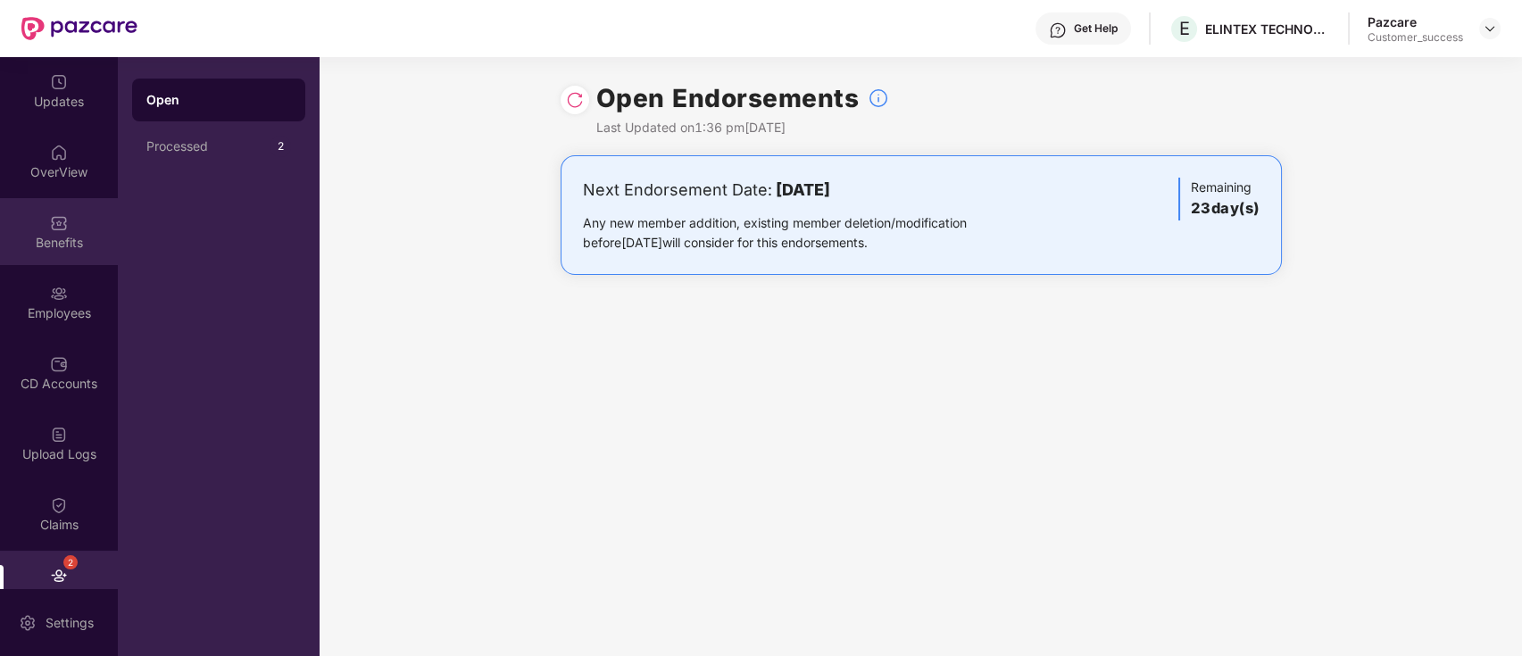
click at [22, 211] on div "Benefits" at bounding box center [59, 231] width 118 height 67
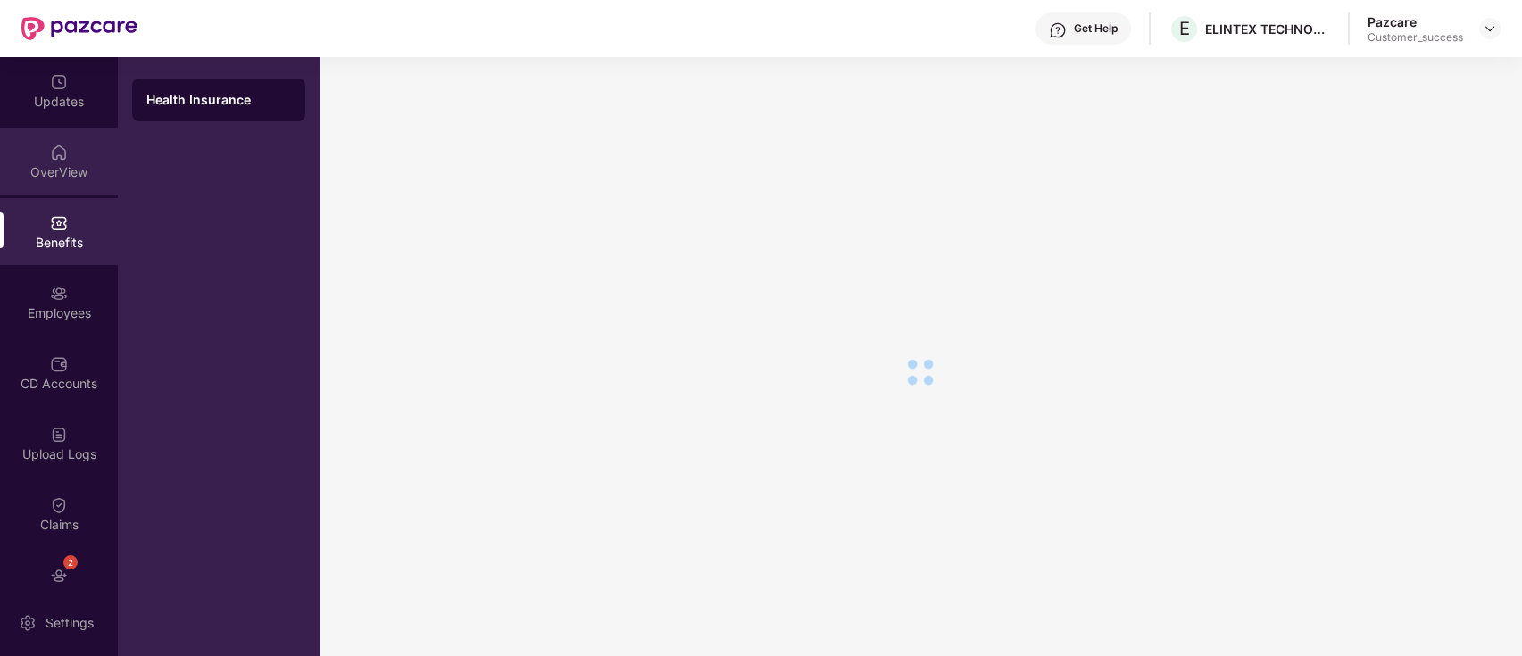
click at [43, 170] on div "OverView" at bounding box center [59, 172] width 118 height 18
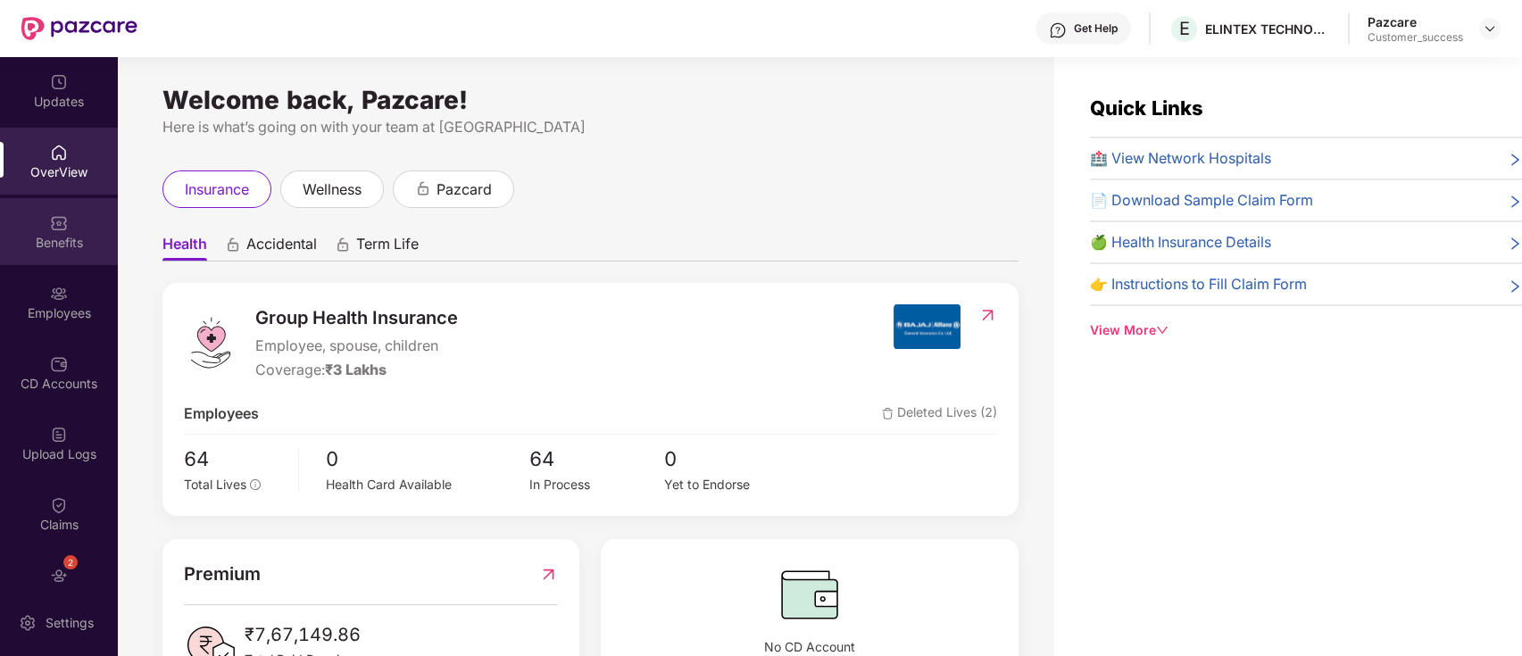
click at [100, 225] on div "Benefits" at bounding box center [59, 231] width 118 height 67
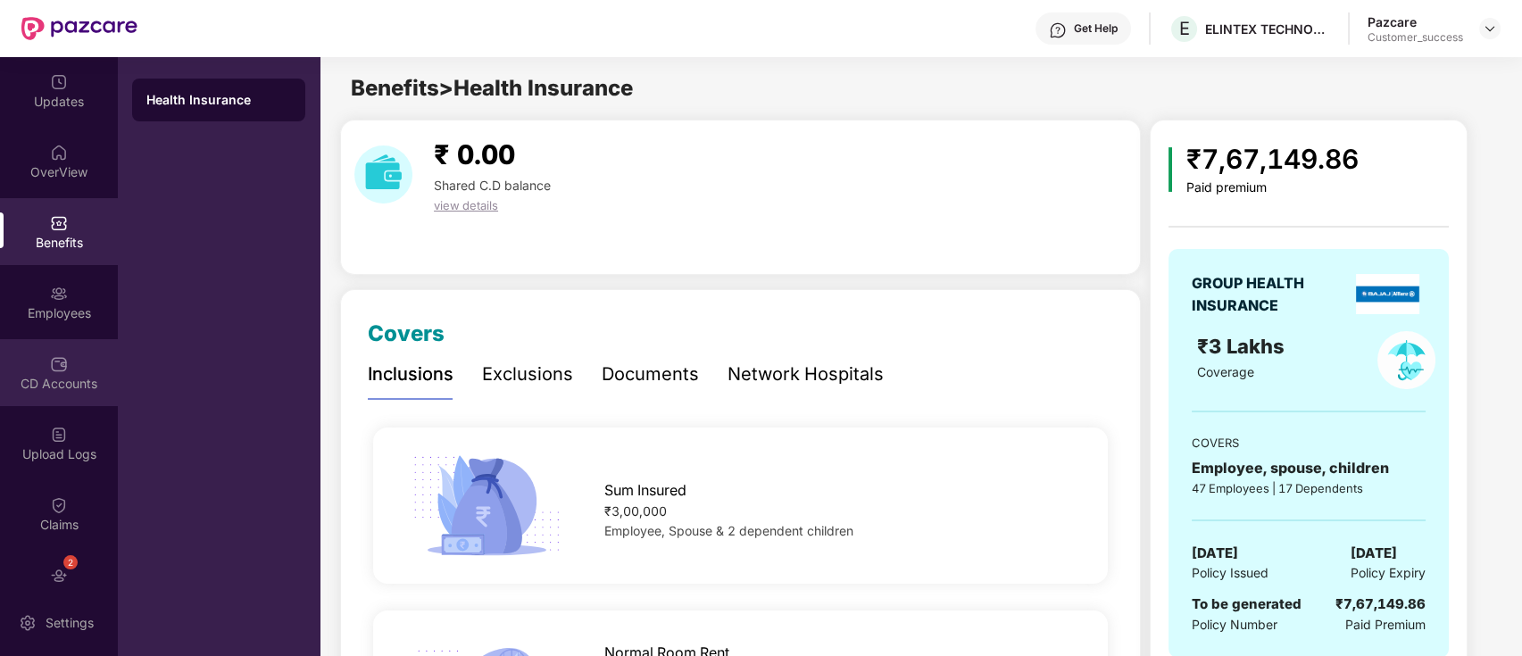
click at [54, 339] on div "CD Accounts" at bounding box center [59, 372] width 118 height 67
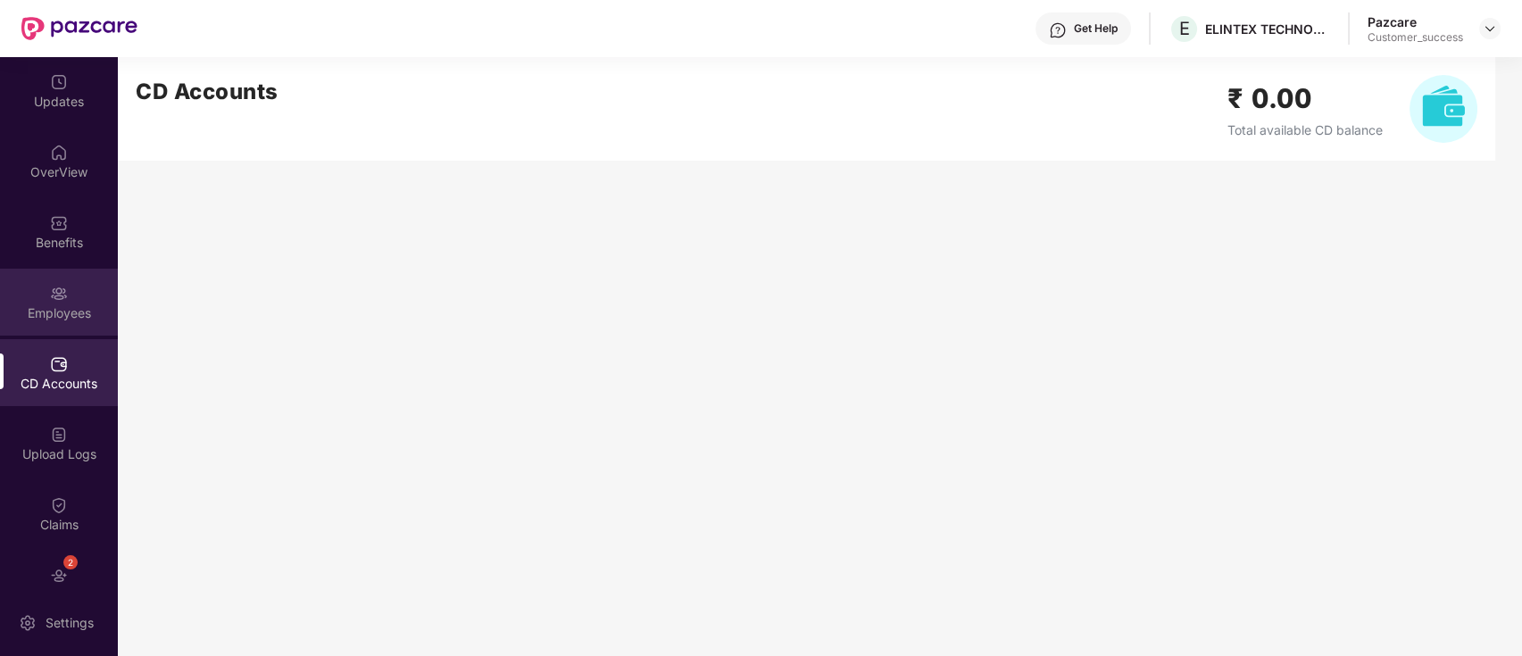
click at [52, 316] on div "Employees" at bounding box center [59, 313] width 118 height 18
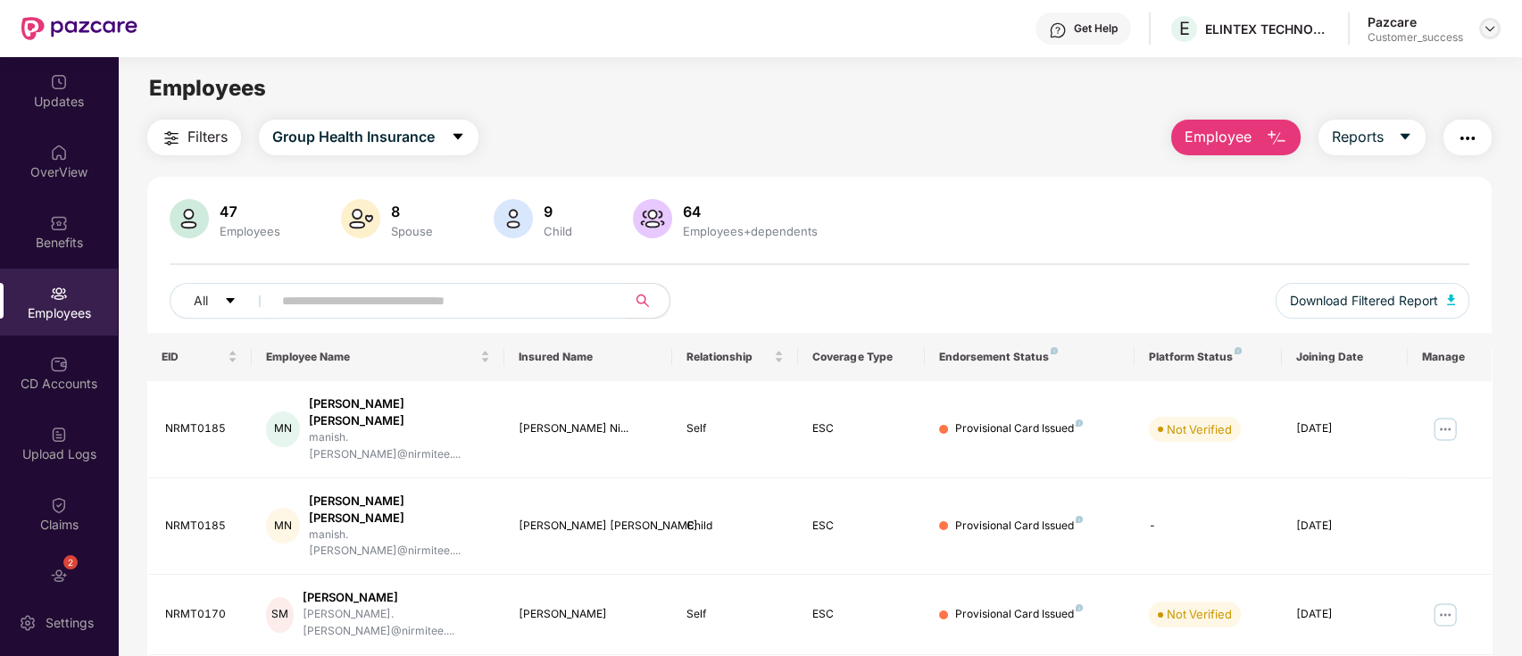
click at [1484, 25] on img at bounding box center [1490, 28] width 14 height 14
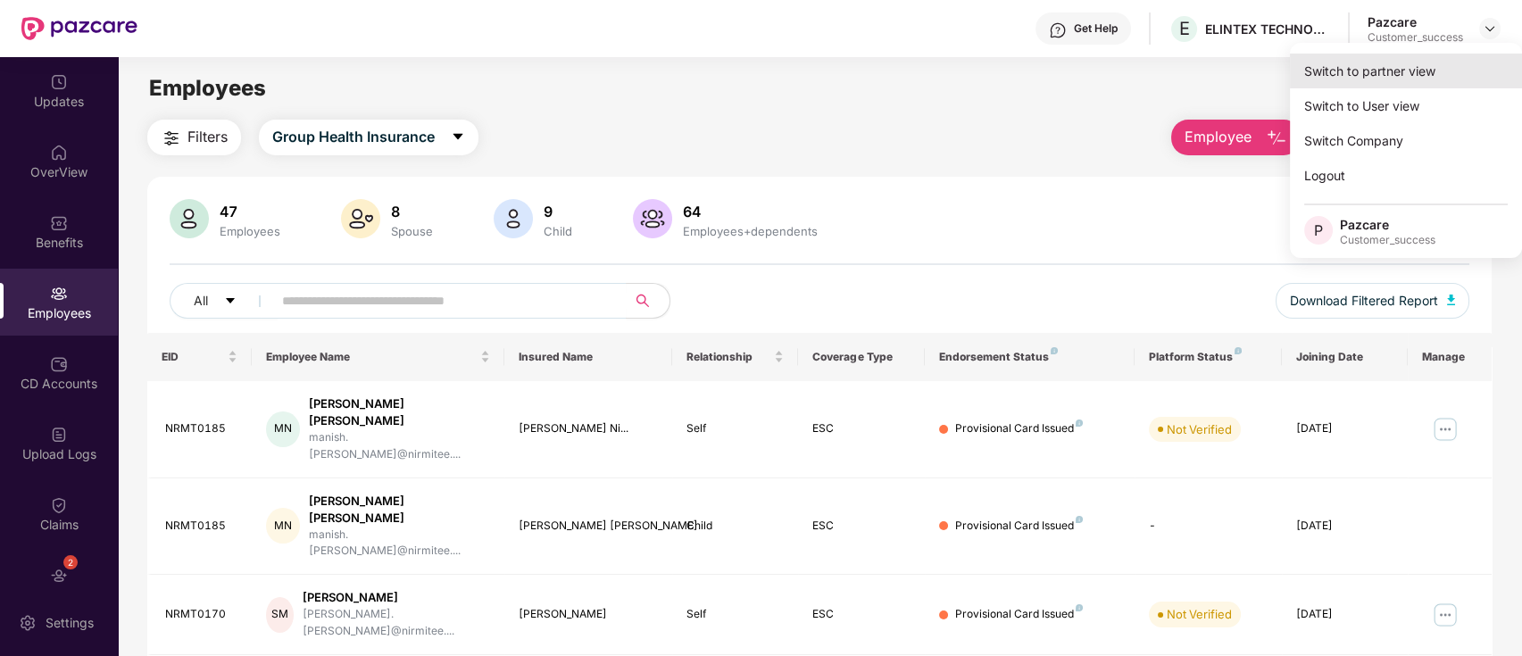
click at [1454, 75] on div "Switch to partner view" at bounding box center [1406, 71] width 232 height 35
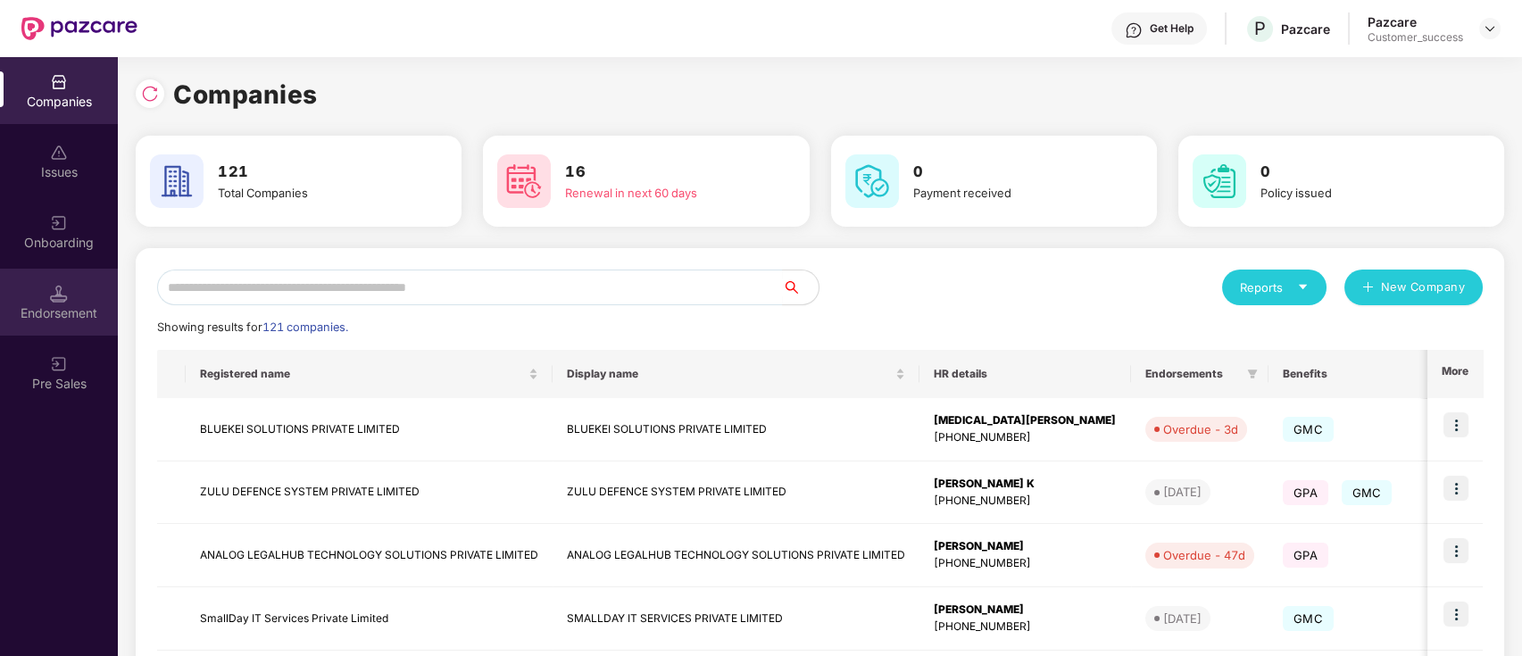
click at [14, 295] on div "Endorsement" at bounding box center [59, 302] width 118 height 67
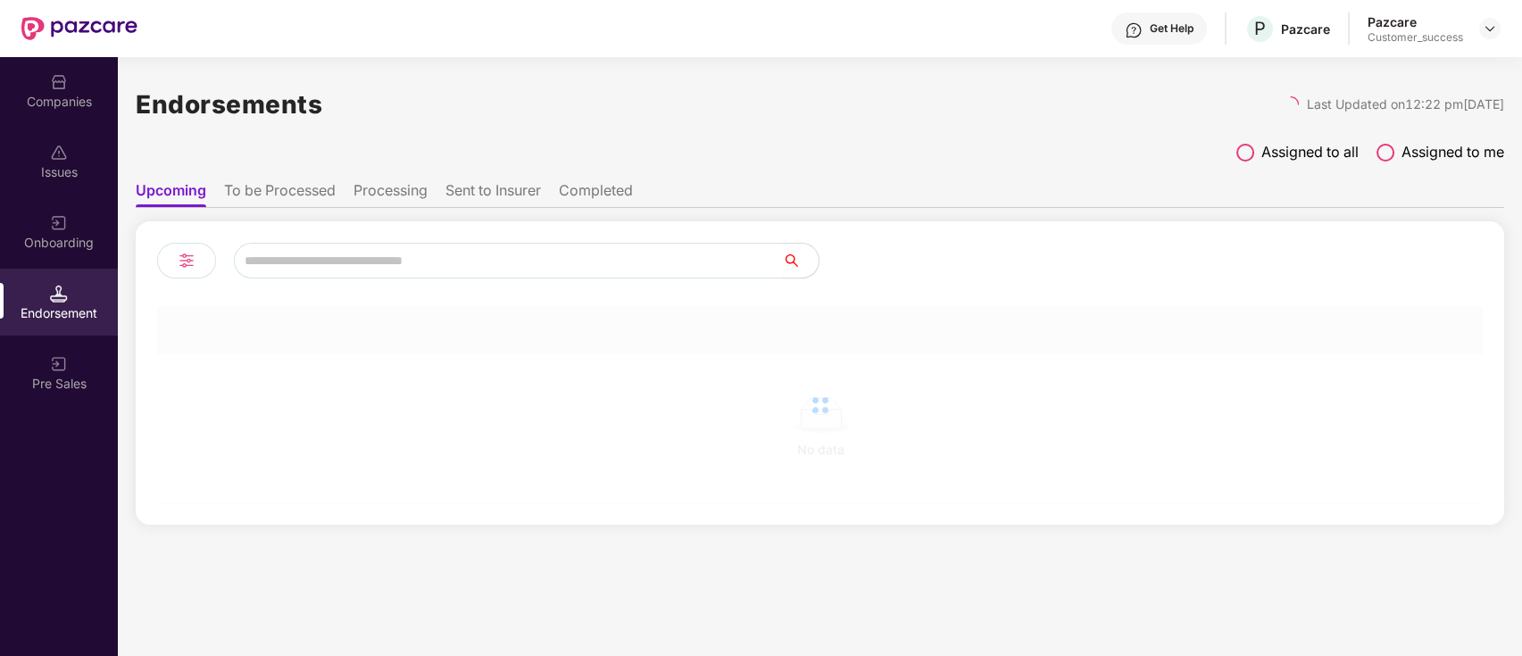
click at [20, 241] on div "Onboarding" at bounding box center [59, 243] width 118 height 18
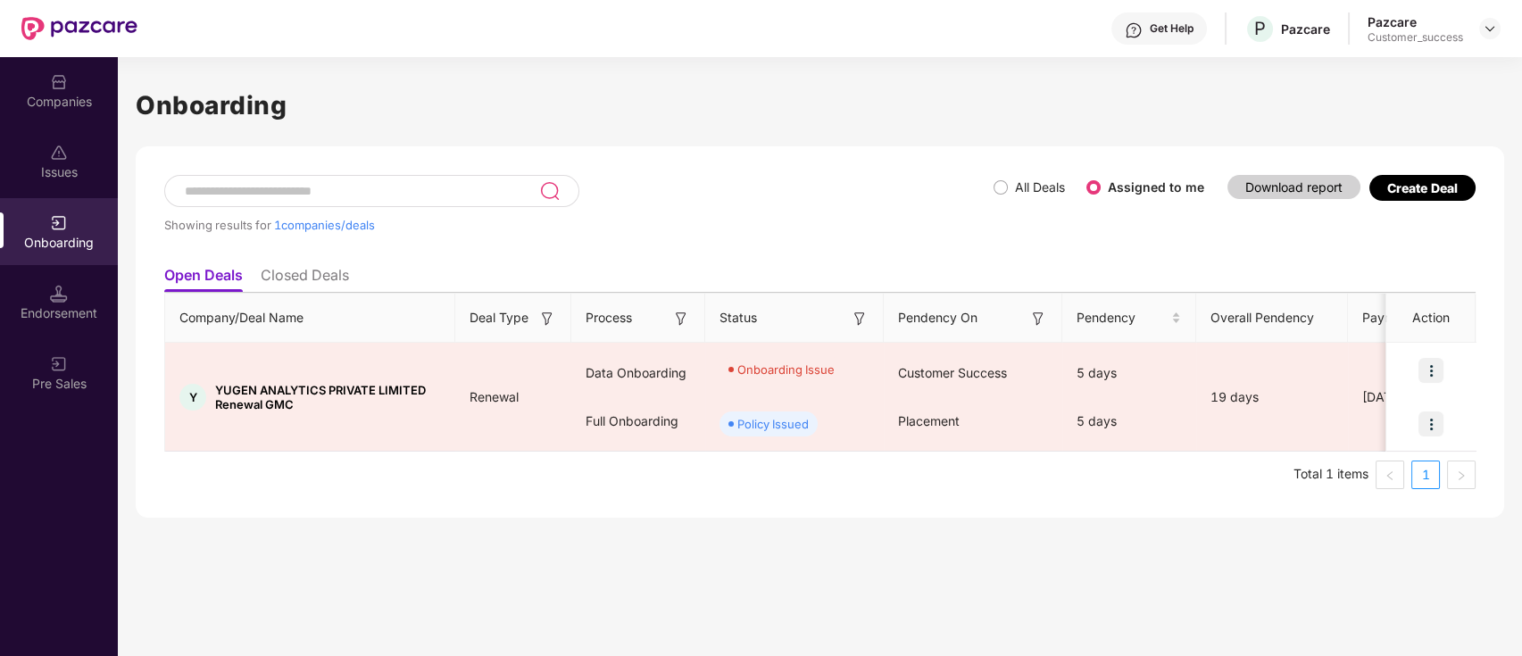
click at [24, 102] on div "Companies" at bounding box center [59, 102] width 118 height 18
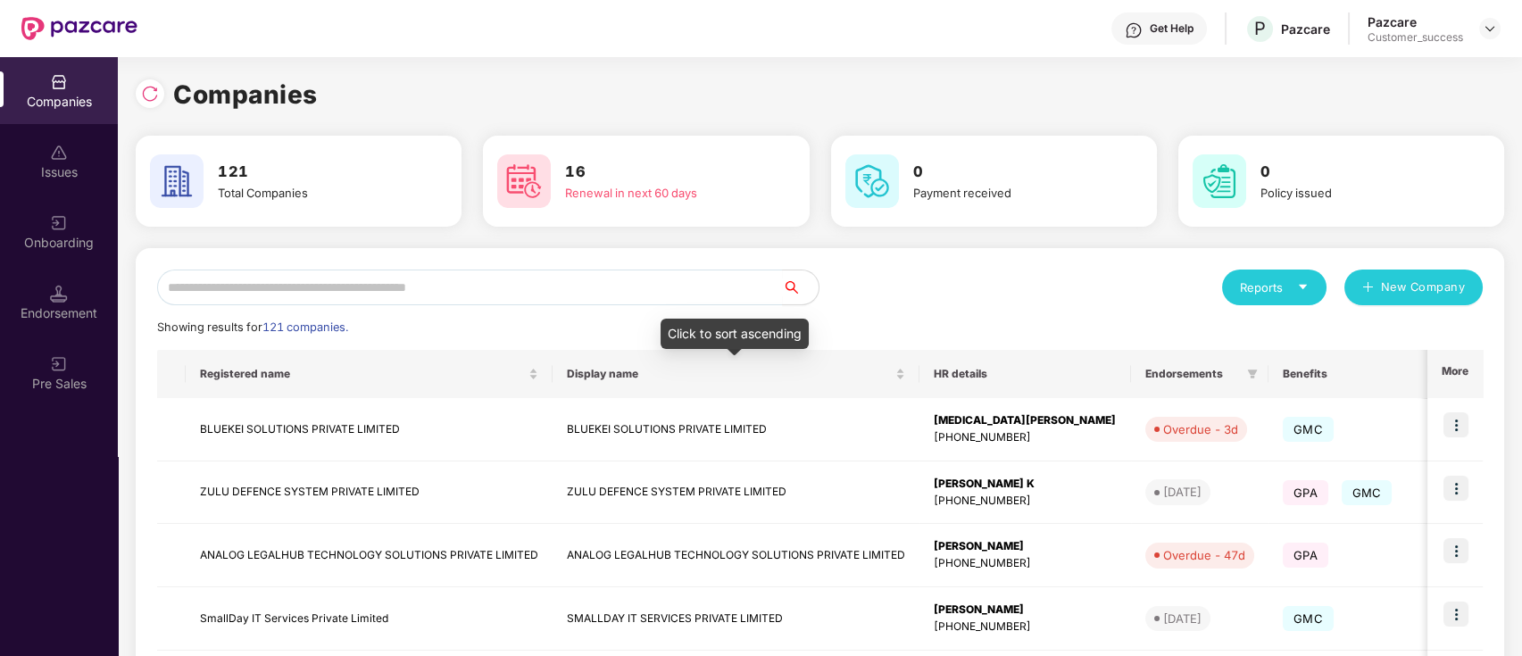
scroll to position [470, 0]
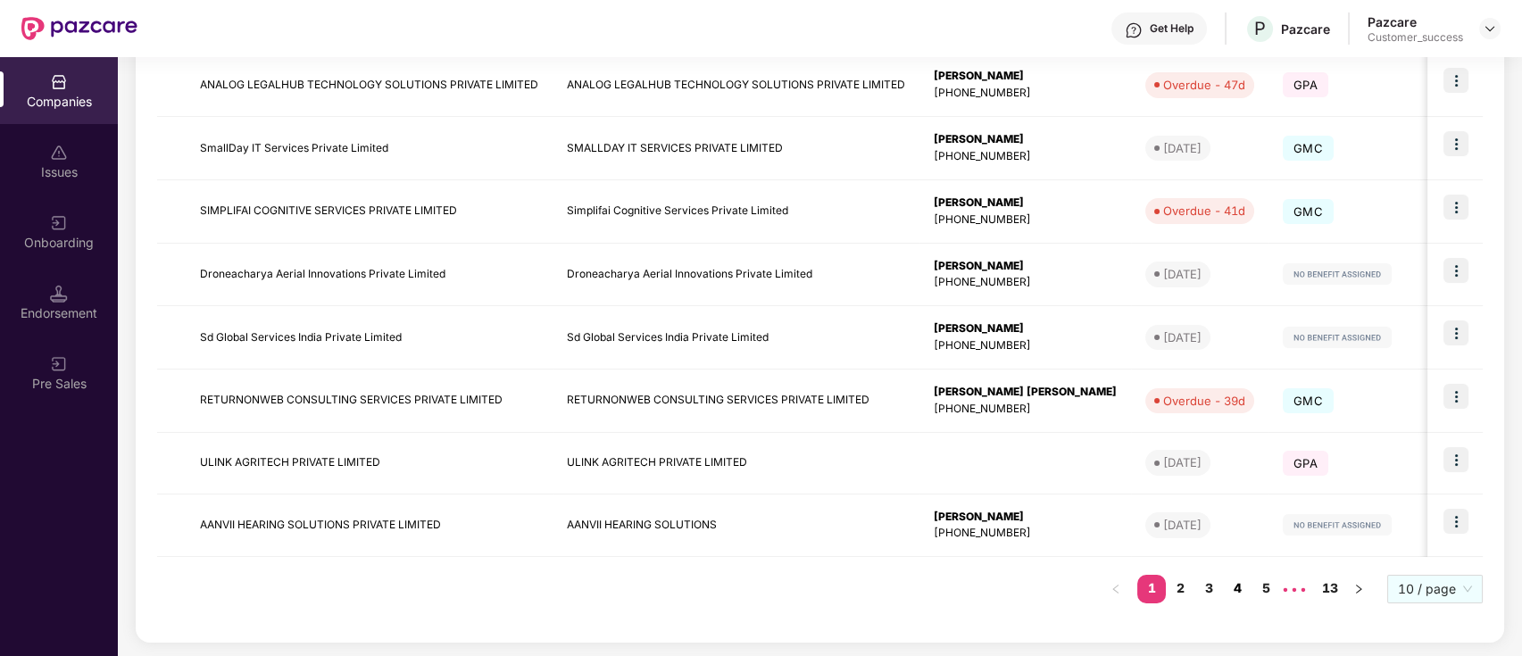
click at [1235, 578] on link "4" at bounding box center [1237, 588] width 29 height 27
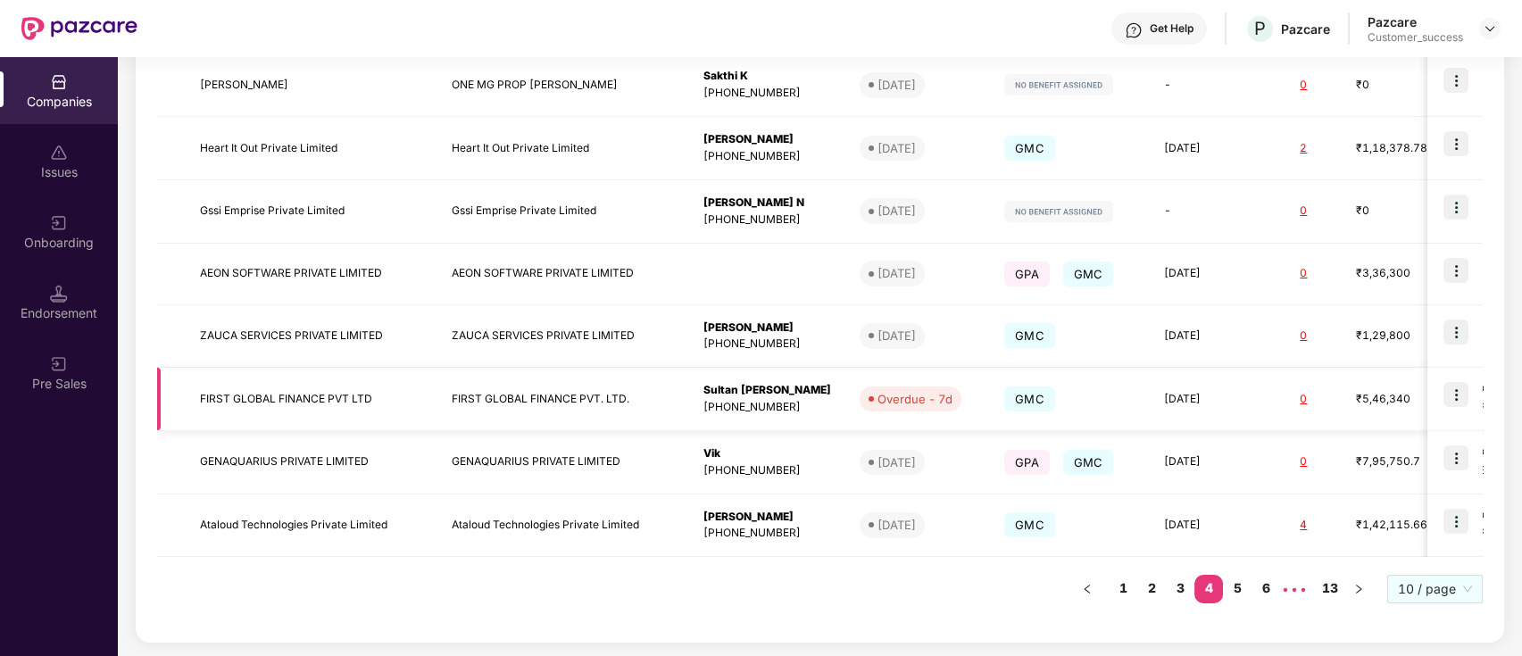
click at [853, 370] on td "Overdue - 7d" at bounding box center [917, 399] width 145 height 63
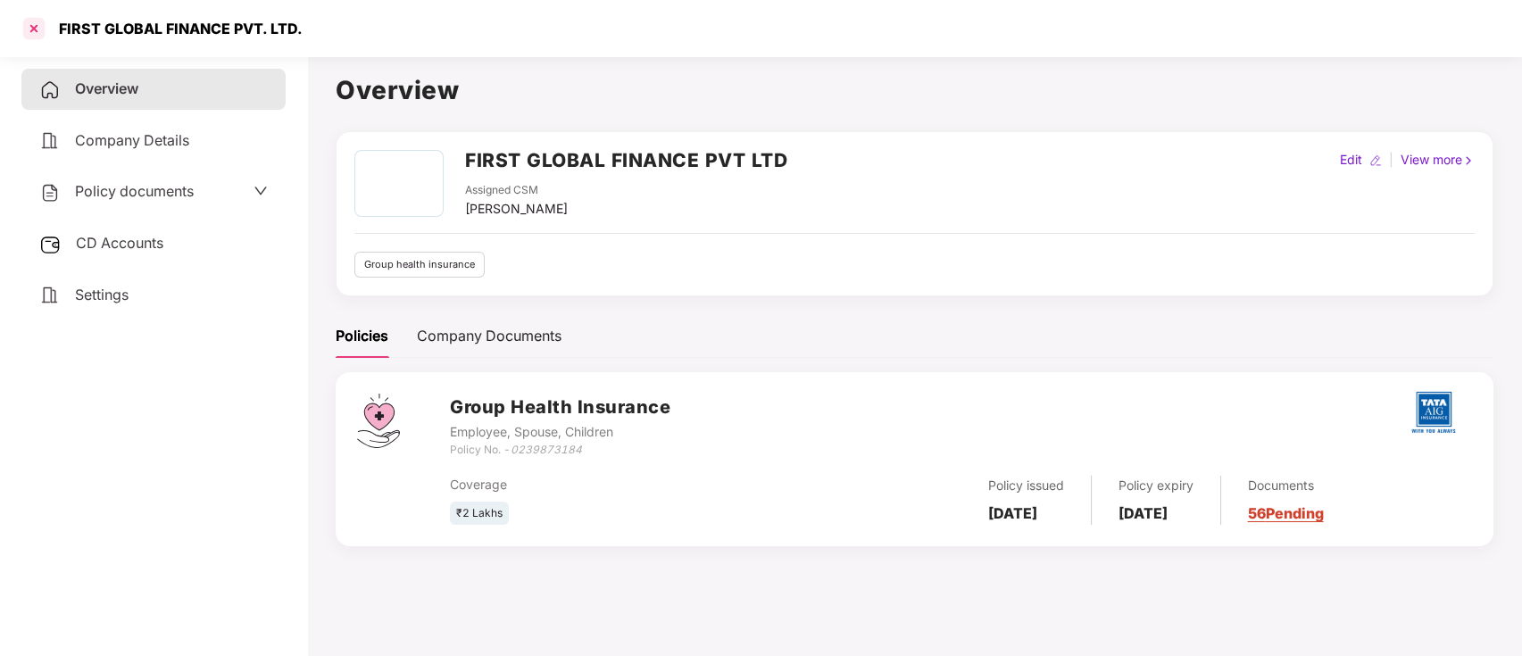
click at [29, 25] on div at bounding box center [34, 28] width 29 height 29
